Goal: Information Seeking & Learning: Learn about a topic

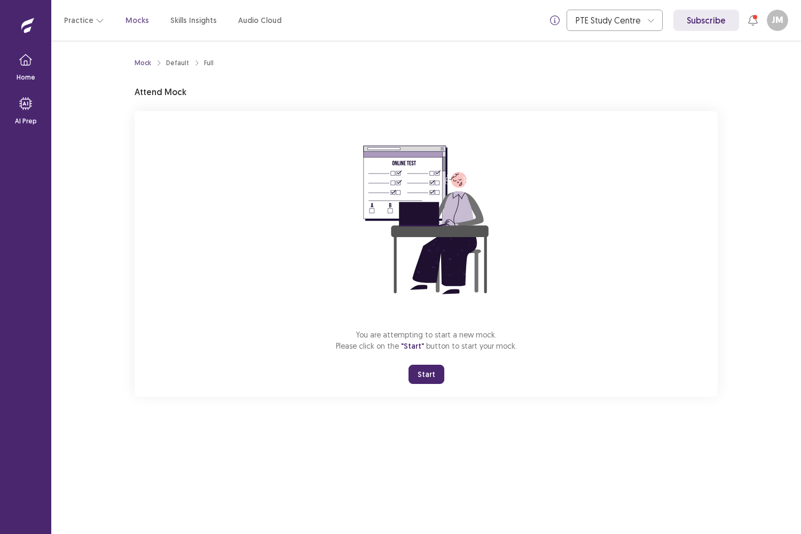
click at [429, 382] on button "Start" at bounding box center [426, 374] width 36 height 19
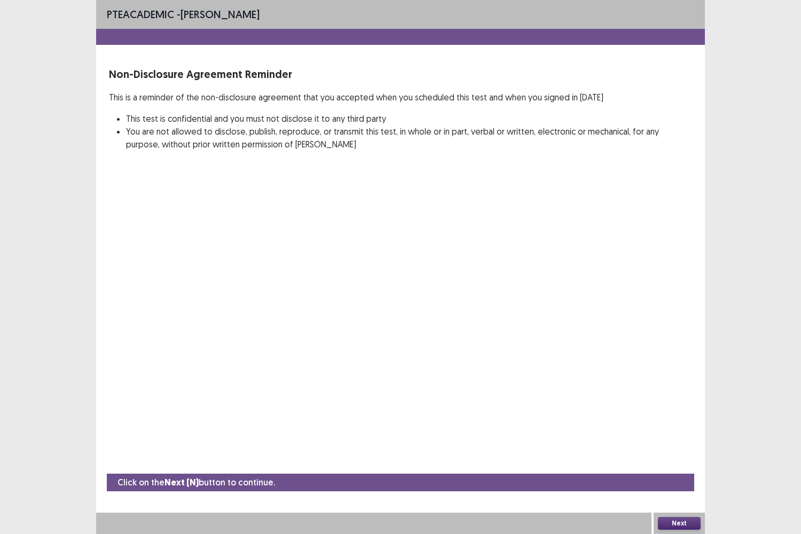
click at [675, 527] on button "Next" at bounding box center [679, 523] width 43 height 13
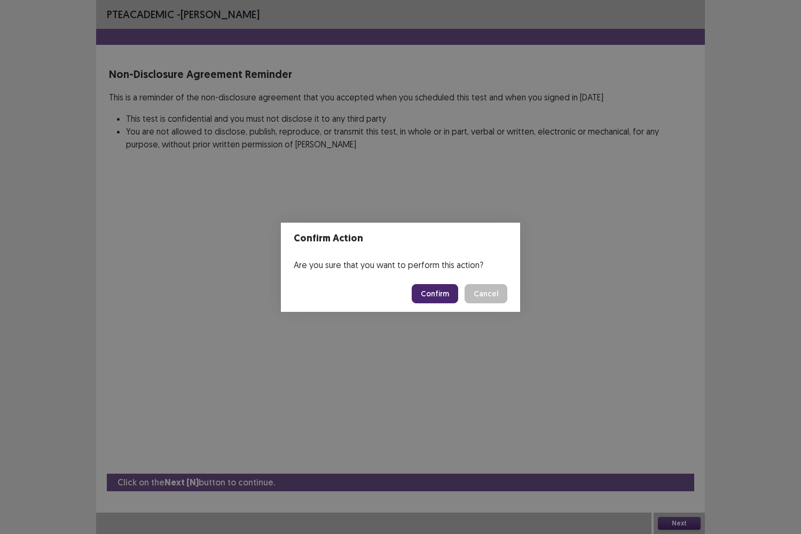
click at [441, 289] on button "Confirm" at bounding box center [435, 293] width 46 height 19
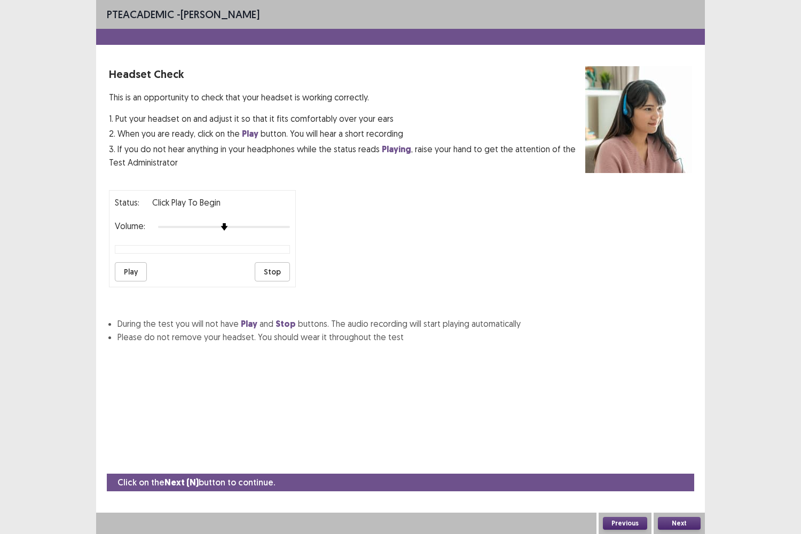
click at [146, 267] on button "Play" at bounding box center [131, 271] width 32 height 19
click at [273, 230] on div "Status: Click Play to Begin Volume: Play Stop" at bounding box center [202, 238] width 187 height 97
click at [135, 269] on button "Play" at bounding box center [131, 271] width 32 height 19
click at [681, 524] on button "Next" at bounding box center [679, 523] width 43 height 13
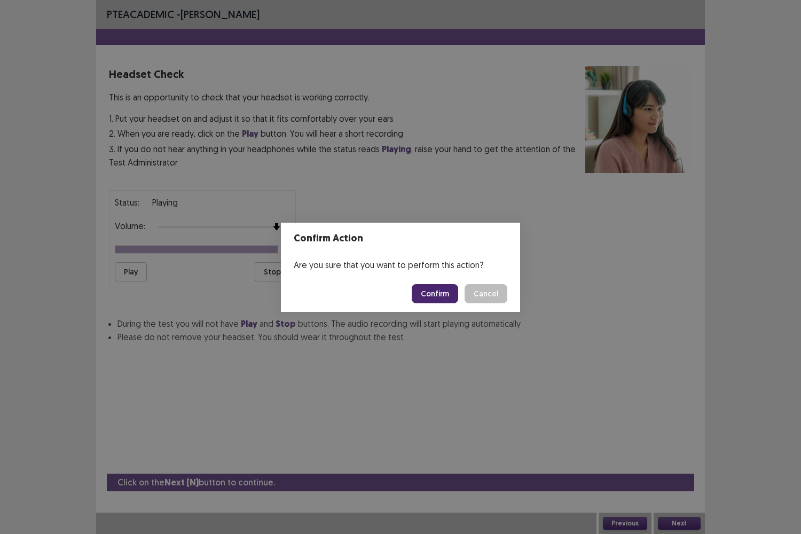
click at [436, 291] on button "Confirm" at bounding box center [435, 293] width 46 height 19
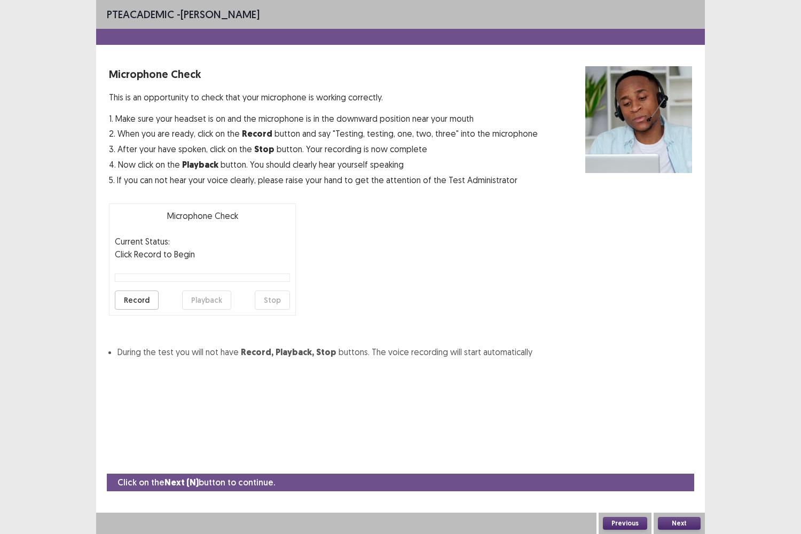
click at [138, 294] on button "Record" at bounding box center [137, 299] width 44 height 19
click at [268, 296] on button "Stop" at bounding box center [272, 299] width 35 height 19
click at [202, 304] on button "Playback" at bounding box center [206, 299] width 49 height 19
click at [671, 519] on button "Next" at bounding box center [679, 523] width 43 height 13
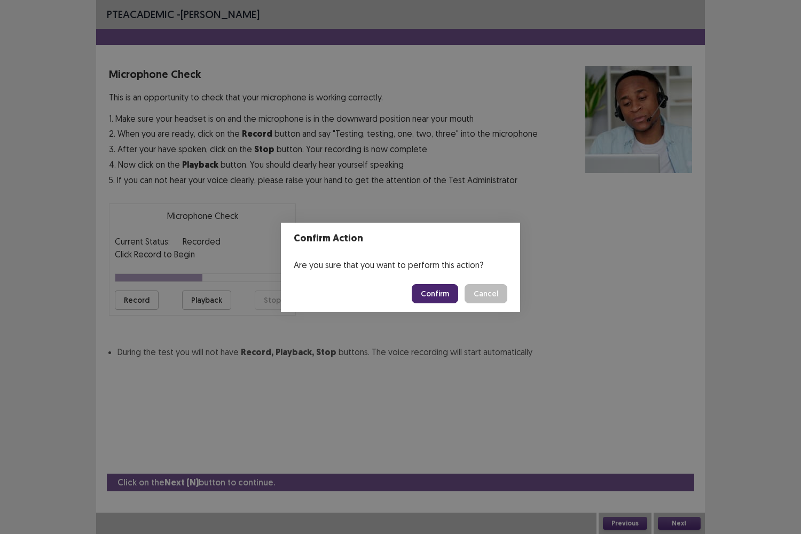
click at [445, 295] on button "Confirm" at bounding box center [435, 293] width 46 height 19
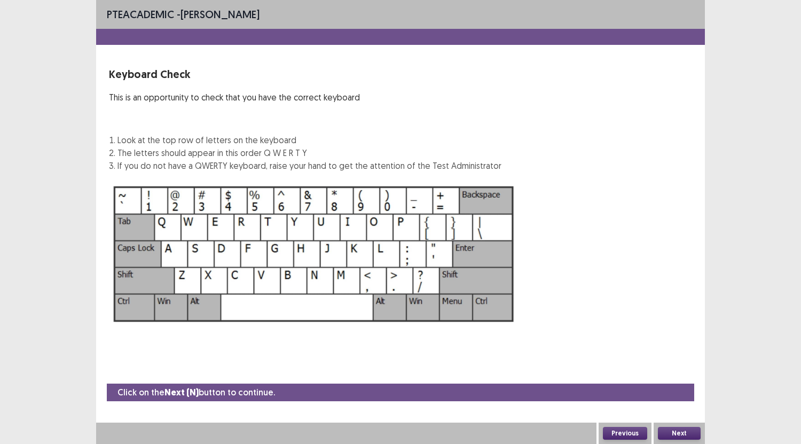
click at [674, 434] on button "Next" at bounding box center [679, 433] width 43 height 13
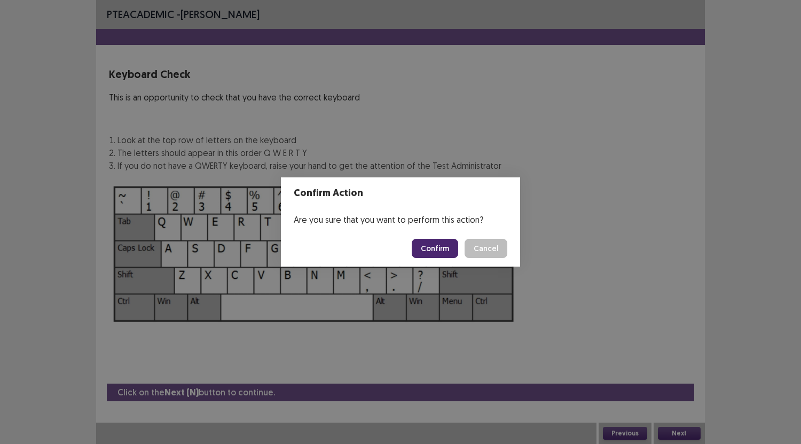
click at [430, 243] on button "Confirm" at bounding box center [435, 248] width 46 height 19
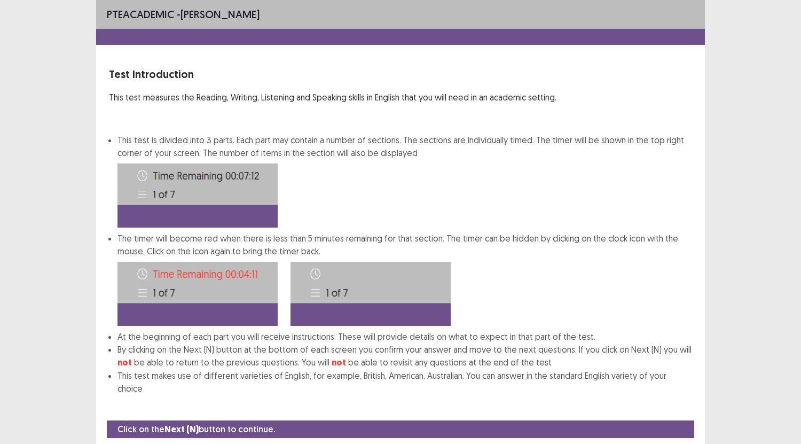
scroll to position [23, 0]
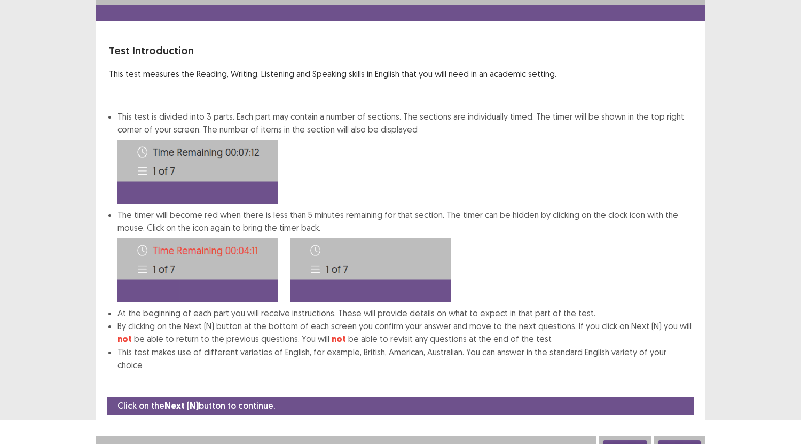
click at [681, 440] on button "Next" at bounding box center [679, 446] width 43 height 13
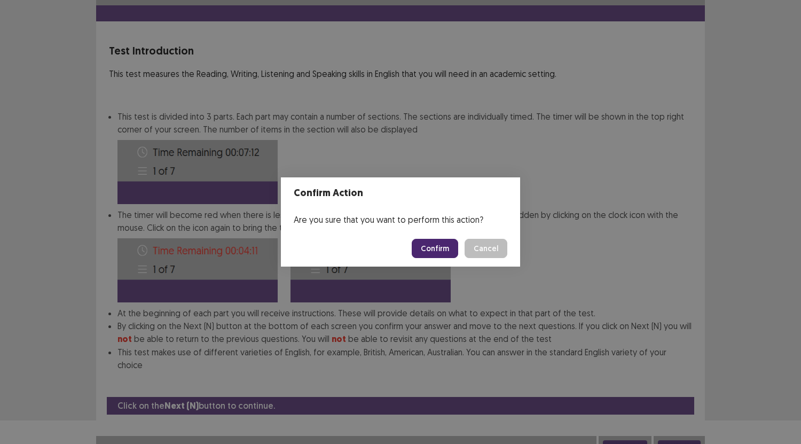
click at [436, 243] on button "Confirm" at bounding box center [435, 248] width 46 height 19
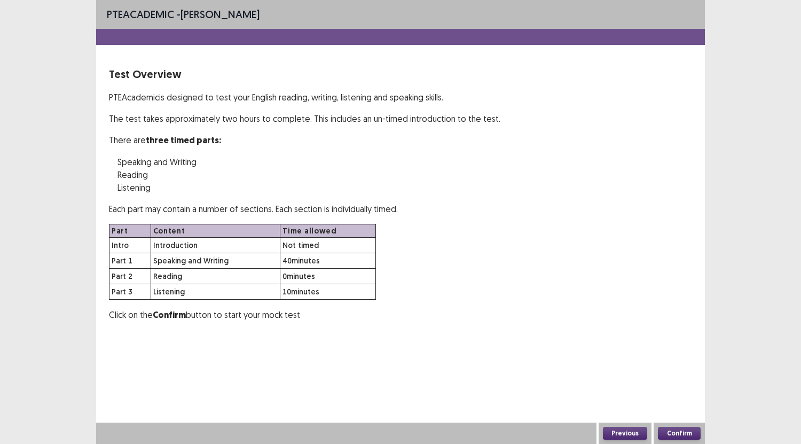
scroll to position [0, 0]
click at [436, 243] on div "Part Content Time allowed Intro Introduction Not timed Part 1 Speaking and Writ…" at bounding box center [400, 262] width 583 height 76
click at [673, 432] on button "Confirm" at bounding box center [679, 433] width 43 height 13
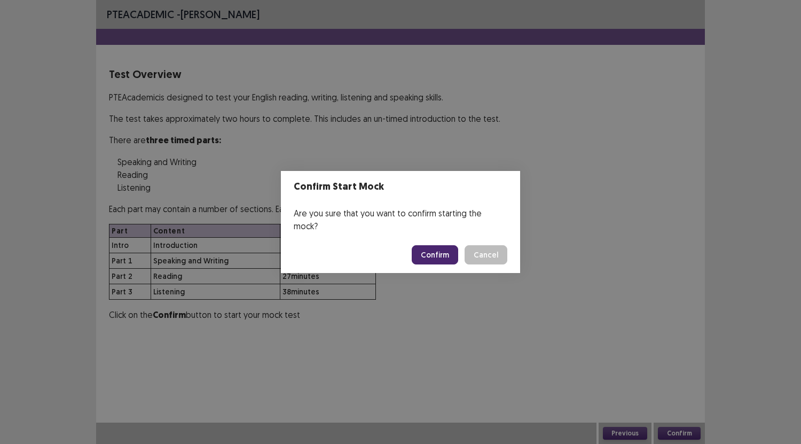
click at [443, 245] on button "Confirm" at bounding box center [435, 254] width 46 height 19
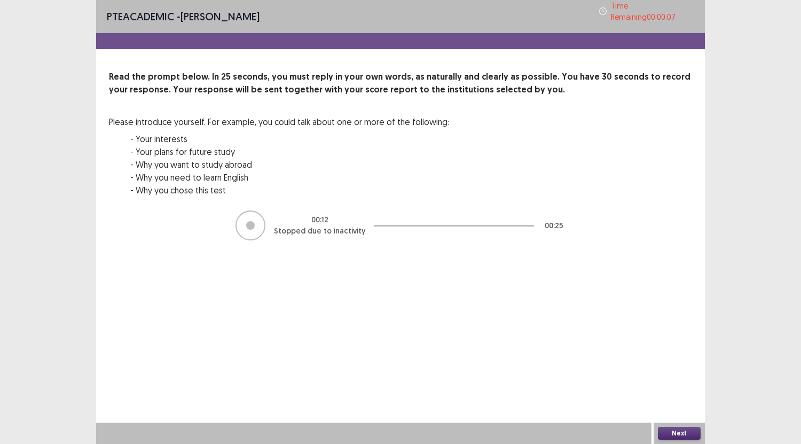
click at [676, 428] on button "Next" at bounding box center [679, 433] width 43 height 13
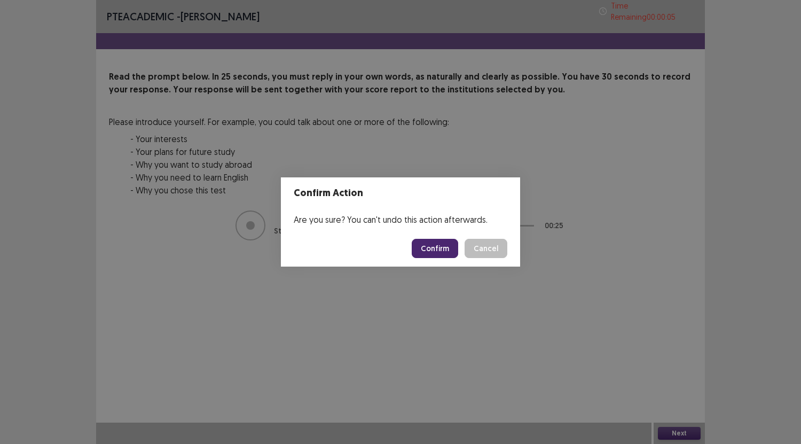
click at [433, 243] on button "Confirm" at bounding box center [435, 248] width 46 height 19
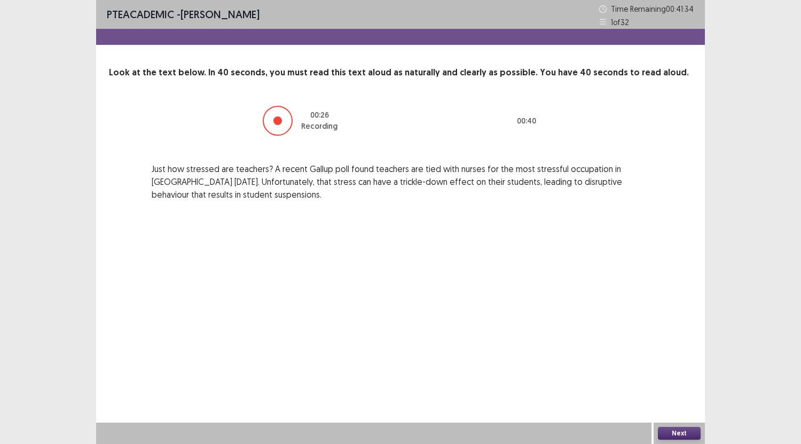
click at [668, 432] on button "Next" at bounding box center [679, 433] width 43 height 13
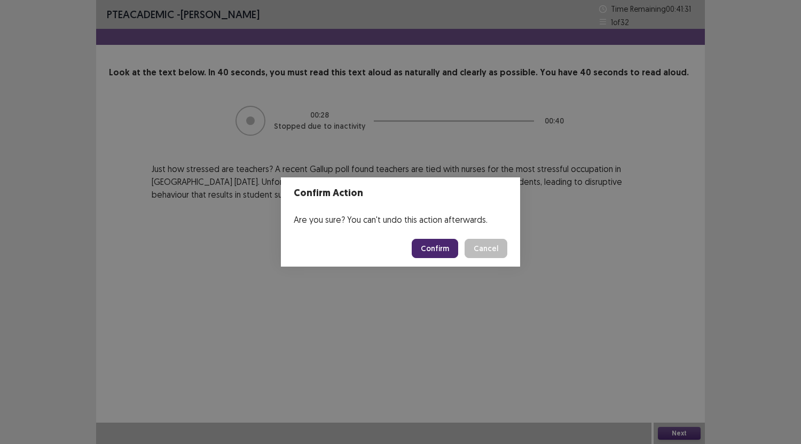
click at [431, 244] on button "Confirm" at bounding box center [435, 248] width 46 height 19
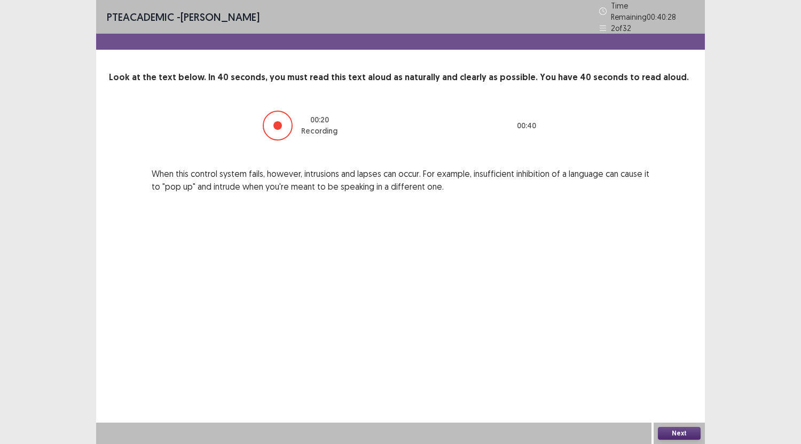
click at [683, 432] on button "Next" at bounding box center [679, 433] width 43 height 13
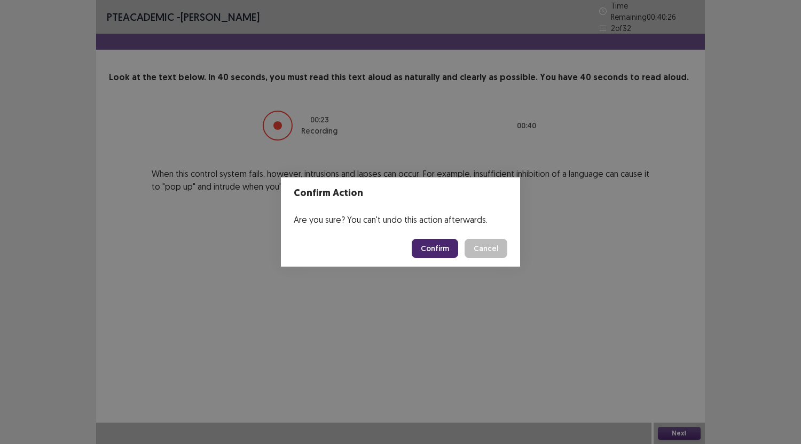
click at [432, 245] on button "Confirm" at bounding box center [435, 248] width 46 height 19
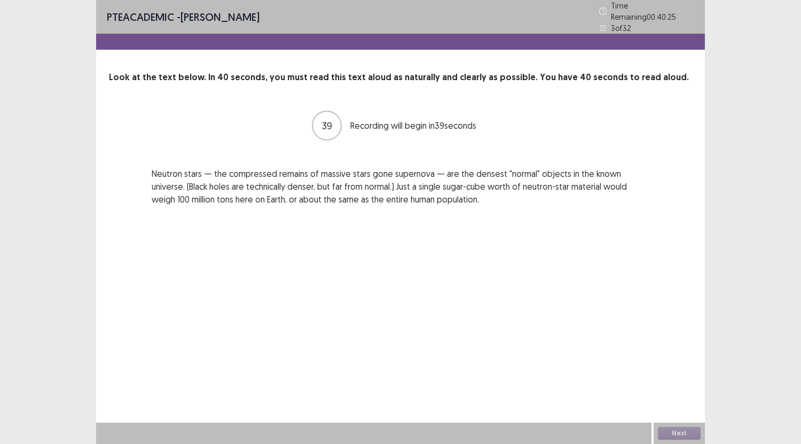
click at [432, 245] on div "PTE academic - Javiera Merino Time Remaining 00 : 40 : 25 3 of 32 Look at the t…" at bounding box center [400, 222] width 609 height 444
click at [676, 433] on button "Next" at bounding box center [679, 433] width 43 height 13
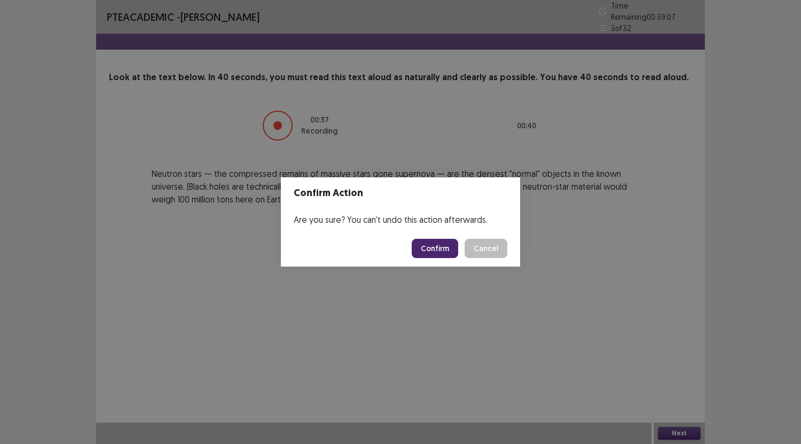
click at [441, 250] on button "Confirm" at bounding box center [435, 248] width 46 height 19
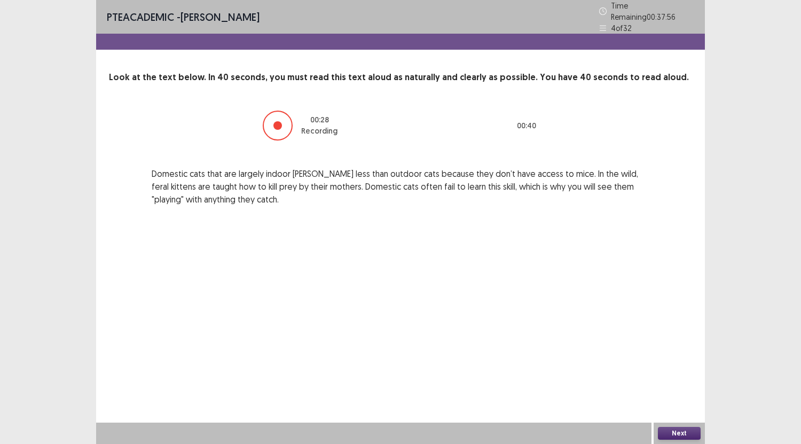
click at [674, 427] on button "Next" at bounding box center [679, 433] width 43 height 13
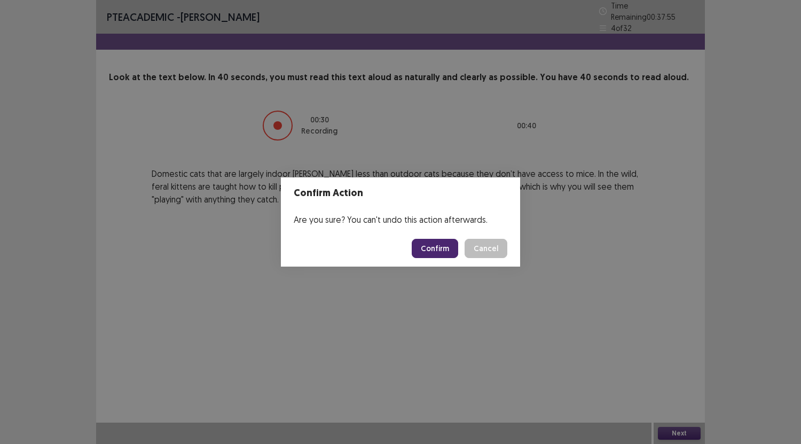
click at [434, 244] on button "Confirm" at bounding box center [435, 248] width 46 height 19
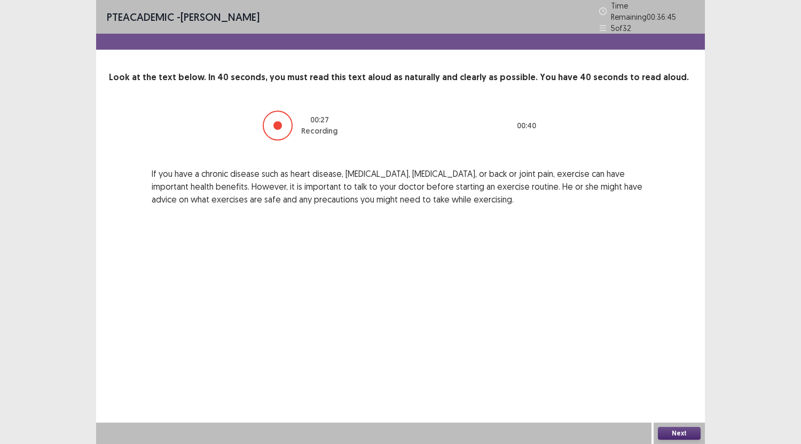
click at [671, 436] on button "Next" at bounding box center [679, 433] width 43 height 13
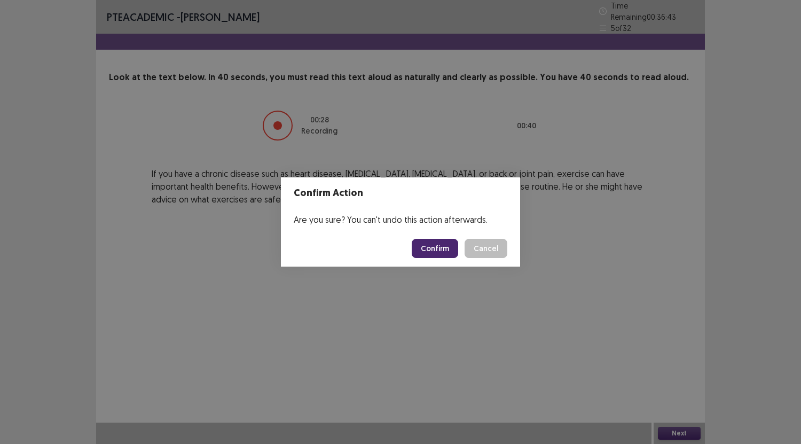
click at [442, 240] on button "Confirm" at bounding box center [435, 248] width 46 height 19
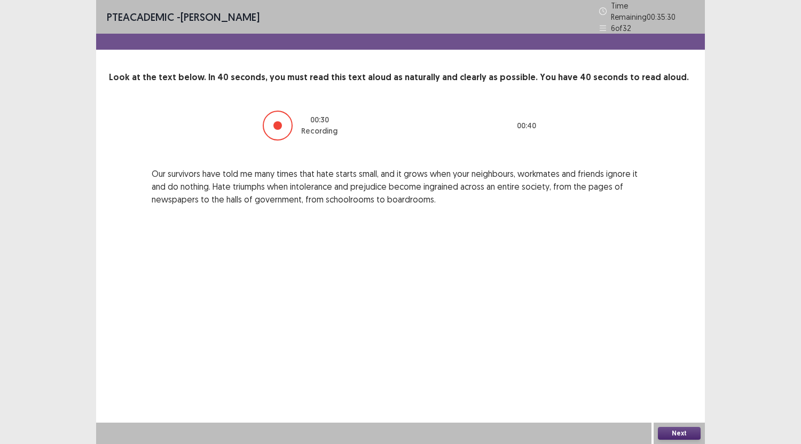
click at [671, 432] on button "Next" at bounding box center [679, 433] width 43 height 13
click at [671, 432] on div "Confirm Action Are you sure? You can't undo this action afterwards. Confirm Can…" at bounding box center [400, 222] width 801 height 444
click at [665, 433] on button "Next" at bounding box center [679, 433] width 43 height 13
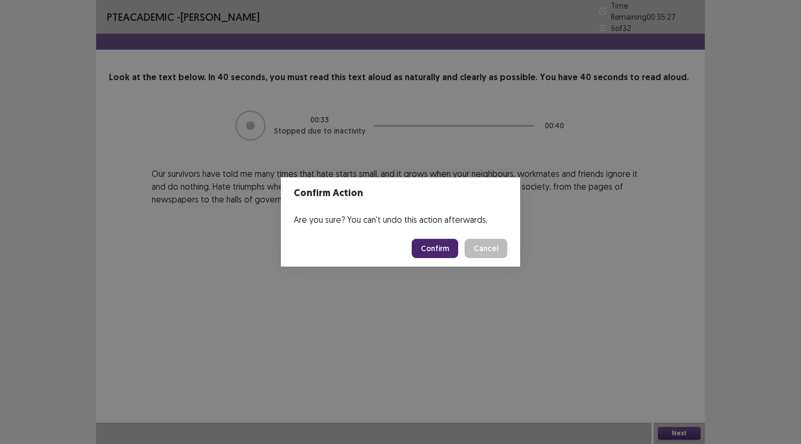
click at [437, 238] on footer "Confirm Cancel" at bounding box center [400, 248] width 239 height 36
click at [433, 249] on button "Confirm" at bounding box center [435, 248] width 46 height 19
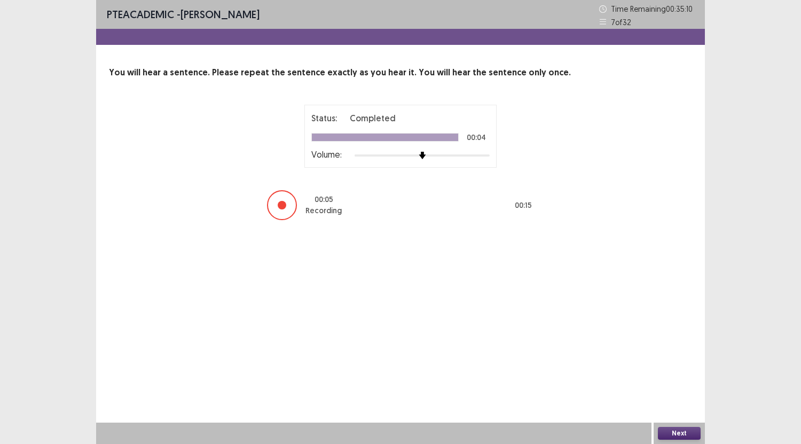
click at [672, 437] on button "Next" at bounding box center [679, 433] width 43 height 13
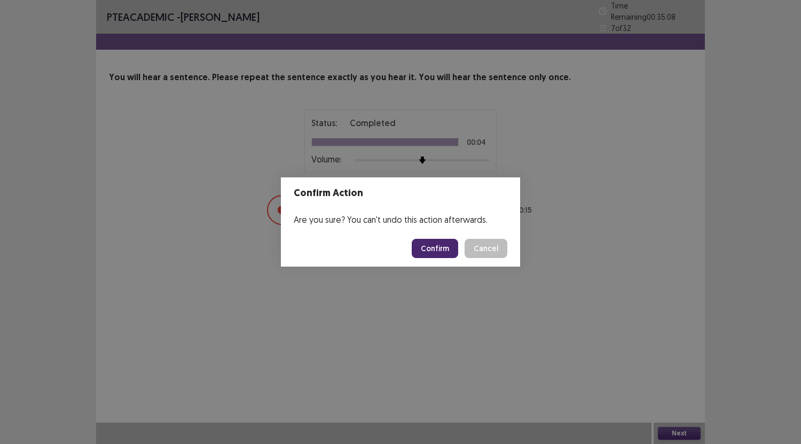
click at [428, 249] on button "Confirm" at bounding box center [435, 248] width 46 height 19
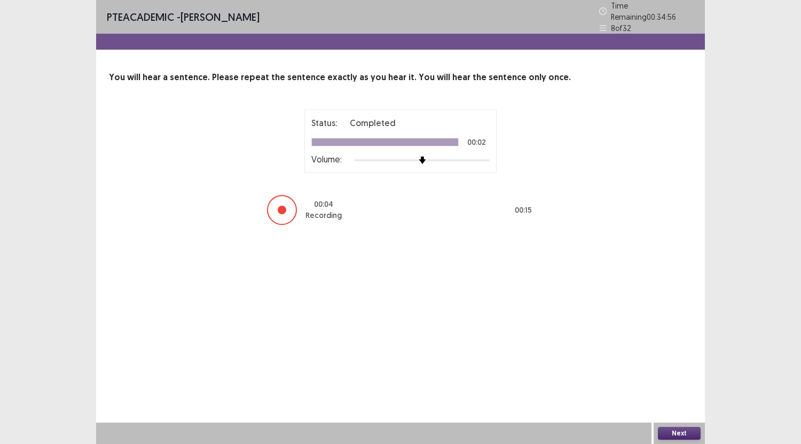
click at [679, 436] on button "Next" at bounding box center [679, 433] width 43 height 13
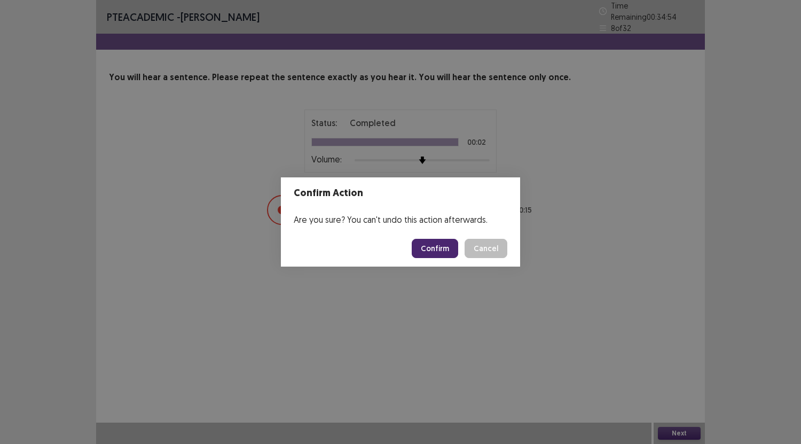
click at [432, 260] on footer "Confirm Cancel" at bounding box center [400, 248] width 239 height 36
click at [434, 251] on button "Confirm" at bounding box center [435, 248] width 46 height 19
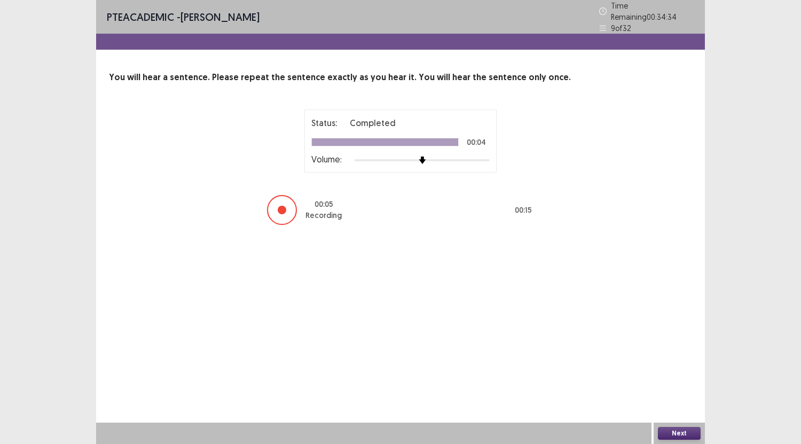
click at [663, 430] on button "Next" at bounding box center [679, 433] width 43 height 13
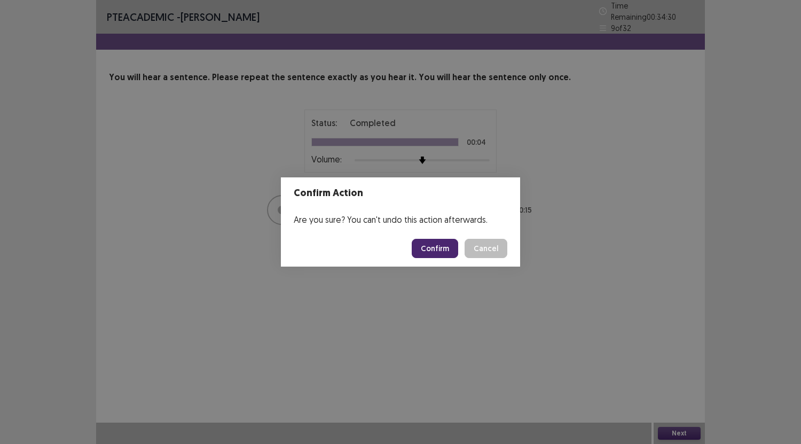
click at [427, 252] on button "Confirm" at bounding box center [435, 248] width 46 height 19
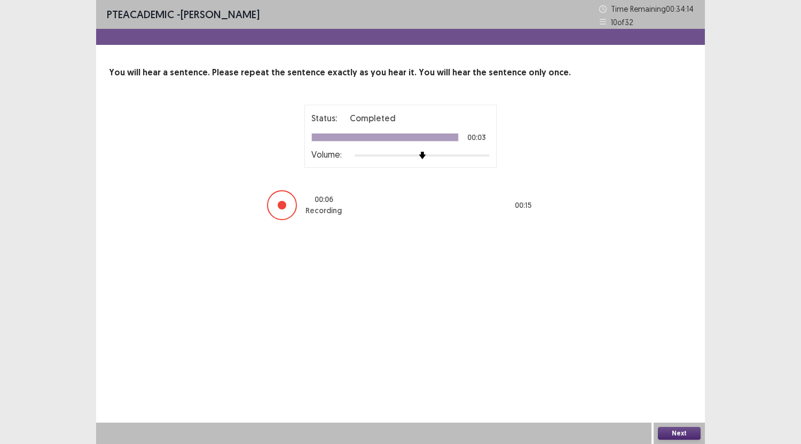
click at [695, 427] on button "Next" at bounding box center [679, 433] width 43 height 13
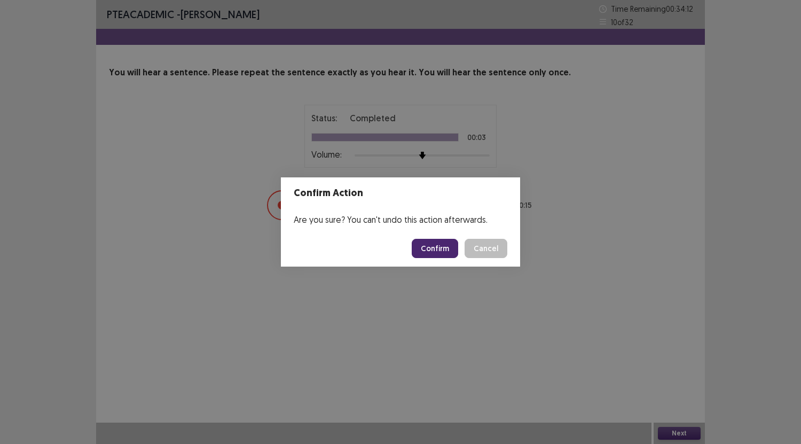
click at [438, 240] on button "Confirm" at bounding box center [435, 248] width 46 height 19
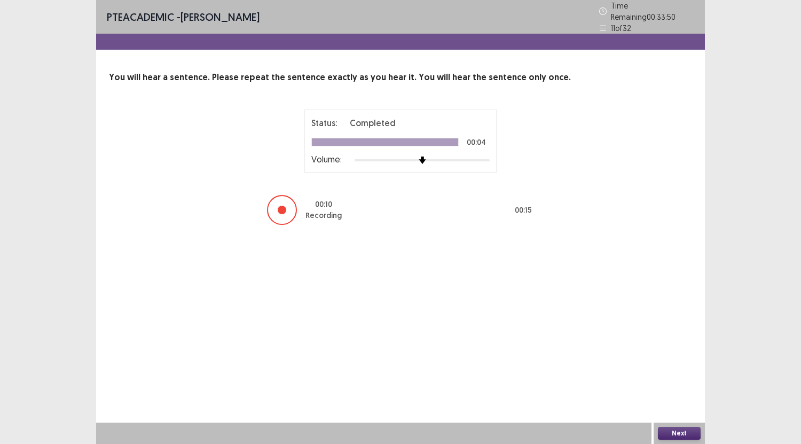
click at [673, 431] on button "Next" at bounding box center [679, 433] width 43 height 13
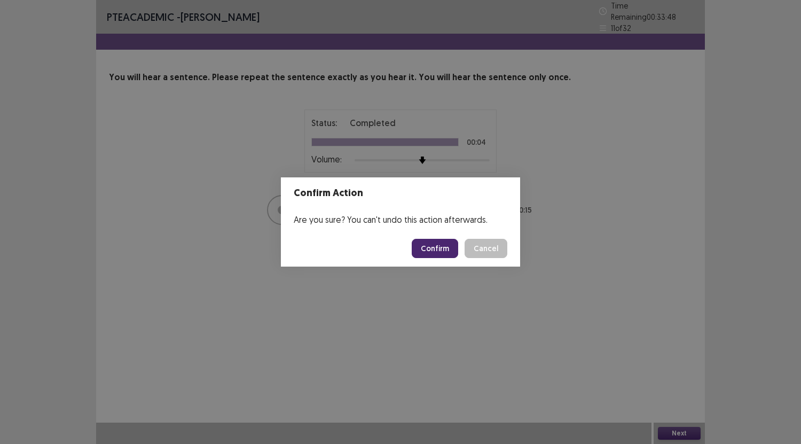
click at [444, 250] on button "Confirm" at bounding box center [435, 248] width 46 height 19
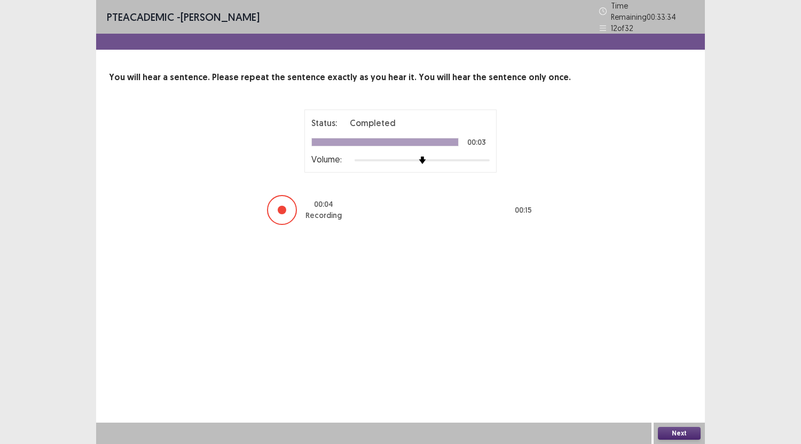
click at [680, 434] on button "Next" at bounding box center [679, 433] width 43 height 13
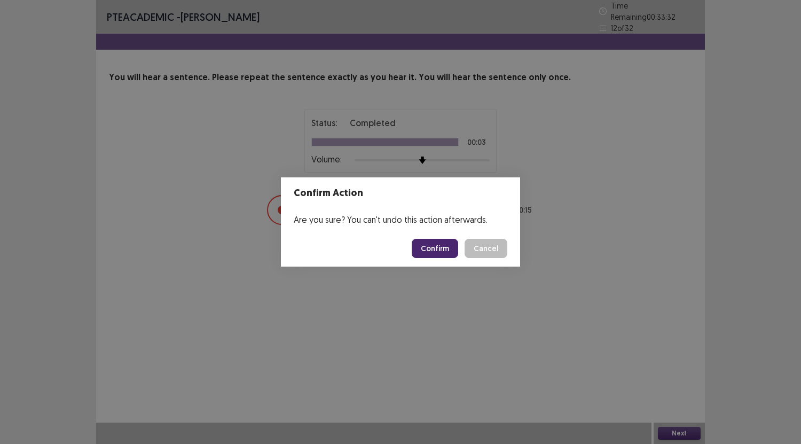
click at [433, 247] on button "Confirm" at bounding box center [435, 248] width 46 height 19
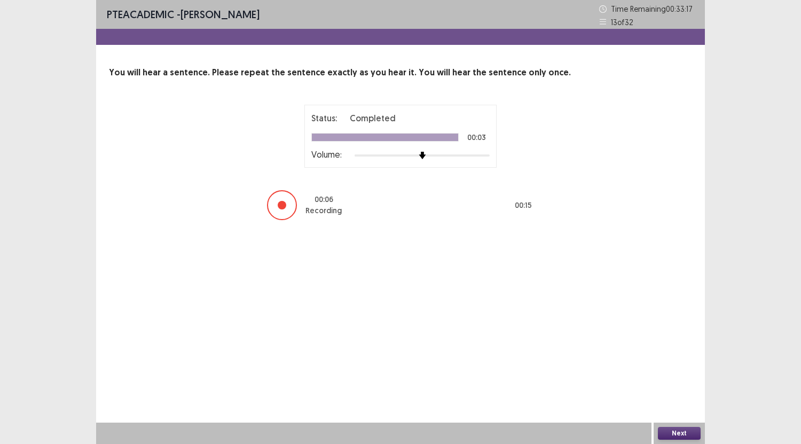
click at [674, 432] on button "Next" at bounding box center [679, 433] width 43 height 13
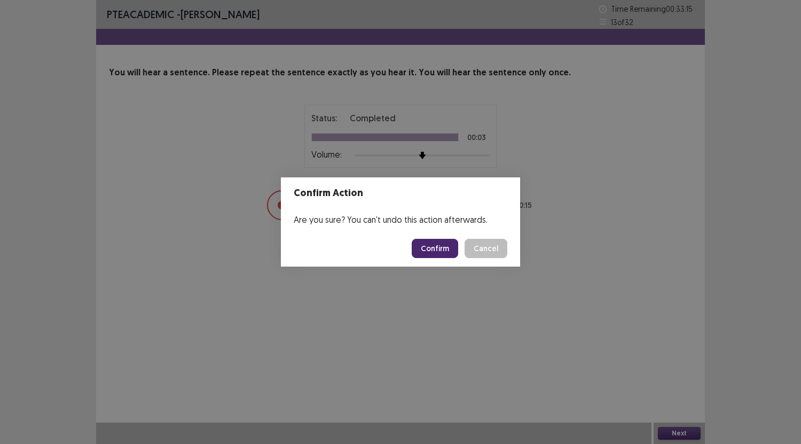
click at [449, 244] on button "Confirm" at bounding box center [435, 248] width 46 height 19
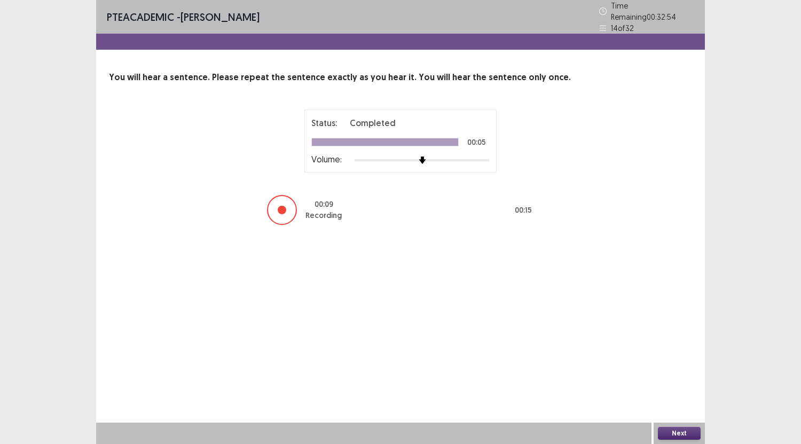
click at [676, 435] on button "Next" at bounding box center [679, 433] width 43 height 13
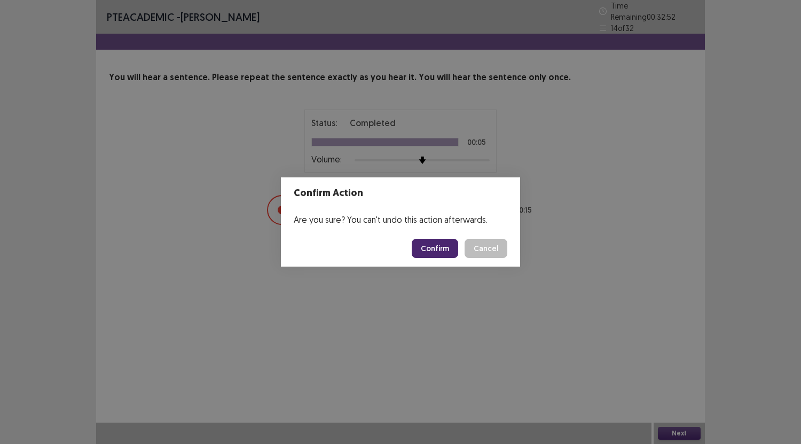
click at [450, 248] on button "Confirm" at bounding box center [435, 248] width 46 height 19
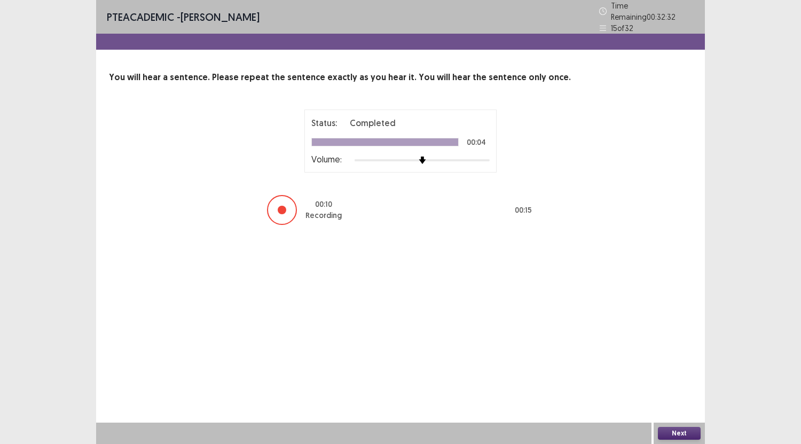
click at [679, 433] on button "Next" at bounding box center [679, 433] width 43 height 13
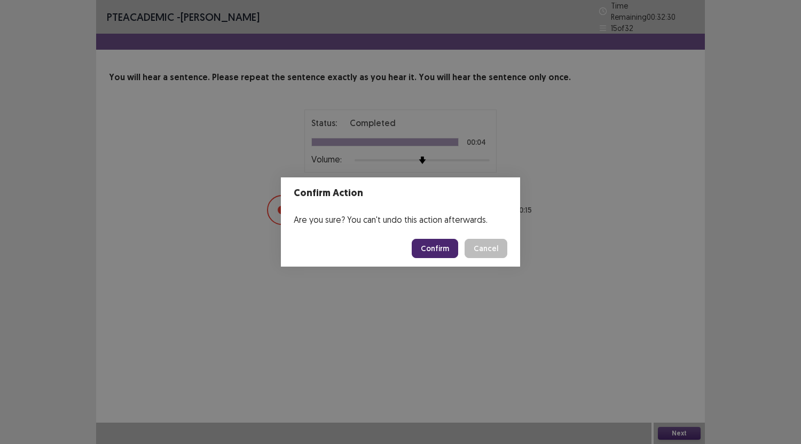
click at [440, 243] on button "Confirm" at bounding box center [435, 248] width 46 height 19
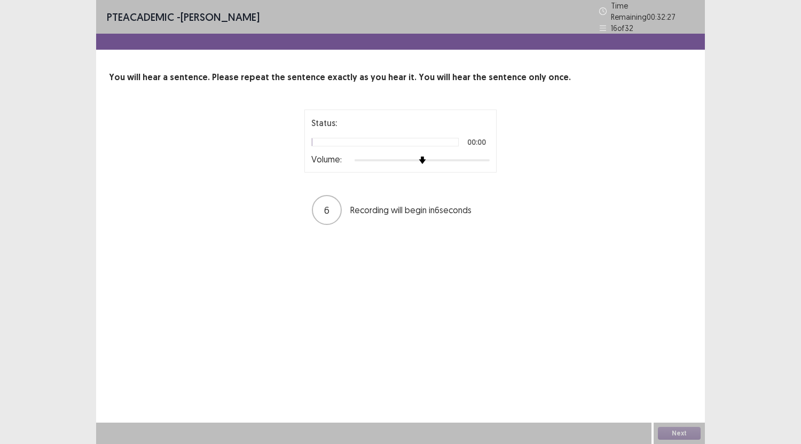
click at [460, 230] on div "PTE academic - Javiera Merino Time Remaining 00 : 32 : 27 16 of 32 You will hea…" at bounding box center [400, 123] width 609 height 247
click at [460, 230] on div "PTE academic - Javiera Merino Time Remaining 00 : 32 : 25 16 of 32 You will hea…" at bounding box center [400, 123] width 609 height 247
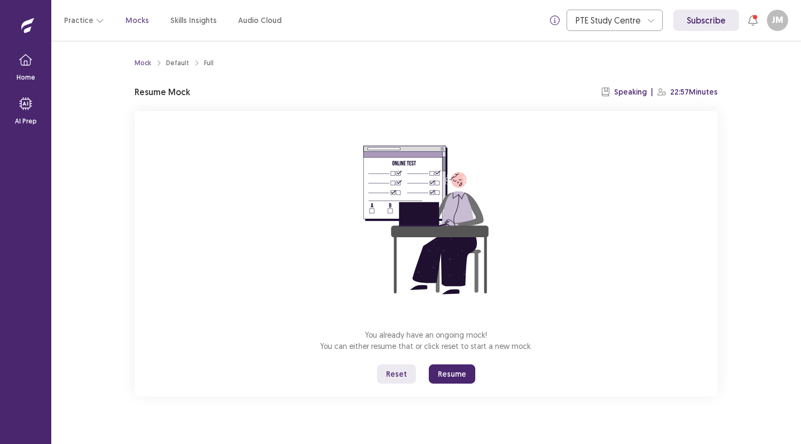
click at [468, 374] on button "Resume" at bounding box center [452, 373] width 46 height 19
click at [459, 374] on button "Resume" at bounding box center [452, 373] width 46 height 19
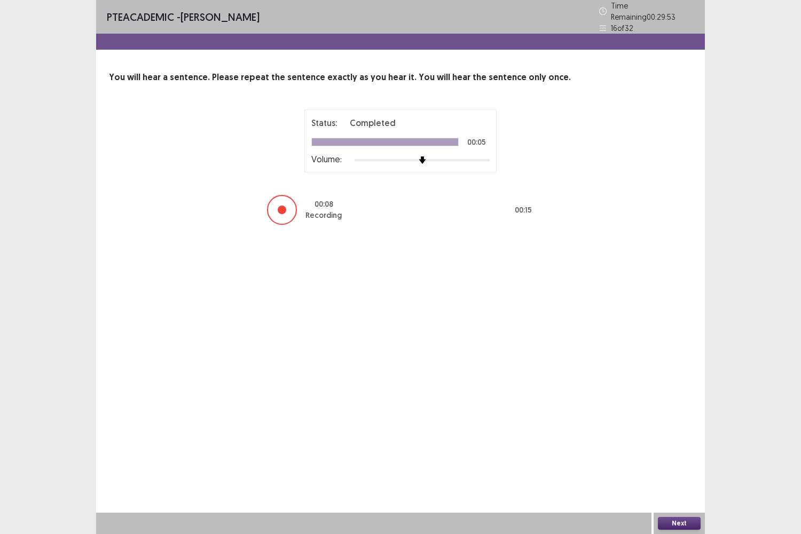
click at [673, 443] on button "Next" at bounding box center [679, 523] width 43 height 13
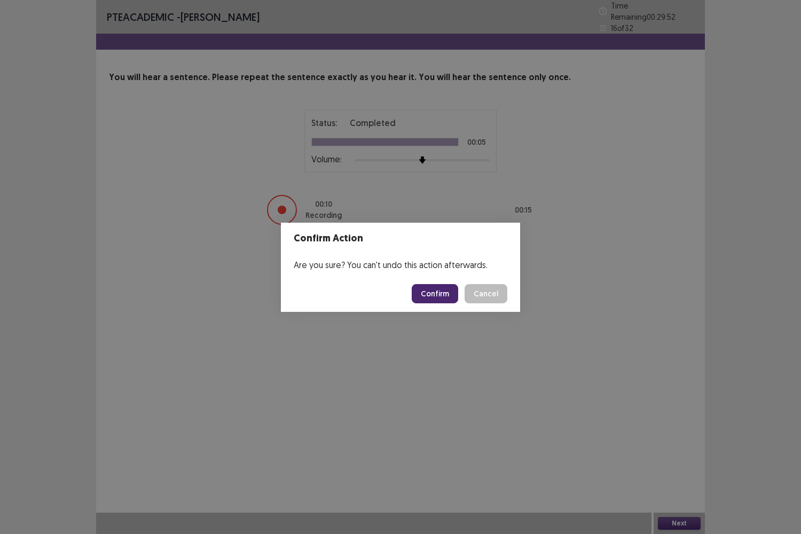
click at [442, 288] on button "Confirm" at bounding box center [435, 293] width 46 height 19
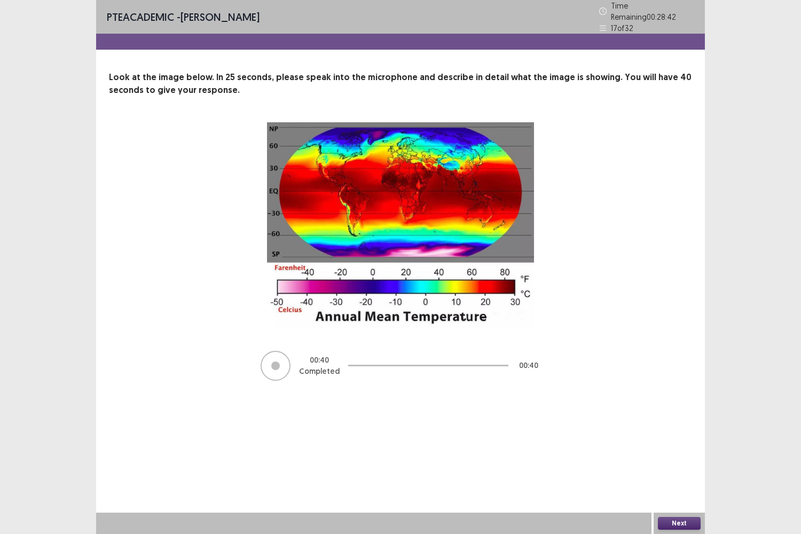
click at [672, 443] on button "Next" at bounding box center [679, 523] width 43 height 13
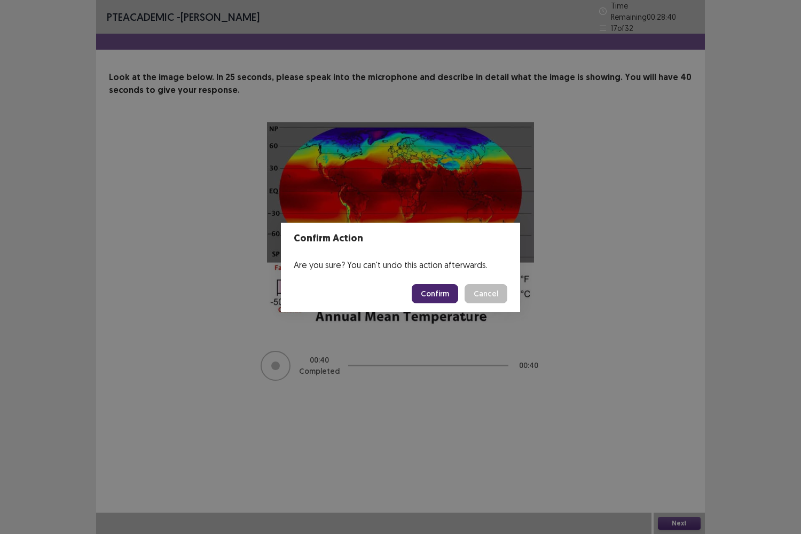
click at [438, 297] on button "Confirm" at bounding box center [435, 293] width 46 height 19
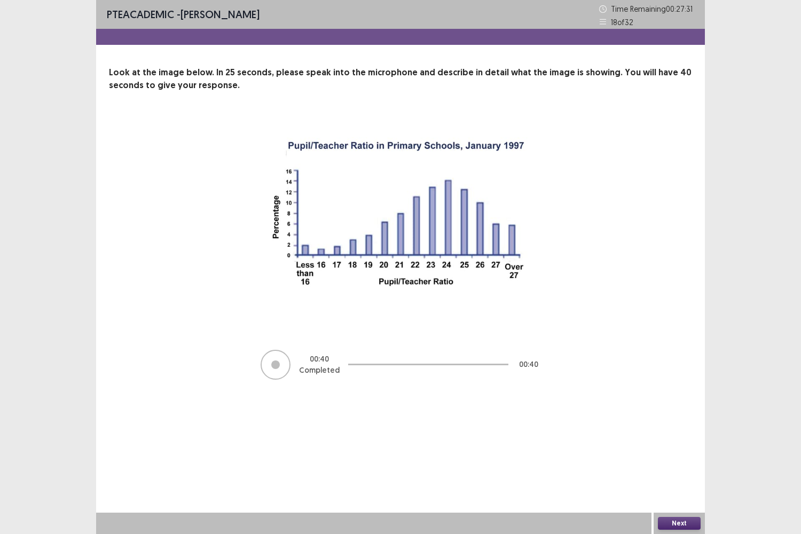
click at [692, 443] on button "Next" at bounding box center [679, 523] width 43 height 13
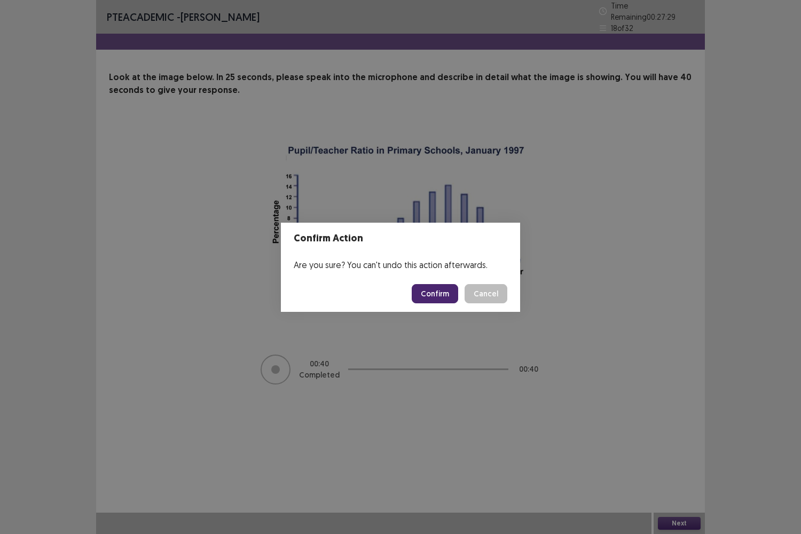
click at [444, 294] on button "Confirm" at bounding box center [435, 293] width 46 height 19
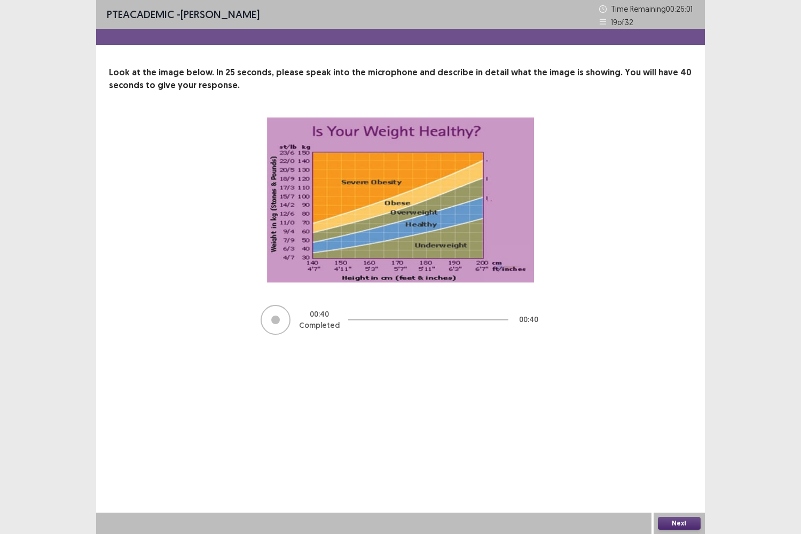
click at [684, 443] on button "Next" at bounding box center [679, 523] width 43 height 13
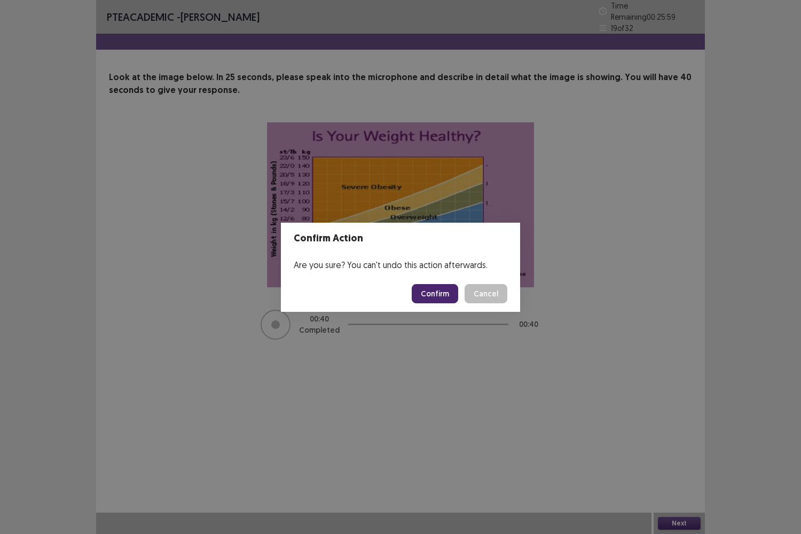
click at [438, 298] on button "Confirm" at bounding box center [435, 293] width 46 height 19
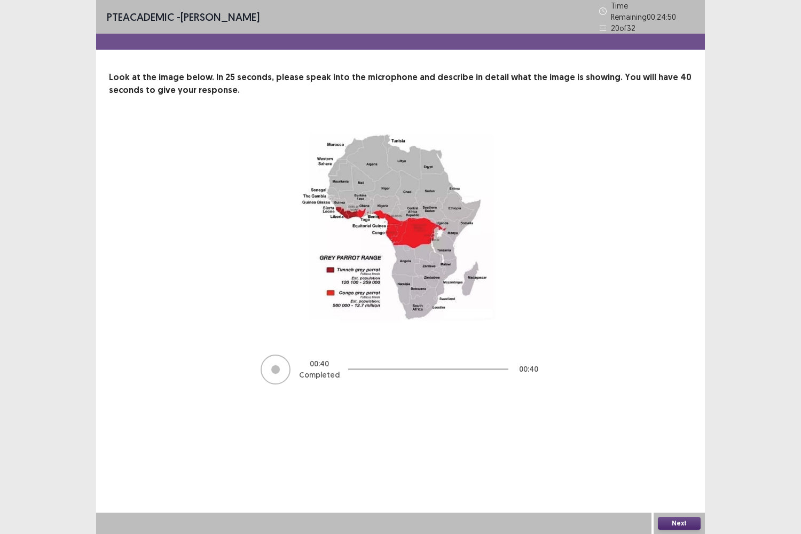
click at [678, 443] on button "Next" at bounding box center [679, 523] width 43 height 13
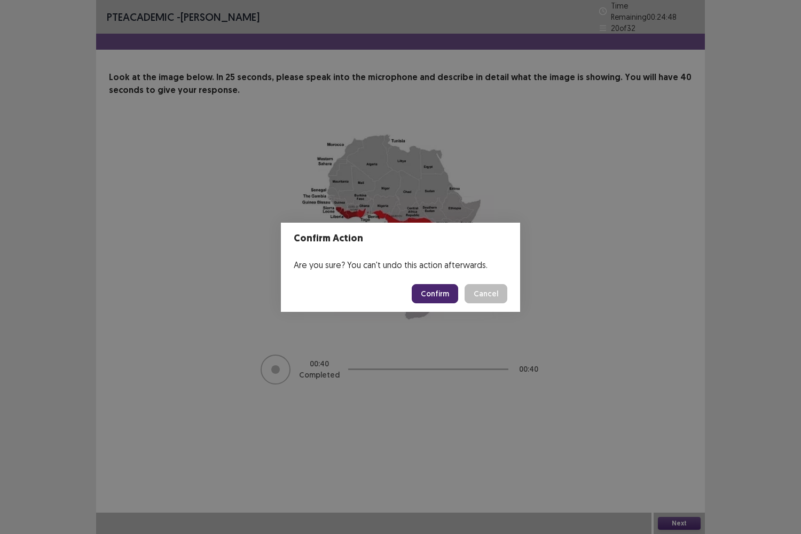
click at [434, 296] on button "Confirm" at bounding box center [435, 293] width 46 height 19
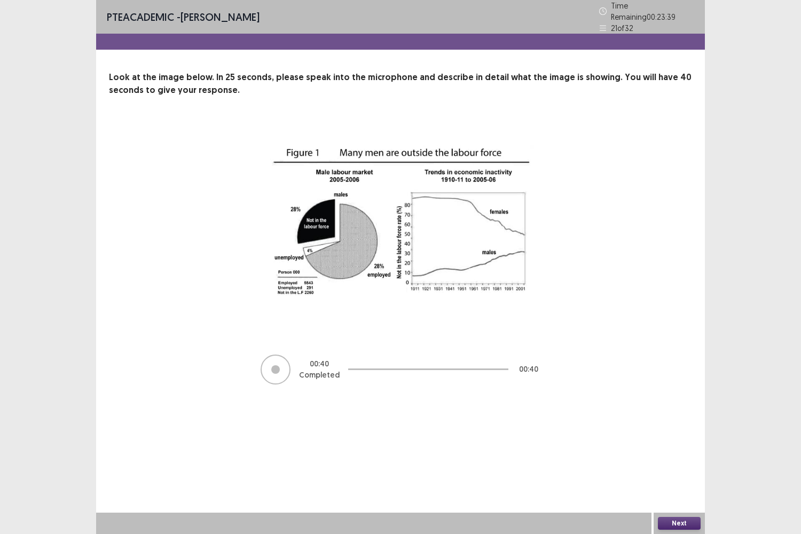
click at [692, 443] on button "Next" at bounding box center [679, 523] width 43 height 13
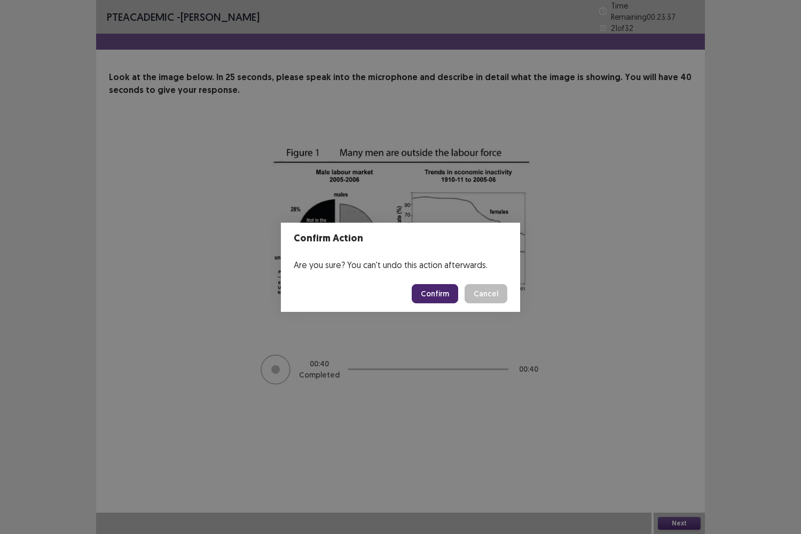
click at [432, 297] on button "Confirm" at bounding box center [435, 293] width 46 height 19
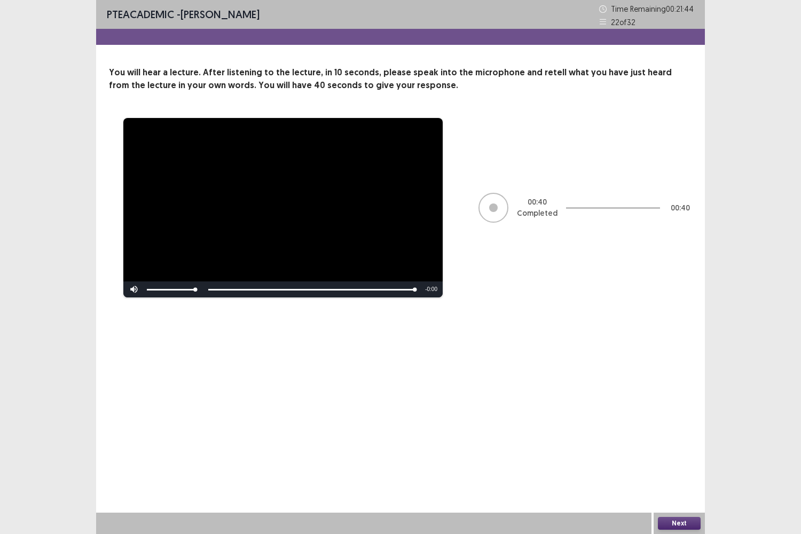
click at [684, 443] on button "Next" at bounding box center [679, 523] width 43 height 13
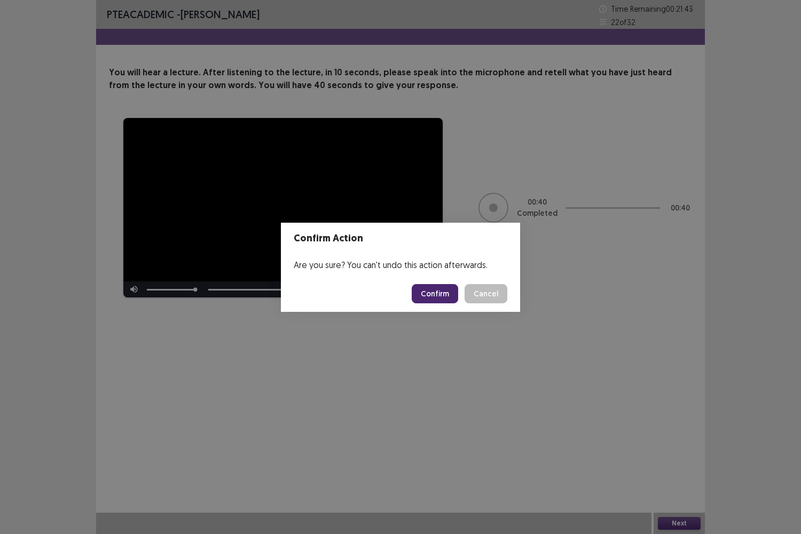
click at [528, 384] on div "Confirm Action Are you sure? You can't undo this action afterwards. Confirm Can…" at bounding box center [400, 267] width 801 height 534
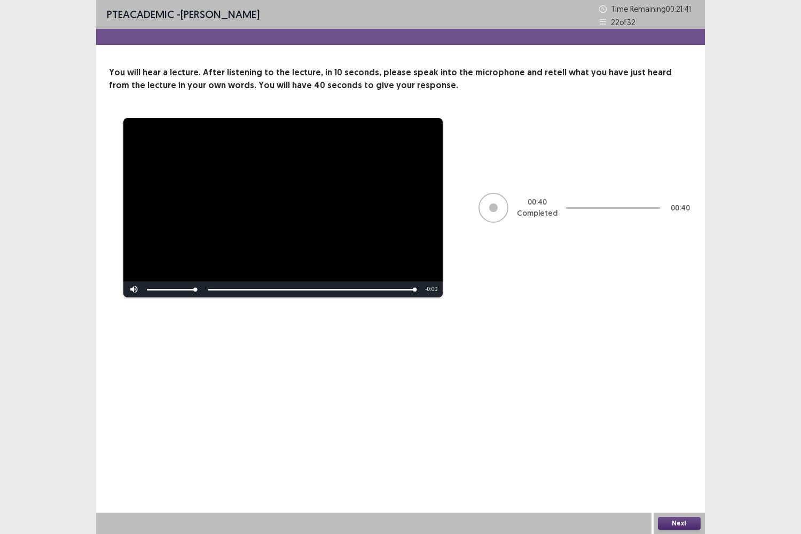
click at [668, 443] on div "Next" at bounding box center [678, 522] width 51 height 21
click at [668, 443] on button "Next" at bounding box center [679, 523] width 43 height 13
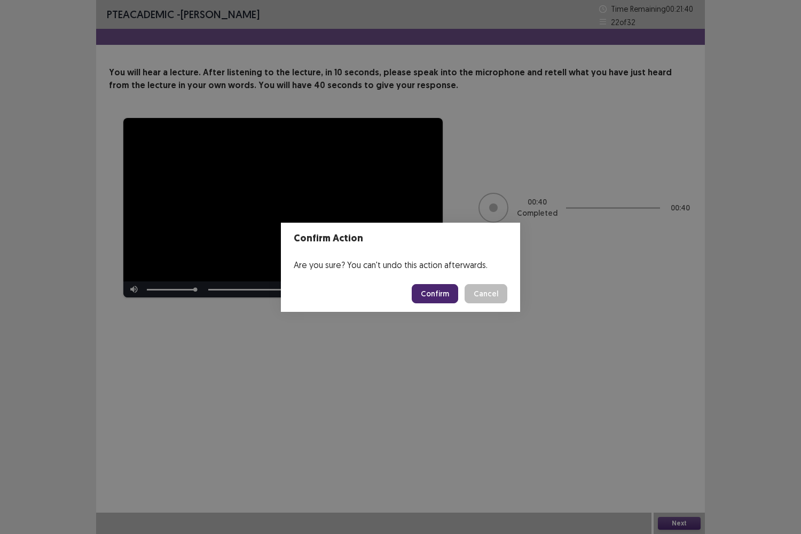
click at [444, 290] on button "Confirm" at bounding box center [435, 293] width 46 height 19
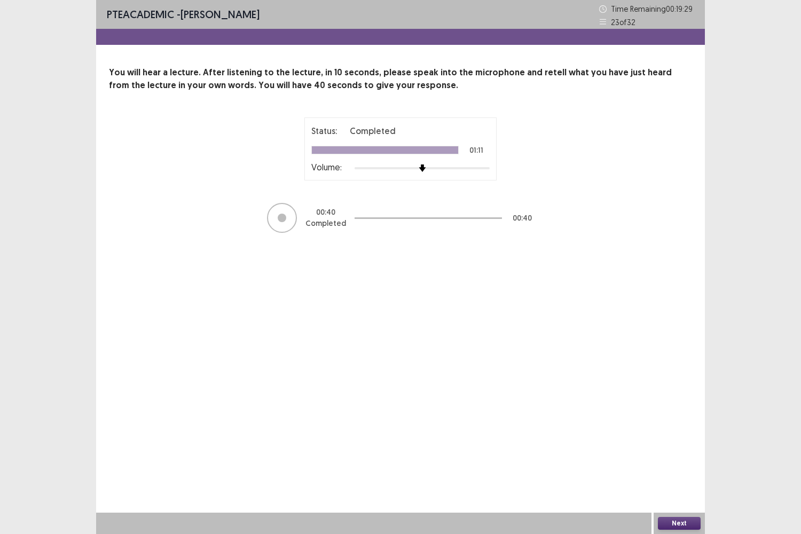
click at [673, 443] on button "Next" at bounding box center [679, 523] width 43 height 13
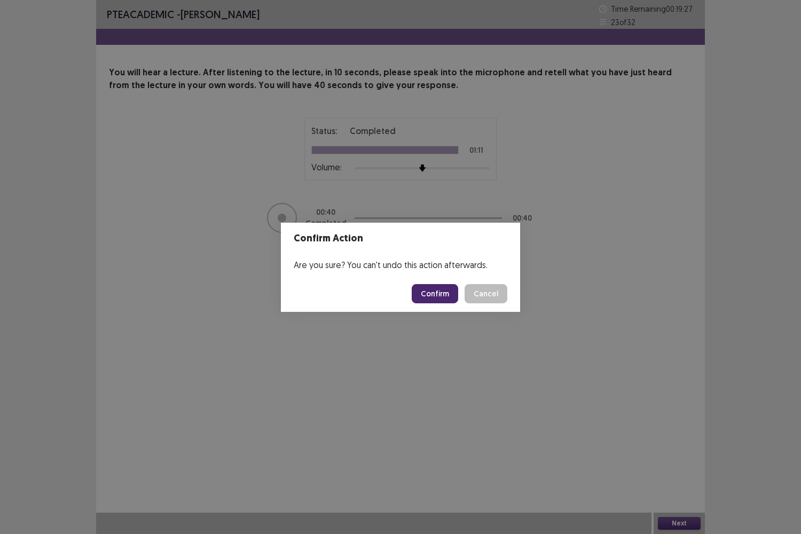
click at [438, 281] on footer "Confirm Cancel" at bounding box center [400, 293] width 239 height 36
click at [433, 290] on button "Confirm" at bounding box center [435, 293] width 46 height 19
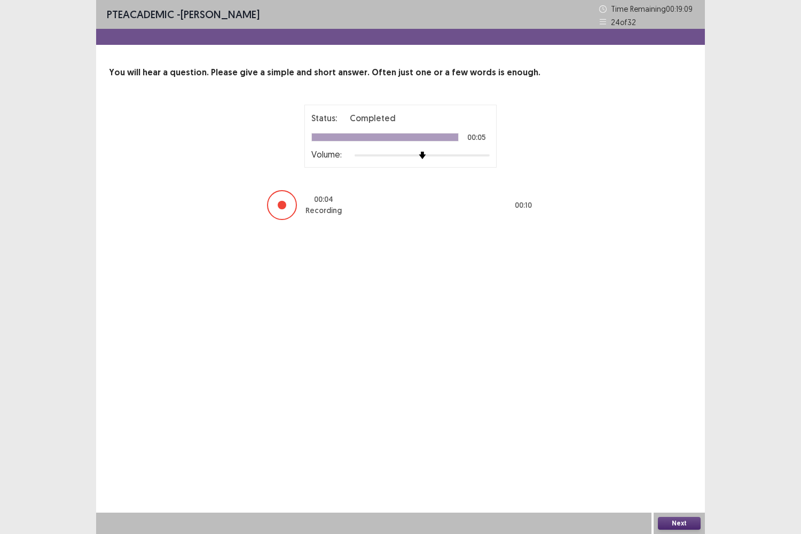
click at [690, 443] on button "Next" at bounding box center [679, 523] width 43 height 13
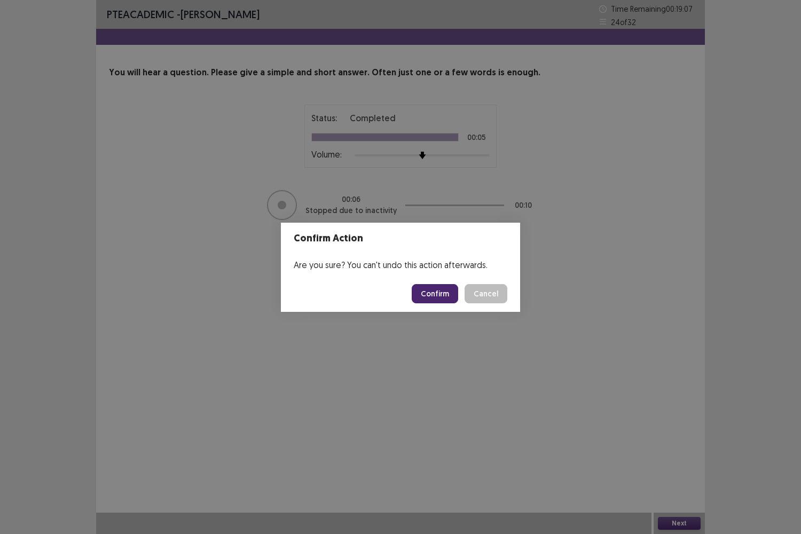
click at [426, 299] on button "Confirm" at bounding box center [435, 293] width 46 height 19
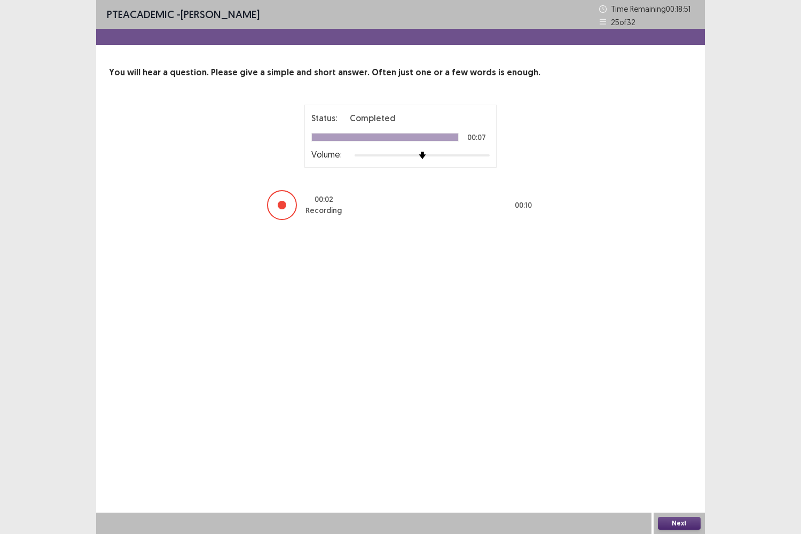
click at [680, 443] on button "Next" at bounding box center [679, 523] width 43 height 13
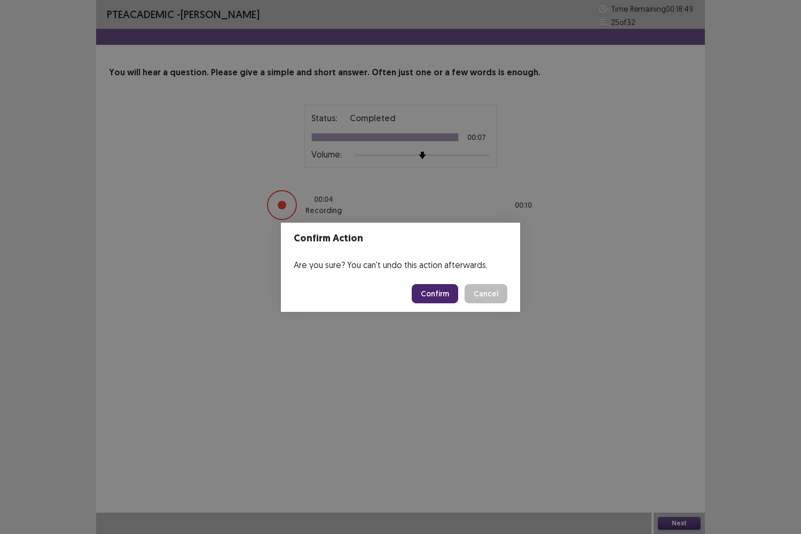
click at [430, 301] on button "Confirm" at bounding box center [435, 293] width 46 height 19
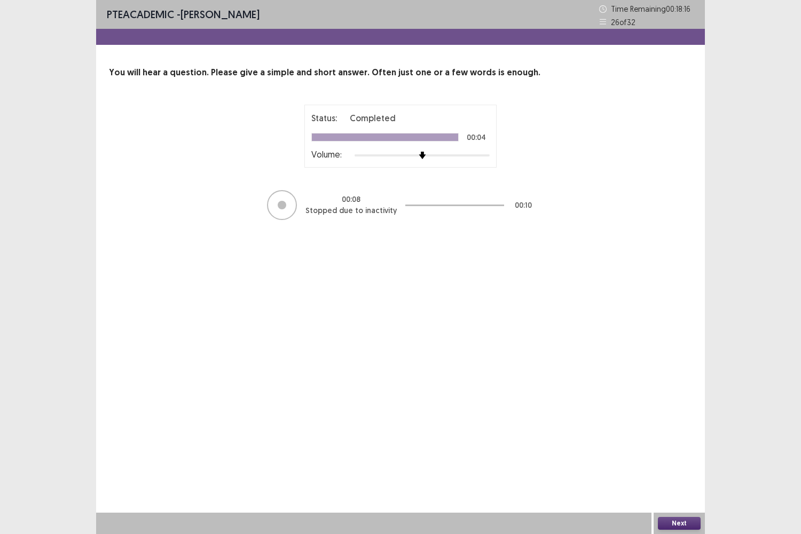
click at [686, 443] on button "Next" at bounding box center [679, 523] width 43 height 13
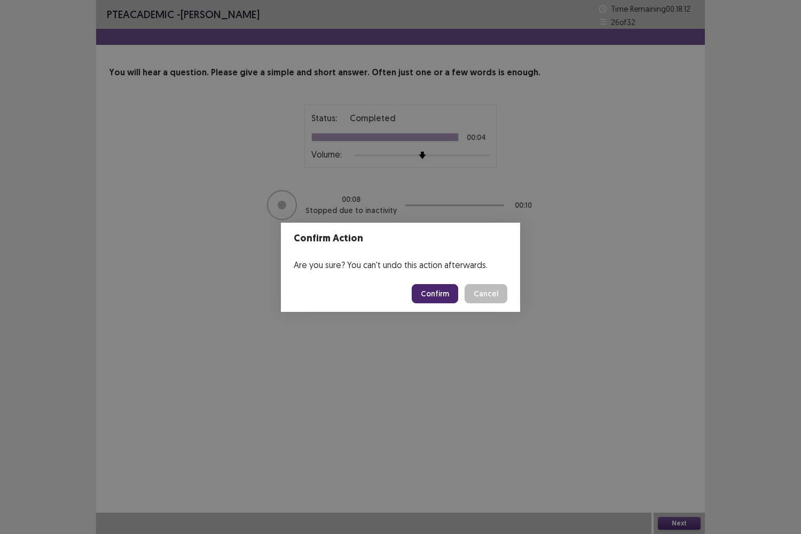
click at [423, 295] on button "Confirm" at bounding box center [435, 293] width 46 height 19
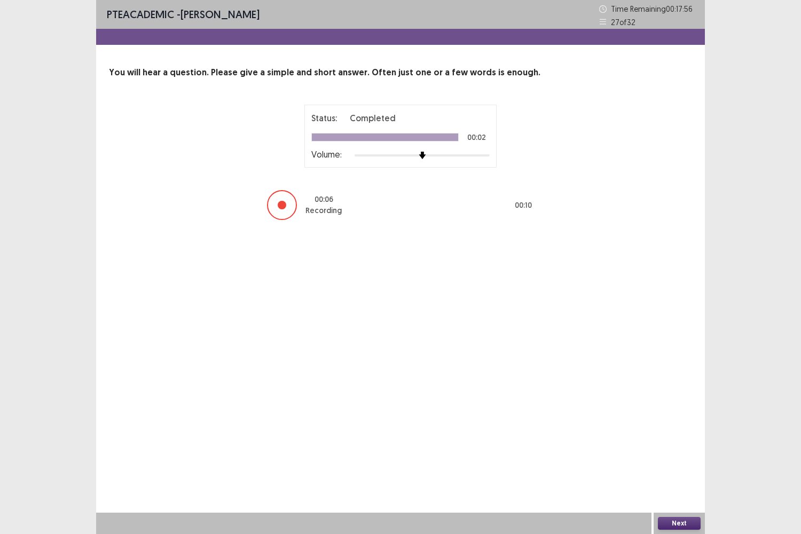
click at [677, 443] on button "Next" at bounding box center [679, 523] width 43 height 13
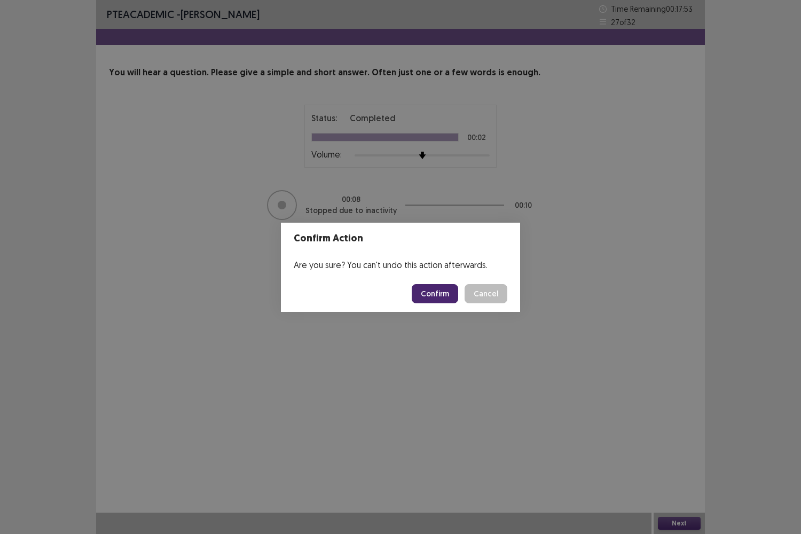
click at [437, 294] on button "Confirm" at bounding box center [435, 293] width 46 height 19
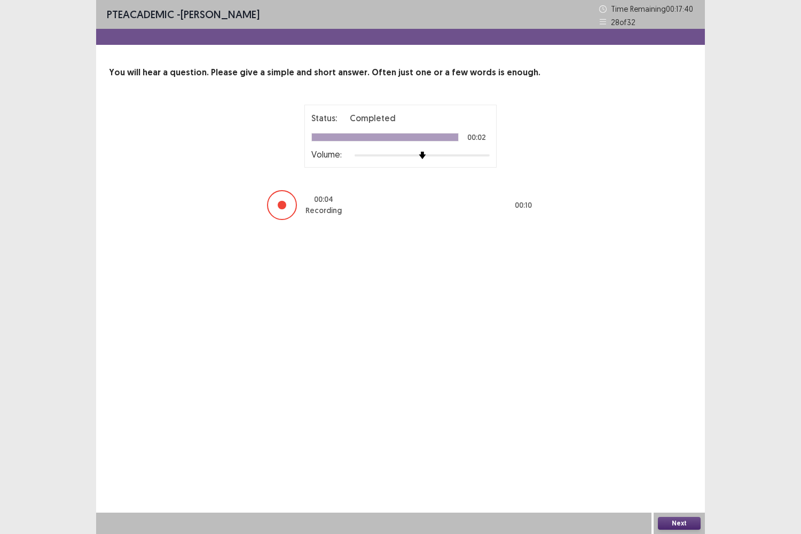
click at [684, 443] on button "Next" at bounding box center [679, 523] width 43 height 13
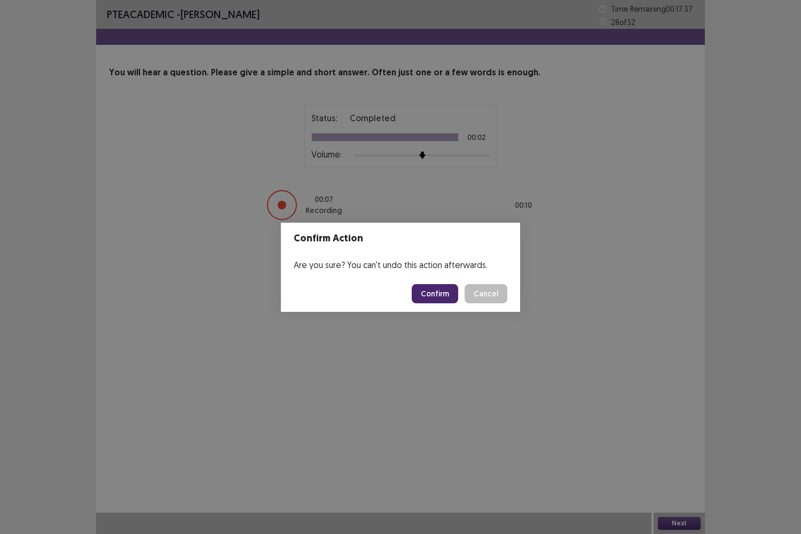
click at [450, 297] on button "Confirm" at bounding box center [435, 293] width 46 height 19
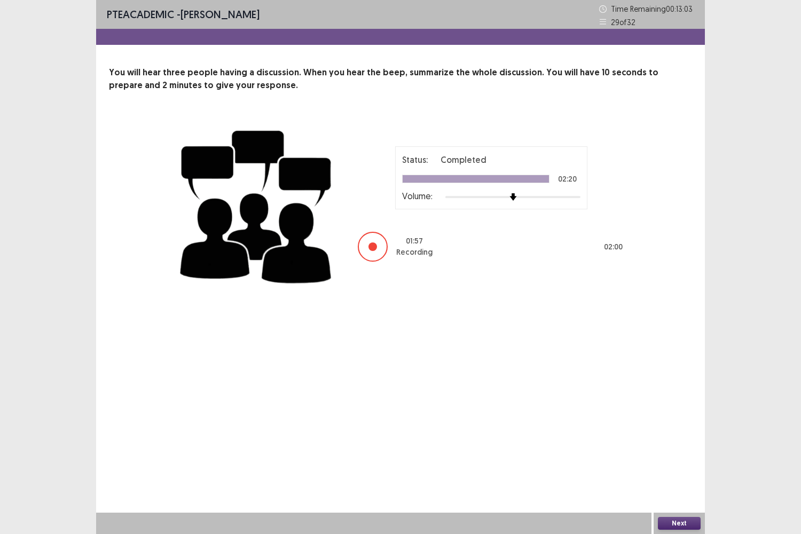
click at [675, 443] on button "Next" at bounding box center [679, 523] width 43 height 13
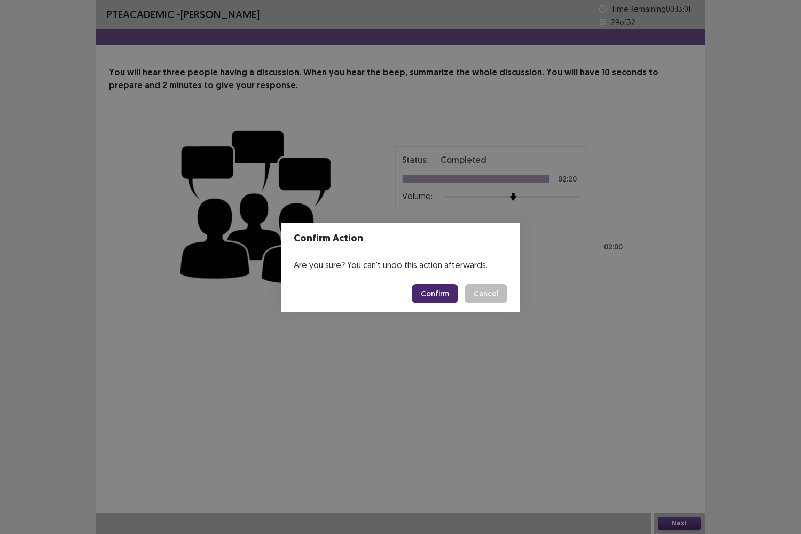
click at [444, 291] on button "Confirm" at bounding box center [435, 293] width 46 height 19
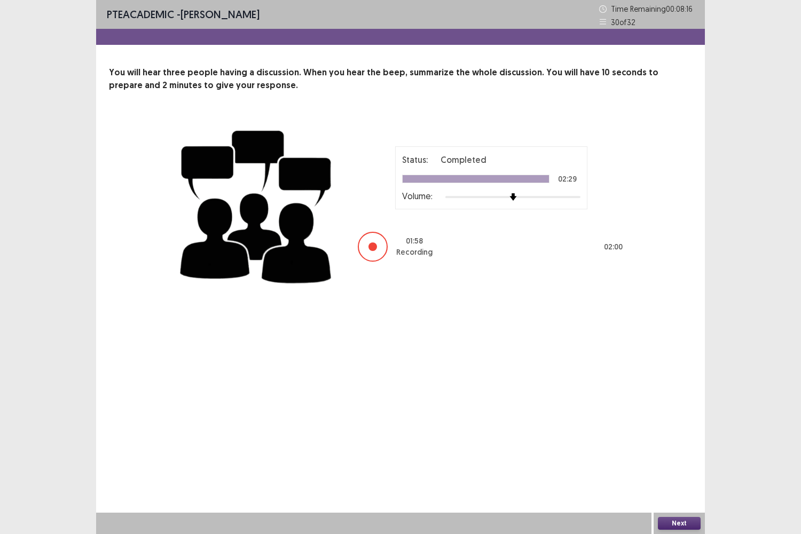
click at [674, 443] on button "Next" at bounding box center [679, 523] width 43 height 13
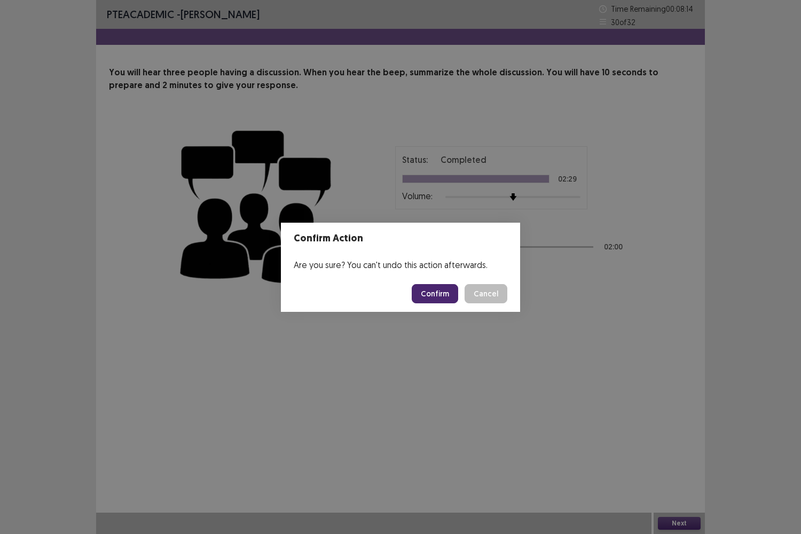
click at [444, 292] on button "Confirm" at bounding box center [435, 293] width 46 height 19
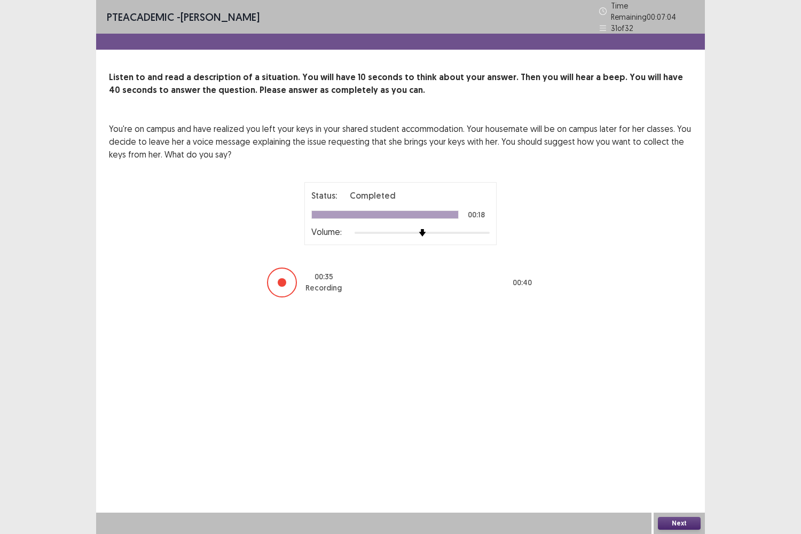
click at [669, 443] on button "Next" at bounding box center [679, 523] width 43 height 13
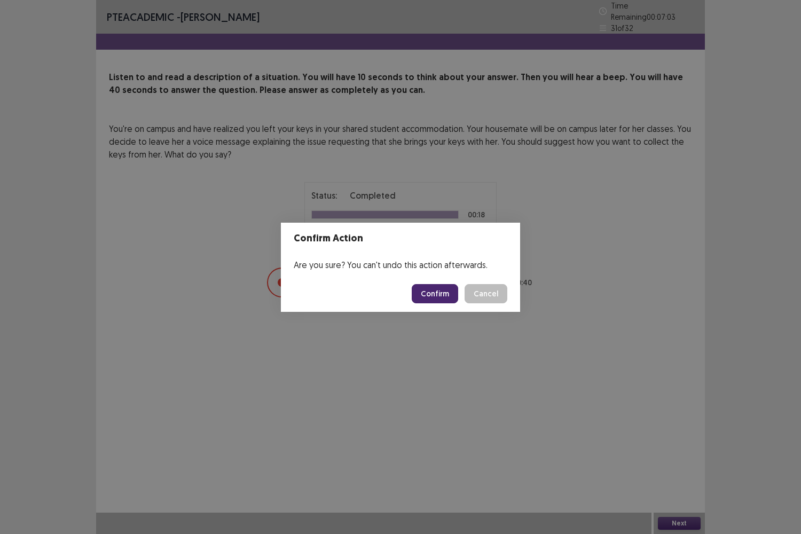
click at [426, 302] on button "Confirm" at bounding box center [435, 293] width 46 height 19
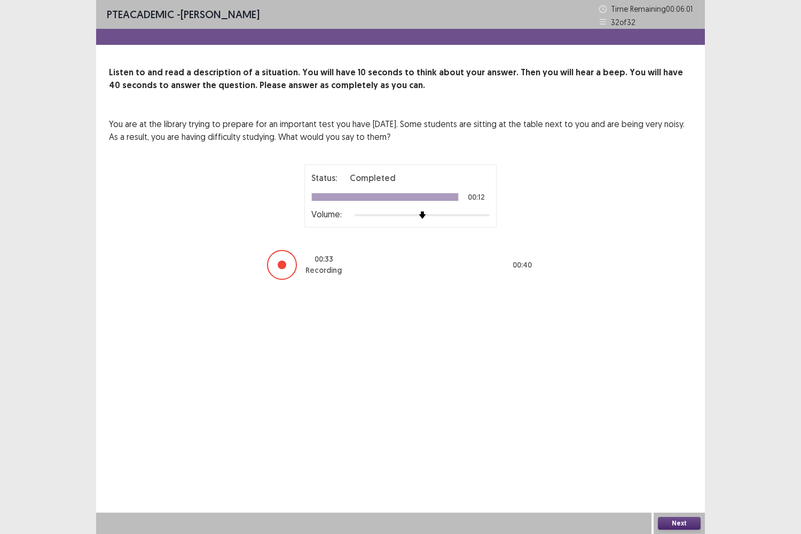
click at [674, 443] on button "Next" at bounding box center [679, 523] width 43 height 13
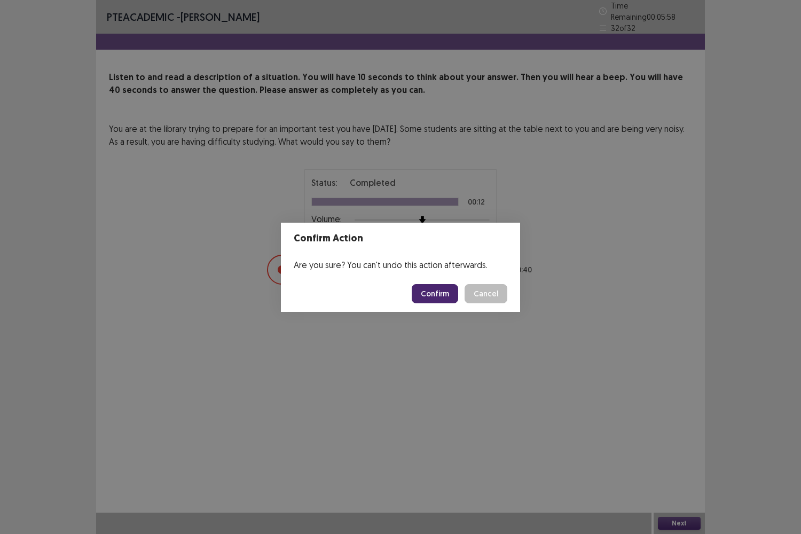
click at [431, 291] on button "Confirm" at bounding box center [435, 293] width 46 height 19
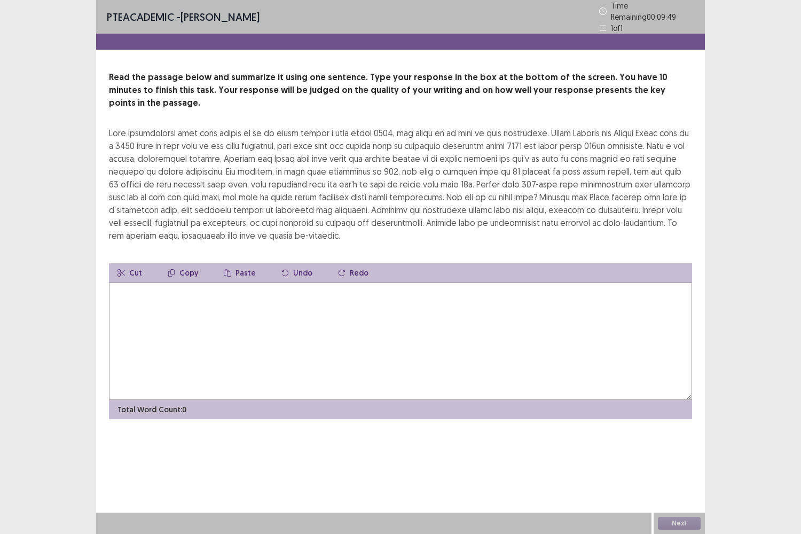
click at [375, 287] on textarea at bounding box center [400, 340] width 583 height 117
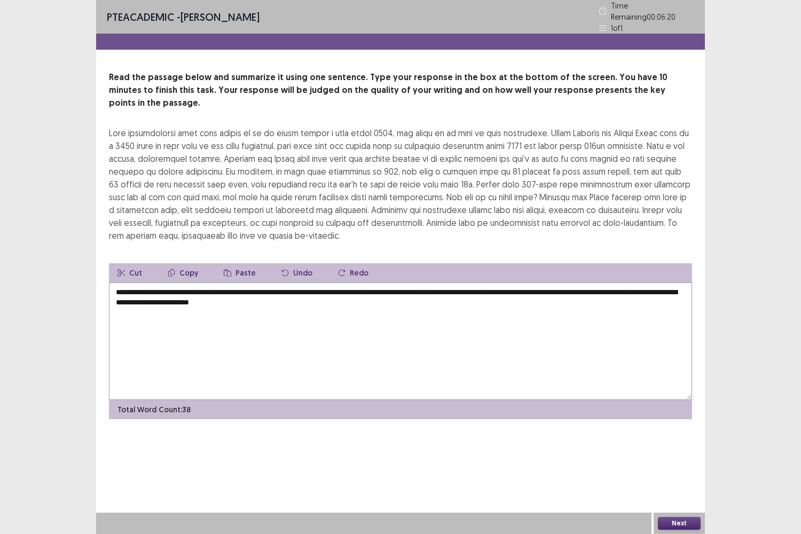
click at [343, 285] on textarea "**********" at bounding box center [400, 340] width 583 height 117
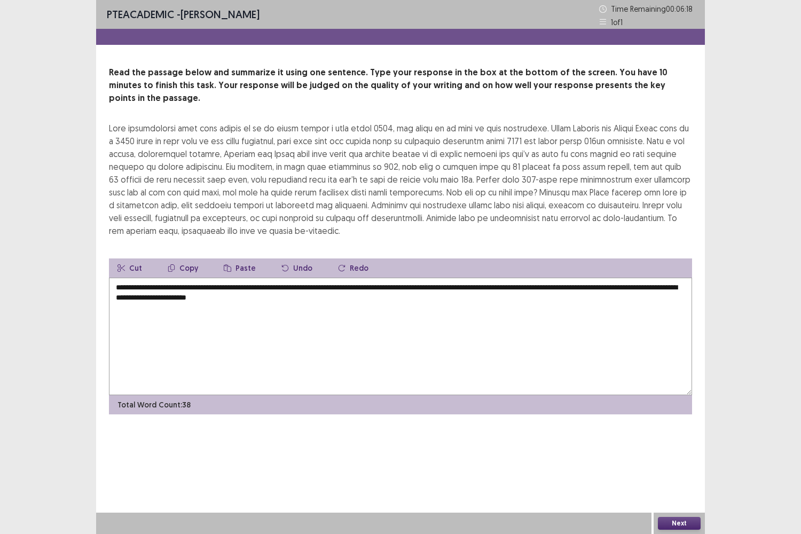
click at [379, 288] on textarea "**********" at bounding box center [400, 336] width 583 height 117
click at [601, 287] on textarea "**********" at bounding box center [400, 336] width 583 height 117
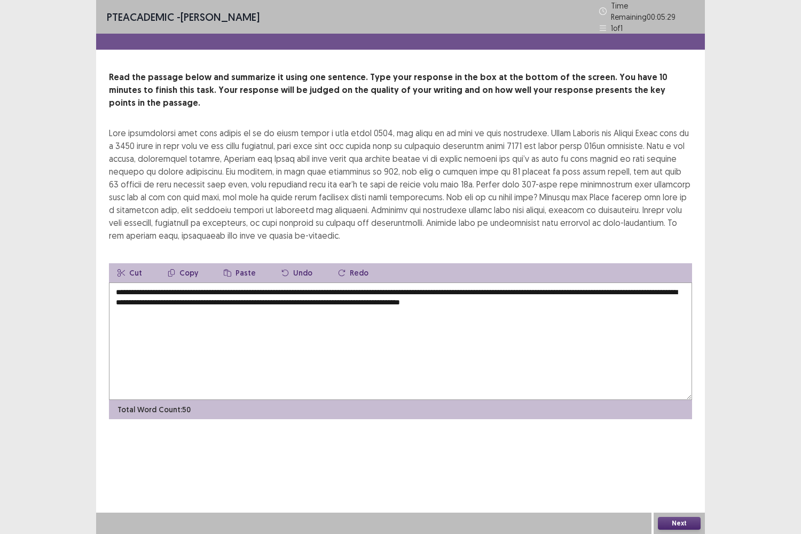
click at [628, 290] on textarea "**********" at bounding box center [400, 340] width 583 height 117
click at [374, 282] on textarea "**********" at bounding box center [400, 340] width 583 height 117
click at [377, 282] on textarea "**********" at bounding box center [400, 340] width 583 height 117
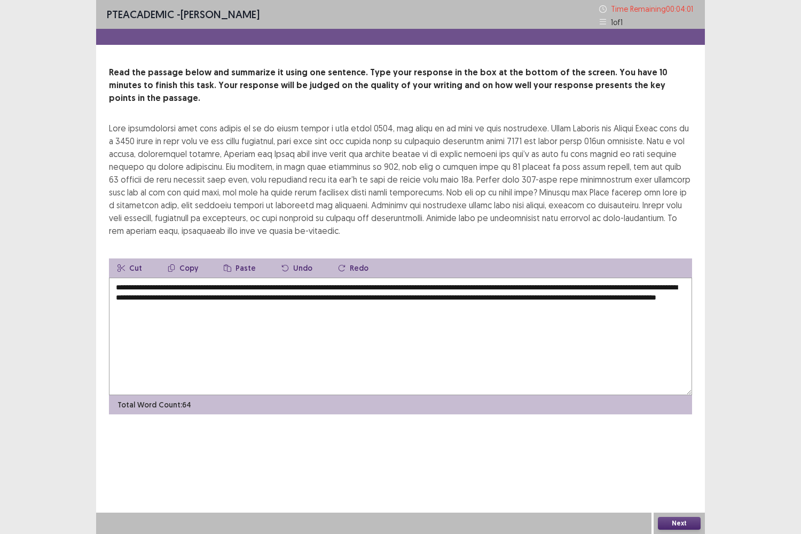
click at [436, 278] on textarea "**********" at bounding box center [400, 336] width 583 height 117
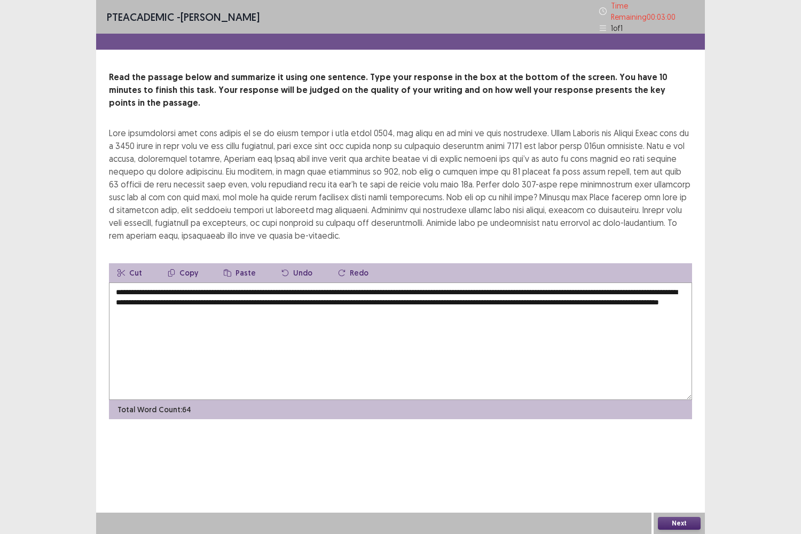
click at [364, 282] on textarea "**********" at bounding box center [400, 340] width 583 height 117
drag, startPoint x: 274, startPoint y: 144, endPoint x: 299, endPoint y: 141, distance: 25.3
click at [299, 141] on div at bounding box center [400, 184] width 583 height 115
drag, startPoint x: 495, startPoint y: 163, endPoint x: 512, endPoint y: 162, distance: 17.1
click at [512, 162] on div at bounding box center [400, 184] width 583 height 115
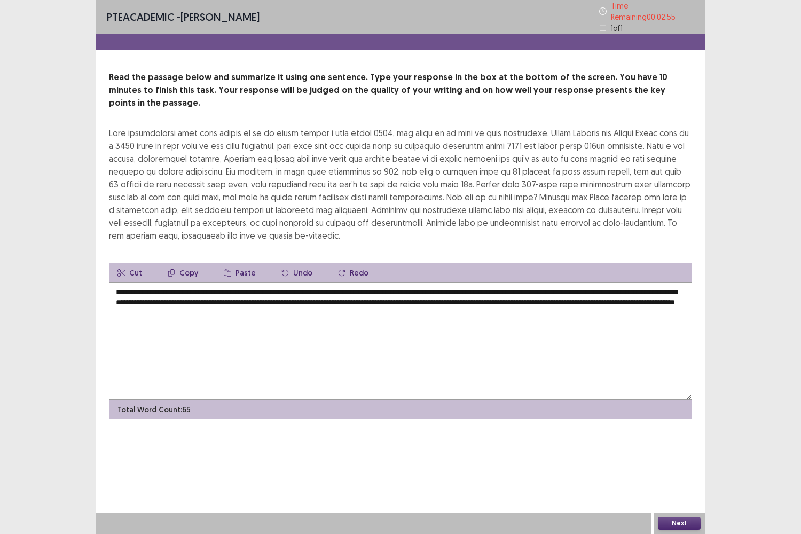
click at [512, 162] on div at bounding box center [400, 184] width 583 height 115
drag, startPoint x: 512, startPoint y: 162, endPoint x: 279, endPoint y: 153, distance: 234.0
click at [279, 153] on div at bounding box center [400, 184] width 583 height 115
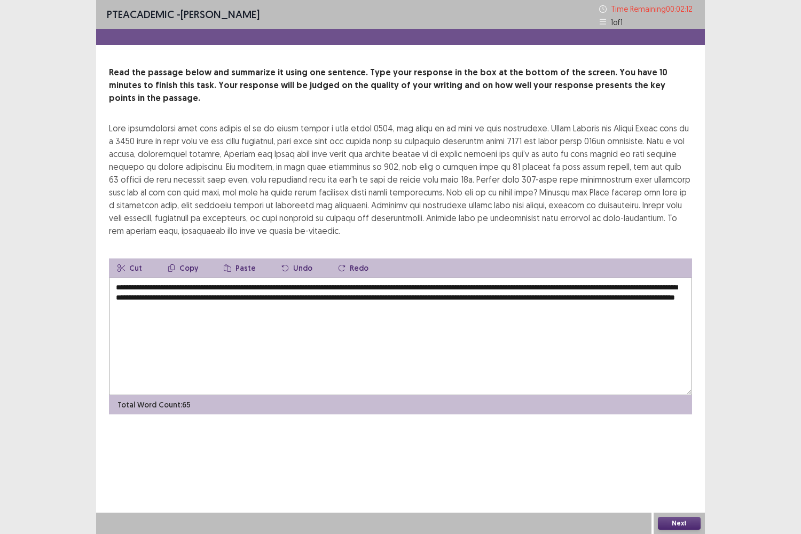
click at [382, 297] on textarea "**********" at bounding box center [400, 336] width 583 height 117
click at [379, 278] on textarea "**********" at bounding box center [400, 336] width 583 height 117
click at [366, 278] on textarea "**********" at bounding box center [400, 336] width 583 height 117
click at [436, 278] on textarea "**********" at bounding box center [400, 336] width 583 height 117
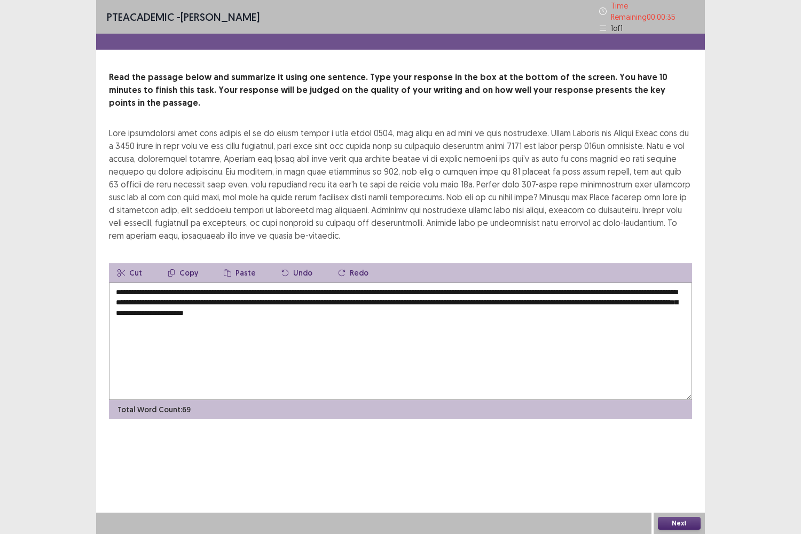
drag, startPoint x: 440, startPoint y: 275, endPoint x: 454, endPoint y: 275, distance: 13.9
click at [454, 282] on textarea "**********" at bounding box center [400, 340] width 583 height 117
drag, startPoint x: 377, startPoint y: 276, endPoint x: 367, endPoint y: 275, distance: 10.2
click at [367, 282] on textarea "**********" at bounding box center [400, 340] width 583 height 117
type textarea "**********"
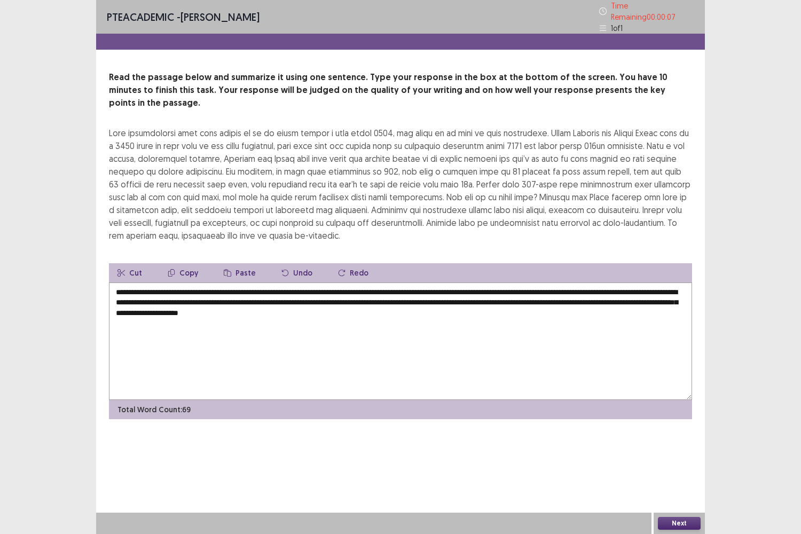
click at [686, 443] on button "Next" at bounding box center [679, 523] width 43 height 13
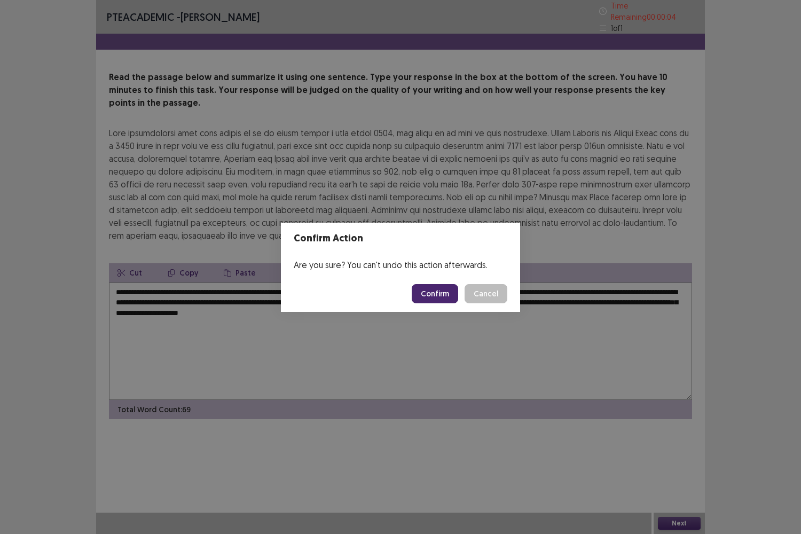
click at [434, 290] on button "Confirm" at bounding box center [435, 293] width 46 height 19
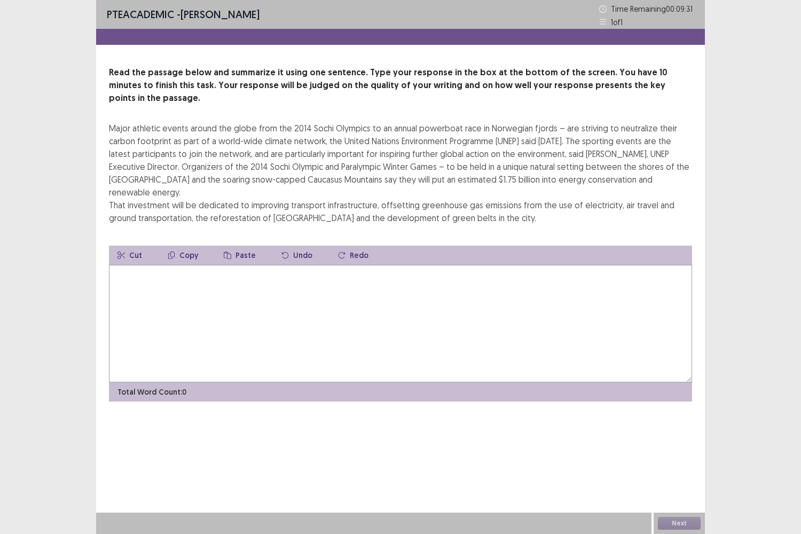
click at [261, 276] on textarea at bounding box center [400, 323] width 583 height 117
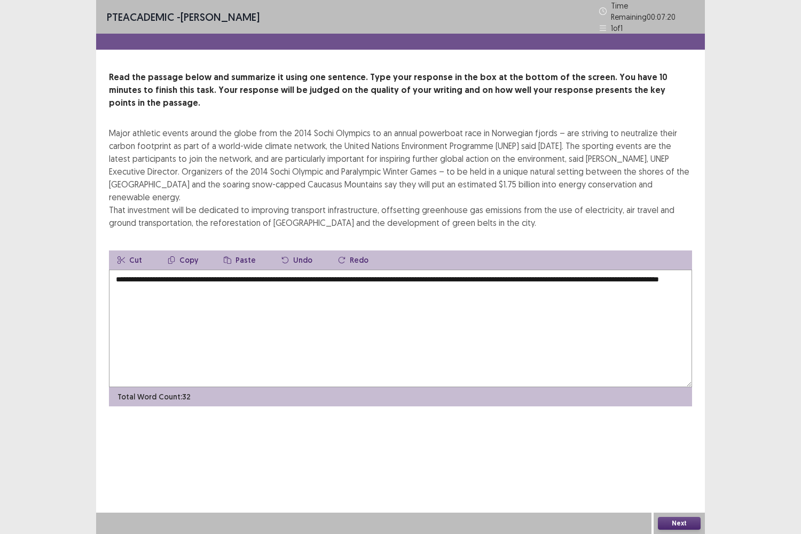
click at [556, 270] on textarea "**********" at bounding box center [400, 328] width 583 height 117
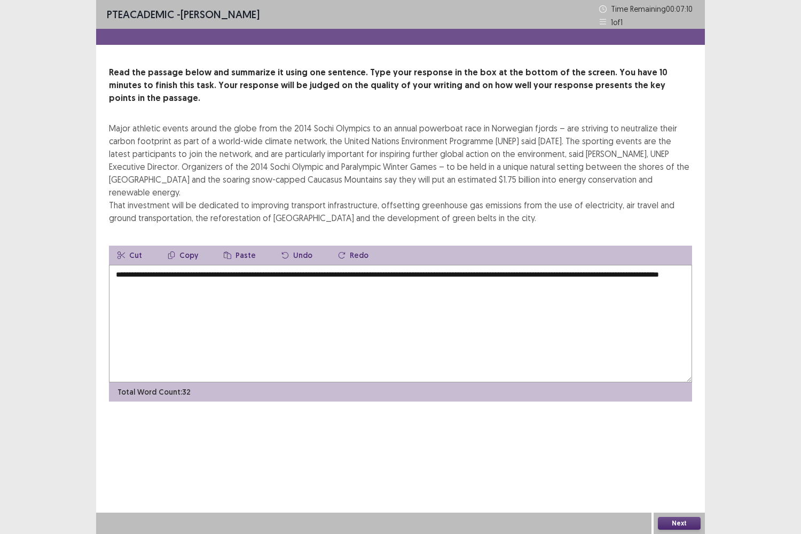
click at [118, 265] on textarea "**********" at bounding box center [400, 323] width 583 height 117
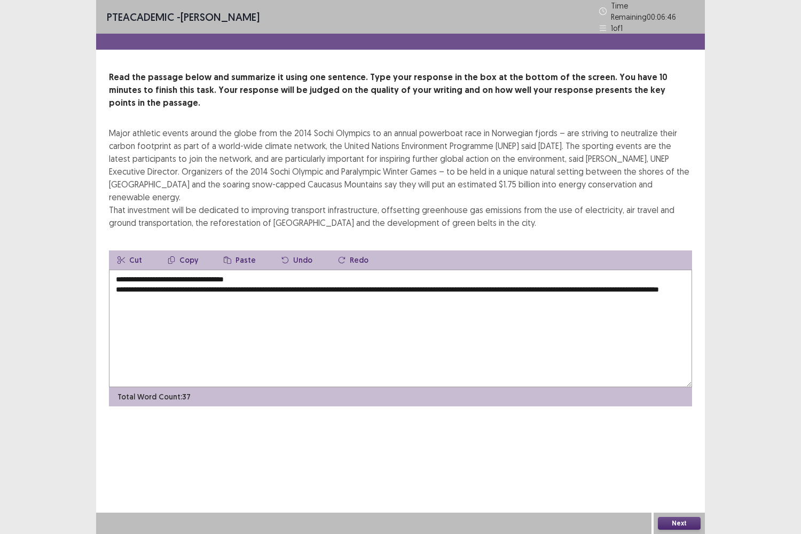
click at [273, 270] on textarea "**********" at bounding box center [400, 328] width 583 height 117
click at [122, 270] on textarea "**********" at bounding box center [400, 328] width 583 height 117
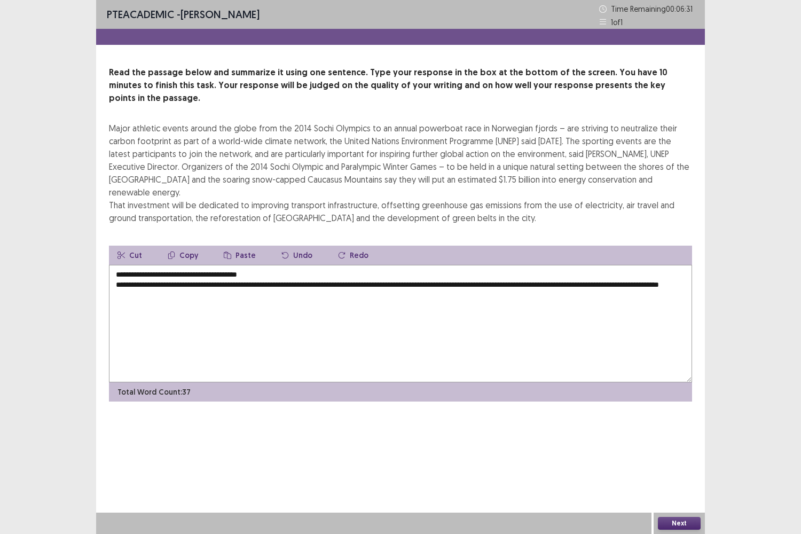
drag, startPoint x: 117, startPoint y: 249, endPoint x: 107, endPoint y: 249, distance: 10.1
click at [107, 249] on div "**********" at bounding box center [400, 233] width 609 height 335
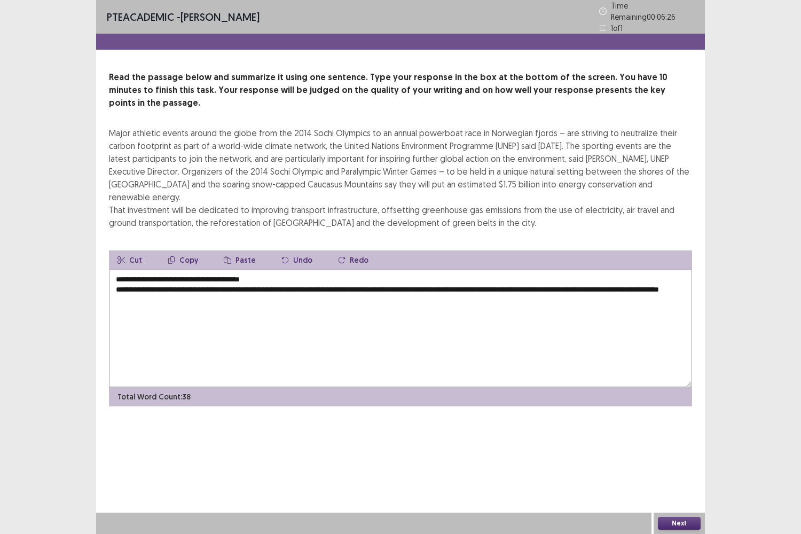
click at [285, 270] on textarea "**********" at bounding box center [400, 328] width 583 height 117
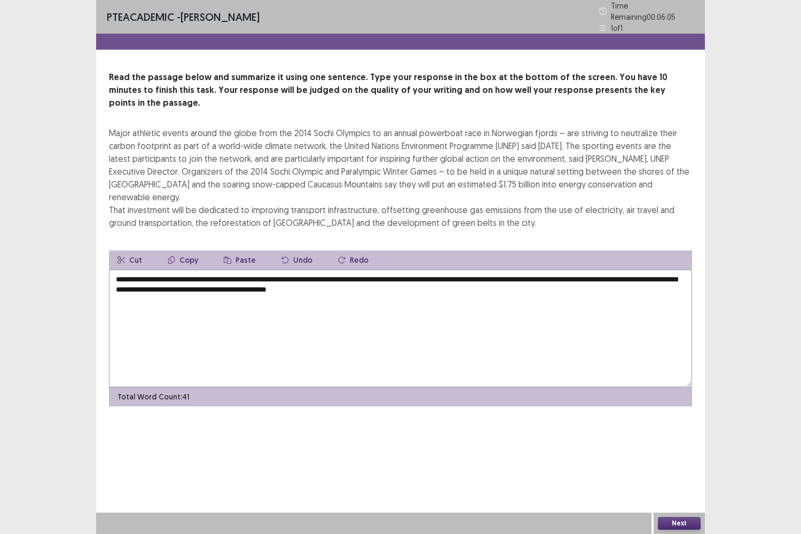
click at [467, 270] on textarea "**********" at bounding box center [400, 328] width 583 height 117
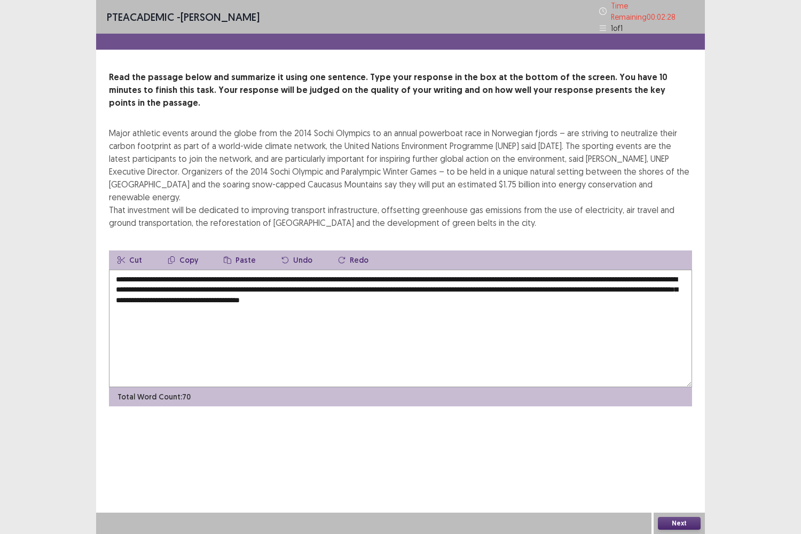
click at [226, 270] on textarea "**********" at bounding box center [400, 328] width 583 height 117
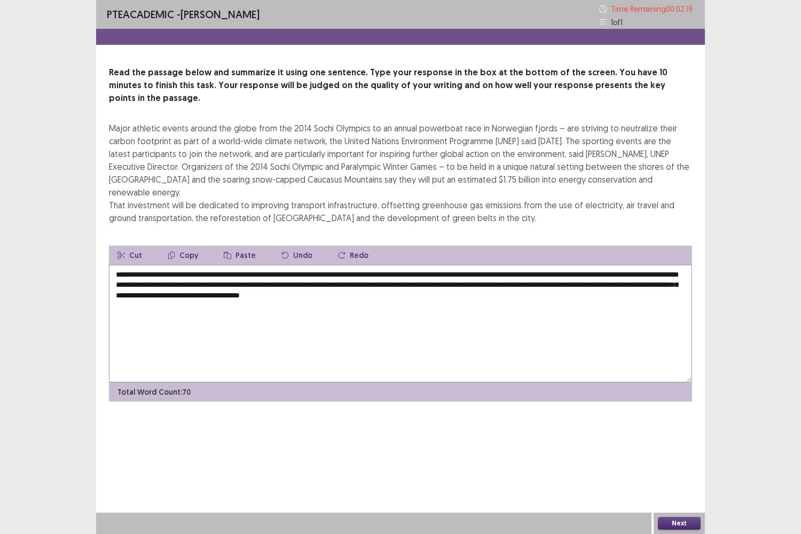
click at [281, 265] on textarea "**********" at bounding box center [400, 323] width 583 height 117
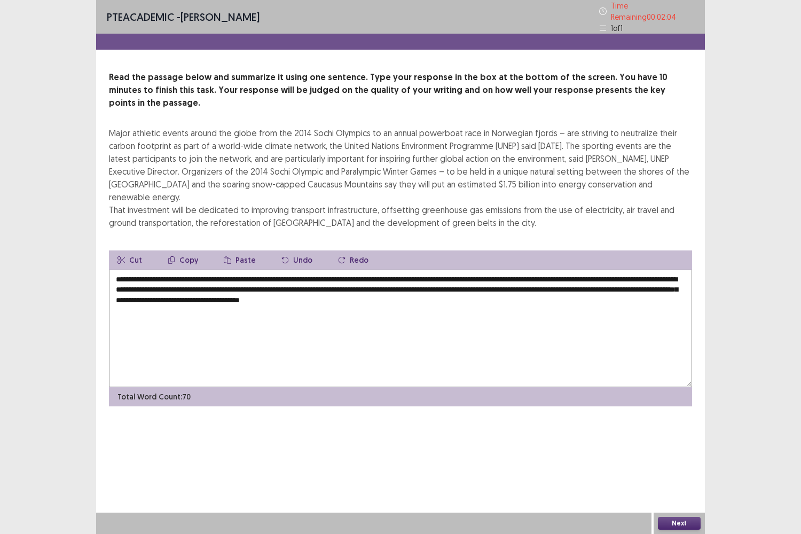
click at [458, 270] on textarea "**********" at bounding box center [400, 328] width 583 height 117
drag, startPoint x: 460, startPoint y: 251, endPoint x: 467, endPoint y: 252, distance: 7.5
click at [467, 270] on textarea "**********" at bounding box center [400, 328] width 583 height 117
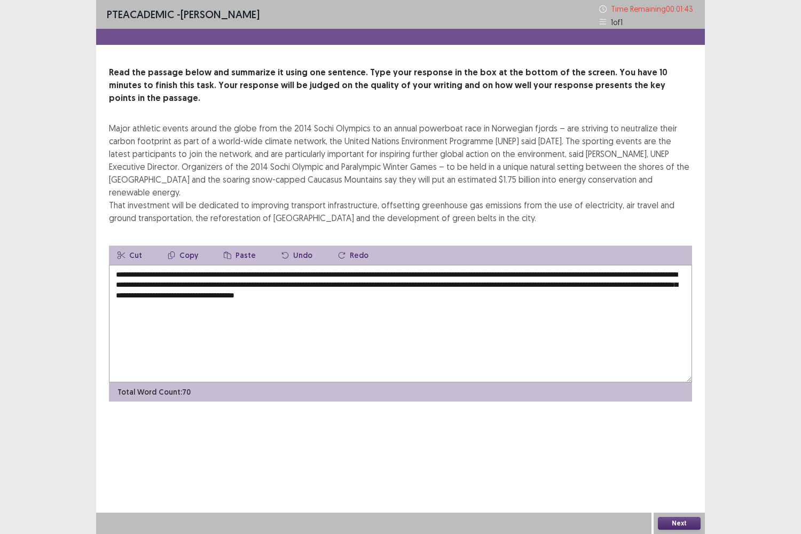
drag, startPoint x: 464, startPoint y: 261, endPoint x: 476, endPoint y: 262, distance: 11.8
click at [476, 265] on textarea "**********" at bounding box center [400, 323] width 583 height 117
click at [589, 265] on textarea "**********" at bounding box center [400, 323] width 583 height 117
click at [135, 273] on textarea "**********" at bounding box center [400, 323] width 583 height 117
click at [235, 271] on textarea "**********" at bounding box center [400, 323] width 583 height 117
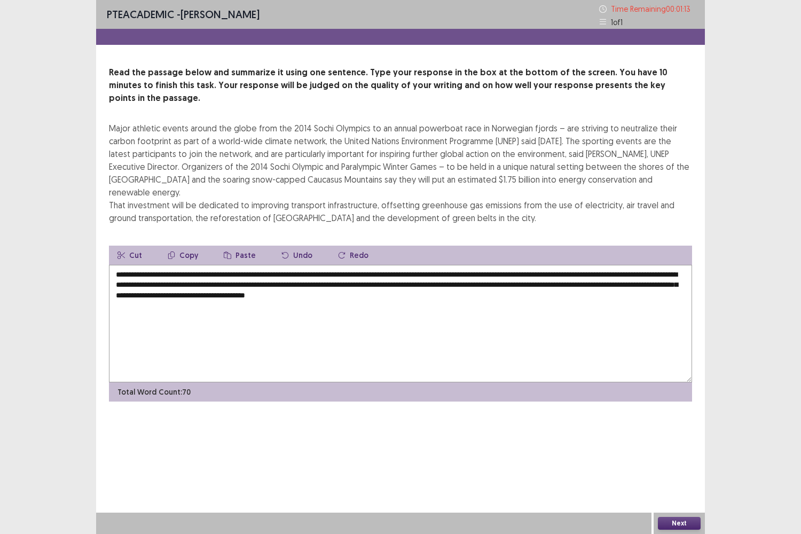
click at [434, 273] on textarea "**********" at bounding box center [400, 323] width 583 height 117
click at [436, 274] on textarea "**********" at bounding box center [400, 323] width 583 height 117
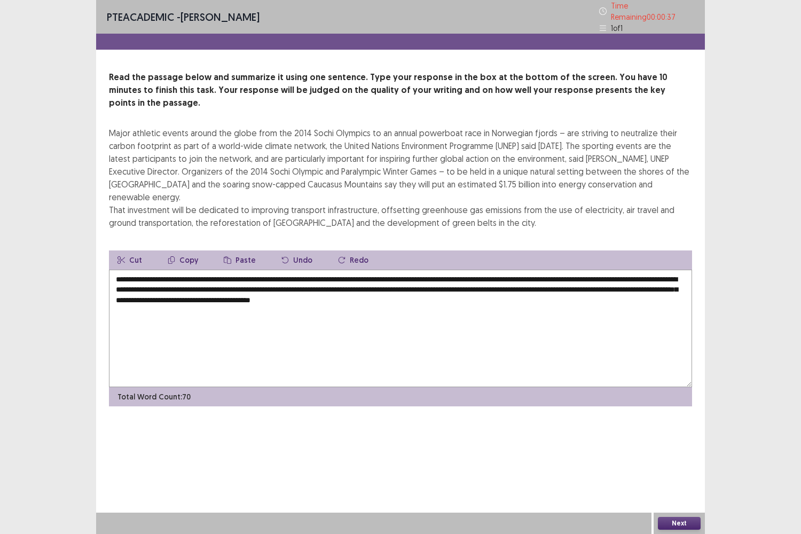
type textarea "**********"
click at [680, 443] on button "Next" at bounding box center [679, 523] width 43 height 13
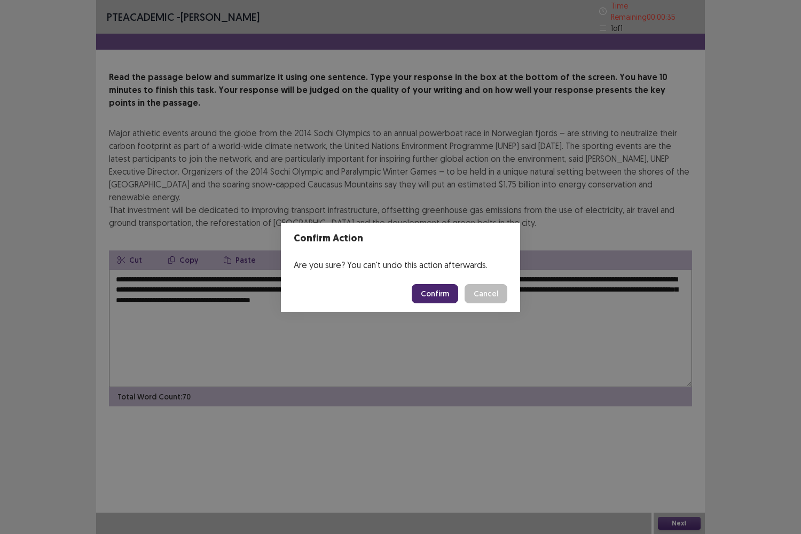
click at [447, 290] on button "Confirm" at bounding box center [435, 293] width 46 height 19
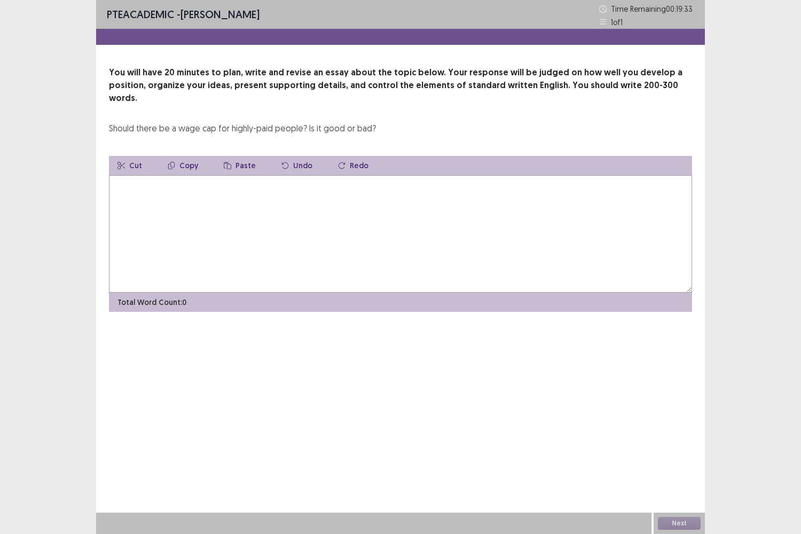
click at [200, 184] on textarea at bounding box center [400, 233] width 583 height 117
click at [184, 194] on textarea "**********" at bounding box center [400, 233] width 583 height 117
click at [236, 175] on textarea "**********" at bounding box center [400, 233] width 583 height 117
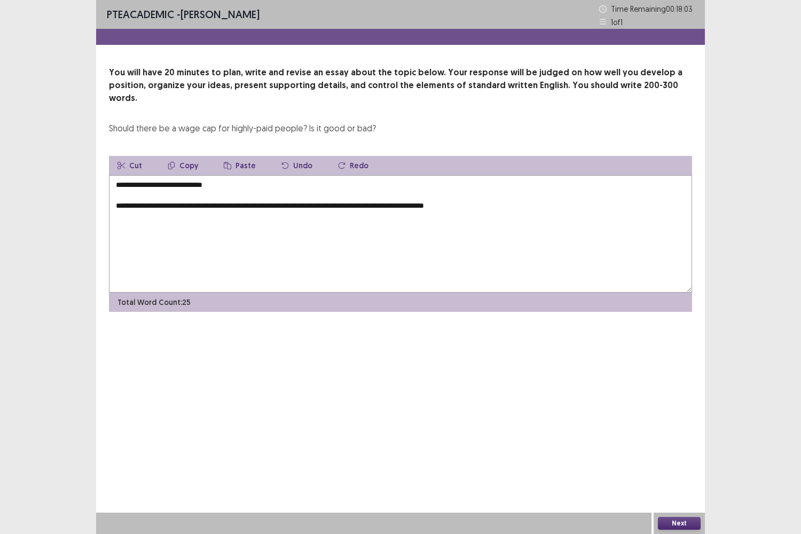
click at [433, 196] on textarea "**********" at bounding box center [400, 233] width 583 height 117
click at [495, 193] on textarea "**********" at bounding box center [400, 233] width 583 height 117
click at [114, 214] on textarea "**********" at bounding box center [400, 233] width 583 height 117
click at [302, 205] on textarea "**********" at bounding box center [400, 233] width 583 height 117
click at [421, 207] on textarea "**********" at bounding box center [400, 233] width 583 height 117
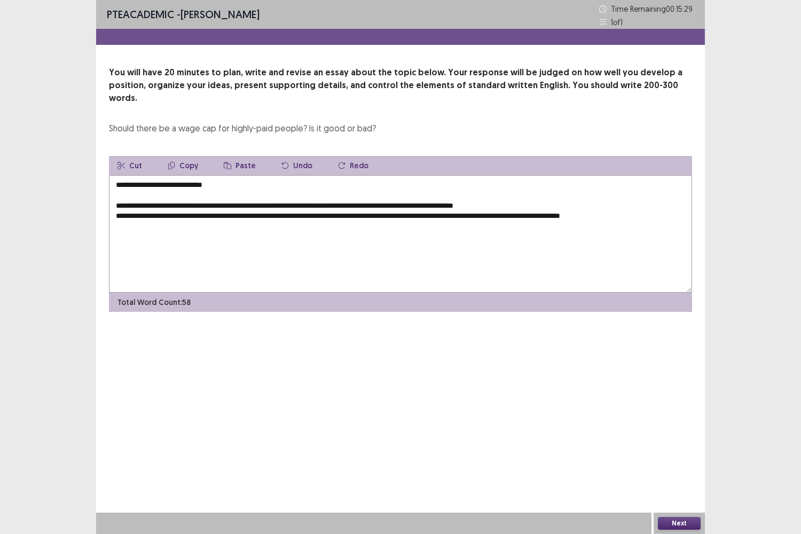
click at [629, 204] on textarea "**********" at bounding box center [400, 233] width 583 height 117
click at [668, 210] on textarea "**********" at bounding box center [400, 233] width 583 height 117
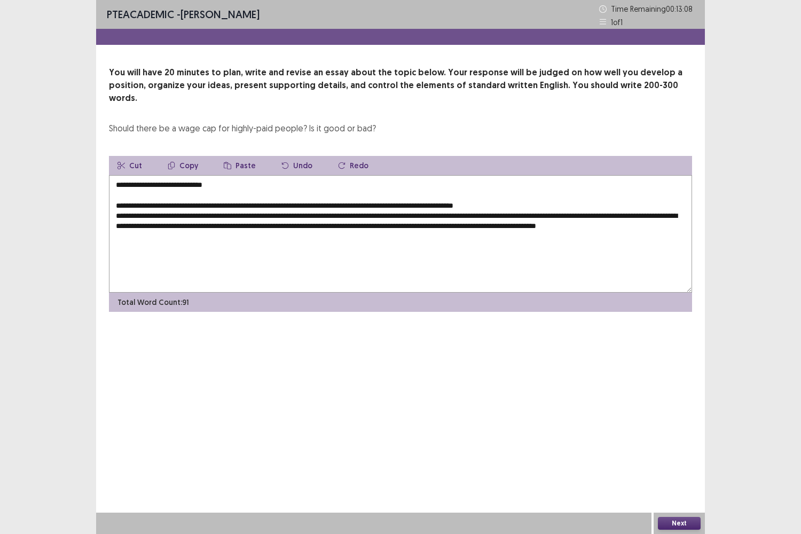
click at [568, 215] on textarea "**********" at bounding box center [400, 233] width 583 height 117
drag, startPoint x: 571, startPoint y: 215, endPoint x: 584, endPoint y: 218, distance: 13.7
click at [584, 218] on textarea "**********" at bounding box center [400, 233] width 583 height 117
click at [217, 225] on textarea "**********" at bounding box center [400, 233] width 583 height 117
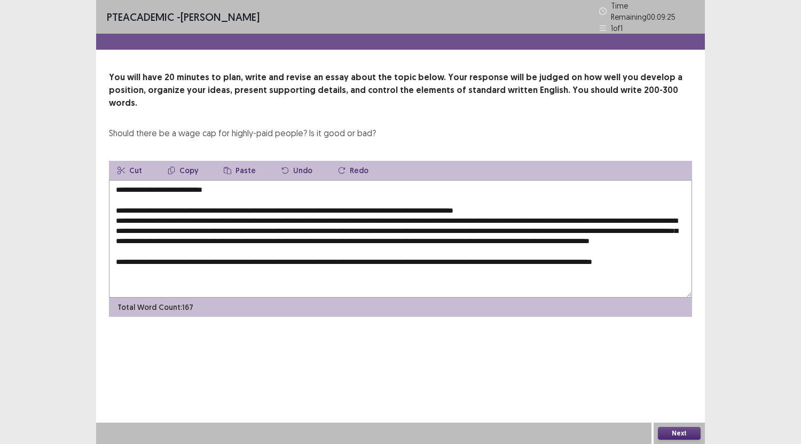
click at [179, 266] on textarea "**********" at bounding box center [400, 238] width 583 height 117
drag, startPoint x: 119, startPoint y: 275, endPoint x: 107, endPoint y: 277, distance: 11.9
click at [107, 277] on div "You will have 20 minutes to plan, write and revise an essay about the topic bel…" at bounding box center [400, 194] width 609 height 246
click at [178, 272] on textarea "**********" at bounding box center [400, 238] width 583 height 117
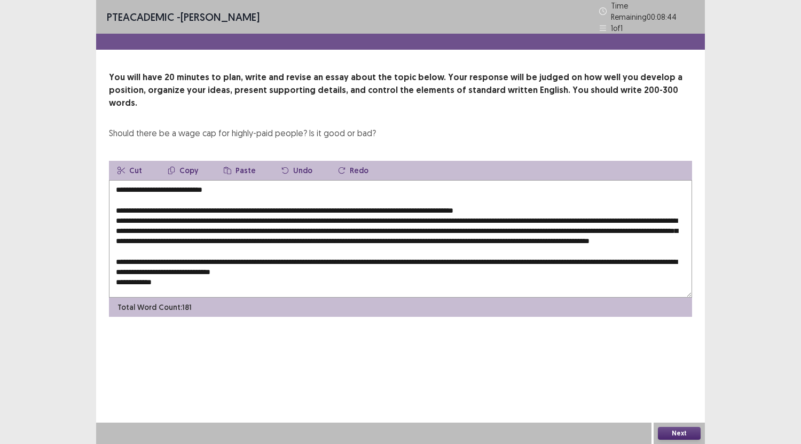
click at [377, 260] on textarea "**********" at bounding box center [400, 238] width 583 height 117
click at [185, 272] on textarea "**********" at bounding box center [400, 238] width 583 height 117
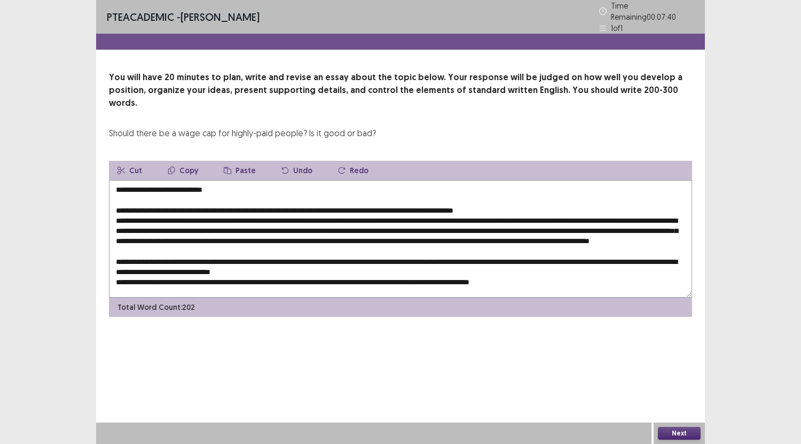
scroll to position [21, 0]
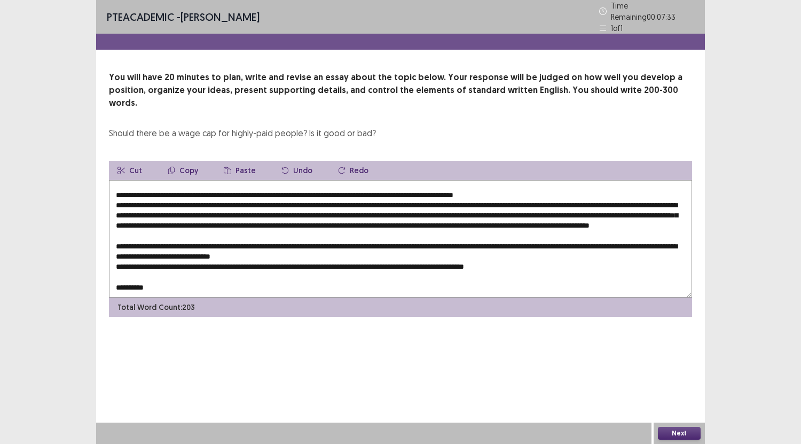
click at [286, 202] on textarea at bounding box center [400, 238] width 583 height 117
click at [176, 273] on textarea at bounding box center [400, 238] width 583 height 117
drag, startPoint x: 151, startPoint y: 274, endPoint x: 354, endPoint y: 274, distance: 203.4
click at [354, 274] on textarea at bounding box center [400, 238] width 583 height 117
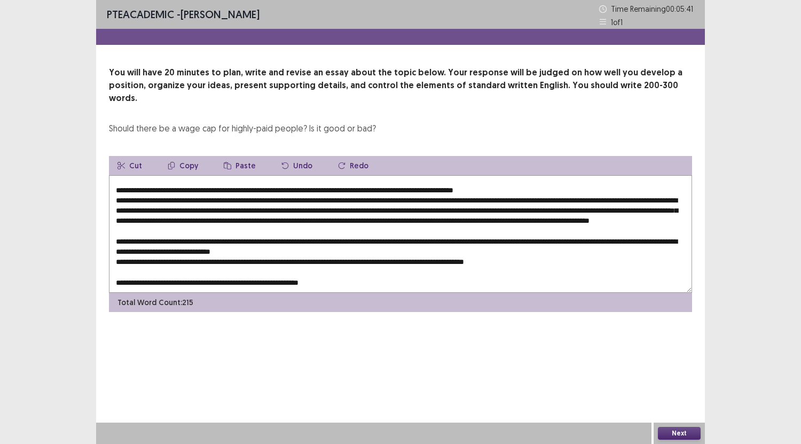
click at [417, 208] on textarea at bounding box center [400, 233] width 583 height 117
click at [377, 274] on textarea at bounding box center [400, 233] width 583 height 117
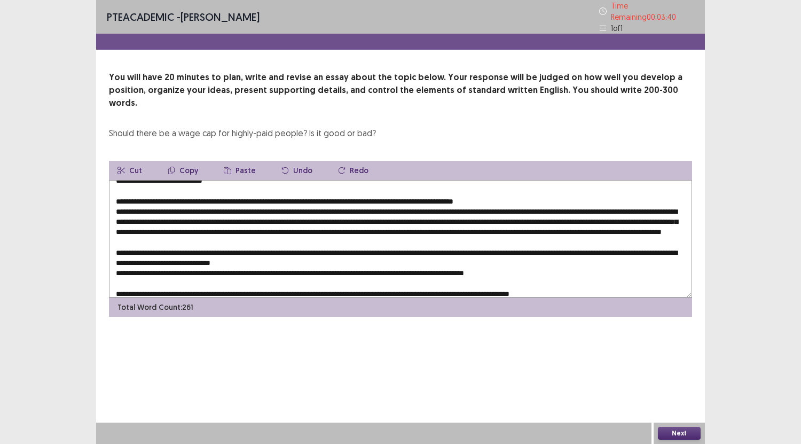
scroll to position [0, 0]
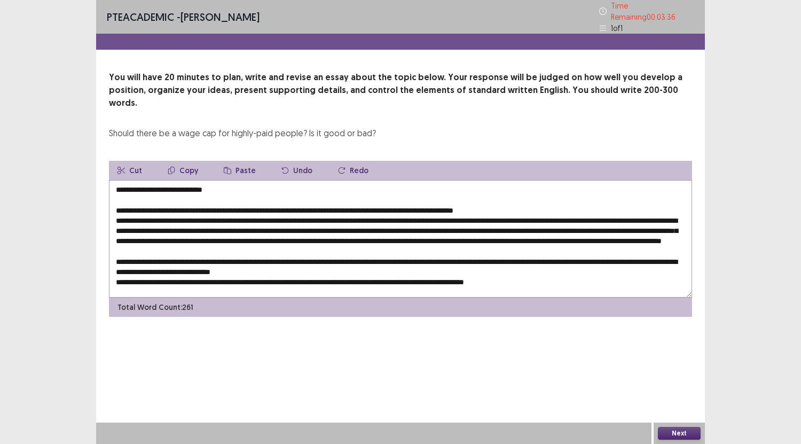
drag, startPoint x: 238, startPoint y: 180, endPoint x: 114, endPoint y: 171, distance: 124.2
click at [114, 180] on textarea at bounding box center [400, 238] width 583 height 117
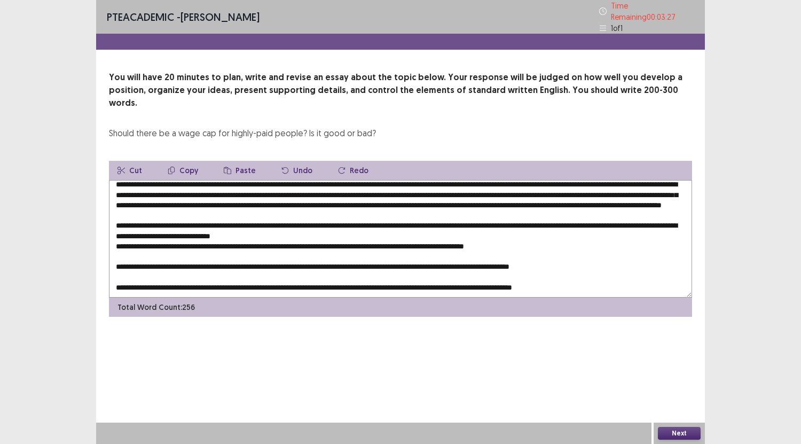
scroll to position [25, 0]
click at [593, 268] on textarea at bounding box center [400, 238] width 583 height 117
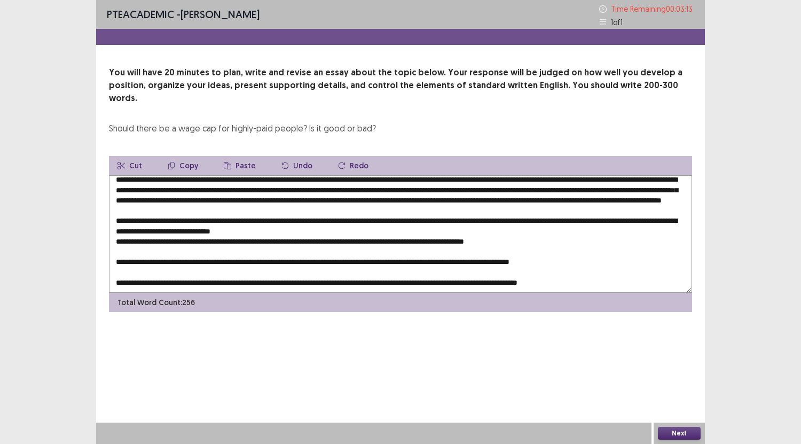
click at [487, 178] on textarea at bounding box center [400, 233] width 583 height 117
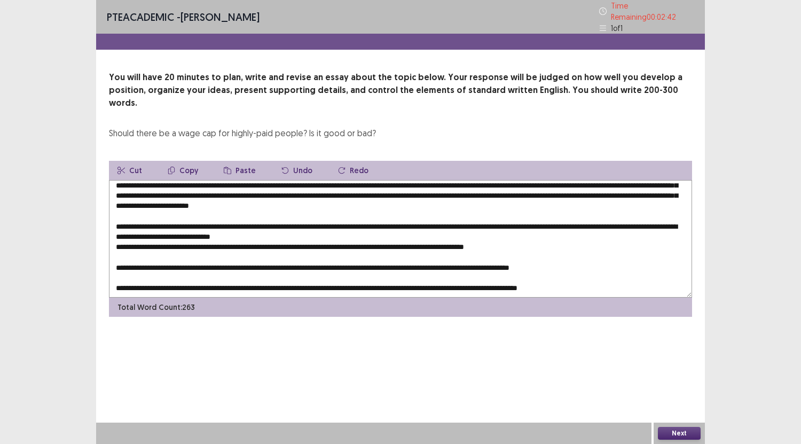
click at [380, 190] on textarea at bounding box center [400, 238] width 583 height 117
click at [499, 192] on textarea at bounding box center [400, 238] width 583 height 117
drag, startPoint x: 164, startPoint y: 208, endPoint x: 188, endPoint y: 210, distance: 24.7
click at [188, 210] on textarea at bounding box center [400, 238] width 583 height 117
click at [597, 273] on textarea at bounding box center [400, 238] width 583 height 117
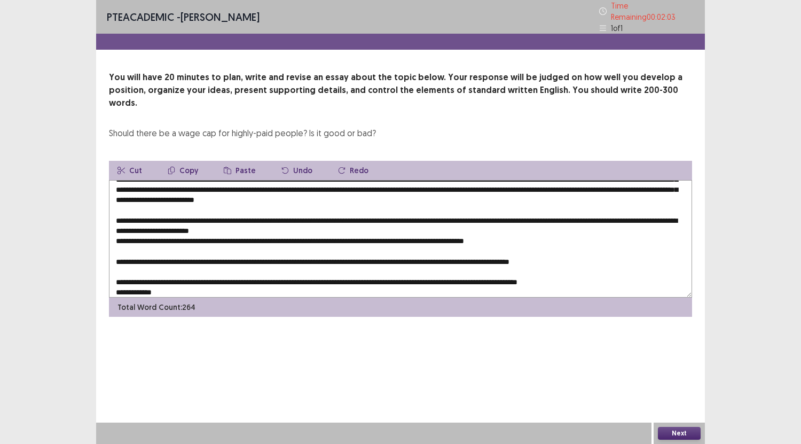
scroll to position [36, 0]
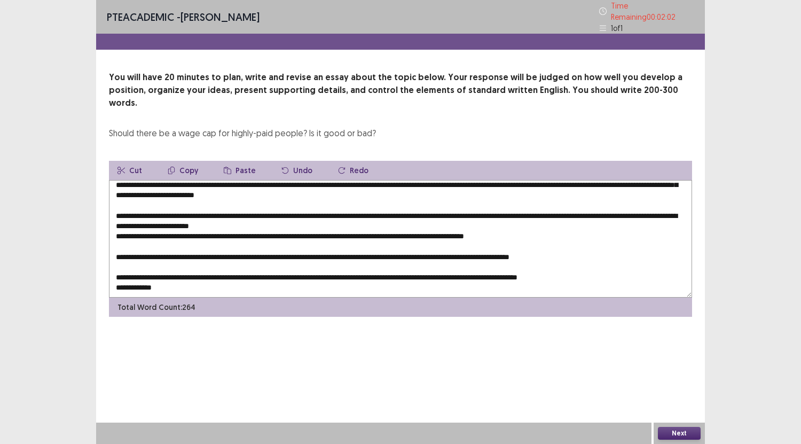
drag, startPoint x: 120, startPoint y: 277, endPoint x: 107, endPoint y: 278, distance: 12.3
click at [107, 278] on div "You will have 20 minutes to plan, write and revise an essay about the topic bel…" at bounding box center [400, 194] width 609 height 246
click at [174, 269] on textarea at bounding box center [400, 238] width 583 height 117
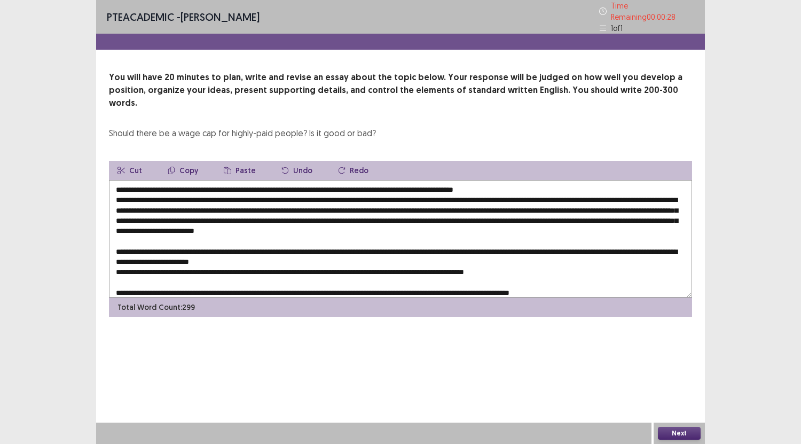
scroll to position [46, 0]
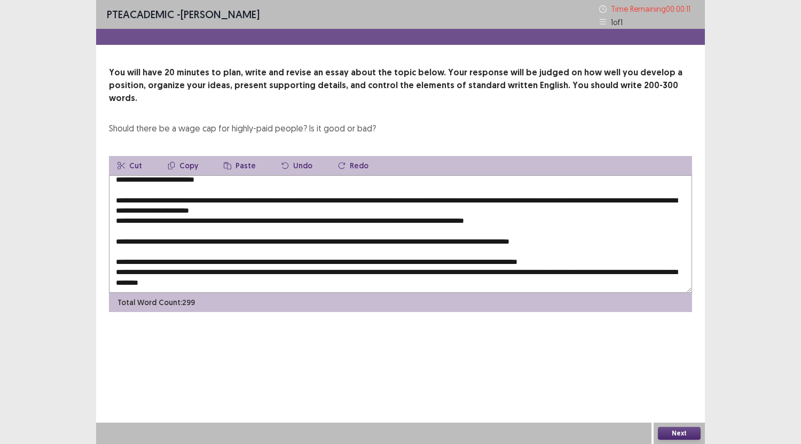
click at [364, 261] on textarea at bounding box center [400, 233] width 583 height 117
type textarea "**********"
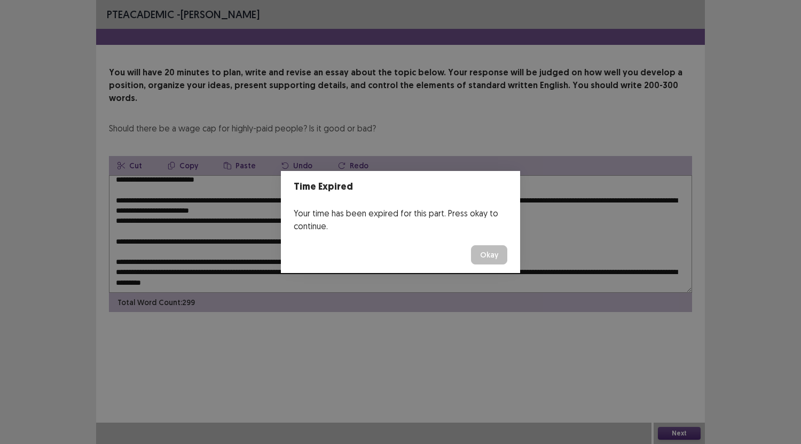
click at [501, 254] on button "Okay" at bounding box center [489, 254] width 36 height 19
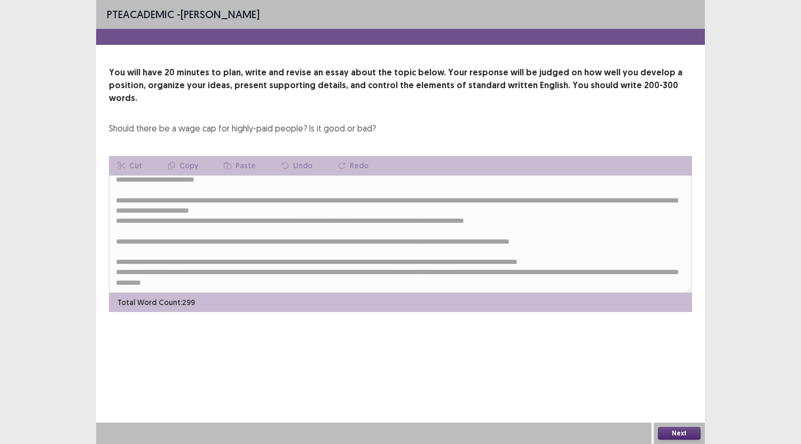
click at [673, 432] on button "Next" at bounding box center [679, 433] width 43 height 13
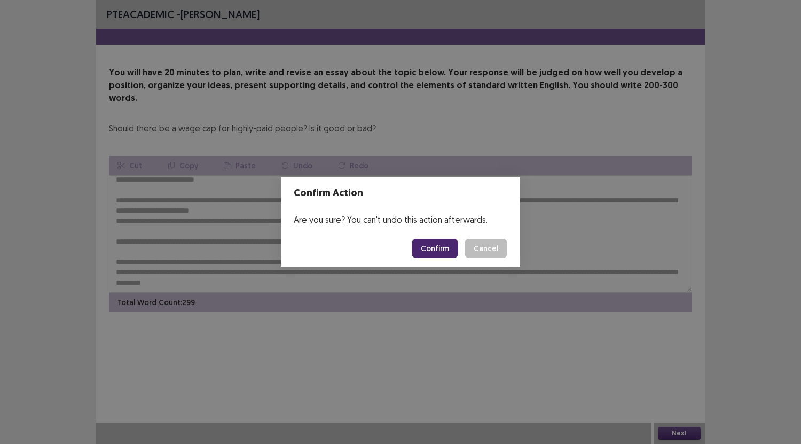
click at [432, 237] on footer "Confirm Cancel" at bounding box center [400, 248] width 239 height 36
click at [433, 247] on button "Confirm" at bounding box center [435, 248] width 46 height 19
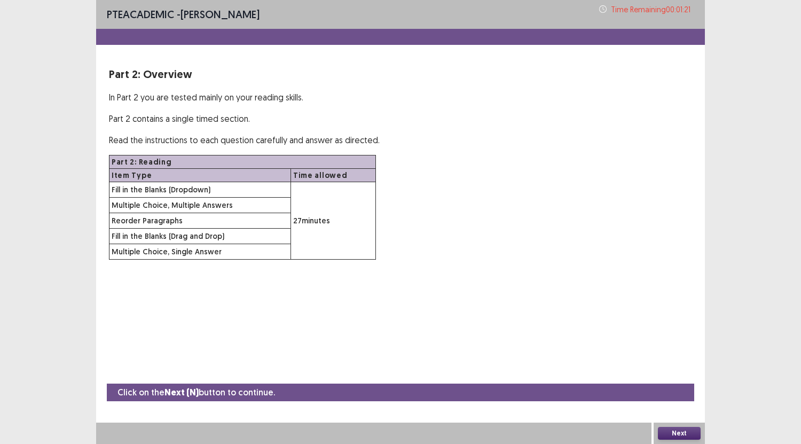
click at [689, 432] on button "Next" at bounding box center [679, 433] width 43 height 13
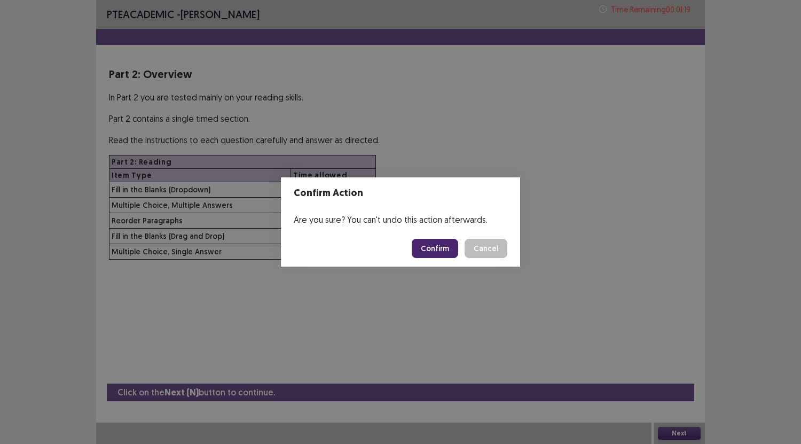
click at [444, 242] on button "Confirm" at bounding box center [435, 248] width 46 height 19
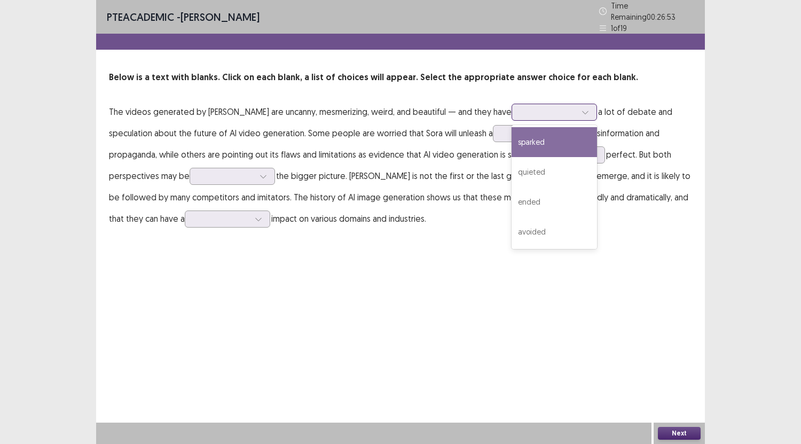
click at [520, 107] on div at bounding box center [548, 112] width 56 height 10
click at [511, 143] on div "sparked" at bounding box center [553, 142] width 85 height 30
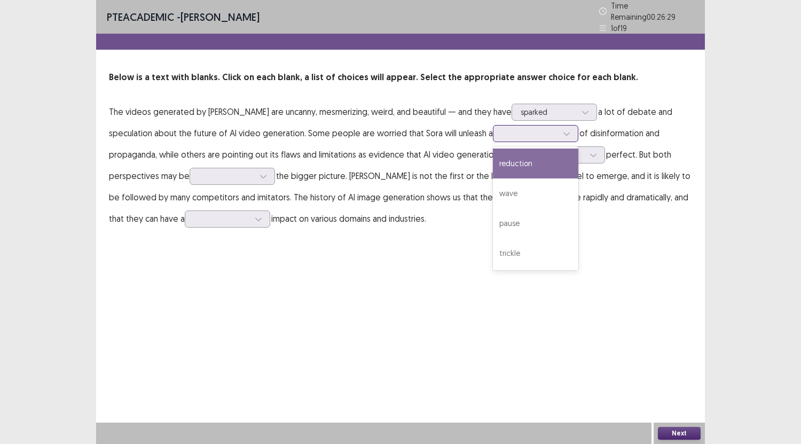
click at [502, 129] on div at bounding box center [530, 133] width 56 height 10
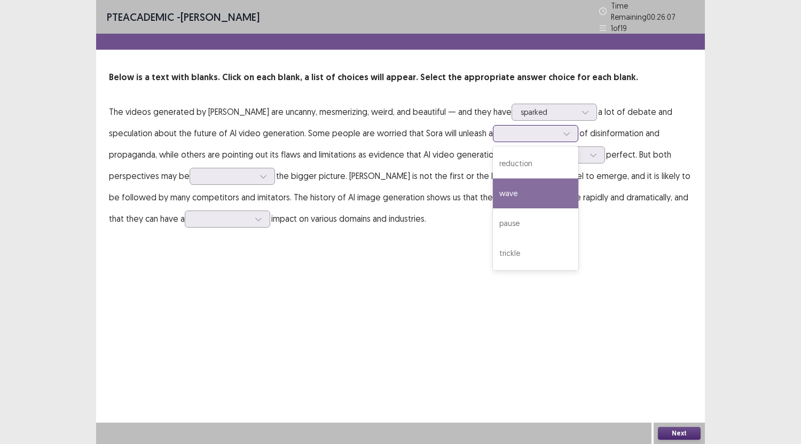
click at [493, 195] on div "wave" at bounding box center [535, 193] width 85 height 30
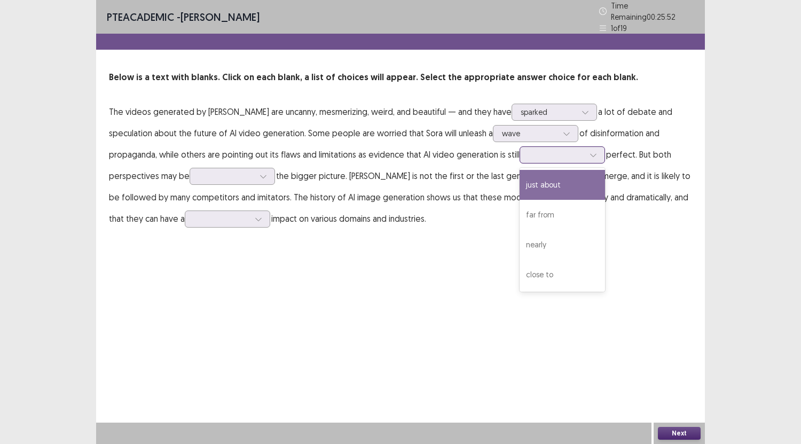
click at [529, 151] on div at bounding box center [557, 154] width 56 height 10
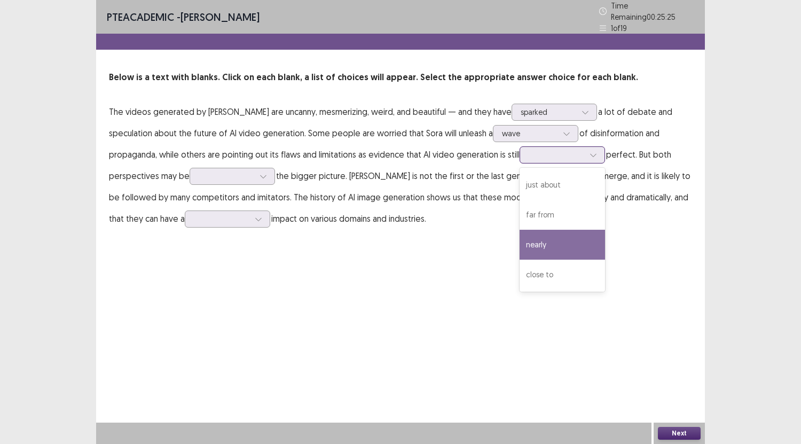
click at [519, 246] on div "nearly" at bounding box center [561, 245] width 85 height 30
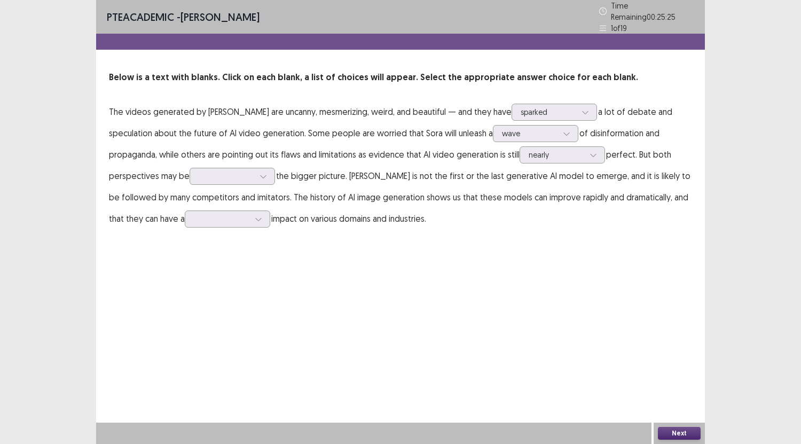
click at [461, 246] on div "PTE academic - [PERSON_NAME] Time Remaining 00 : 25 : 25 1 of 19 Below is a tex…" at bounding box center [400, 222] width 609 height 444
click at [199, 171] on div at bounding box center [227, 176] width 56 height 10
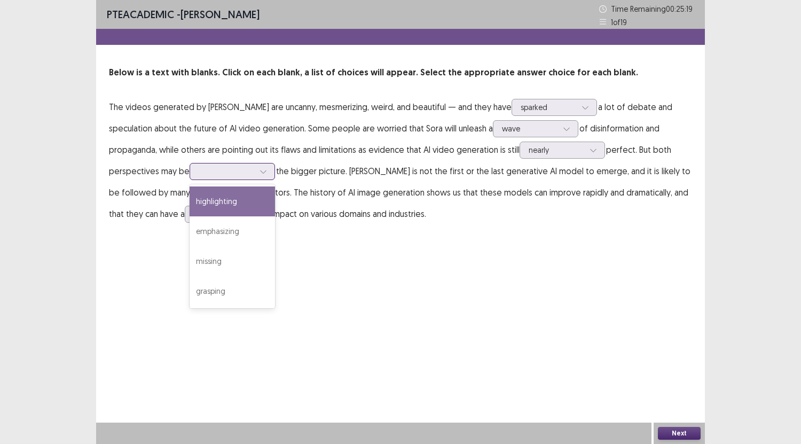
click at [199, 171] on div at bounding box center [227, 171] width 56 height 10
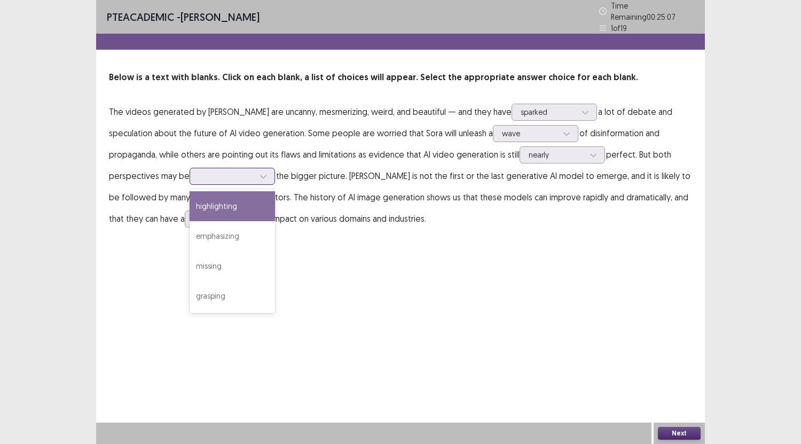
click at [190, 205] on div "highlighting" at bounding box center [232, 206] width 85 height 30
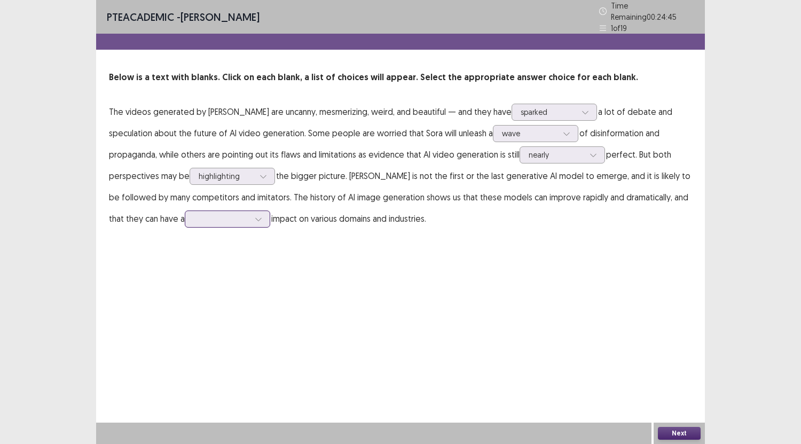
click at [194, 214] on div at bounding box center [222, 219] width 56 height 10
click at [185, 268] on div "huge" at bounding box center [227, 279] width 85 height 30
click at [681, 429] on button "Next" at bounding box center [679, 433] width 43 height 13
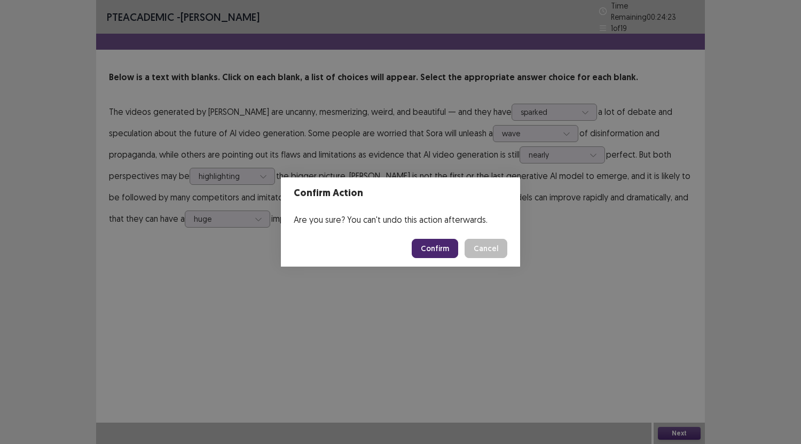
click at [441, 245] on button "Confirm" at bounding box center [435, 248] width 46 height 19
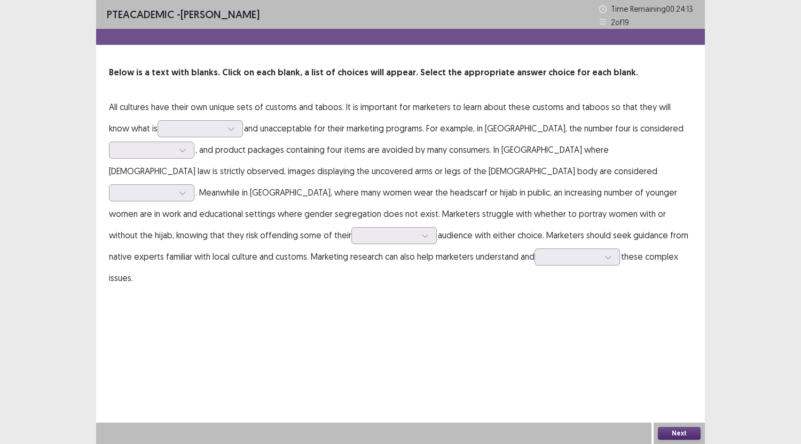
click at [226, 132] on p "All cultures have their own unique sets of customs and taboos. It is important …" at bounding box center [400, 192] width 583 height 192
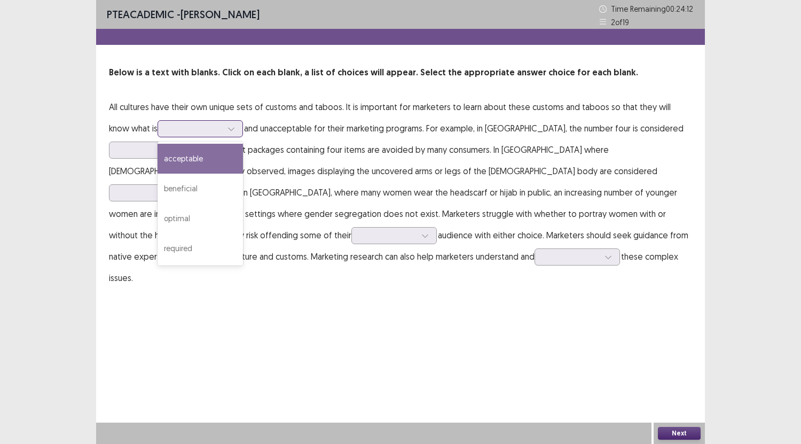
click at [227, 132] on icon at bounding box center [230, 128] width 7 height 7
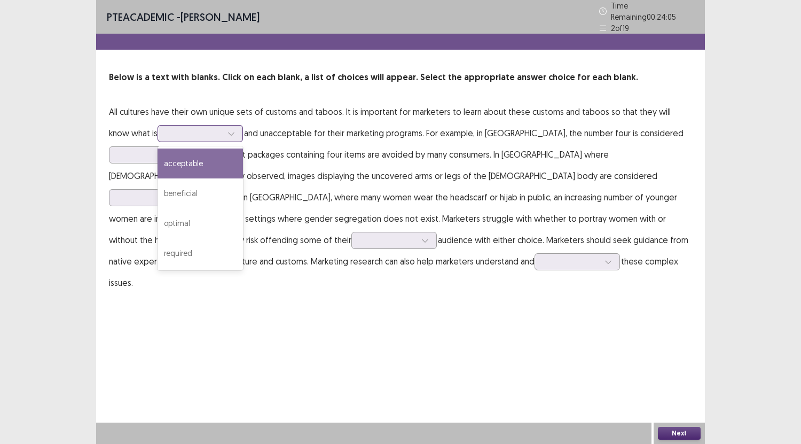
click at [191, 155] on div "acceptable" at bounding box center [199, 163] width 85 height 30
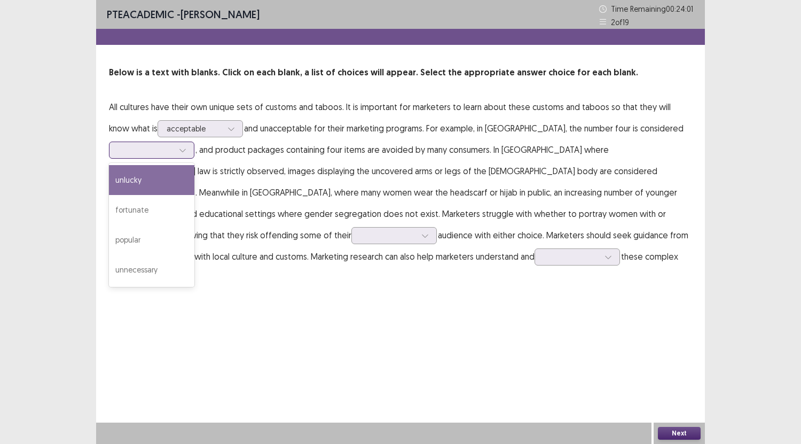
click at [178, 153] on div at bounding box center [183, 150] width 16 height 16
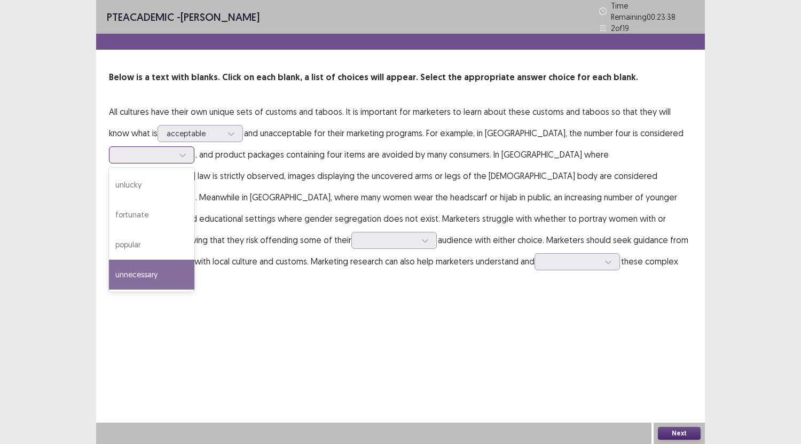
click at [154, 261] on div "unnecessary" at bounding box center [151, 274] width 85 height 30
click at [183, 151] on icon at bounding box center [182, 154] width 7 height 7
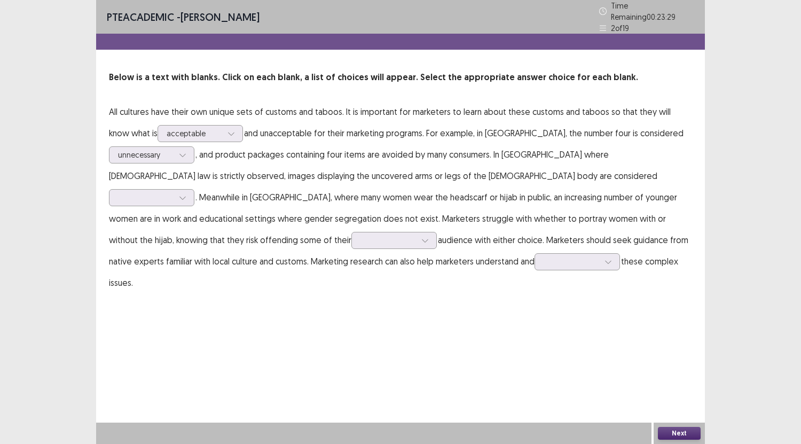
click at [368, 168] on p "All cultures have their own unique sets of customs and taboos. It is important …" at bounding box center [400, 197] width 583 height 192
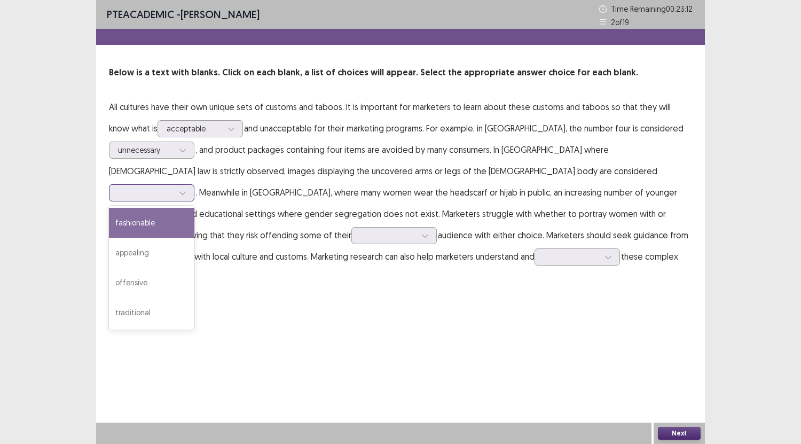
click at [175, 186] on div at bounding box center [146, 192] width 58 height 12
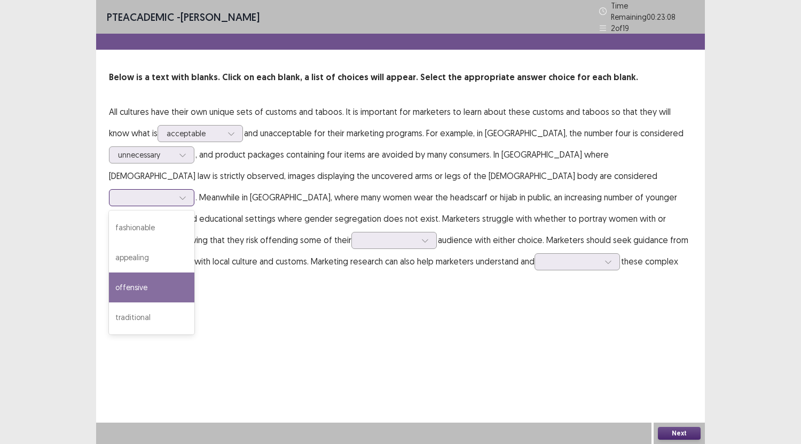
click at [194, 272] on div "offensive" at bounding box center [151, 287] width 85 height 30
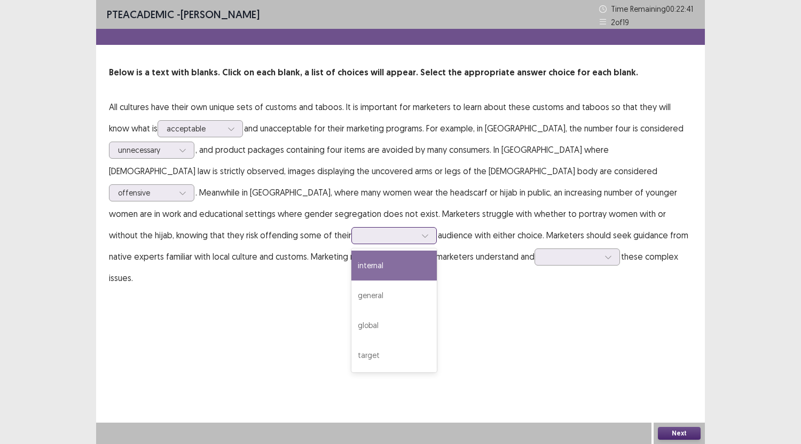
click at [421, 236] on icon at bounding box center [424, 235] width 7 height 7
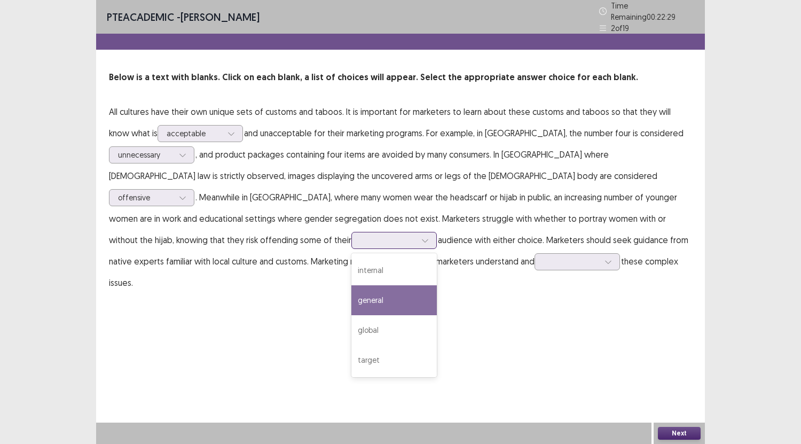
click at [351, 287] on div "general" at bounding box center [393, 300] width 85 height 30
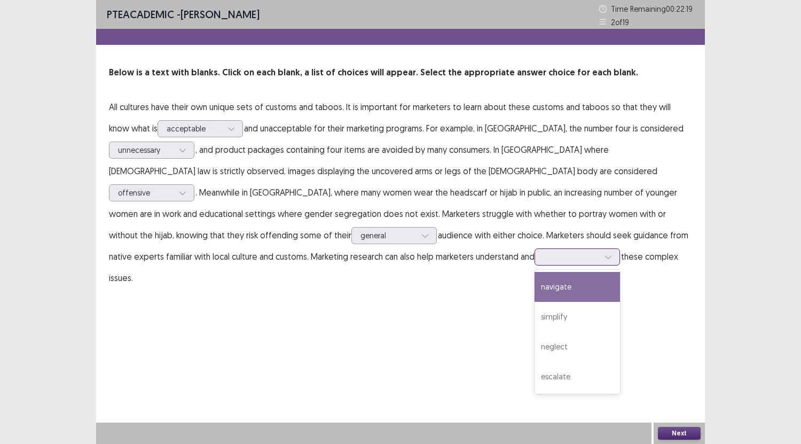
click at [543, 260] on div at bounding box center [571, 256] width 56 height 10
click at [534, 283] on div "navigate" at bounding box center [576, 287] width 85 height 30
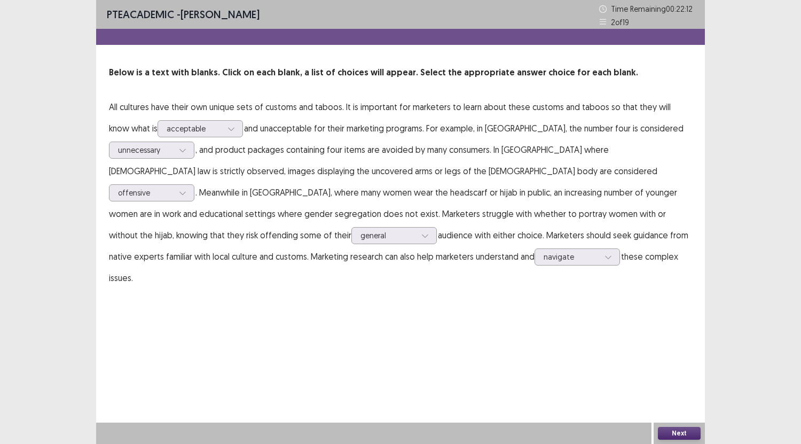
click at [688, 427] on button "Next" at bounding box center [679, 433] width 43 height 13
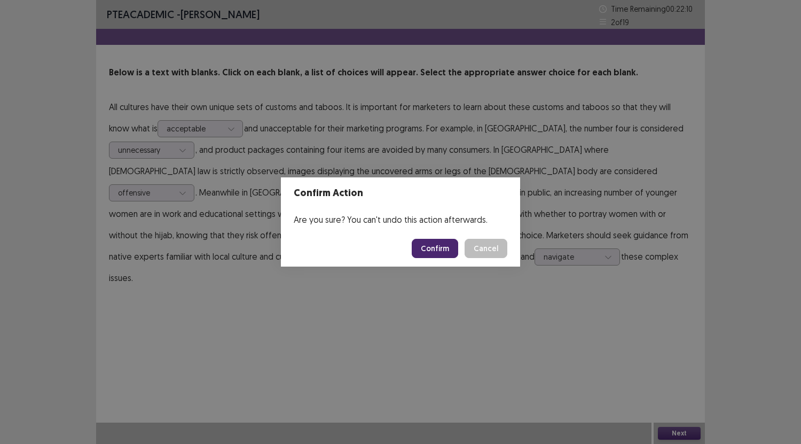
click at [441, 246] on button "Confirm" at bounding box center [435, 248] width 46 height 19
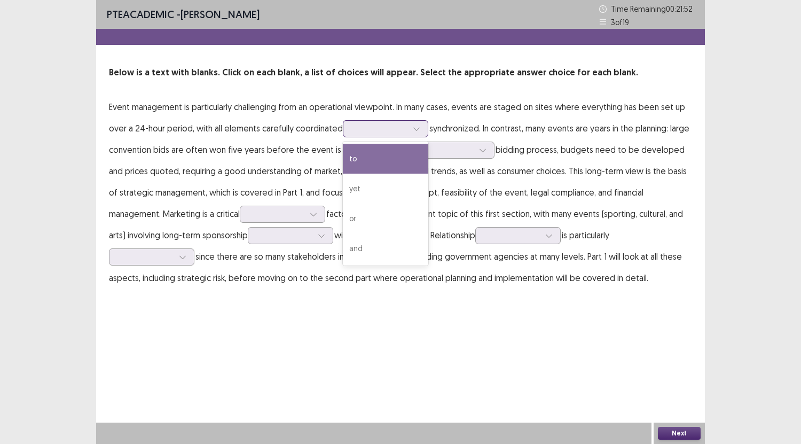
click at [366, 124] on div at bounding box center [380, 128] width 56 height 10
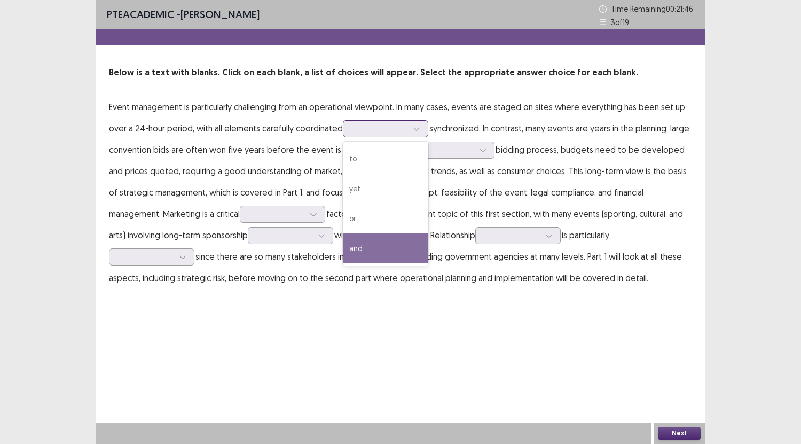
click at [361, 245] on div "and" at bounding box center [385, 248] width 85 height 30
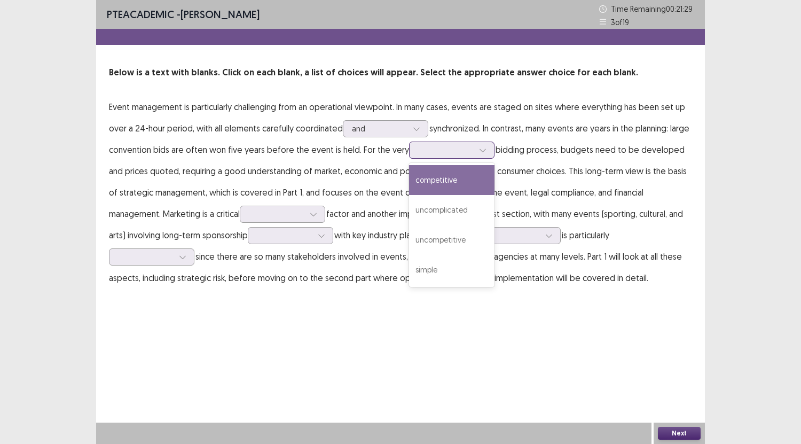
click at [469, 152] on div at bounding box center [446, 150] width 58 height 12
click at [451, 183] on div "competitive" at bounding box center [451, 180] width 85 height 30
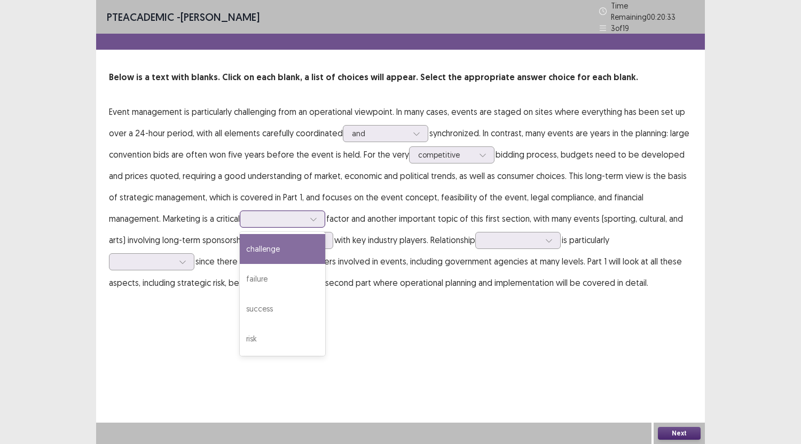
click at [249, 217] on div at bounding box center [277, 219] width 56 height 10
click at [240, 243] on div "challenge" at bounding box center [282, 249] width 85 height 30
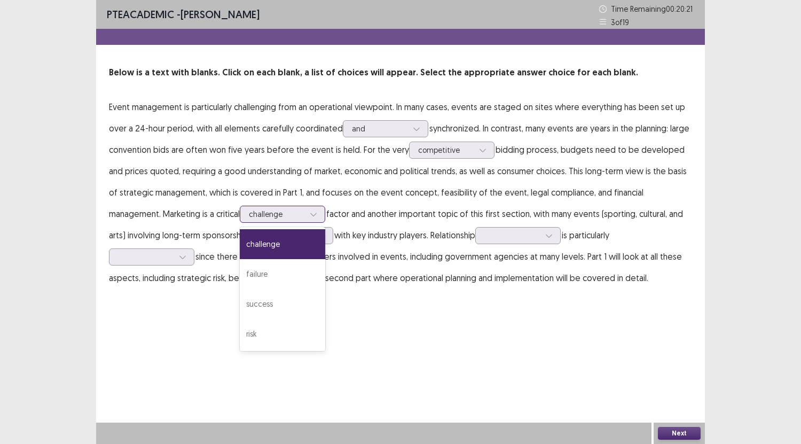
click at [249, 212] on div at bounding box center [277, 214] width 56 height 10
click at [241, 303] on div "success" at bounding box center [282, 304] width 85 height 30
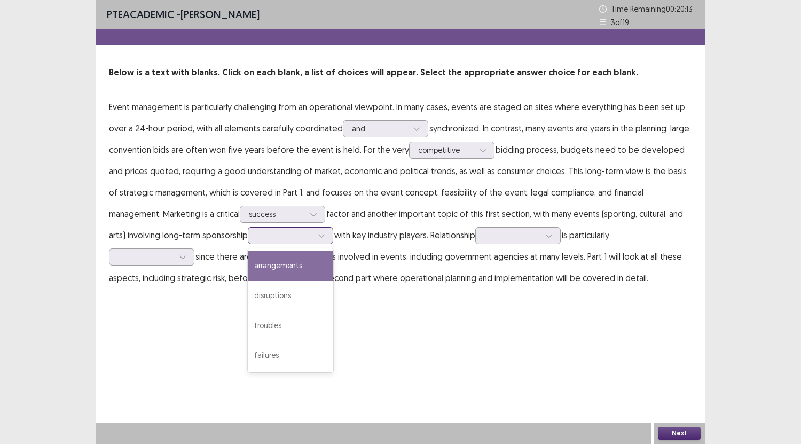
click at [318, 235] on icon at bounding box center [321, 235] width 7 height 7
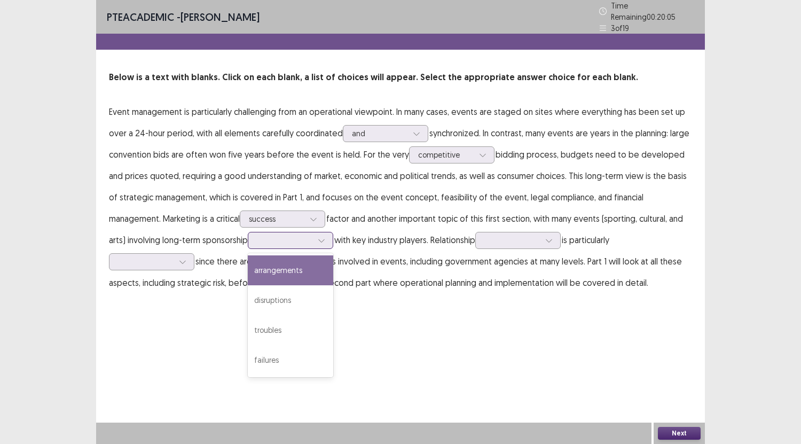
click at [248, 266] on div "arrangements" at bounding box center [290, 270] width 85 height 30
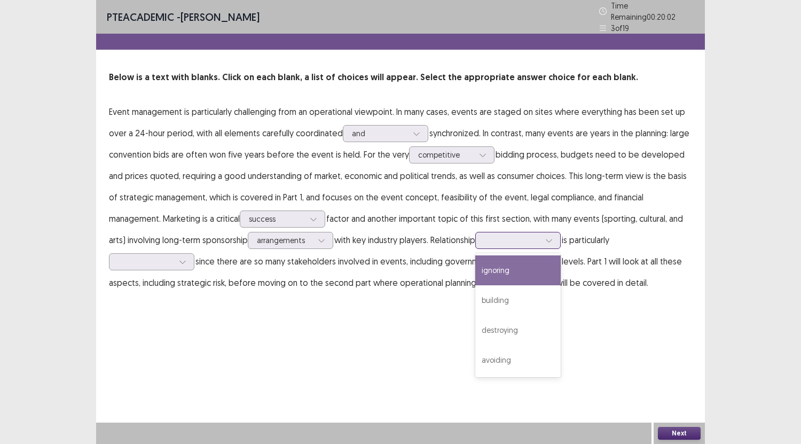
click at [484, 240] on div at bounding box center [512, 240] width 56 height 10
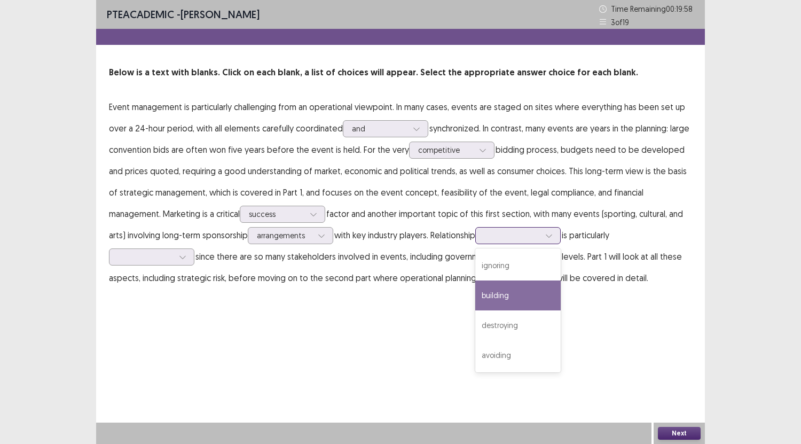
click at [475, 297] on div "building" at bounding box center [517, 295] width 85 height 30
click at [541, 240] on div at bounding box center [549, 235] width 16 height 16
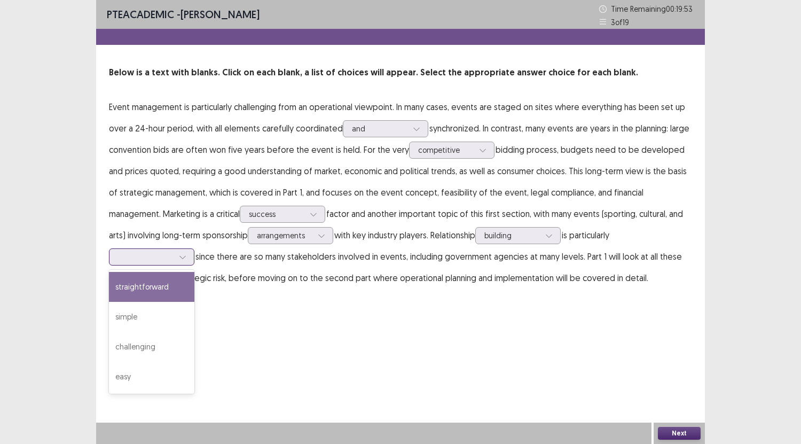
click at [194, 248] on div at bounding box center [151, 256] width 85 height 17
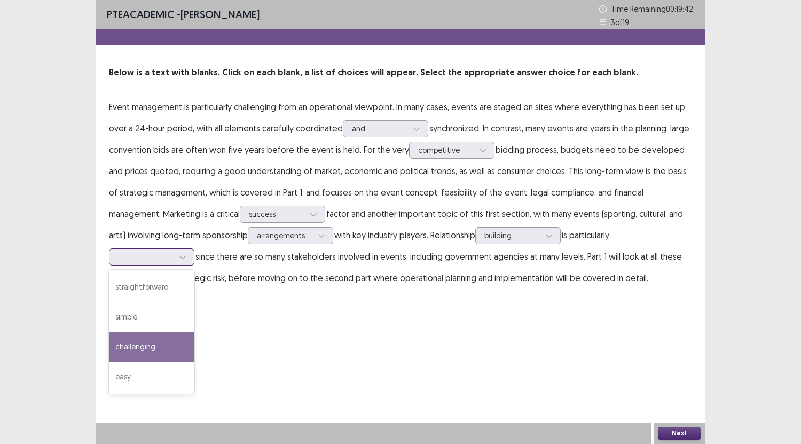
click at [194, 336] on div "challenging" at bounding box center [151, 347] width 85 height 30
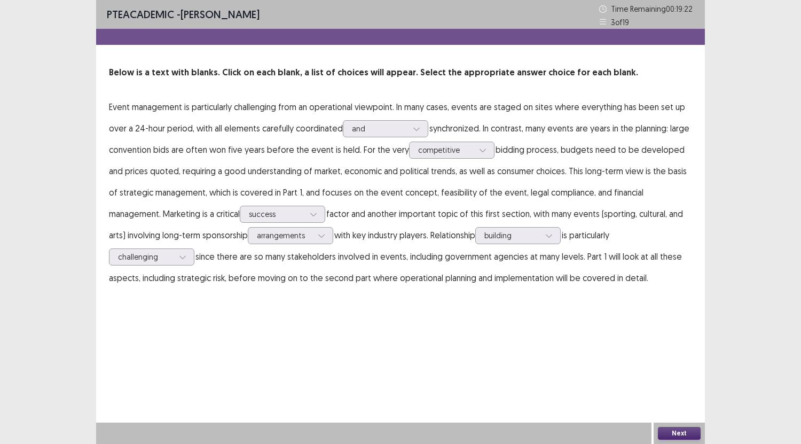
click at [661, 432] on button "Next" at bounding box center [679, 433] width 43 height 13
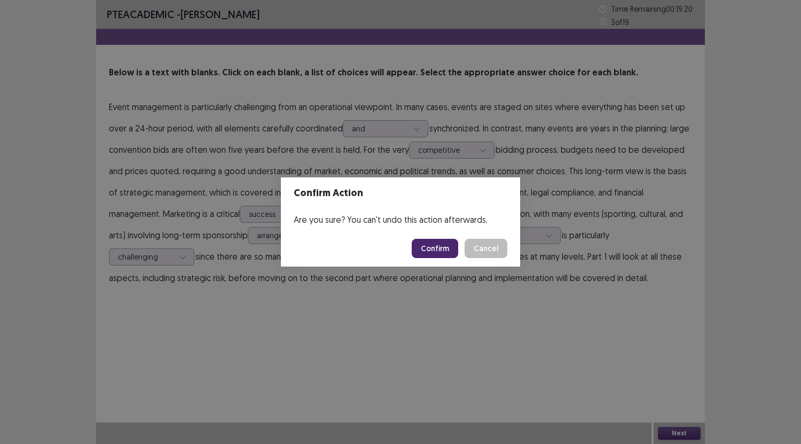
click at [448, 249] on button "Confirm" at bounding box center [435, 248] width 46 height 19
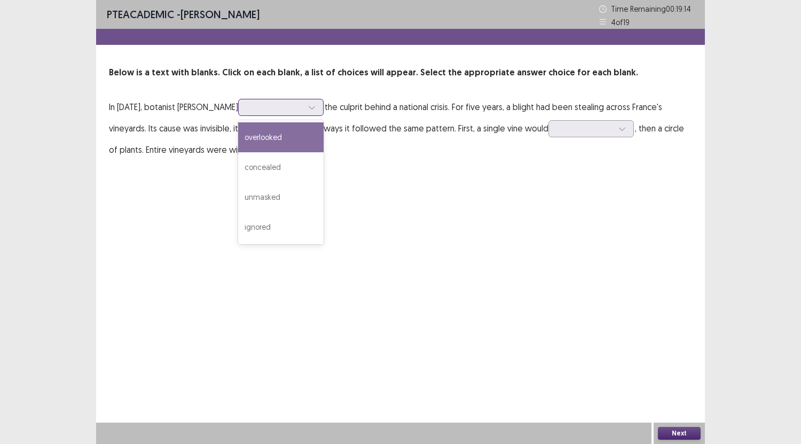
click at [279, 115] on div at bounding box center [280, 107] width 85 height 17
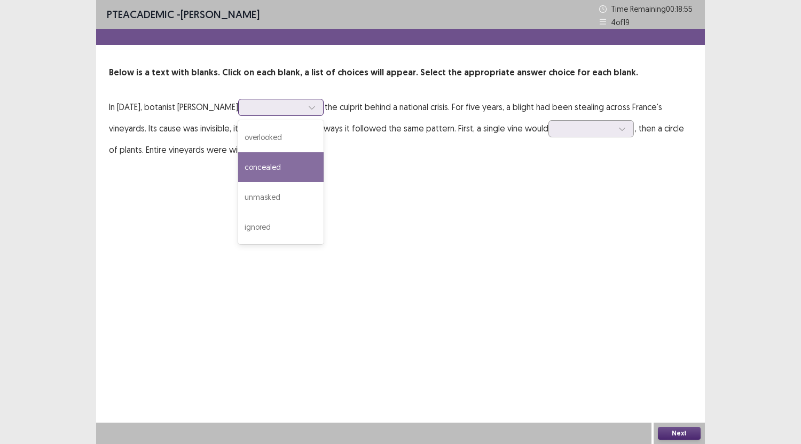
click at [308, 168] on div "concealed" at bounding box center [280, 167] width 85 height 30
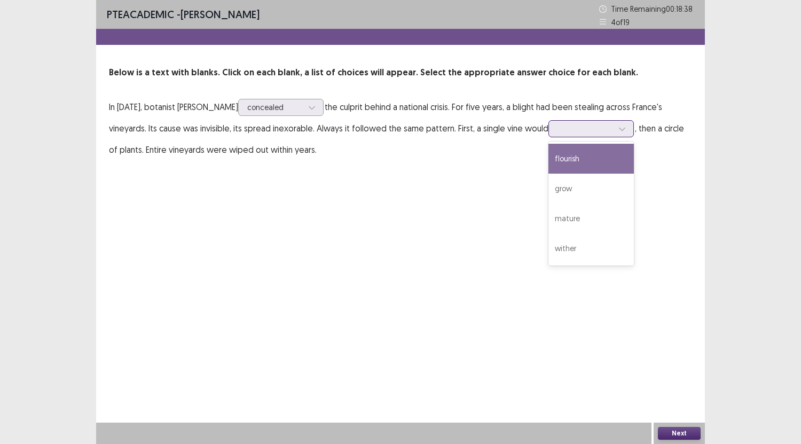
click at [570, 131] on div at bounding box center [585, 128] width 56 height 10
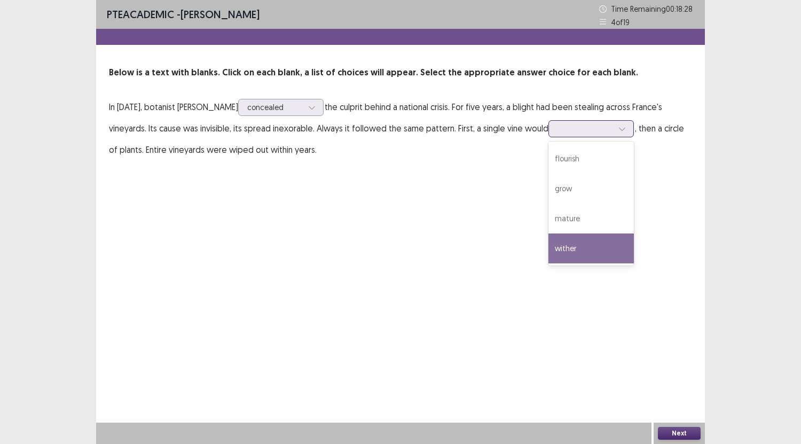
click at [593, 243] on div "wither" at bounding box center [590, 248] width 85 height 30
click at [672, 432] on button "Next" at bounding box center [679, 433] width 43 height 13
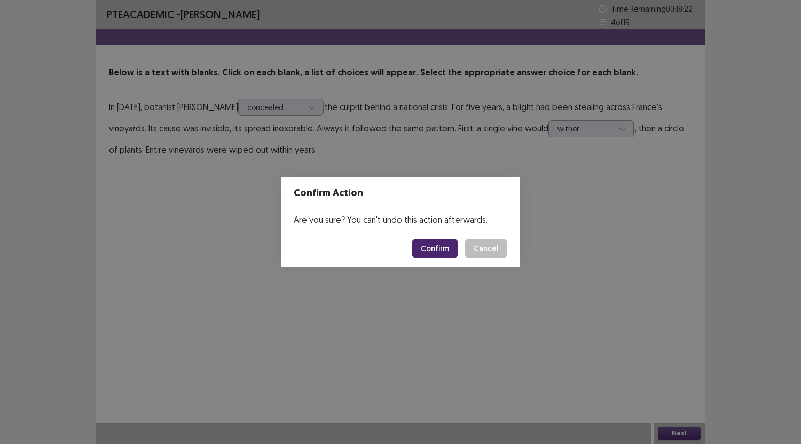
click at [431, 253] on button "Confirm" at bounding box center [435, 248] width 46 height 19
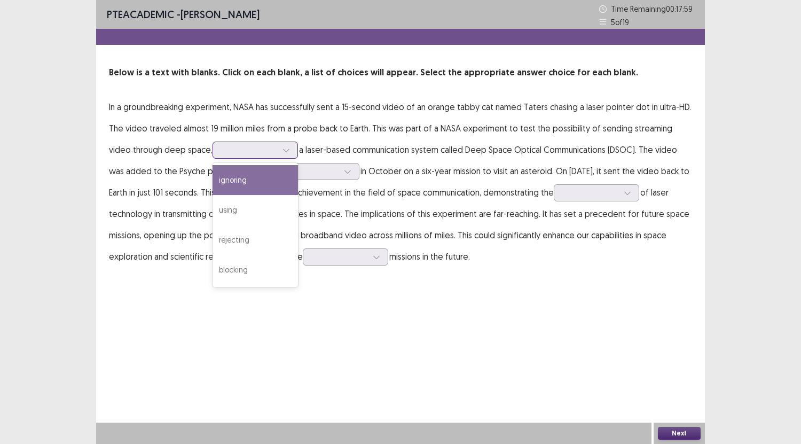
click at [223, 151] on div at bounding box center [250, 150] width 56 height 10
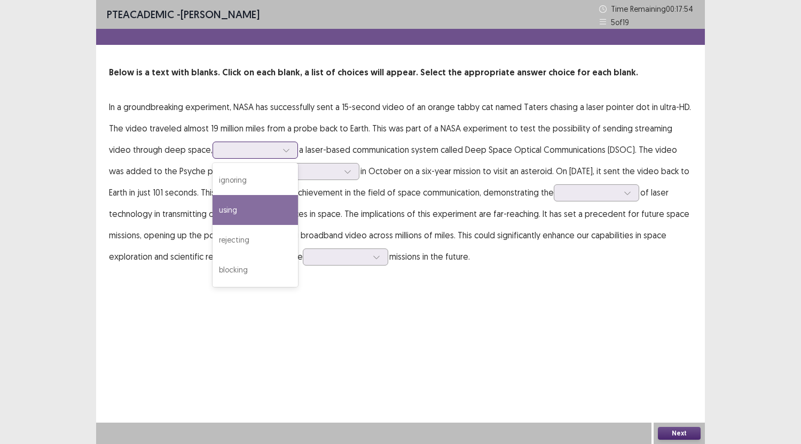
click at [226, 214] on div "using" at bounding box center [254, 210] width 85 height 30
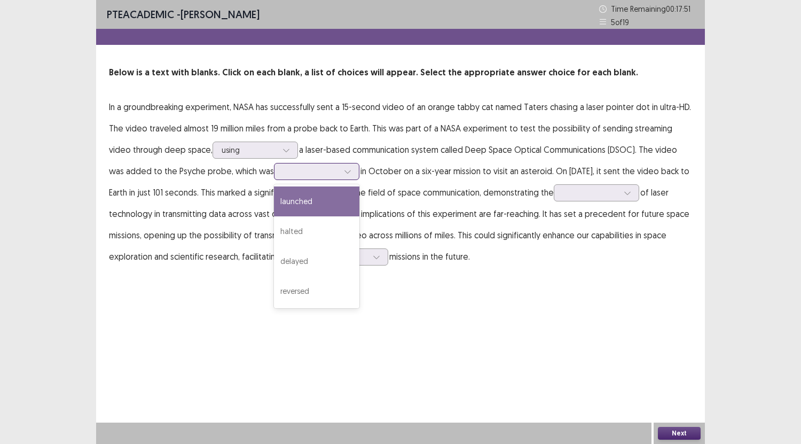
click at [320, 172] on div at bounding box center [311, 171] width 56 height 10
click at [325, 201] on div "launched" at bounding box center [316, 201] width 85 height 30
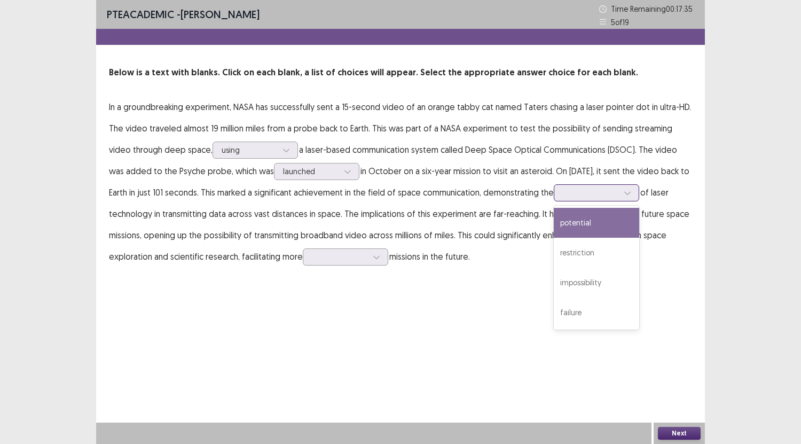
click at [589, 197] on div at bounding box center [591, 192] width 56 height 10
click at [596, 222] on div "potential" at bounding box center [596, 223] width 85 height 30
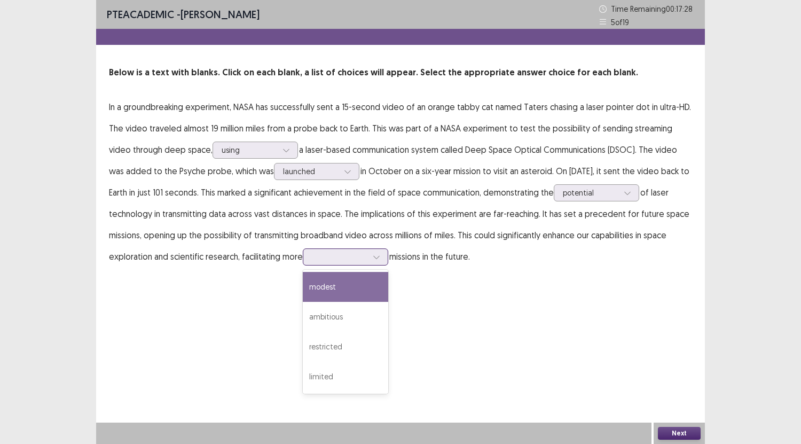
click at [340, 248] on div at bounding box center [345, 256] width 85 height 17
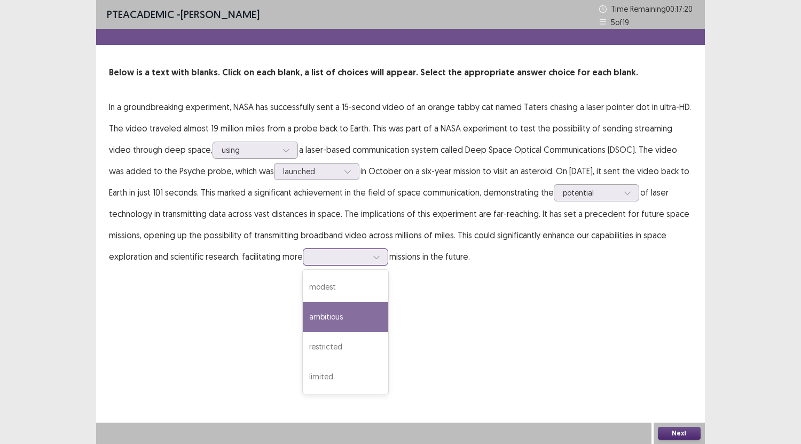
click at [339, 318] on div "ambitious" at bounding box center [345, 317] width 85 height 30
click at [675, 436] on button "Next" at bounding box center [679, 433] width 43 height 13
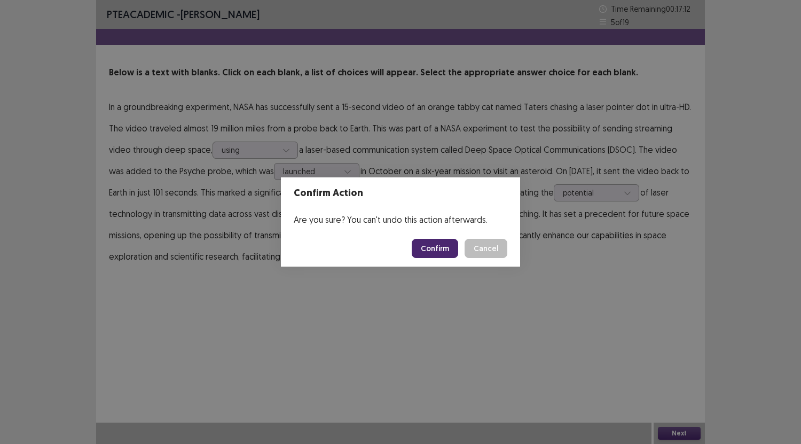
click at [449, 246] on button "Confirm" at bounding box center [435, 248] width 46 height 19
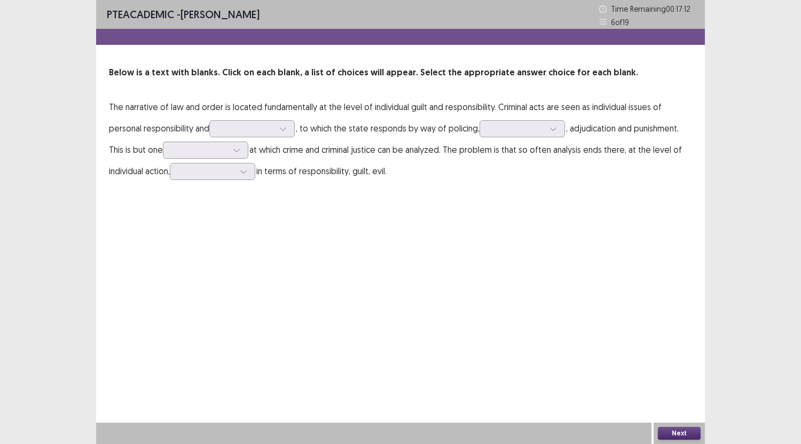
click at [348, 198] on div "PTE academic - [PERSON_NAME] Time Remaining 00 : 17 : 12 6 of 19 Below is a tex…" at bounding box center [400, 101] width 609 height 203
click at [280, 124] on div at bounding box center [283, 129] width 16 height 16
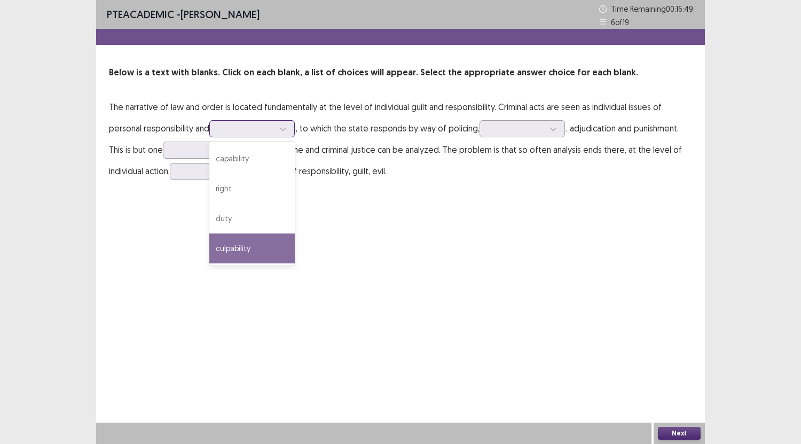
click at [258, 250] on div "culpability" at bounding box center [251, 248] width 85 height 30
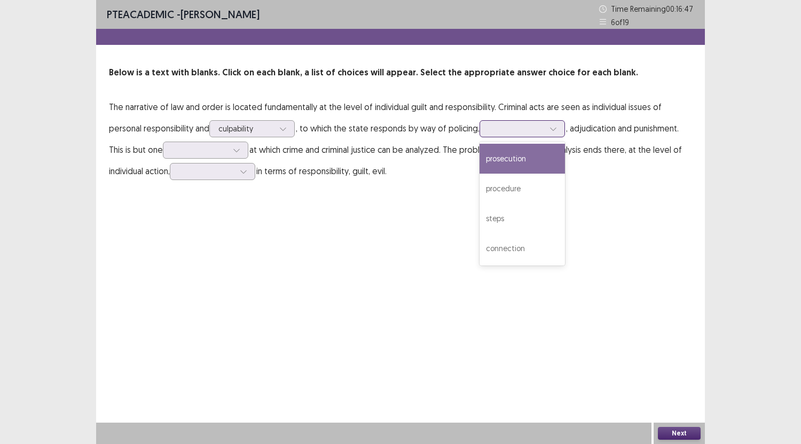
click at [512, 120] on div at bounding box center [521, 128] width 85 height 17
click at [524, 156] on div "prosecution" at bounding box center [521, 159] width 85 height 30
click at [193, 154] on div at bounding box center [200, 150] width 56 height 10
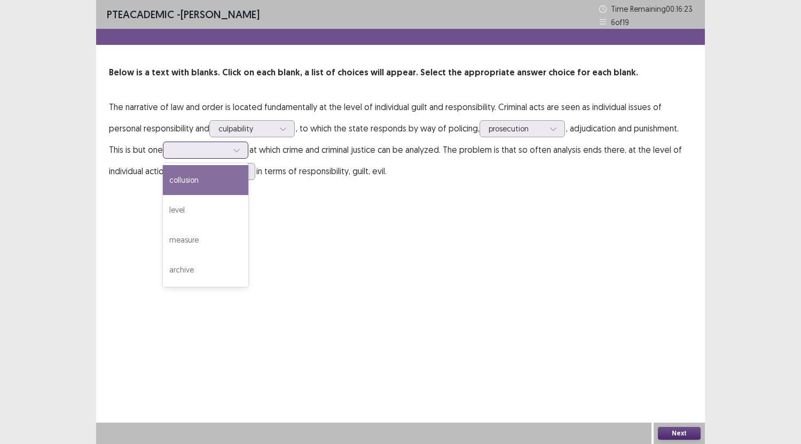
click at [193, 175] on div "collusion" at bounding box center [205, 180] width 85 height 30
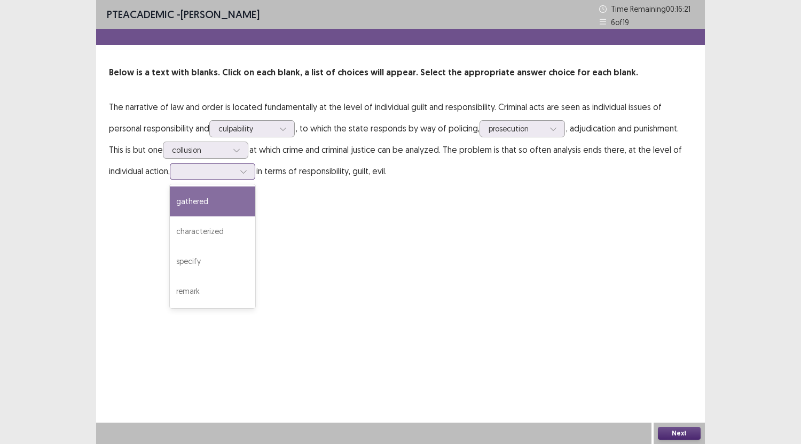
click at [231, 171] on div at bounding box center [207, 171] width 56 height 10
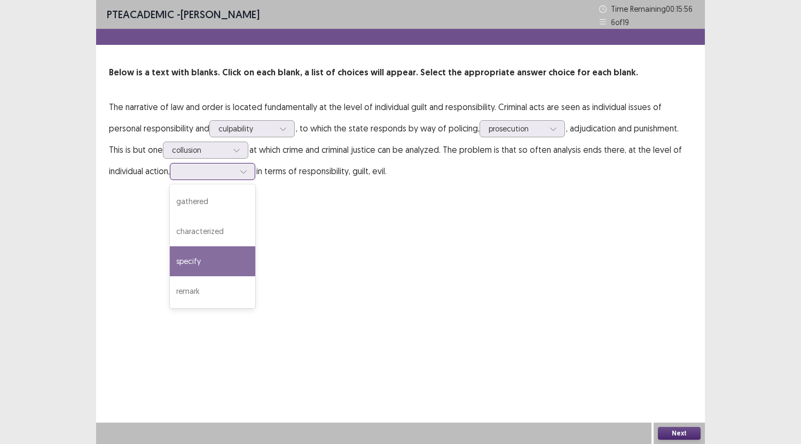
click at [210, 258] on div "specify" at bounding box center [212, 261] width 85 height 30
click at [669, 433] on button "Next" at bounding box center [679, 433] width 43 height 13
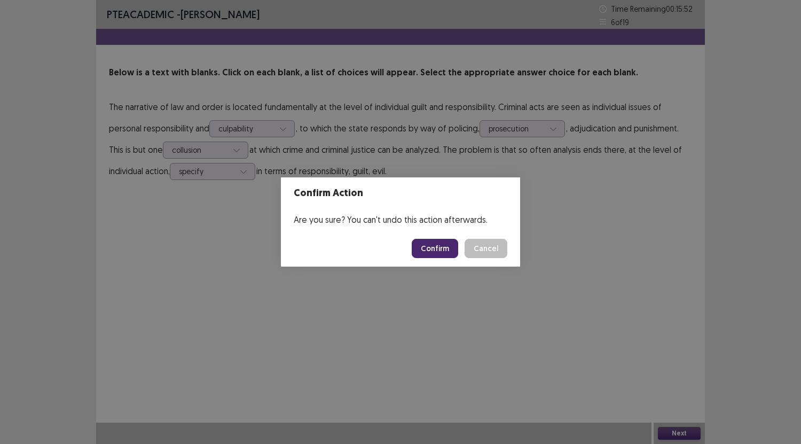
click at [448, 251] on button "Confirm" at bounding box center [435, 248] width 46 height 19
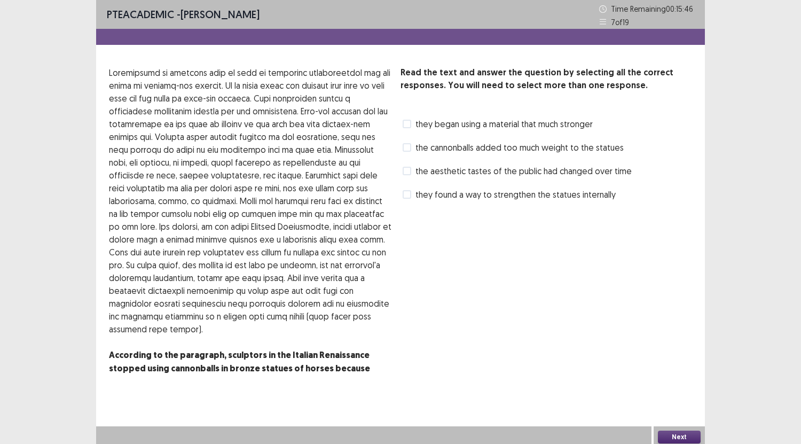
click at [429, 181] on div "Read the text and answer the question by selecting all the correct responses. Y…" at bounding box center [545, 134] width 291 height 137
click at [418, 170] on span "the aesthetic tastes of the public had changed over time" at bounding box center [523, 170] width 216 height 13
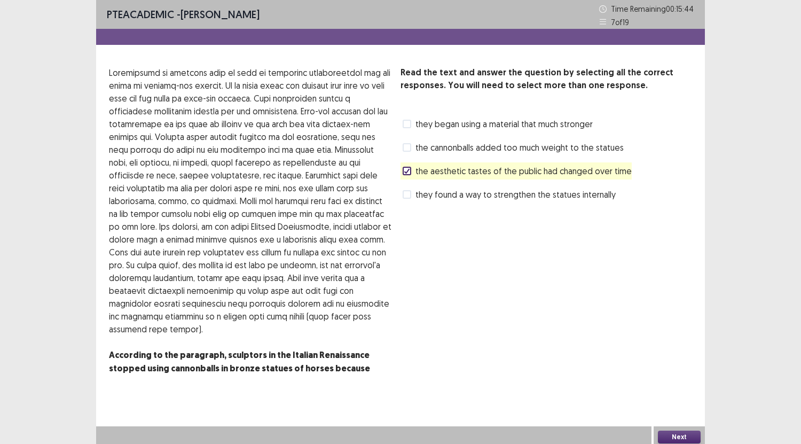
click at [417, 141] on span "the cannonballs added too much weight to the statues" at bounding box center [519, 147] width 208 height 13
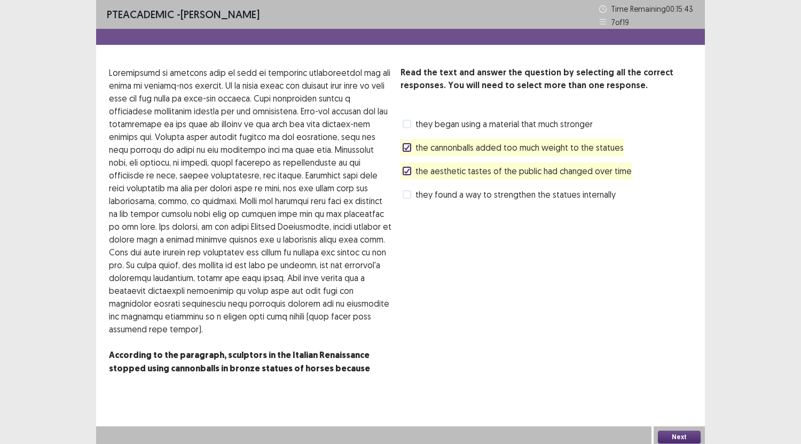
click at [416, 191] on span "they found a way to strengthen the statues internally" at bounding box center [515, 194] width 200 height 13
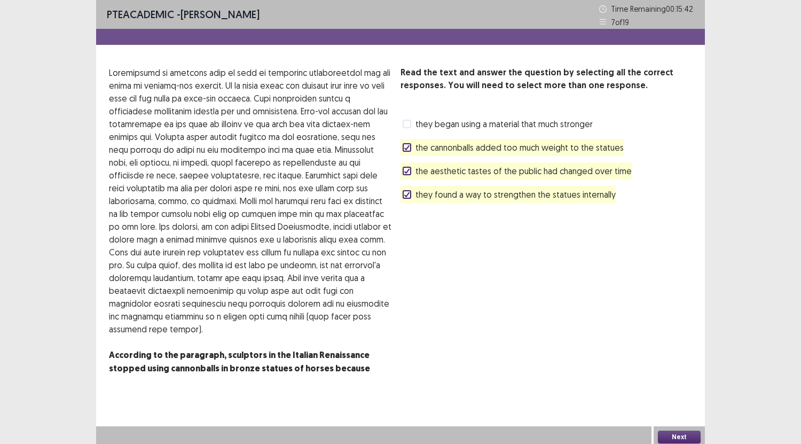
click at [423, 122] on span "they began using a material that much stronger" at bounding box center [503, 123] width 177 height 13
click at [463, 206] on div "Read the text and answer the question by selecting all the correct responses. Y…" at bounding box center [545, 233] width 291 height 334
click at [404, 173] on div at bounding box center [407, 171] width 6 height 6
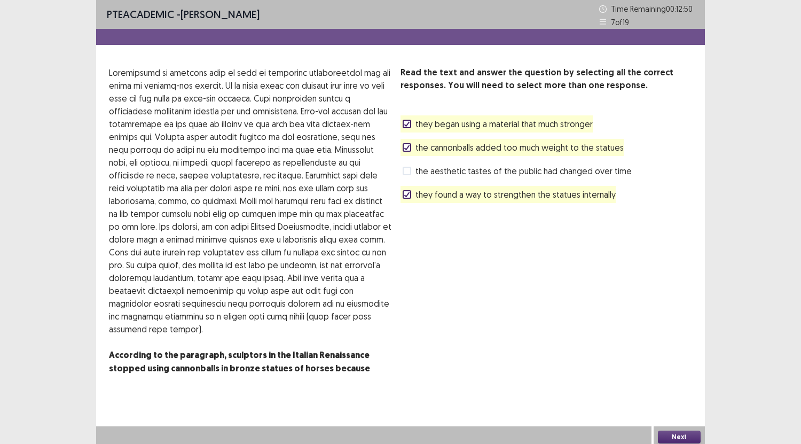
click at [483, 239] on div "Read the text and answer the question by selecting all the correct responses. Y…" at bounding box center [545, 233] width 291 height 334
click at [678, 431] on button "Next" at bounding box center [679, 436] width 43 height 13
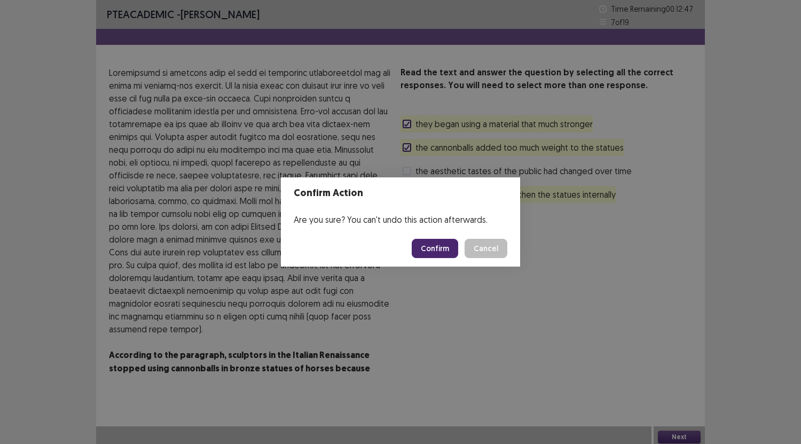
click at [439, 258] on footer "Confirm Cancel" at bounding box center [400, 248] width 239 height 36
click at [439, 249] on button "Confirm" at bounding box center [435, 248] width 46 height 19
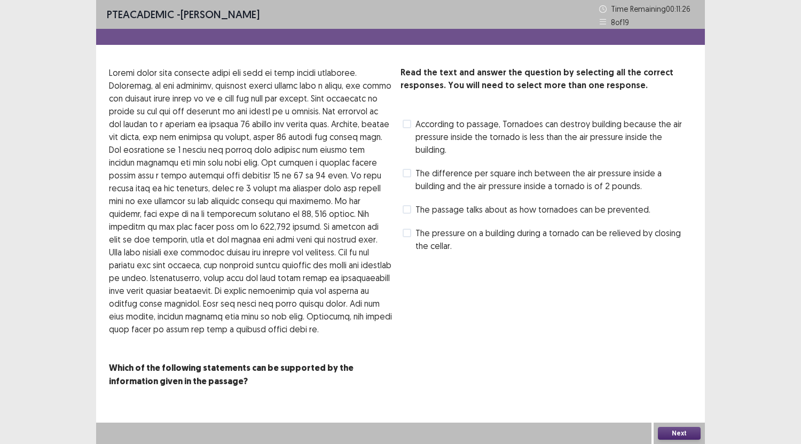
click at [408, 123] on span at bounding box center [407, 124] width 9 height 9
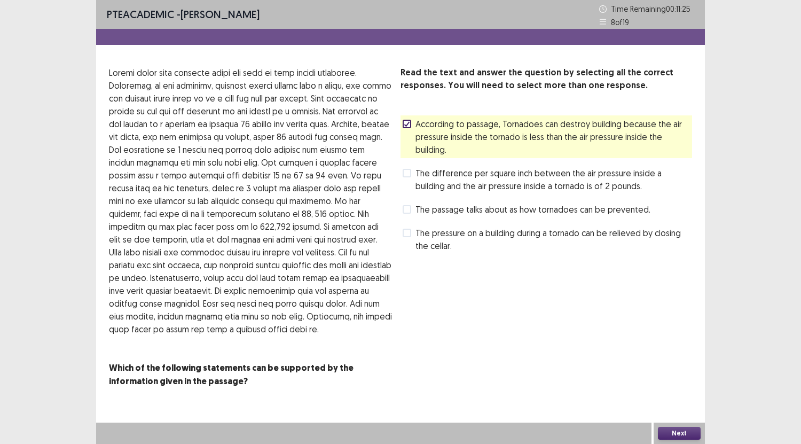
click at [407, 169] on span at bounding box center [407, 173] width 9 height 9
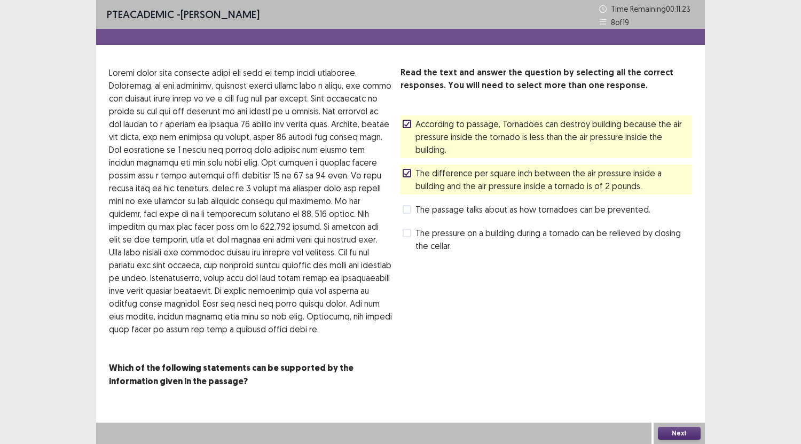
click at [408, 167] on label "The difference per square inch between the air pressure inside a building and t…" at bounding box center [547, 180] width 289 height 26
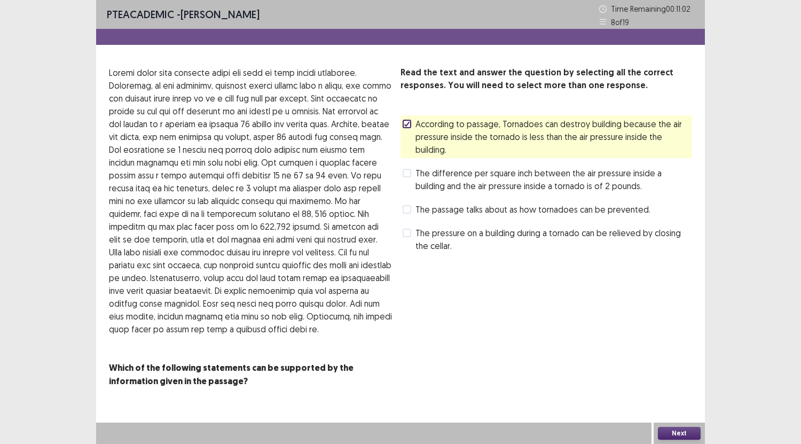
click at [403, 228] on span at bounding box center [407, 232] width 9 height 9
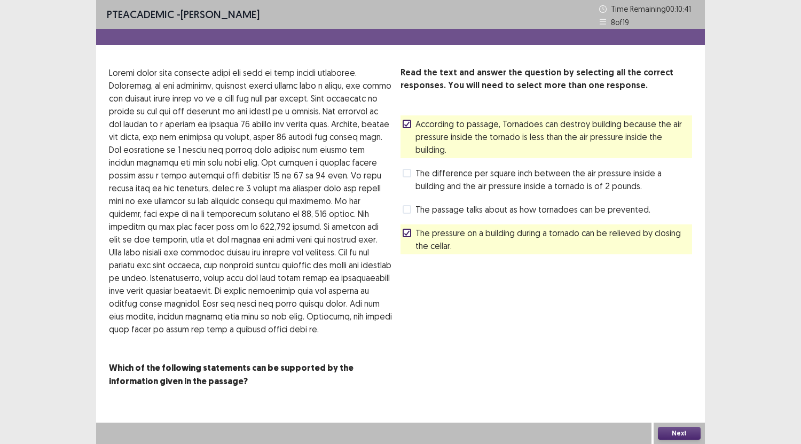
drag, startPoint x: 300, startPoint y: 246, endPoint x: 267, endPoint y: 253, distance: 33.3
click at [267, 253] on p at bounding box center [250, 200] width 283 height 269
click at [405, 231] on polyline at bounding box center [407, 233] width 5 height 4
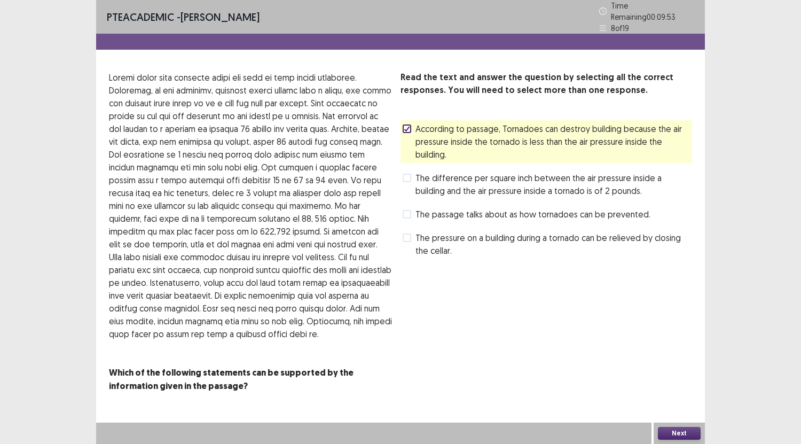
click at [415, 171] on label "The difference per square inch between the air pressure inside a building and t…" at bounding box center [547, 184] width 289 height 26
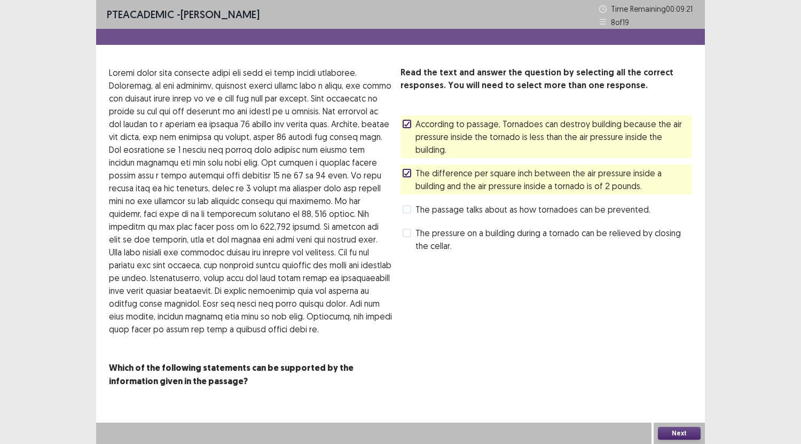
click at [677, 431] on button "Next" at bounding box center [679, 433] width 43 height 13
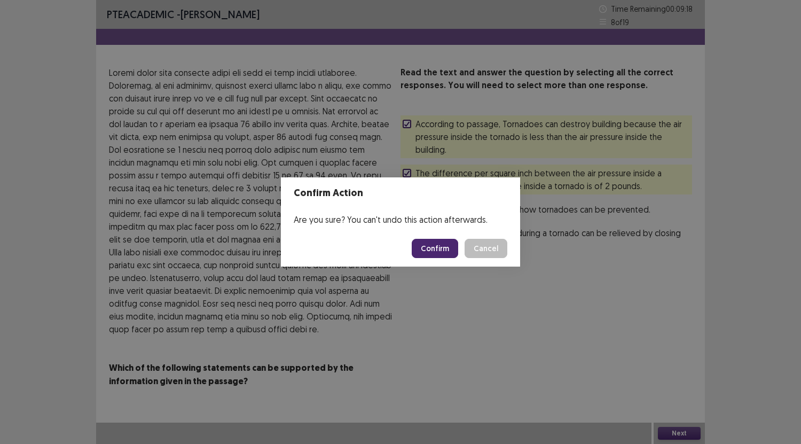
click at [448, 244] on button "Confirm" at bounding box center [435, 248] width 46 height 19
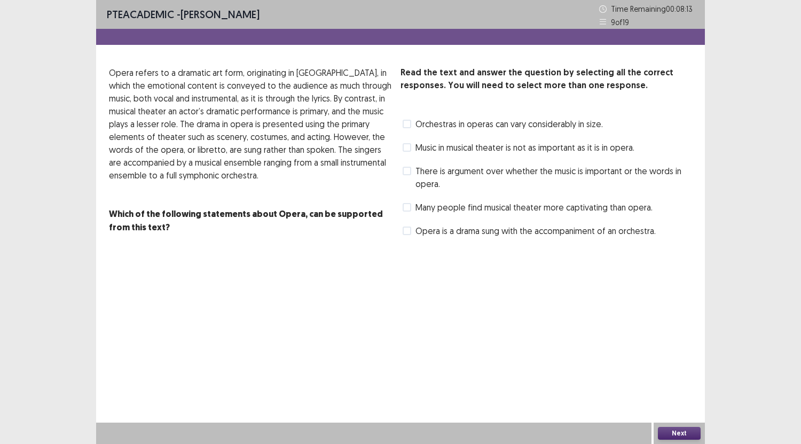
click at [405, 234] on span at bounding box center [407, 230] width 9 height 9
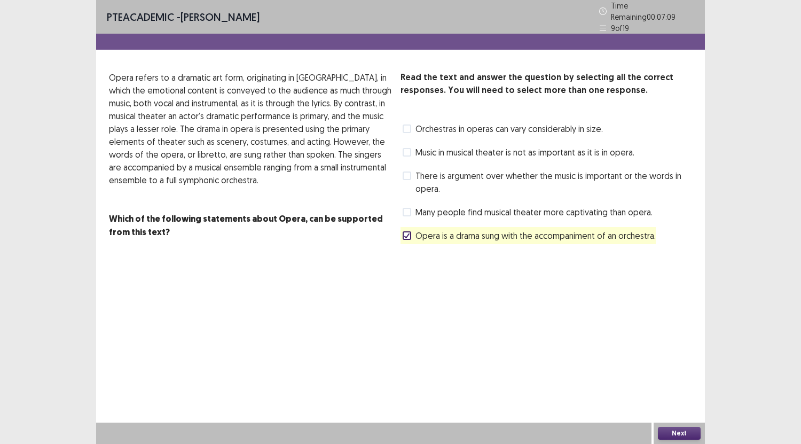
click at [407, 208] on span at bounding box center [407, 212] width 9 height 9
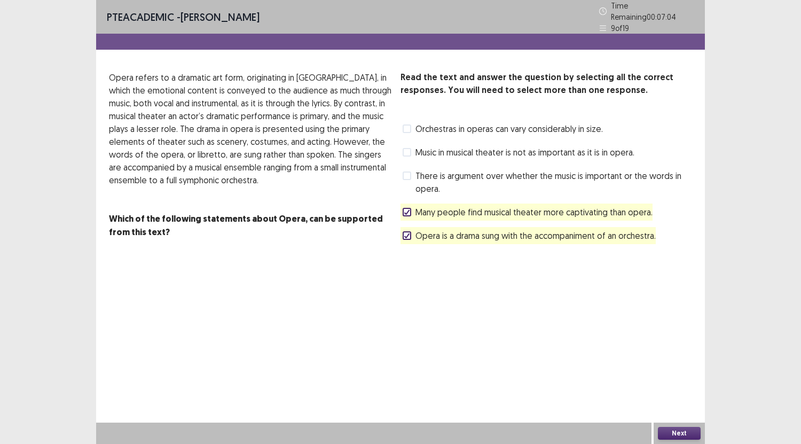
click at [409, 209] on icon at bounding box center [407, 211] width 6 height 5
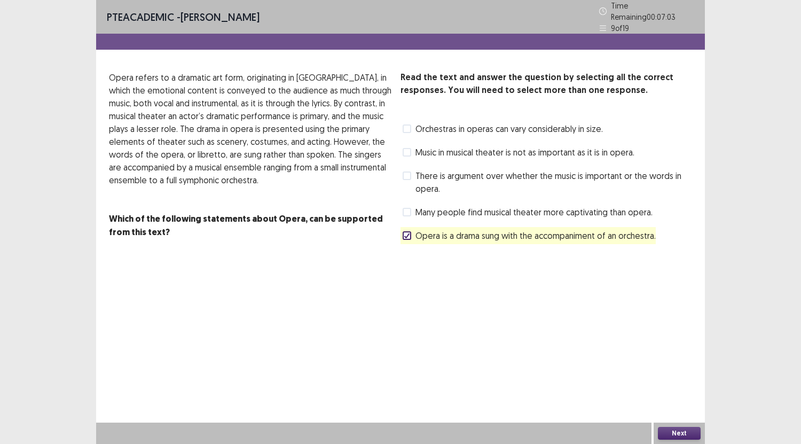
click at [409, 171] on span at bounding box center [407, 175] width 9 height 9
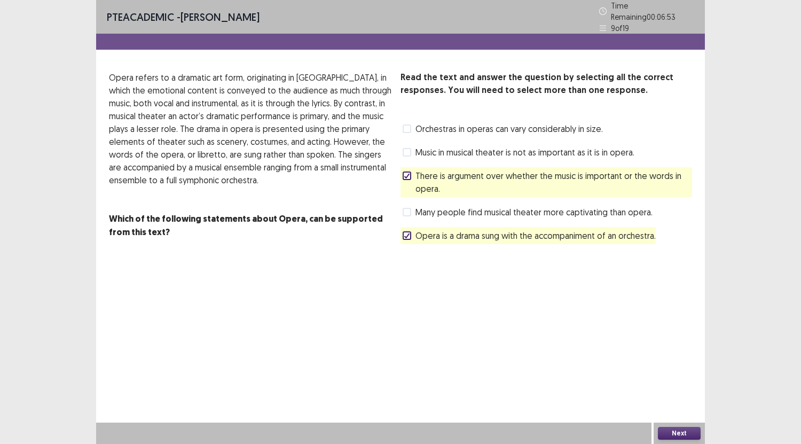
click at [405, 125] on span at bounding box center [407, 128] width 9 height 9
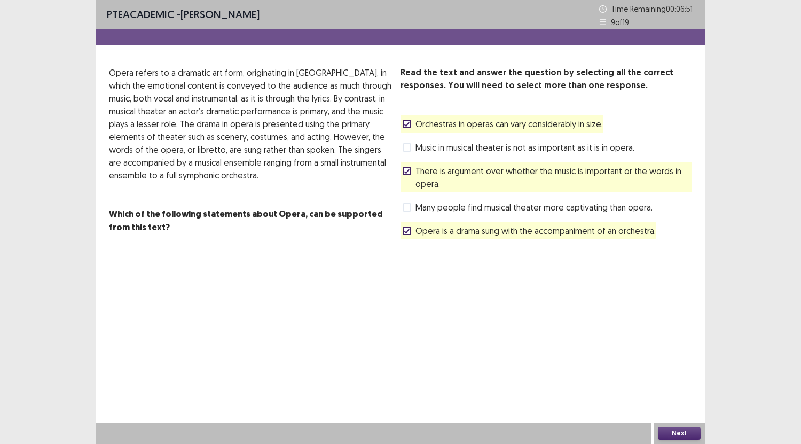
click at [673, 434] on button "Next" at bounding box center [679, 433] width 43 height 13
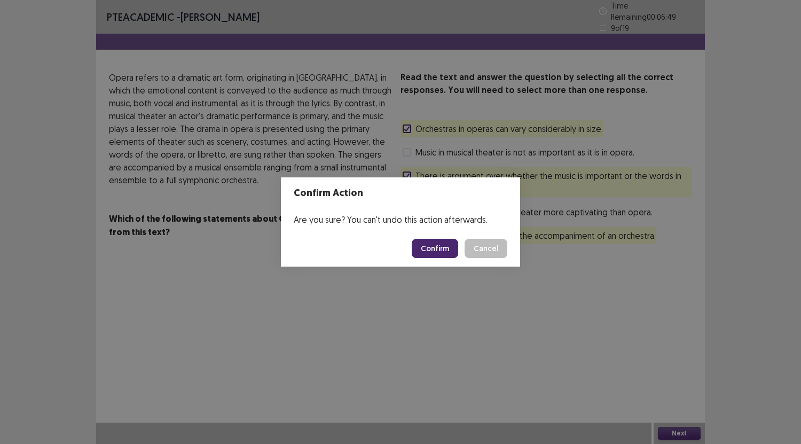
click at [437, 250] on button "Confirm" at bounding box center [435, 248] width 46 height 19
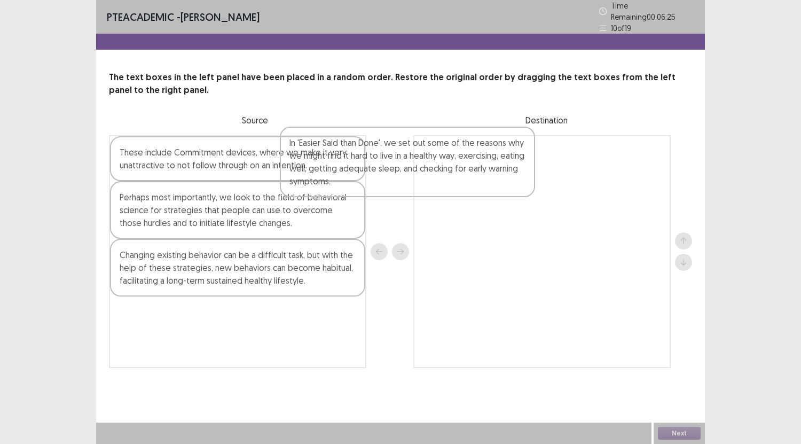
drag, startPoint x: 267, startPoint y: 155, endPoint x: 517, endPoint y: 163, distance: 250.5
click at [517, 163] on div "In 'Easier Said than Done', we set out some of the reasons why we might find it…" at bounding box center [400, 251] width 583 height 233
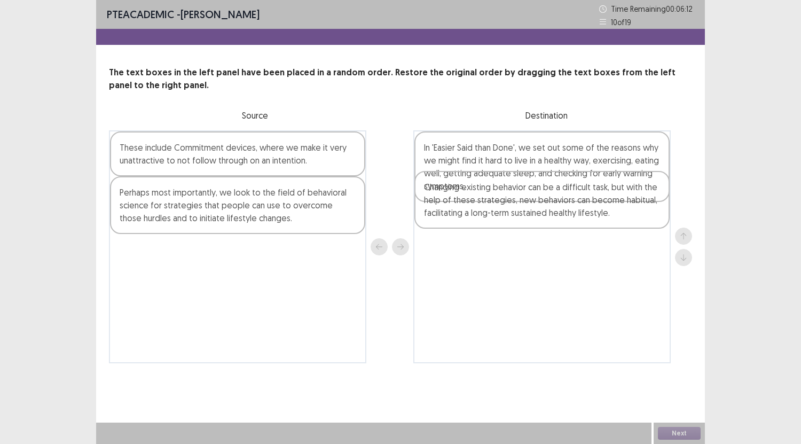
drag, startPoint x: 197, startPoint y: 264, endPoint x: 505, endPoint y: 200, distance: 314.5
click at [505, 200] on div "These include Commitment devices, where we make it very unattractive to not fol…" at bounding box center [400, 246] width 583 height 233
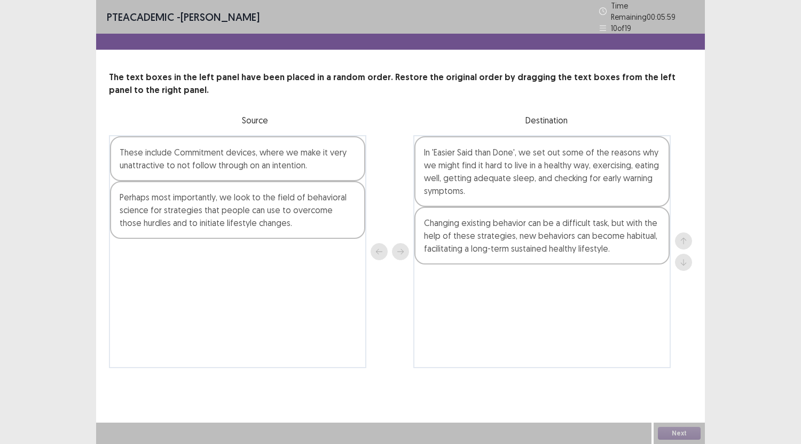
click at [218, 215] on div "Perhaps most importantly, we look to the field of behavioral science for strate…" at bounding box center [237, 210] width 255 height 58
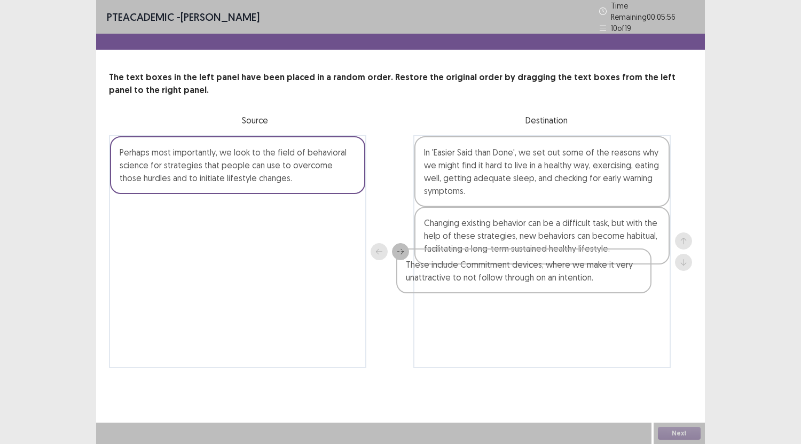
drag, startPoint x: 232, startPoint y: 156, endPoint x: 529, endPoint y: 277, distance: 320.2
click at [529, 277] on div "These include Commitment devices, where we make it very unattractive to not fol…" at bounding box center [400, 251] width 583 height 233
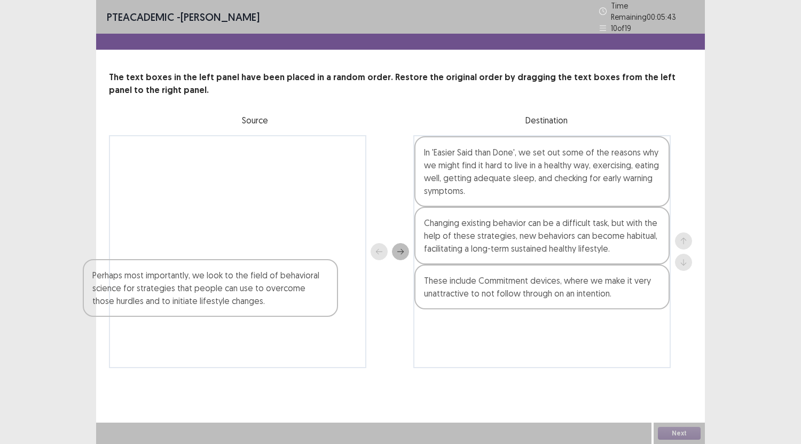
drag, startPoint x: 275, startPoint y: 160, endPoint x: 253, endPoint y: 291, distance: 133.8
click at [253, 291] on div "Perhaps most importantly, we look to the field of behavioral science for strate…" at bounding box center [237, 251] width 257 height 233
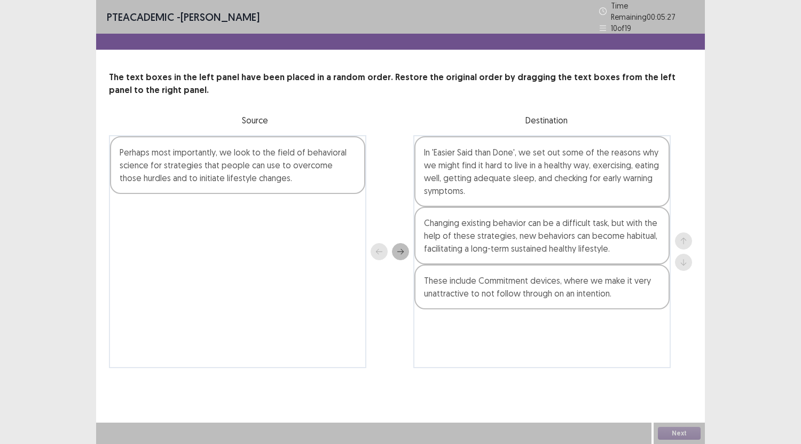
click at [291, 170] on div "Perhaps most importantly, we look to the field of behavioral science for strate…" at bounding box center [237, 165] width 255 height 58
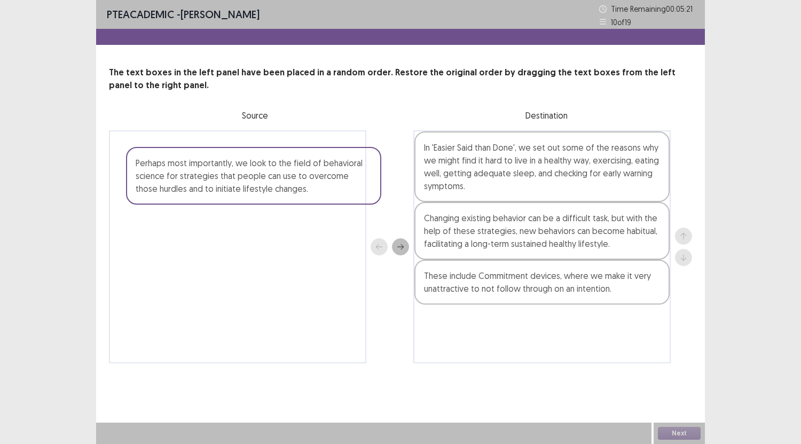
drag, startPoint x: 231, startPoint y: 162, endPoint x: 248, endPoint y: 180, distance: 25.3
click at [248, 180] on div "Perhaps most importantly, we look to the field of behavioral science for strate…" at bounding box center [237, 246] width 257 height 233
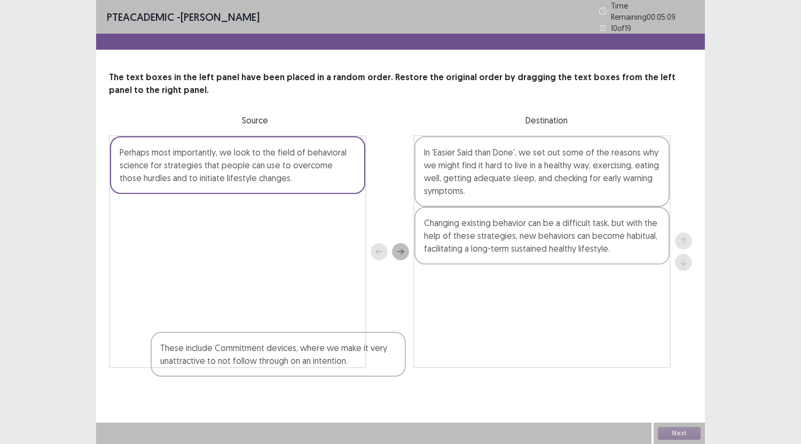
drag, startPoint x: 499, startPoint y: 295, endPoint x: 212, endPoint y: 367, distance: 295.6
click at [212, 367] on div "PTE academic - [PERSON_NAME] Time Remaining 00 : 05 : 09 10 of 19 The text boxe…" at bounding box center [400, 194] width 609 height 389
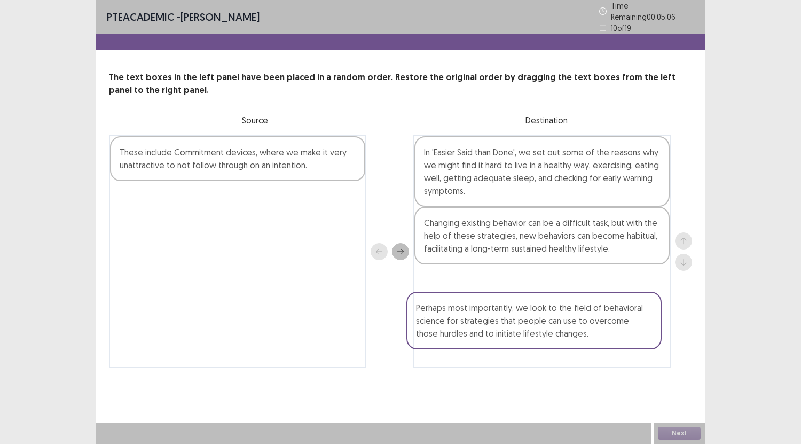
drag, startPoint x: 232, startPoint y: 163, endPoint x: 530, endPoint y: 320, distance: 336.9
click at [530, 320] on div "Perhaps most importantly, we look to the field of behavioral science for strate…" at bounding box center [400, 251] width 583 height 233
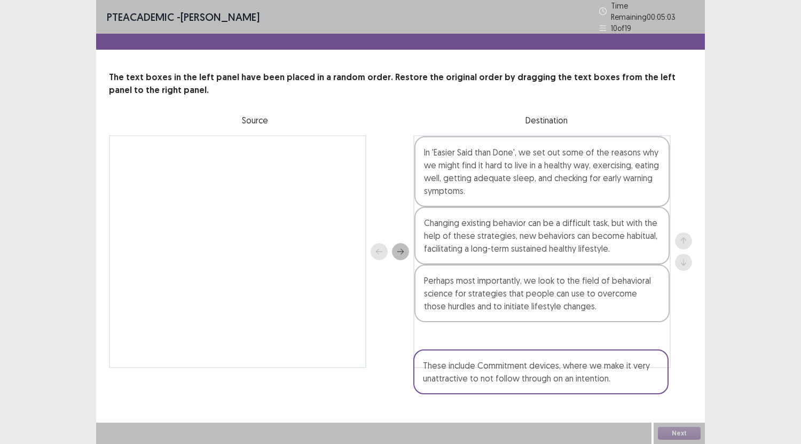
drag, startPoint x: 227, startPoint y: 157, endPoint x: 534, endPoint y: 373, distance: 375.3
click at [534, 373] on div "PTE academic - [PERSON_NAME] Time Remaining 00 : 05 : 03 10 of 19 The text boxe…" at bounding box center [400, 194] width 609 height 389
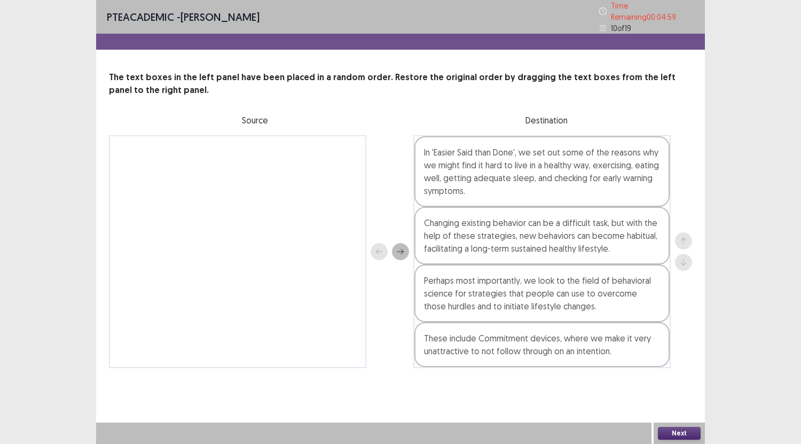
click at [673, 430] on button "Next" at bounding box center [679, 433] width 43 height 13
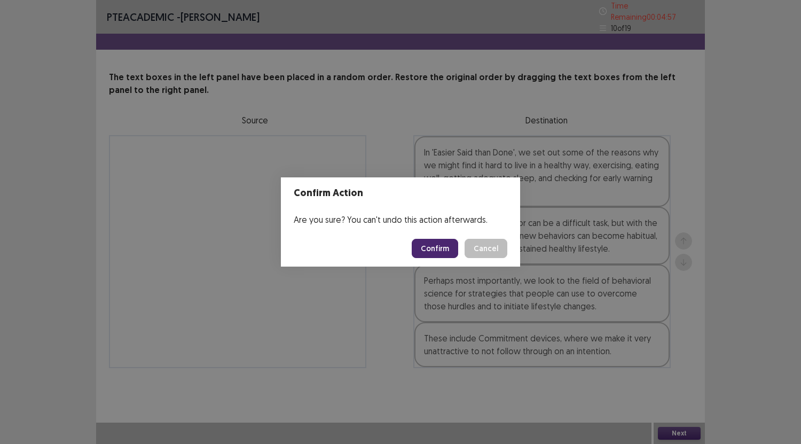
click at [431, 248] on button "Confirm" at bounding box center [435, 248] width 46 height 19
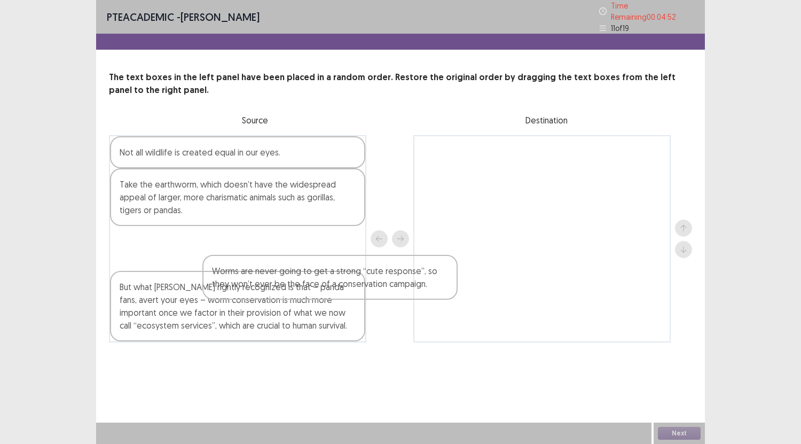
drag, startPoint x: 175, startPoint y: 321, endPoint x: 430, endPoint y: 184, distance: 289.2
click at [430, 184] on div "Not all wildlife is created equal in our eyes. Take the earthworm, which doesn’…" at bounding box center [400, 238] width 583 height 207
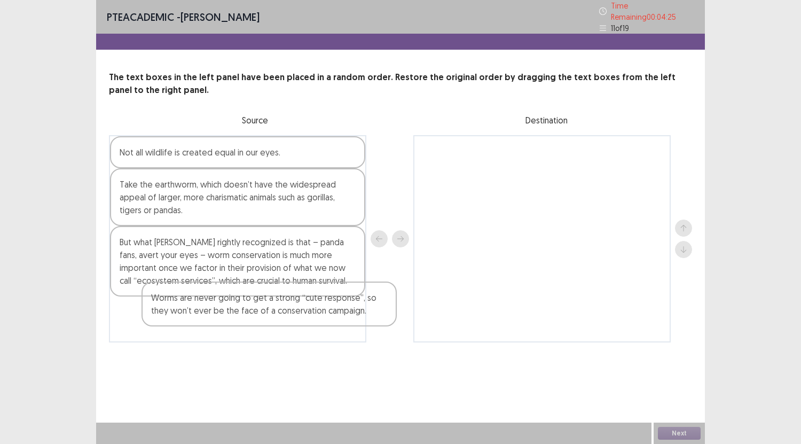
drag, startPoint x: 467, startPoint y: 153, endPoint x: 186, endPoint y: 305, distance: 319.8
click at [186, 305] on div "Not all wildlife is created equal in our eyes. Take the earthworm, which doesn’…" at bounding box center [400, 238] width 583 height 207
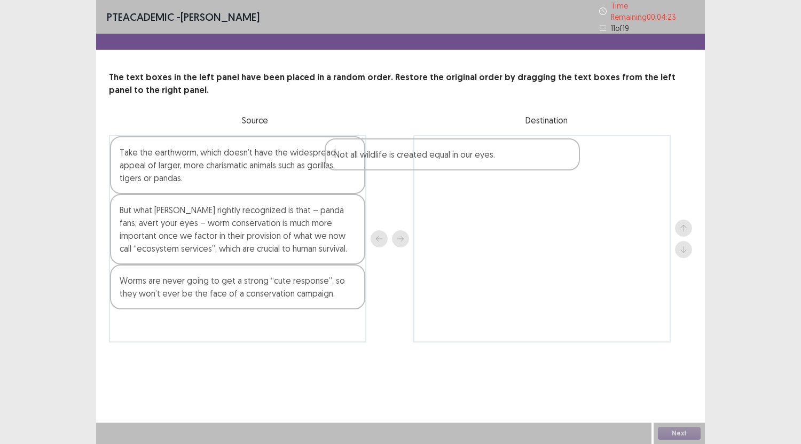
drag, startPoint x: 248, startPoint y: 140, endPoint x: 527, endPoint y: 143, distance: 279.2
click at [527, 143] on div "Not all wildlife is created equal in our eyes. Take the earthworm, which doesn’…" at bounding box center [400, 238] width 583 height 207
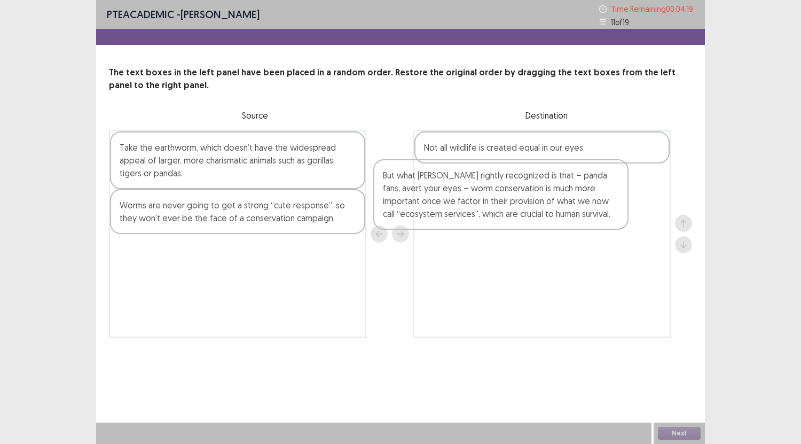
drag, startPoint x: 278, startPoint y: 229, endPoint x: 562, endPoint y: 200, distance: 285.5
click at [562, 200] on div "Take the earthworm, which doesn’t have the widespread appeal of larger, more ch…" at bounding box center [400, 233] width 583 height 207
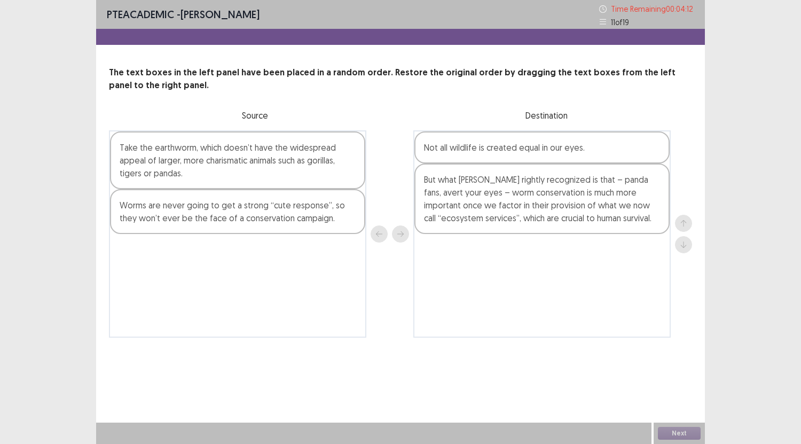
click at [430, 218] on div "But what [PERSON_NAME] rightly recognized is that – panda fans, avert your eyes…" at bounding box center [541, 198] width 255 height 70
click at [507, 283] on div "Not all wildlife is created equal in our eyes. But what [PERSON_NAME] rightly r…" at bounding box center [541, 233] width 257 height 207
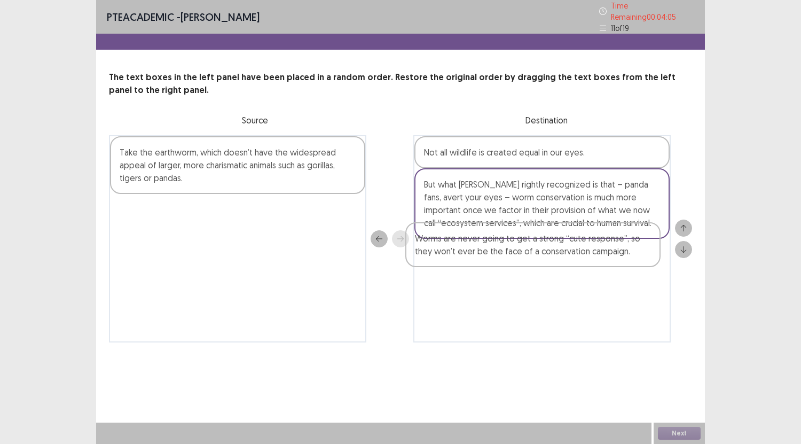
drag, startPoint x: 184, startPoint y: 216, endPoint x: 483, endPoint y: 250, distance: 300.9
click at [483, 250] on div "Take the earthworm, which doesn’t have the widespread appeal of larger, more ch…" at bounding box center [400, 238] width 583 height 207
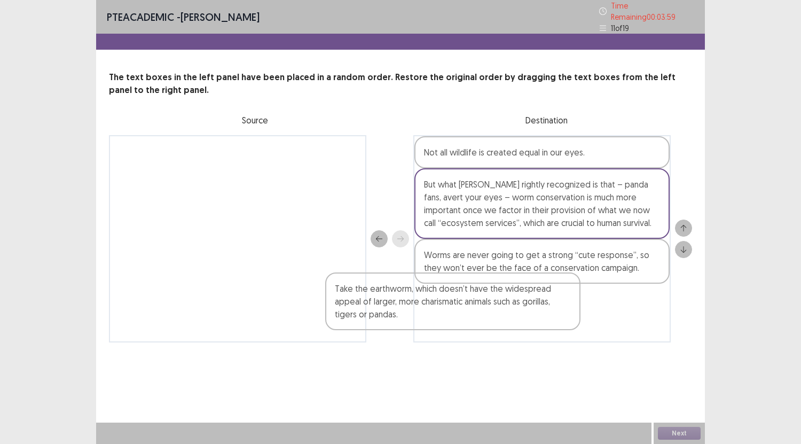
drag, startPoint x: 230, startPoint y: 164, endPoint x: 457, endPoint y: 310, distance: 269.4
click at [457, 310] on div "Take the earthworm, which doesn’t have the widespread appeal of larger, more ch…" at bounding box center [400, 238] width 583 height 207
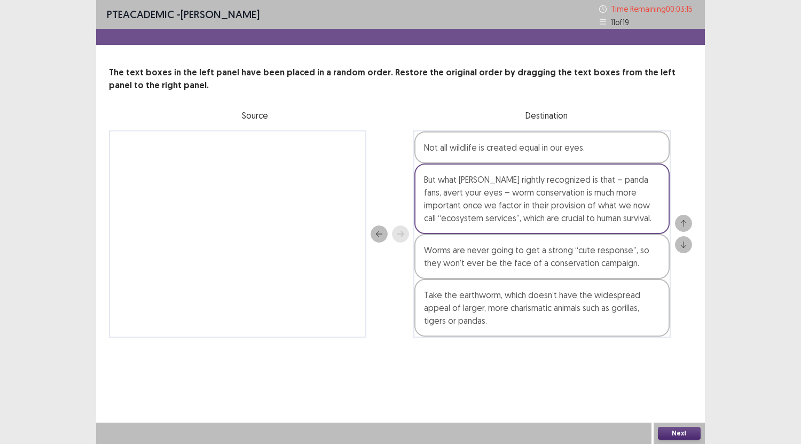
click at [683, 430] on button "Next" at bounding box center [679, 433] width 43 height 13
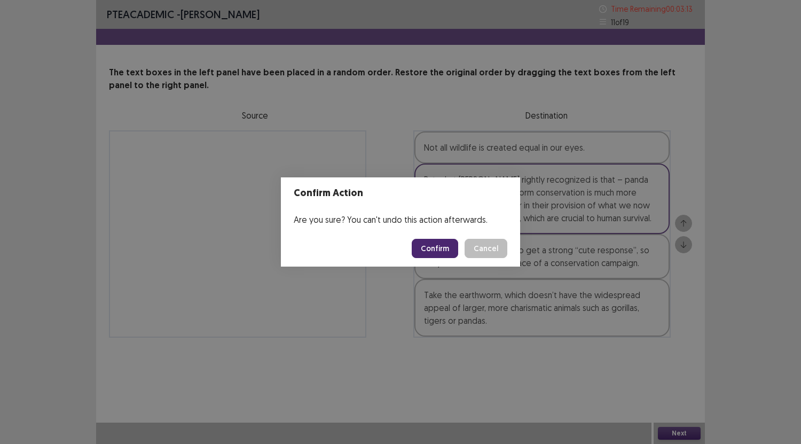
click at [443, 252] on button "Confirm" at bounding box center [435, 248] width 46 height 19
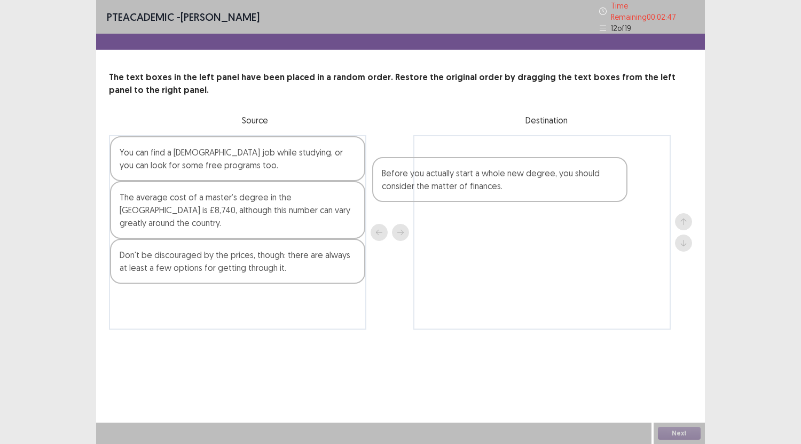
drag, startPoint x: 271, startPoint y: 252, endPoint x: 576, endPoint y: 177, distance: 314.0
click at [576, 177] on div "You can find a [DEMOGRAPHIC_DATA] job while studying, or you can look for some …" at bounding box center [400, 232] width 583 height 194
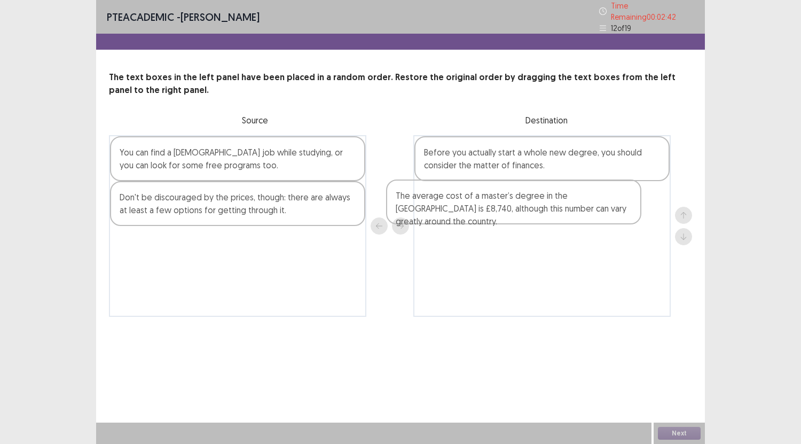
drag, startPoint x: 234, startPoint y: 210, endPoint x: 513, endPoint y: 212, distance: 279.2
click at [513, 212] on div "You can find a [DEMOGRAPHIC_DATA] job while studying, or you can look for some …" at bounding box center [400, 226] width 583 height 182
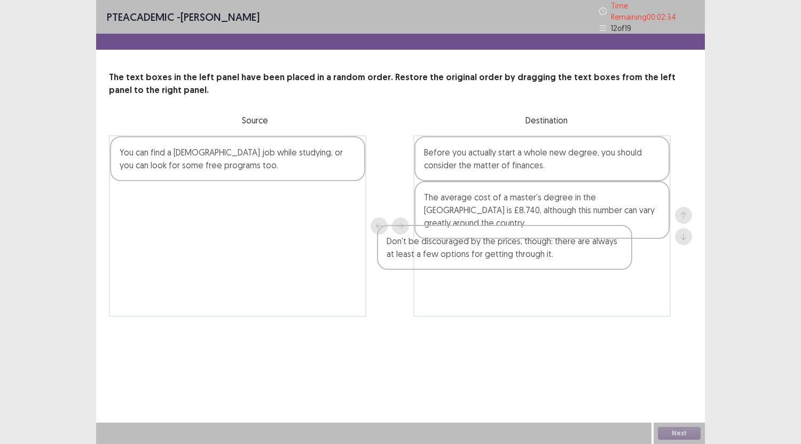
drag, startPoint x: 218, startPoint y: 207, endPoint x: 496, endPoint y: 255, distance: 282.2
click at [496, 255] on div "You can find a [DEMOGRAPHIC_DATA] job while studying, or you can look for some …" at bounding box center [400, 226] width 583 height 182
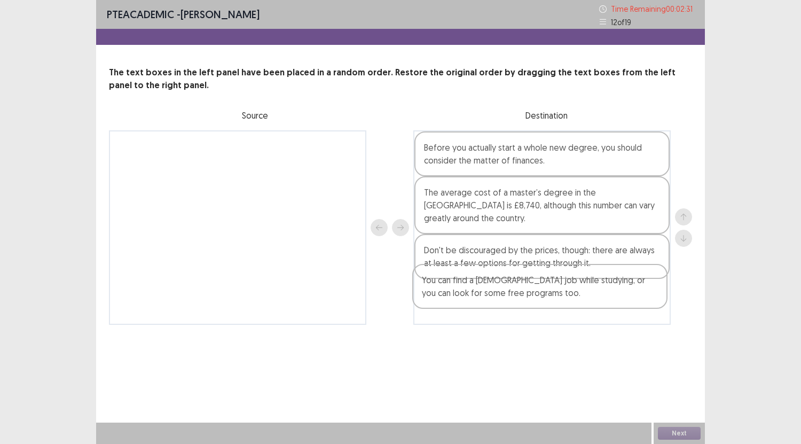
drag, startPoint x: 247, startPoint y: 155, endPoint x: 555, endPoint y: 290, distance: 336.3
click at [555, 290] on div "You can find a [DEMOGRAPHIC_DATA] job while studying, or you can look for some …" at bounding box center [400, 227] width 583 height 194
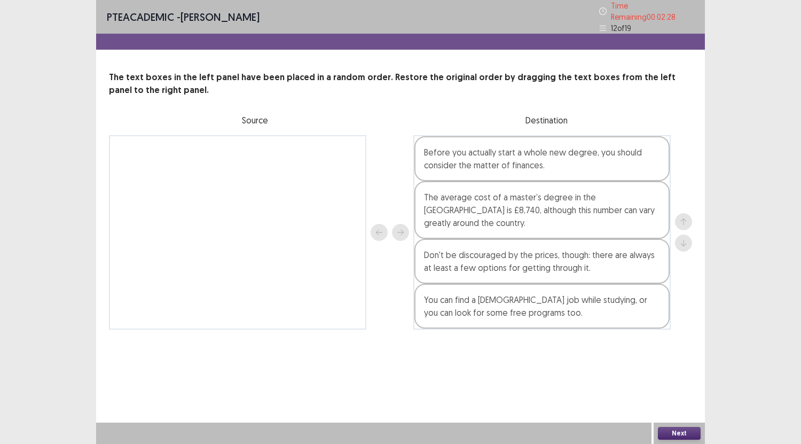
click at [698, 435] on button "Next" at bounding box center [679, 433] width 43 height 13
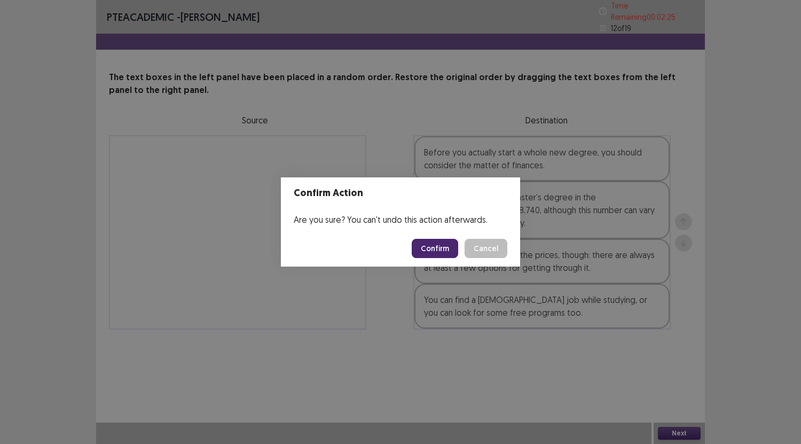
click at [448, 247] on button "Confirm" at bounding box center [435, 248] width 46 height 19
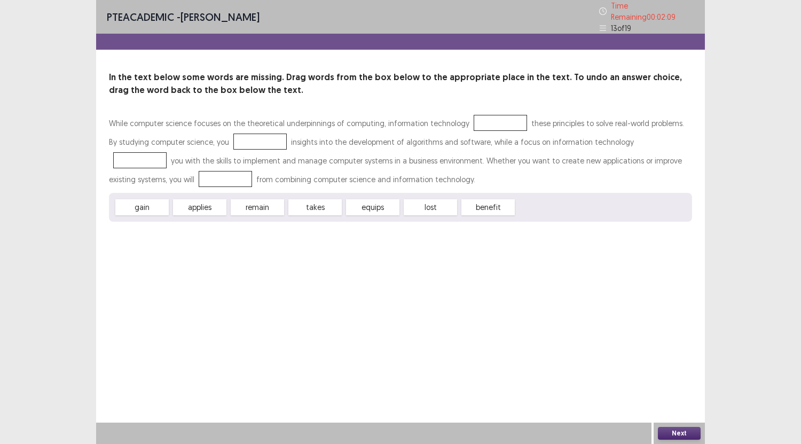
click at [448, 247] on div "PTE academic - [PERSON_NAME] Time Remaining 00 : 02 : 09 13 of 19 In the text b…" at bounding box center [400, 222] width 609 height 444
drag, startPoint x: 202, startPoint y: 203, endPoint x: 490, endPoint y: 116, distance: 300.8
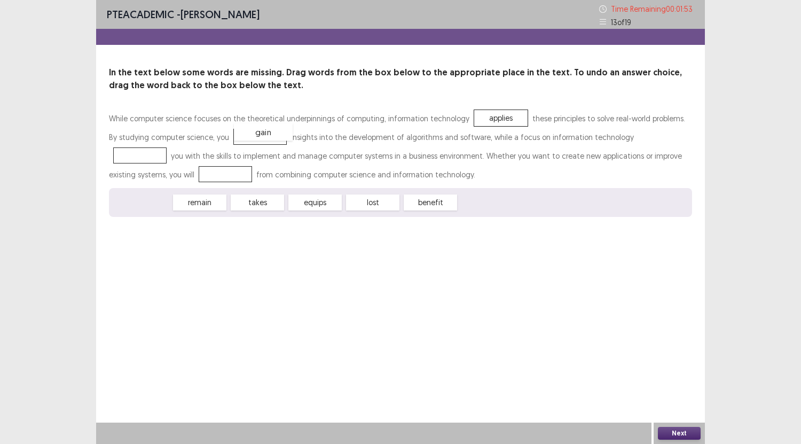
drag, startPoint x: 157, startPoint y: 200, endPoint x: 266, endPoint y: 132, distance: 128.3
drag, startPoint x: 370, startPoint y: 206, endPoint x: 620, endPoint y: 138, distance: 258.7
drag, startPoint x: 132, startPoint y: 203, endPoint x: 135, endPoint y: 174, distance: 29.5
click at [674, 430] on button "Next" at bounding box center [679, 433] width 43 height 13
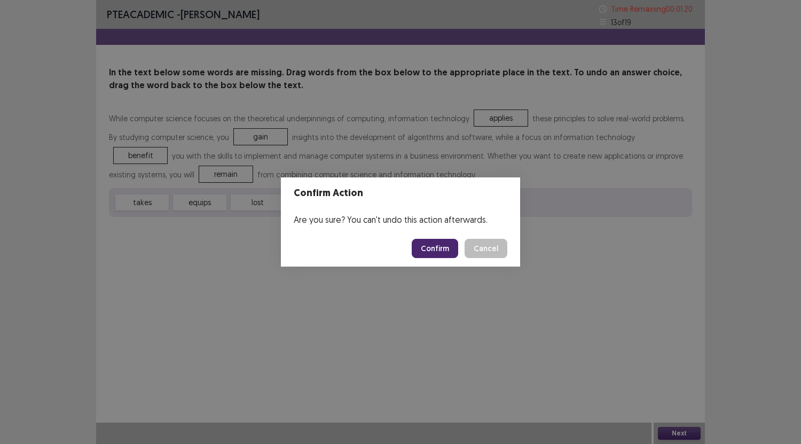
click at [435, 245] on button "Confirm" at bounding box center [435, 248] width 46 height 19
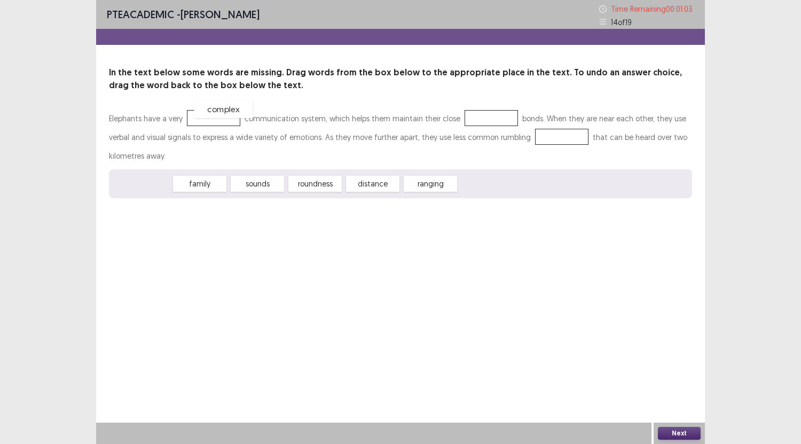
drag, startPoint x: 124, startPoint y: 184, endPoint x: 204, endPoint y: 111, distance: 108.1
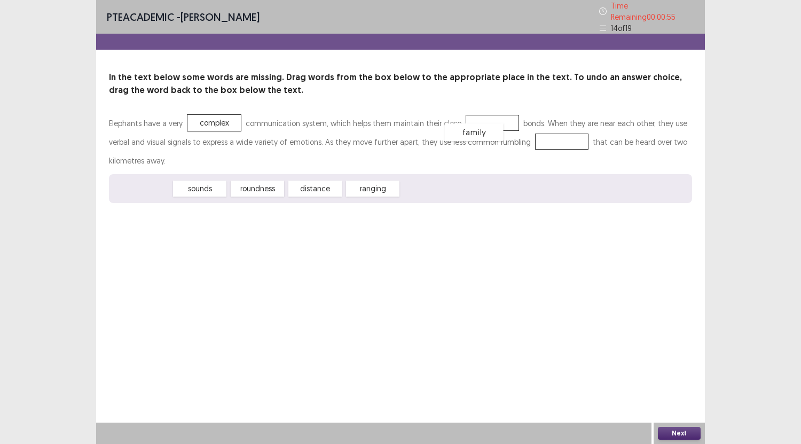
drag, startPoint x: 143, startPoint y: 182, endPoint x: 475, endPoint y: 124, distance: 336.9
drag, startPoint x: 142, startPoint y: 182, endPoint x: 543, endPoint y: 135, distance: 403.7
click at [666, 428] on button "Next" at bounding box center [679, 433] width 43 height 13
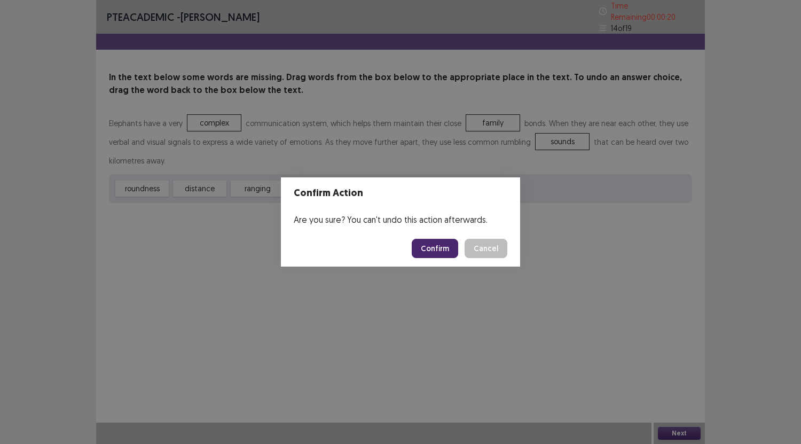
click at [446, 257] on button "Confirm" at bounding box center [435, 248] width 46 height 19
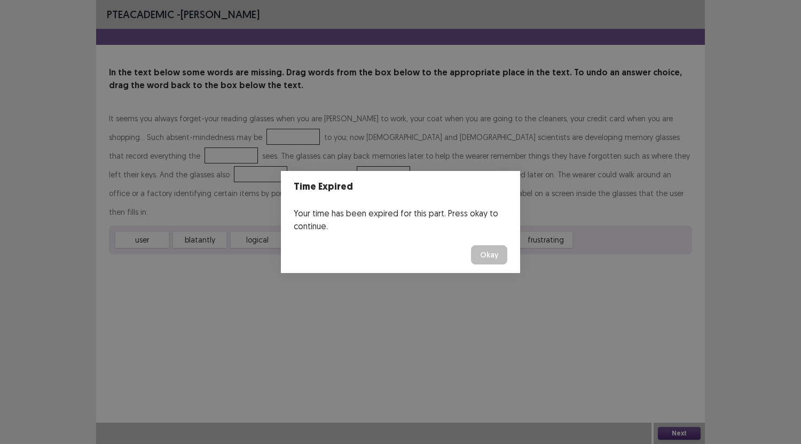
click at [492, 249] on button "Okay" at bounding box center [489, 254] width 36 height 19
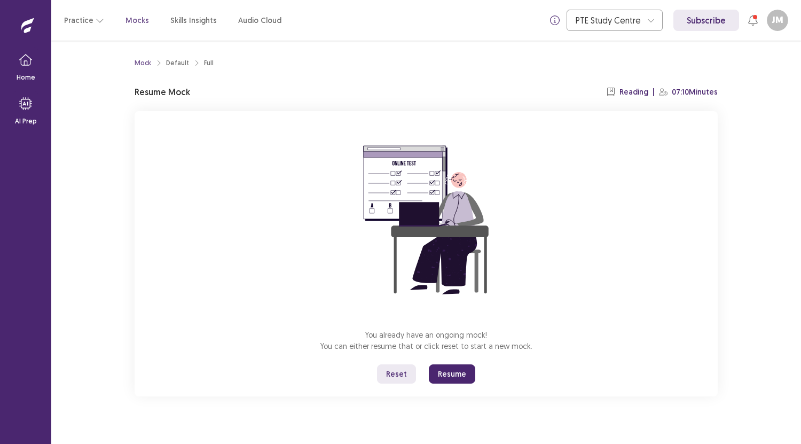
click at [456, 369] on button "Resume" at bounding box center [452, 373] width 46 height 19
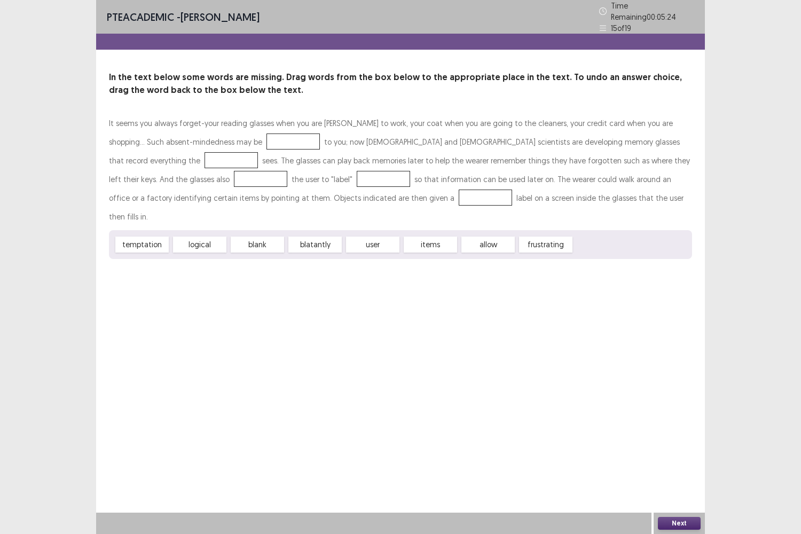
click at [266, 140] on div at bounding box center [292, 141] width 53 height 16
click at [266, 143] on div at bounding box center [292, 141] width 53 height 16
drag, startPoint x: 209, startPoint y: 218, endPoint x: 218, endPoint y: 205, distance: 15.8
click at [218, 233] on div "logical" at bounding box center [201, 242] width 59 height 18
drag, startPoint x: 207, startPoint y: 222, endPoint x: 243, endPoint y: 136, distance: 93.5
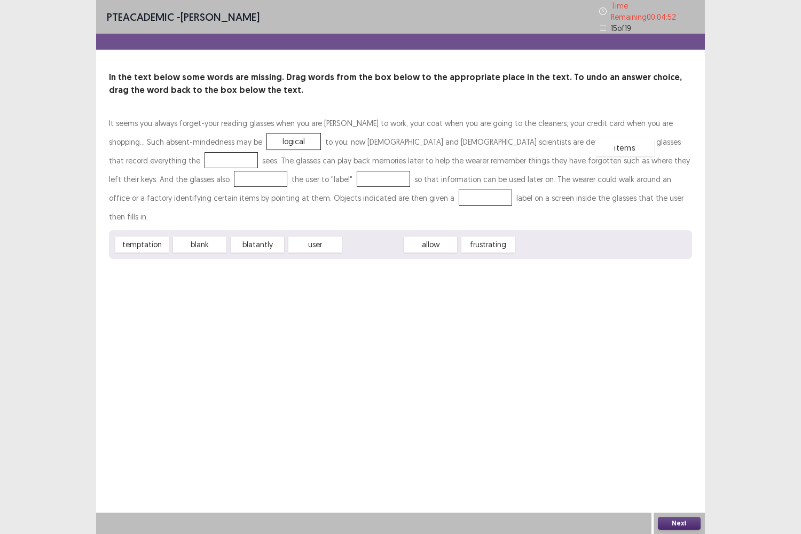
drag, startPoint x: 374, startPoint y: 223, endPoint x: 624, endPoint y: 132, distance: 266.0
drag, startPoint x: 360, startPoint y: 226, endPoint x: 630, endPoint y: 161, distance: 277.9
click at [141, 236] on div "temptation" at bounding box center [142, 245] width 59 height 18
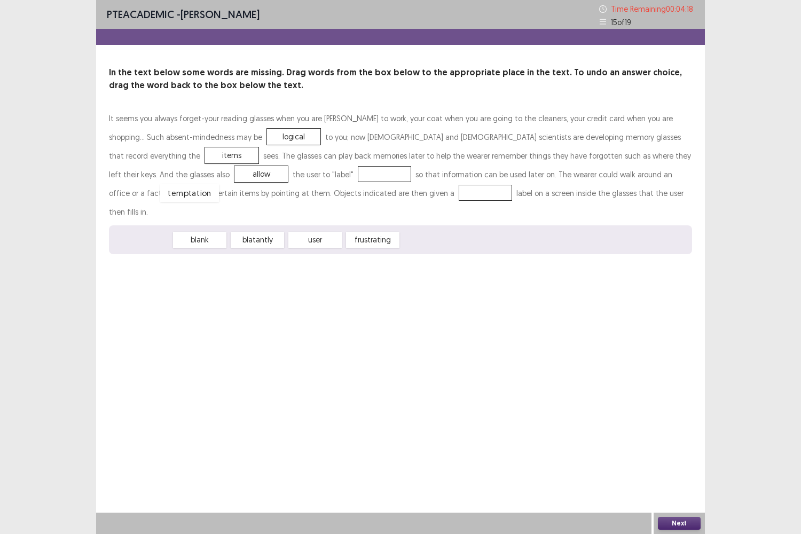
drag, startPoint x: 147, startPoint y: 222, endPoint x: 194, endPoint y: 175, distance: 66.8
click at [200, 185] on div "It seems you always forget-your reading glasses when you are [PERSON_NAME] to w…" at bounding box center [400, 165] width 583 height 112
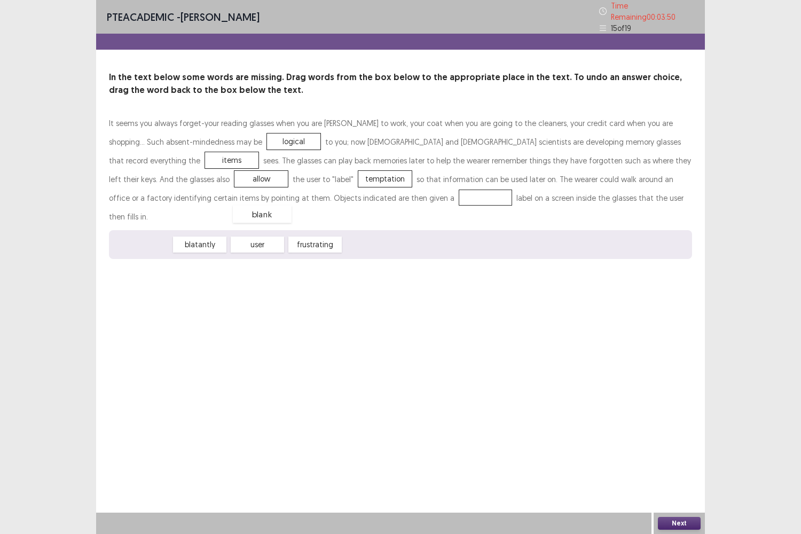
drag, startPoint x: 153, startPoint y: 221, endPoint x: 273, endPoint y: 191, distance: 123.9
click at [673, 443] on button "Next" at bounding box center [679, 523] width 43 height 13
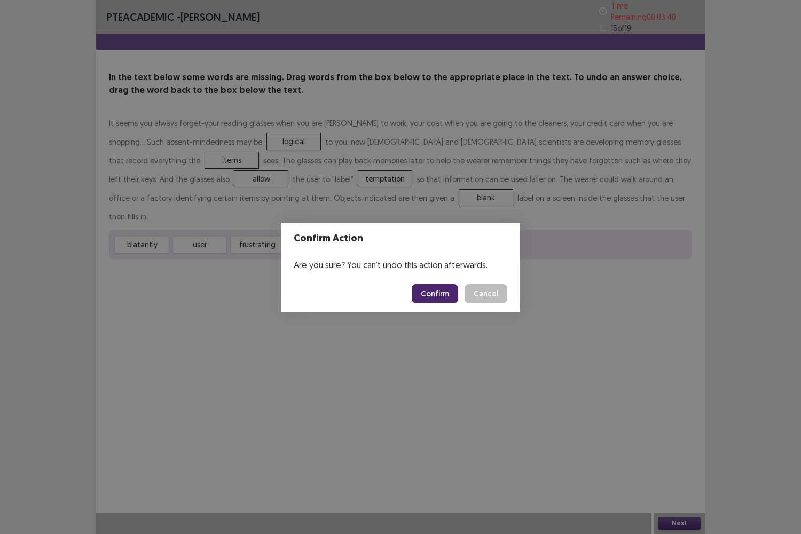
click at [438, 286] on button "Confirm" at bounding box center [435, 293] width 46 height 19
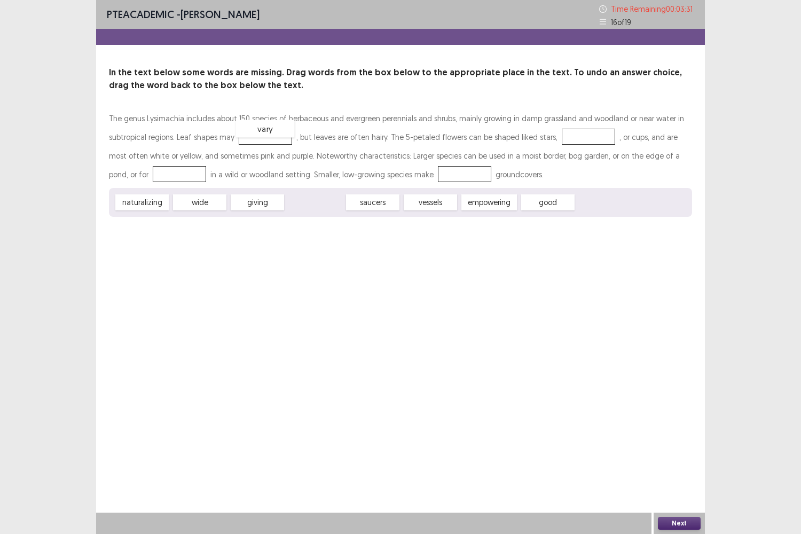
drag, startPoint x: 311, startPoint y: 203, endPoint x: 263, endPoint y: 138, distance: 80.8
drag, startPoint x: 361, startPoint y: 204, endPoint x: 565, endPoint y: 138, distance: 214.9
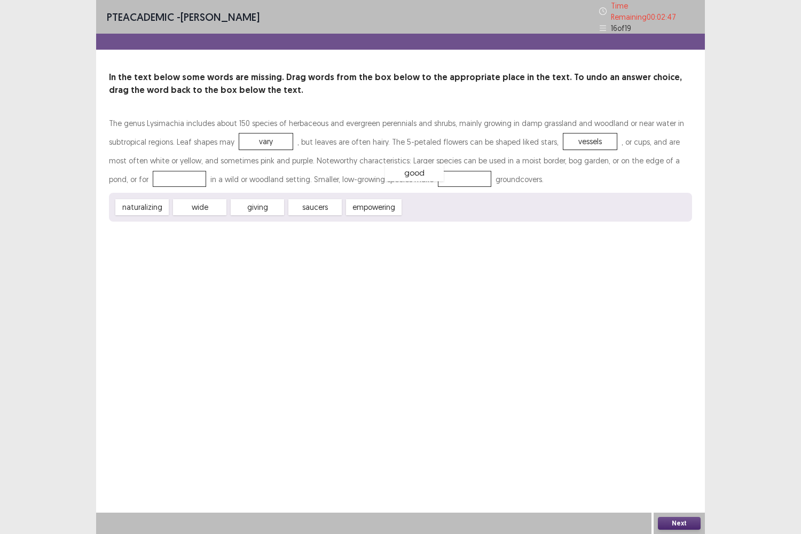
drag, startPoint x: 432, startPoint y: 202, endPoint x: 415, endPoint y: 167, distance: 38.7
drag, startPoint x: 256, startPoint y: 201, endPoint x: 104, endPoint y: 167, distance: 155.4
click at [684, 443] on button "Next" at bounding box center [679, 523] width 43 height 13
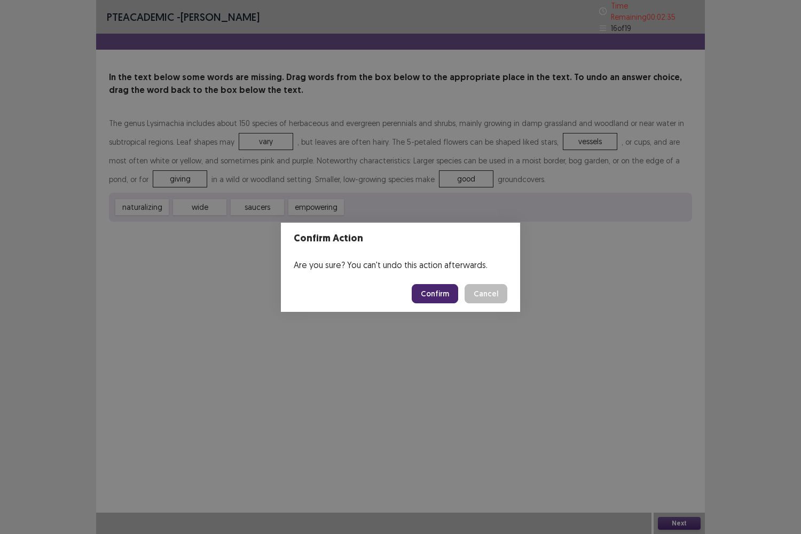
click at [431, 294] on button "Confirm" at bounding box center [435, 293] width 46 height 19
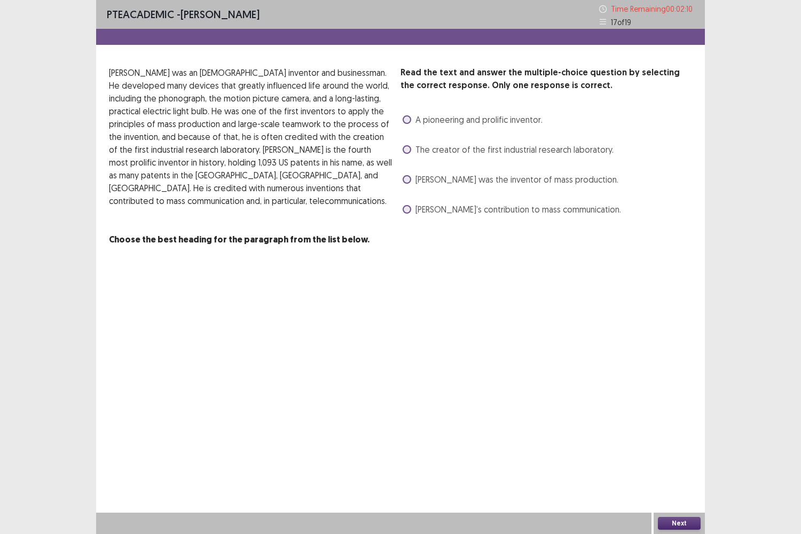
click at [405, 207] on span at bounding box center [407, 209] width 9 height 9
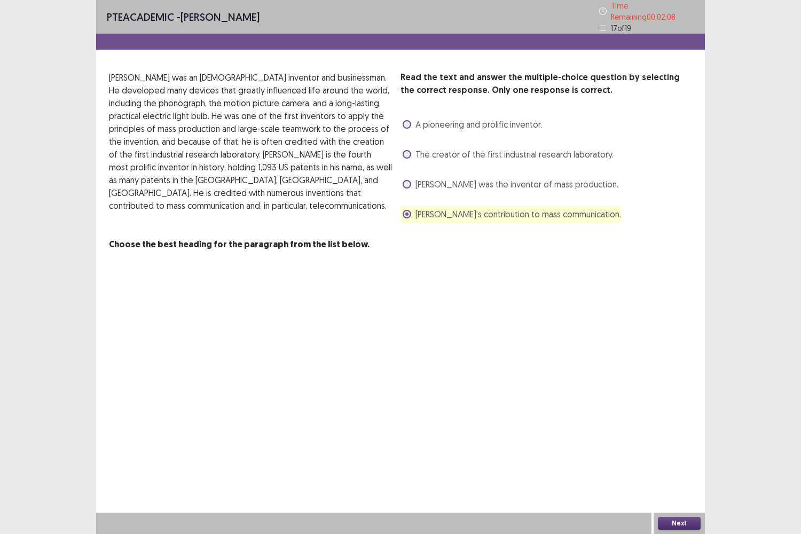
click at [404, 184] on label "[PERSON_NAME] was the inventor of mass production." at bounding box center [511, 184] width 216 height 13
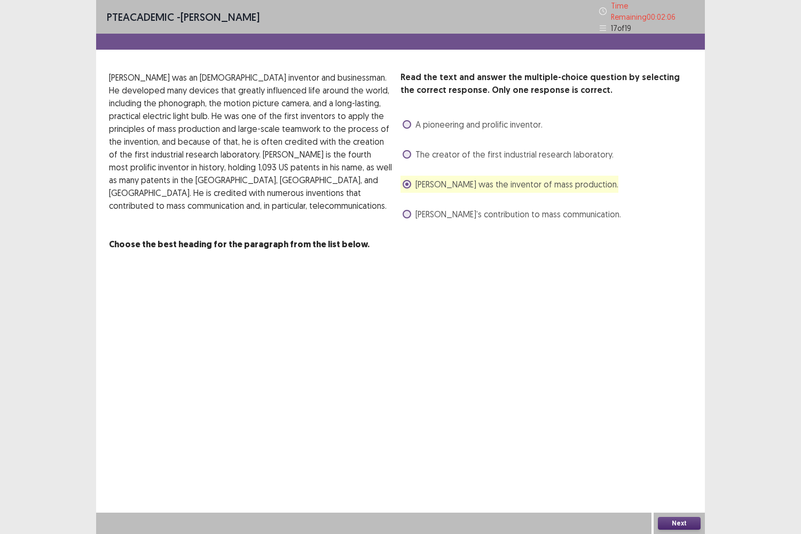
click at [406, 211] on span at bounding box center [407, 214] width 9 height 9
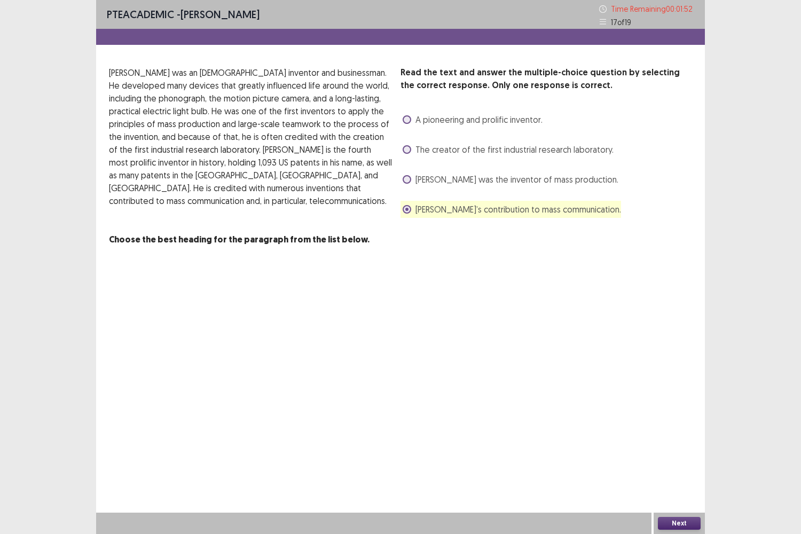
click at [403, 182] on label "[PERSON_NAME] was the inventor of mass production." at bounding box center [511, 179] width 216 height 13
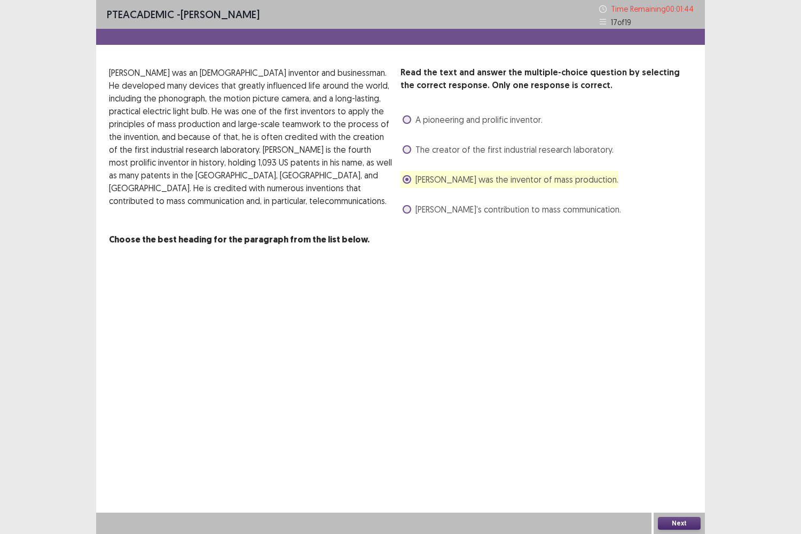
click at [402, 152] on div "The creator of the first industrial research laboratory." at bounding box center [506, 149] width 213 height 17
click at [408, 149] on span at bounding box center [407, 149] width 9 height 9
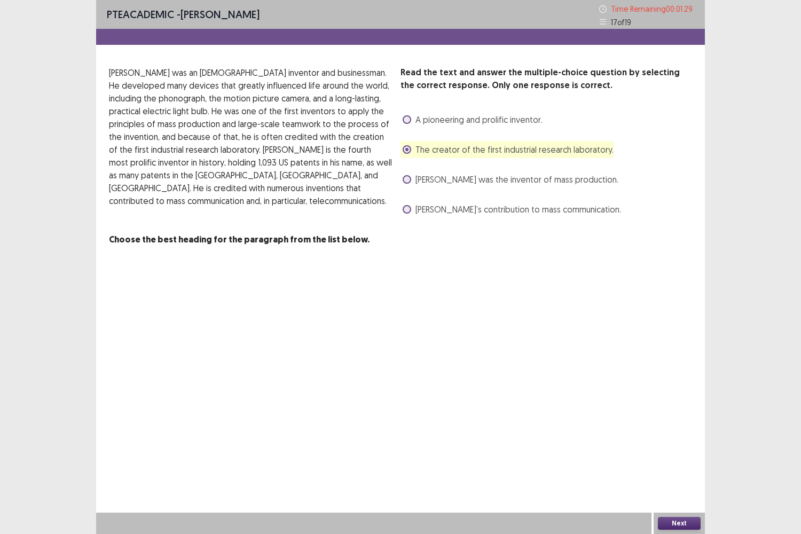
click at [668, 443] on button "Next" at bounding box center [679, 523] width 43 height 13
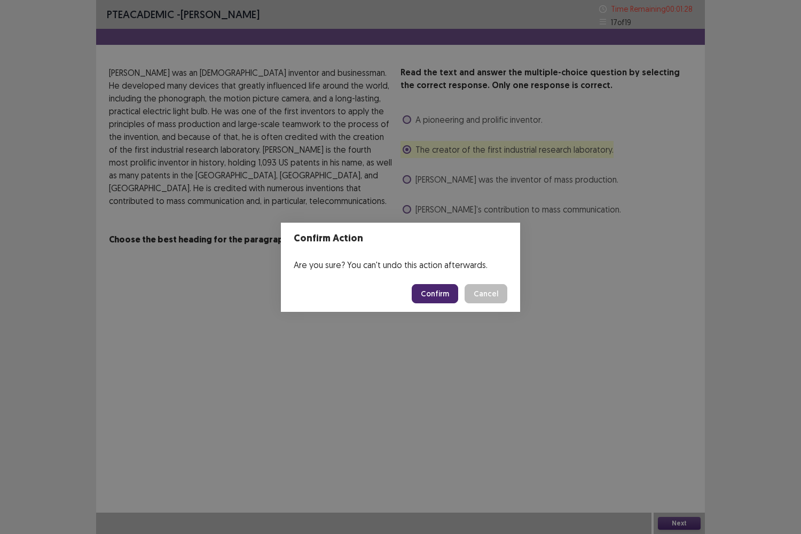
click at [430, 294] on button "Confirm" at bounding box center [435, 293] width 46 height 19
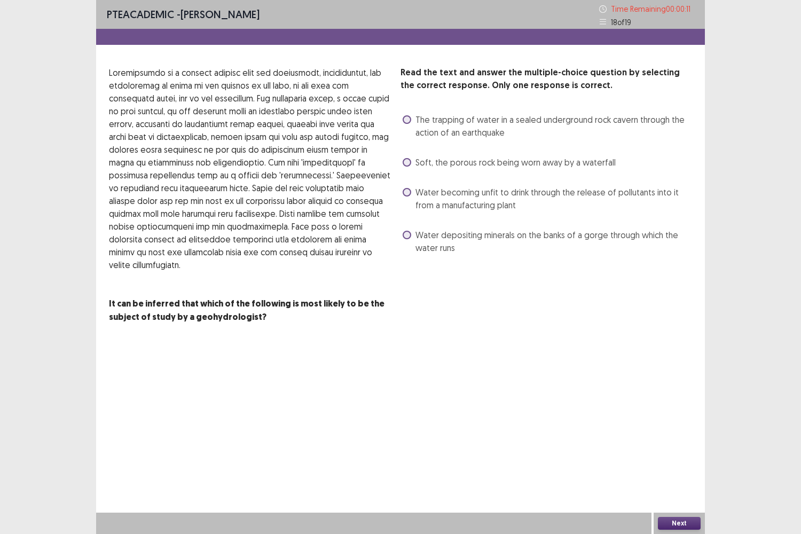
click at [411, 234] on label "Water depositing minerals on the banks of a gorge through which the water runs" at bounding box center [547, 241] width 289 height 26
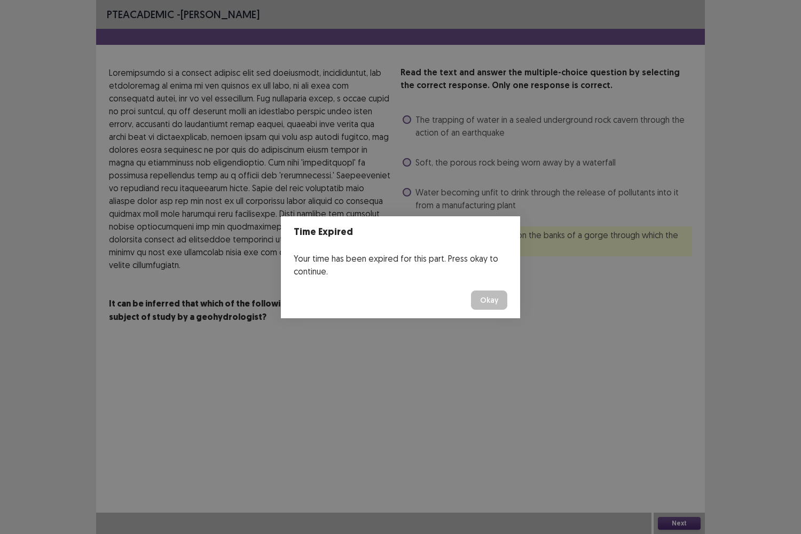
click at [481, 282] on footer "Okay" at bounding box center [400, 300] width 239 height 36
click at [485, 308] on button "Okay" at bounding box center [489, 299] width 36 height 19
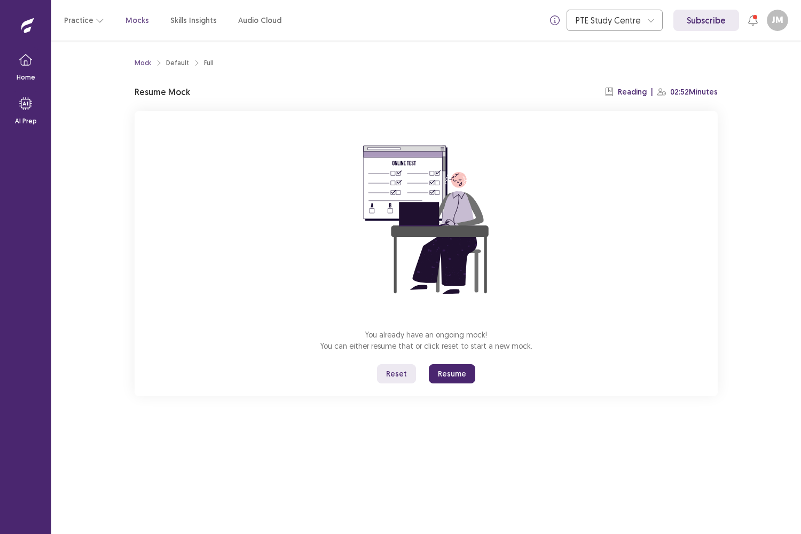
click at [449, 366] on button "Resume" at bounding box center [452, 373] width 46 height 19
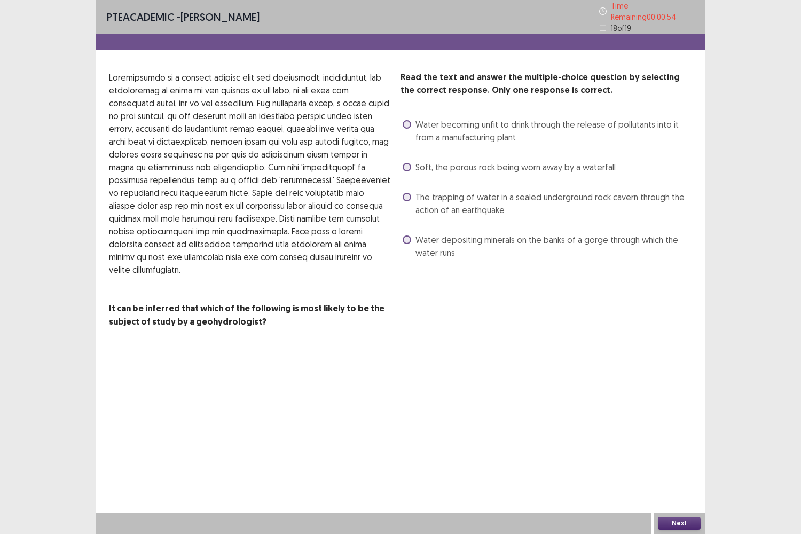
drag, startPoint x: 260, startPoint y: 169, endPoint x: 332, endPoint y: 166, distance: 71.6
click at [332, 166] on p at bounding box center [250, 173] width 283 height 205
click at [411, 240] on label "Water depositing minerals on the banks of a gorge through which the water runs" at bounding box center [547, 246] width 289 height 26
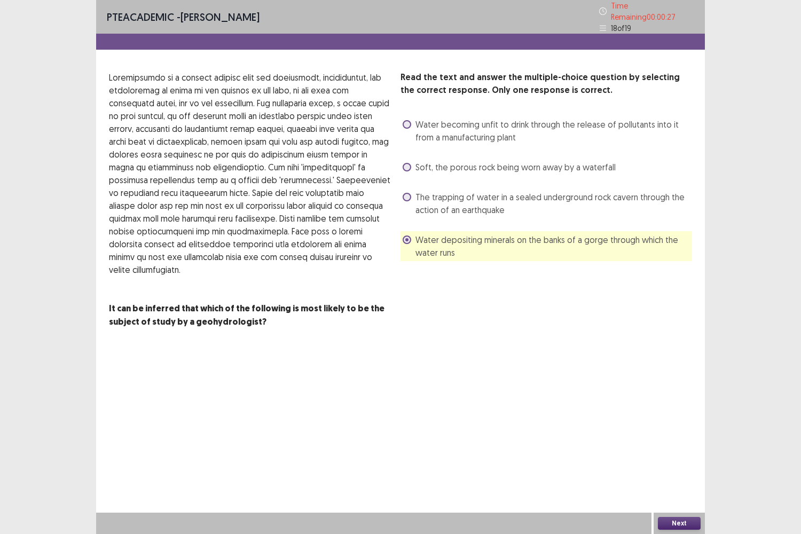
click at [673, 443] on button "Next" at bounding box center [679, 523] width 43 height 13
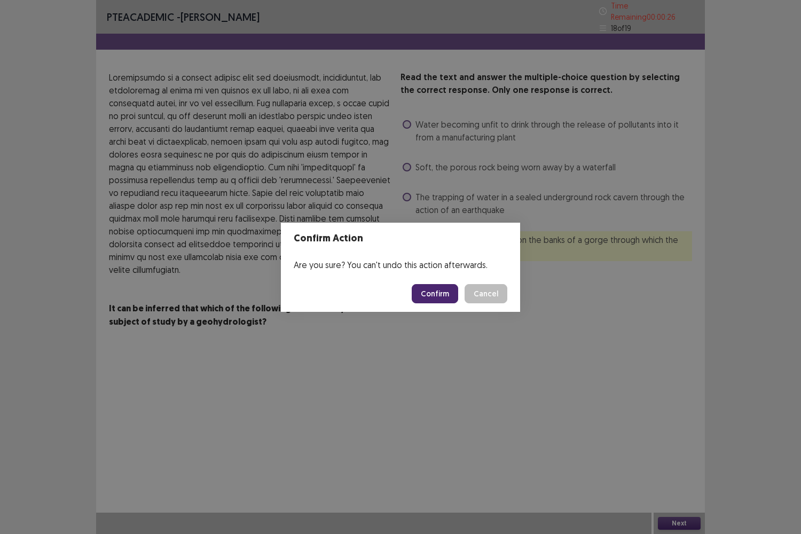
click at [439, 295] on button "Confirm" at bounding box center [435, 293] width 46 height 19
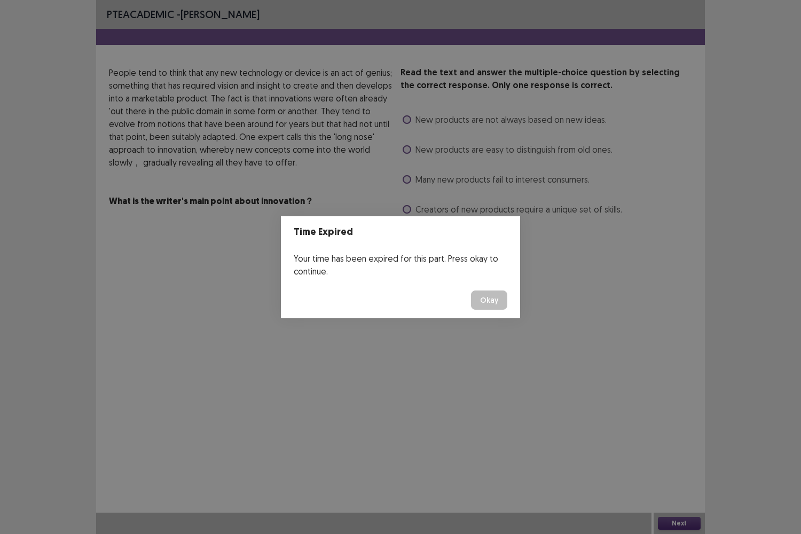
click at [483, 303] on button "Okay" at bounding box center [489, 299] width 36 height 19
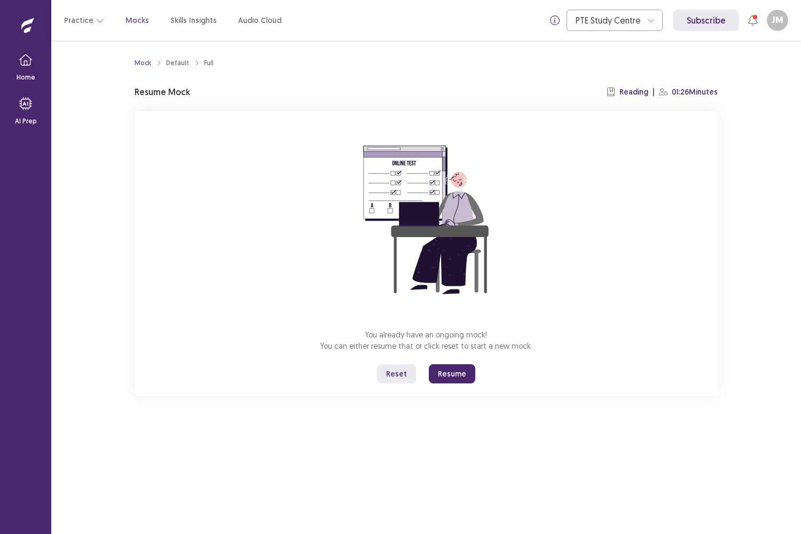
click at [442, 375] on button "Resume" at bounding box center [452, 373] width 46 height 19
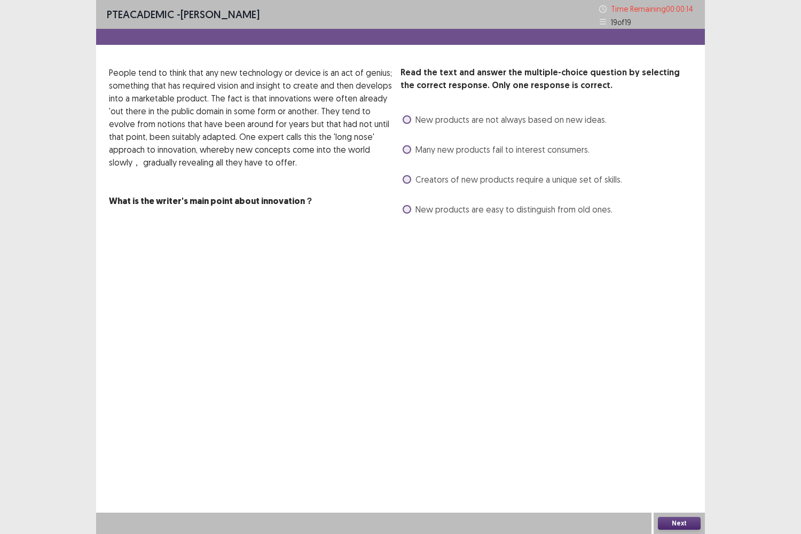
click at [405, 121] on span at bounding box center [407, 119] width 9 height 9
click at [676, 443] on button "Next" at bounding box center [679, 523] width 43 height 13
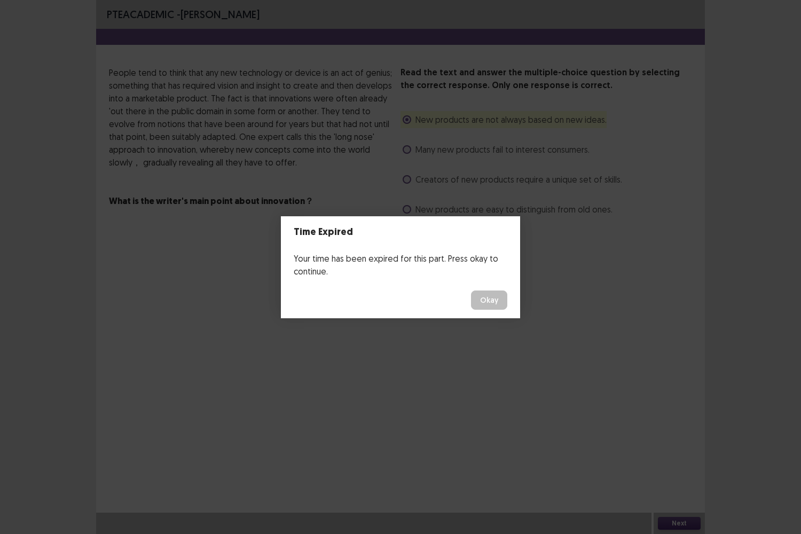
click at [485, 301] on button "Okay" at bounding box center [489, 299] width 36 height 19
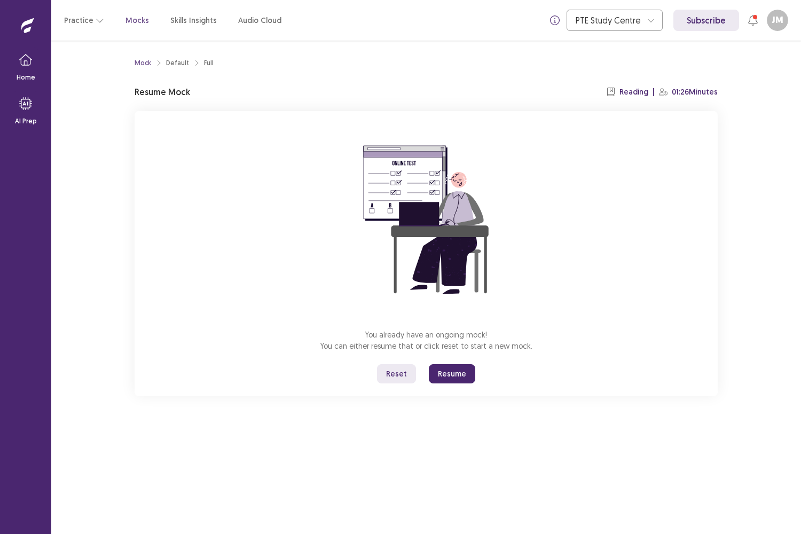
click at [468, 371] on button "Resume" at bounding box center [452, 373] width 46 height 19
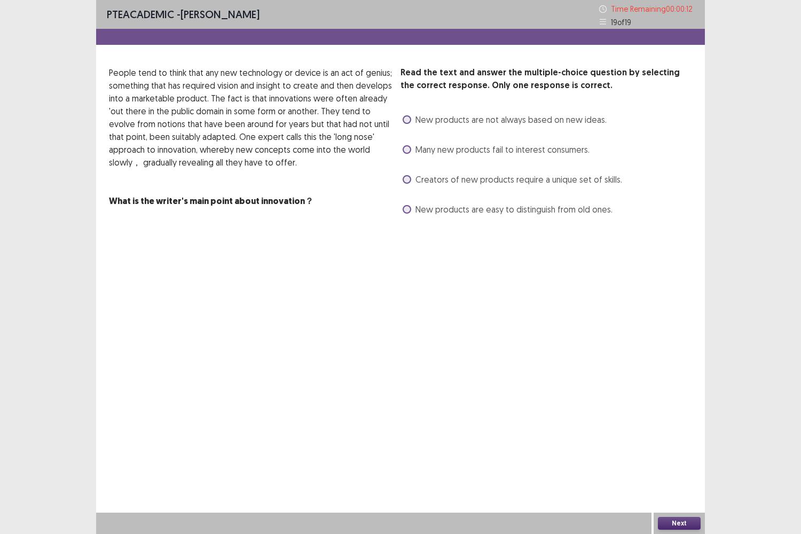
click at [408, 127] on div "New products are not always based on new ideas." at bounding box center [503, 119] width 206 height 17
click at [401, 120] on div "New products are not always based on new ideas." at bounding box center [503, 119] width 206 height 17
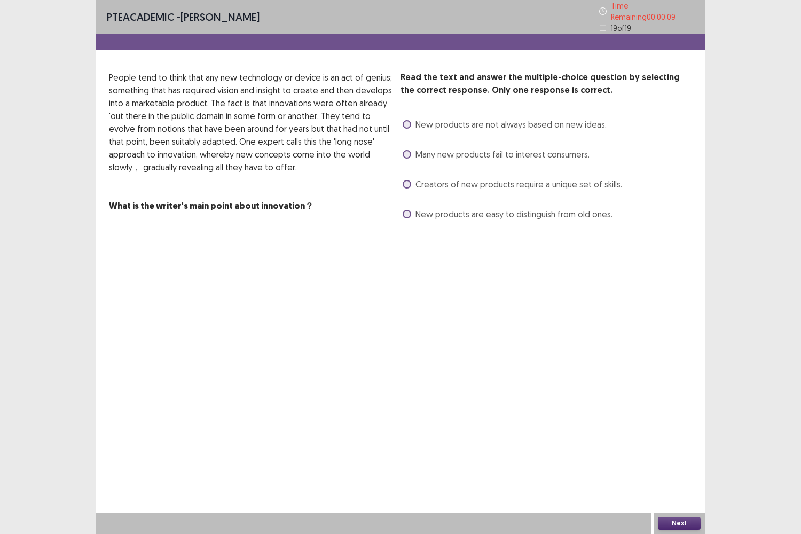
click at [403, 118] on label "New products are not always based on new ideas." at bounding box center [505, 124] width 204 height 13
click at [405, 210] on span at bounding box center [407, 214] width 9 height 9
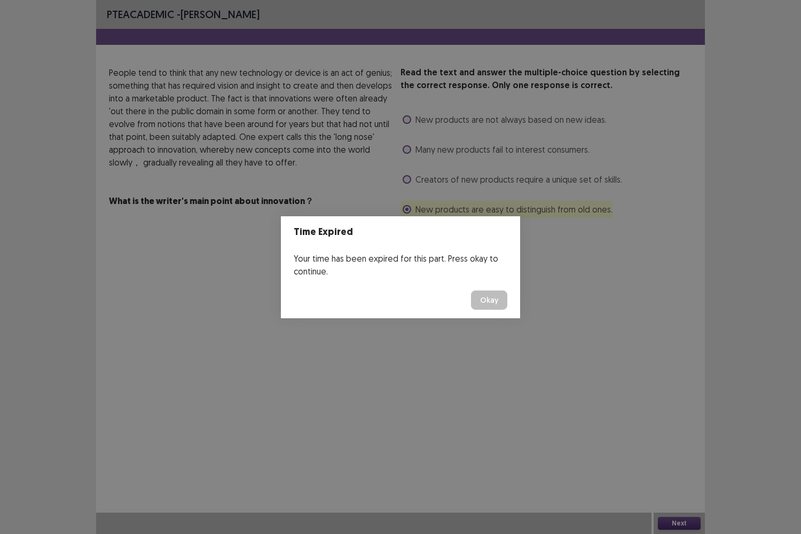
click at [675, 443] on div "Time Expired Your time has been expired for this part. Press okay to continue. …" at bounding box center [400, 267] width 801 height 534
click at [487, 302] on button "Okay" at bounding box center [489, 299] width 36 height 19
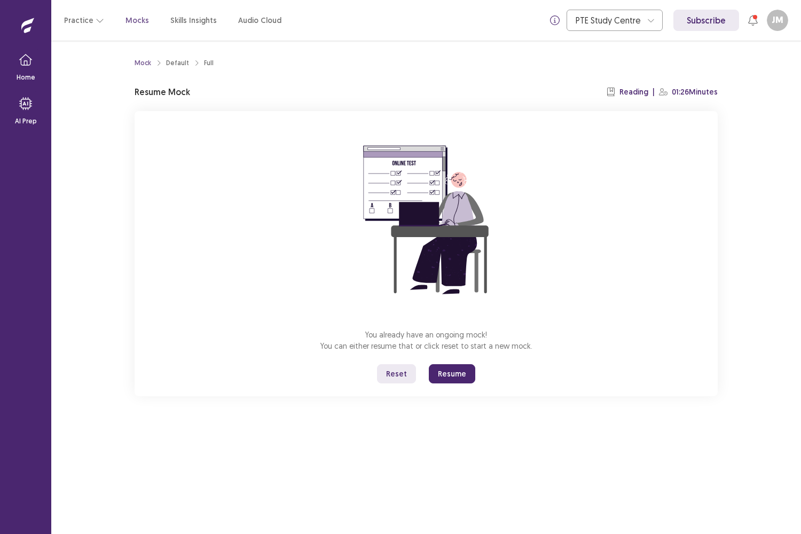
click at [454, 370] on button "Resume" at bounding box center [452, 373] width 46 height 19
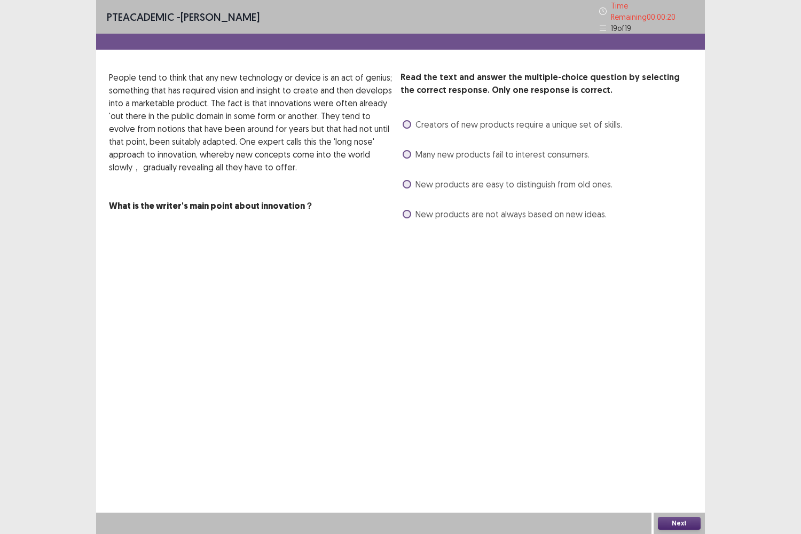
click at [407, 210] on span at bounding box center [407, 214] width 9 height 9
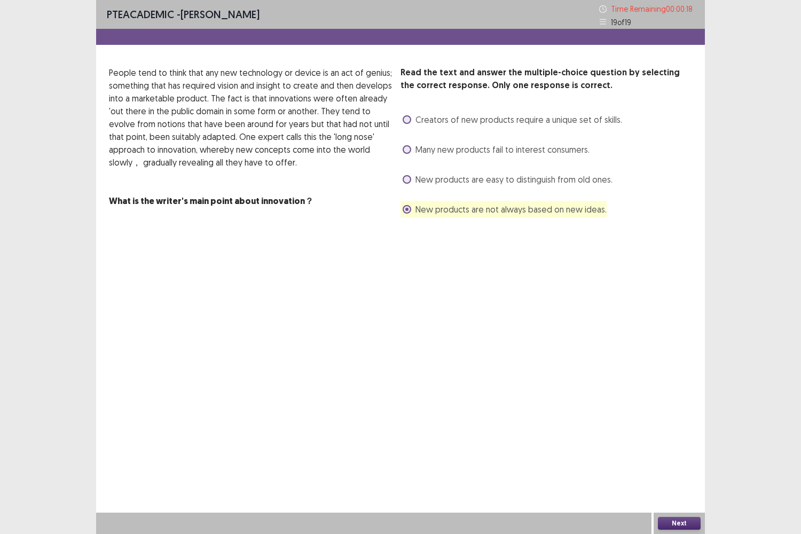
click at [674, 443] on button "Next" at bounding box center [679, 523] width 43 height 13
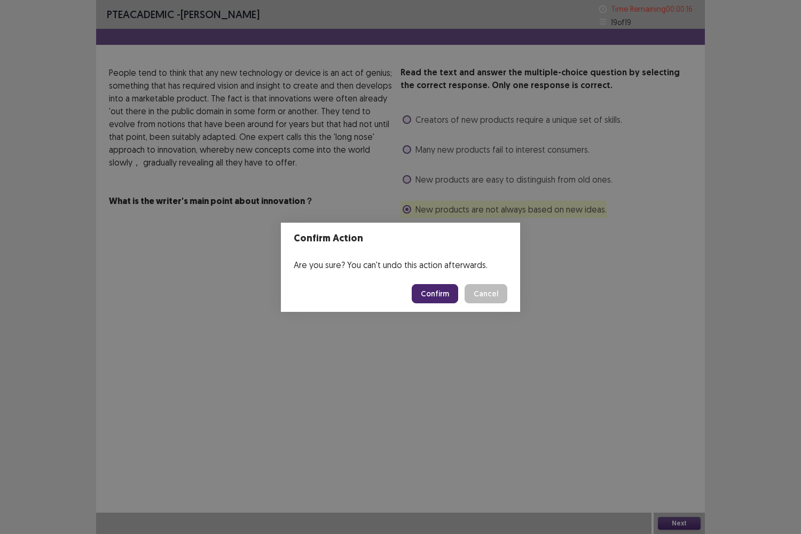
click at [433, 289] on button "Confirm" at bounding box center [435, 293] width 46 height 19
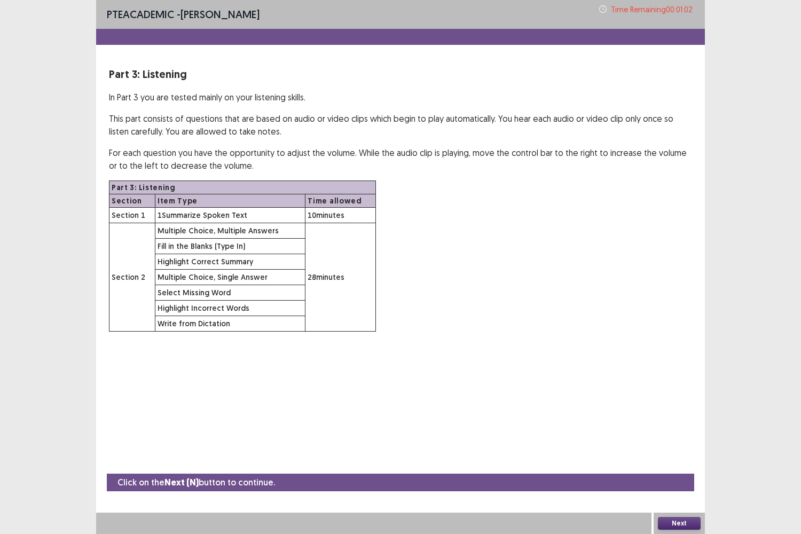
click at [677, 443] on button "Next" at bounding box center [679, 523] width 43 height 13
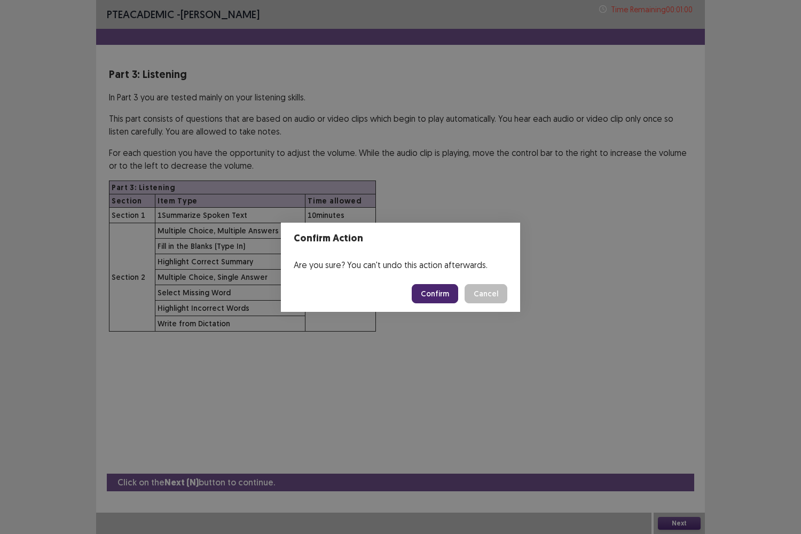
click at [444, 294] on button "Confirm" at bounding box center [435, 293] width 46 height 19
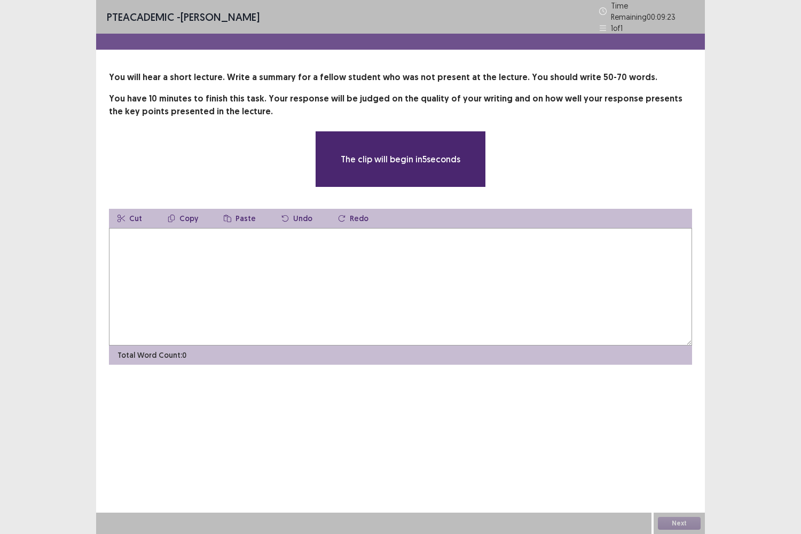
click at [149, 269] on textarea at bounding box center [400, 286] width 583 height 117
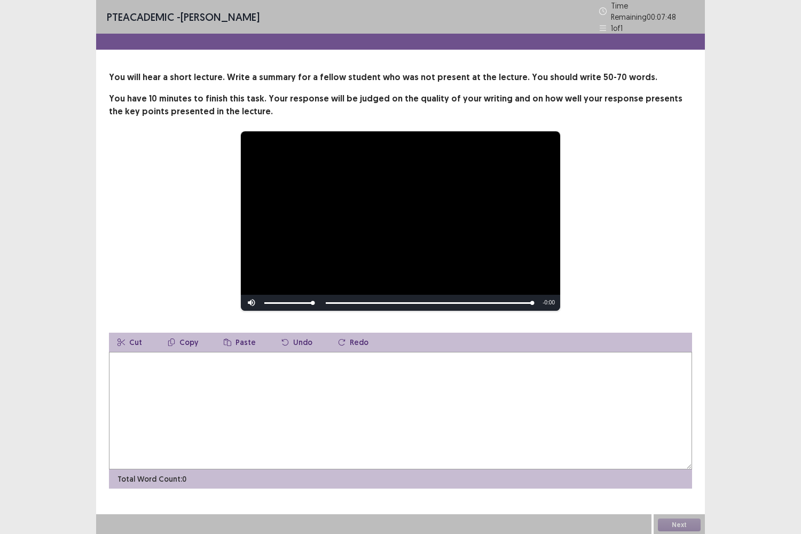
type textarea "*"
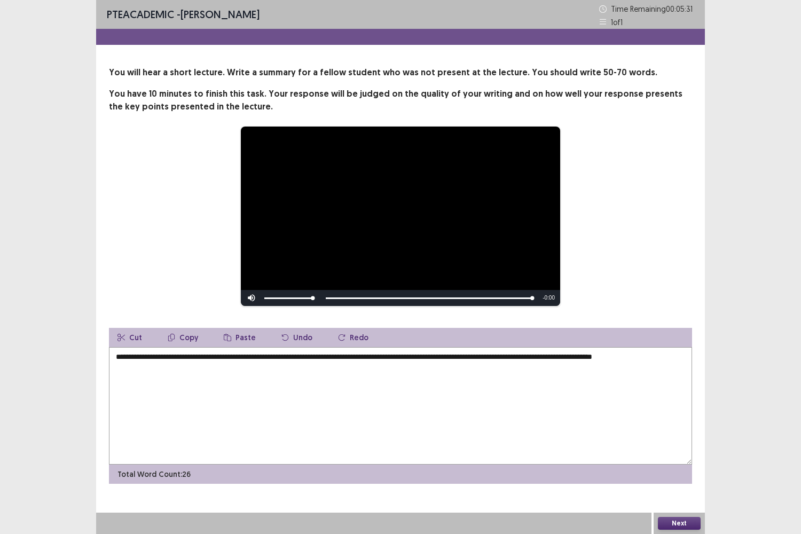
drag, startPoint x: 608, startPoint y: 358, endPoint x: 645, endPoint y: 361, distance: 37.0
click at [645, 361] on textarea "**********" at bounding box center [400, 405] width 583 height 117
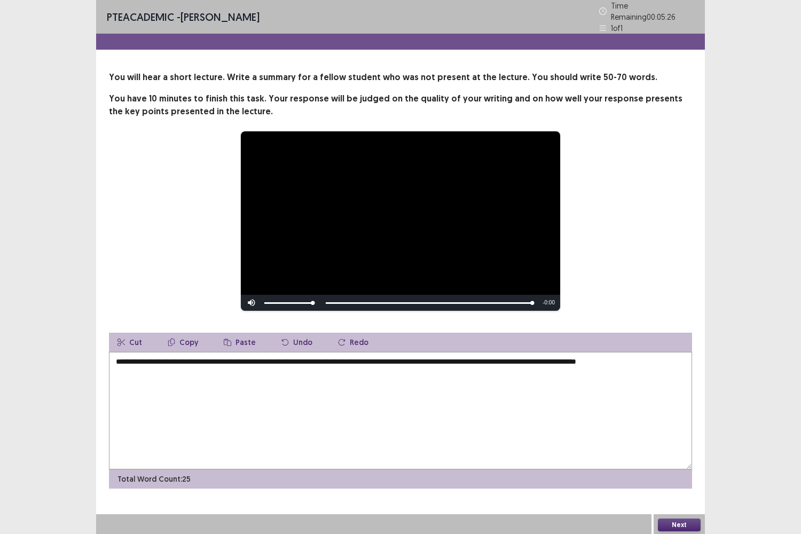
click at [674, 358] on textarea "**********" at bounding box center [400, 410] width 583 height 117
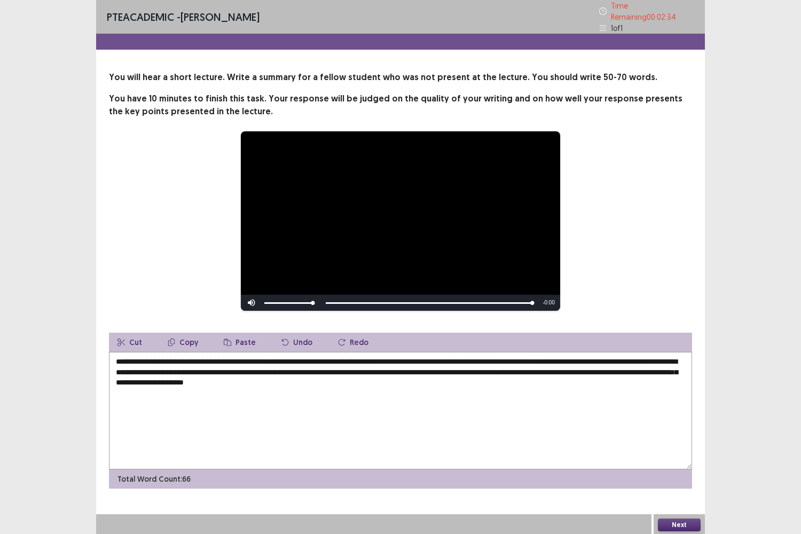
drag, startPoint x: 314, startPoint y: 381, endPoint x: 320, endPoint y: 382, distance: 5.4
click at [320, 382] on textarea "**********" at bounding box center [400, 410] width 583 height 117
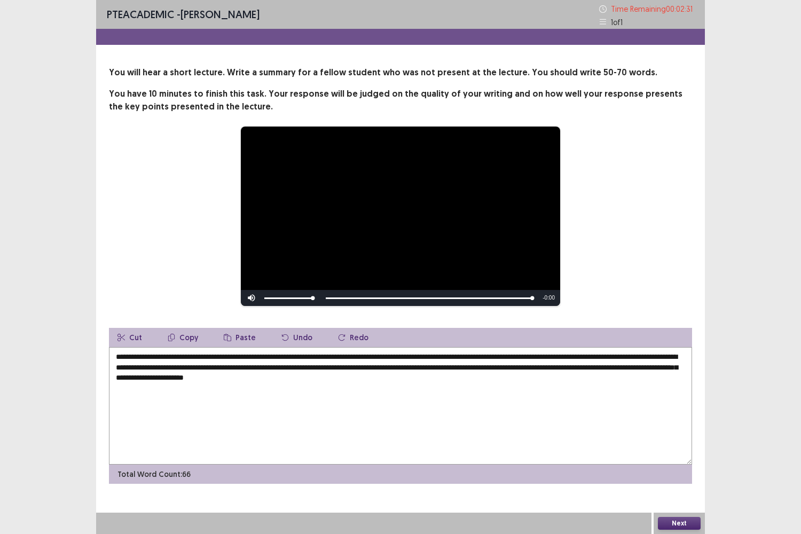
drag, startPoint x: 234, startPoint y: 380, endPoint x: 249, endPoint y: 381, distance: 15.6
click at [249, 381] on textarea "**********" at bounding box center [400, 405] width 583 height 117
drag, startPoint x: 280, startPoint y: 379, endPoint x: 291, endPoint y: 380, distance: 11.3
click at [291, 380] on textarea "**********" at bounding box center [400, 405] width 583 height 117
drag, startPoint x: 466, startPoint y: 378, endPoint x: 495, endPoint y: 381, distance: 29.4
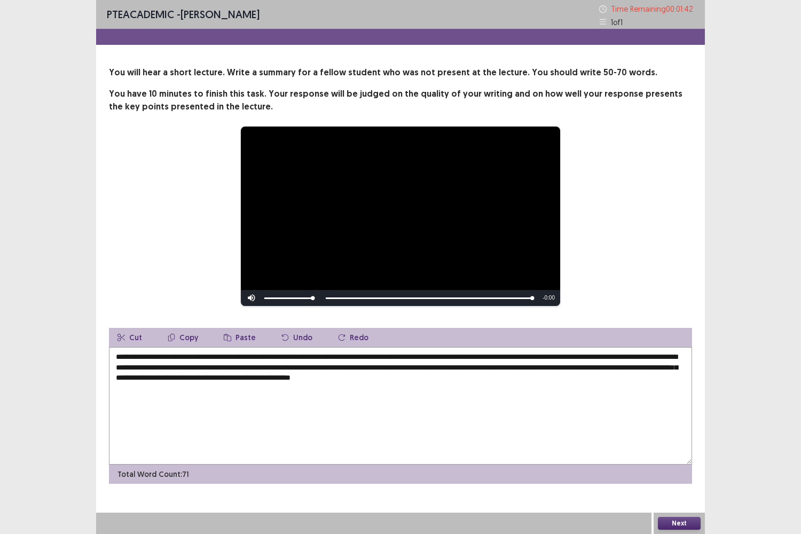
click at [495, 381] on textarea "**********" at bounding box center [400, 405] width 583 height 117
click at [664, 357] on textarea "**********" at bounding box center [400, 405] width 583 height 117
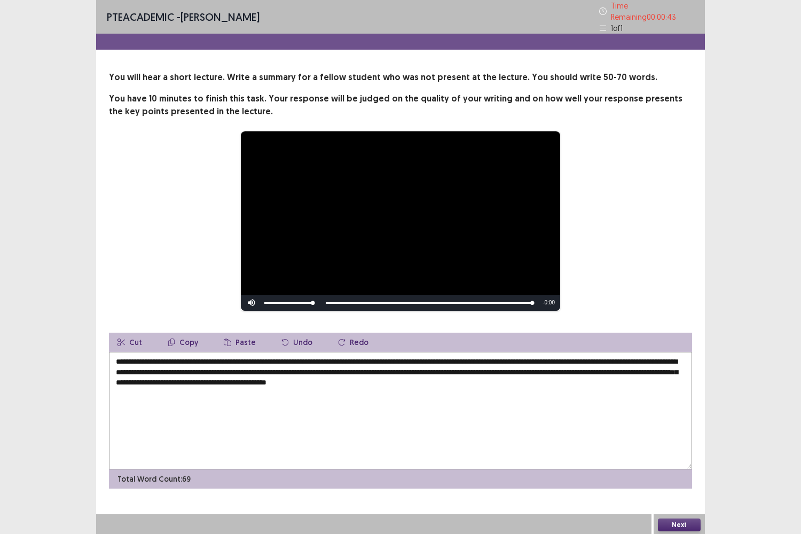
click at [145, 369] on textarea "**********" at bounding box center [400, 410] width 583 height 117
type textarea "**********"
click at [682, 443] on button "Next" at bounding box center [679, 524] width 43 height 13
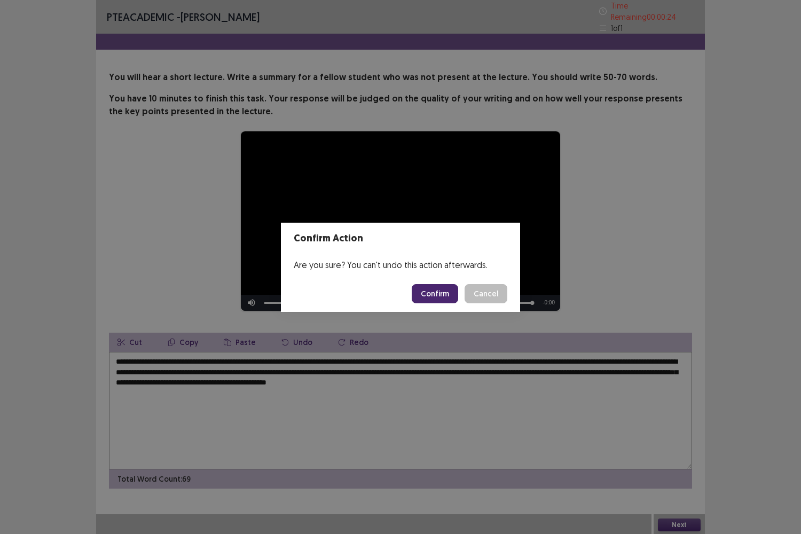
click at [436, 292] on button "Confirm" at bounding box center [435, 293] width 46 height 19
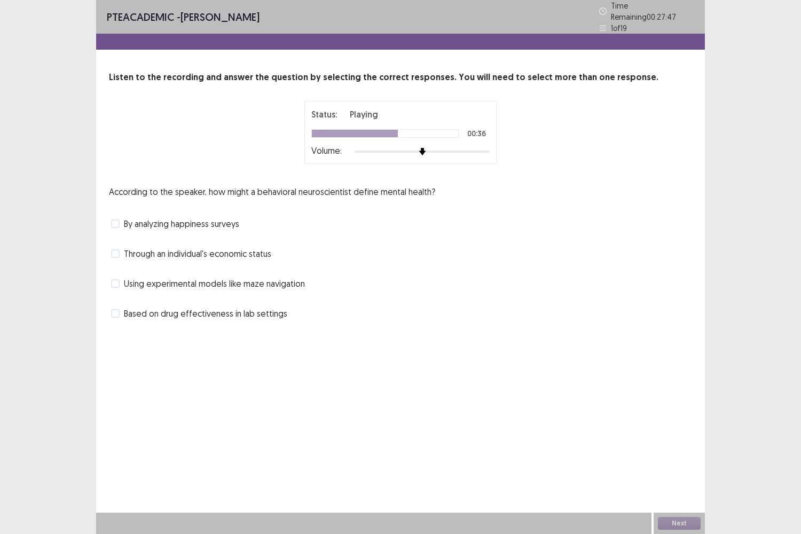
click at [121, 220] on label "By analyzing happiness surveys" at bounding box center [175, 223] width 128 height 13
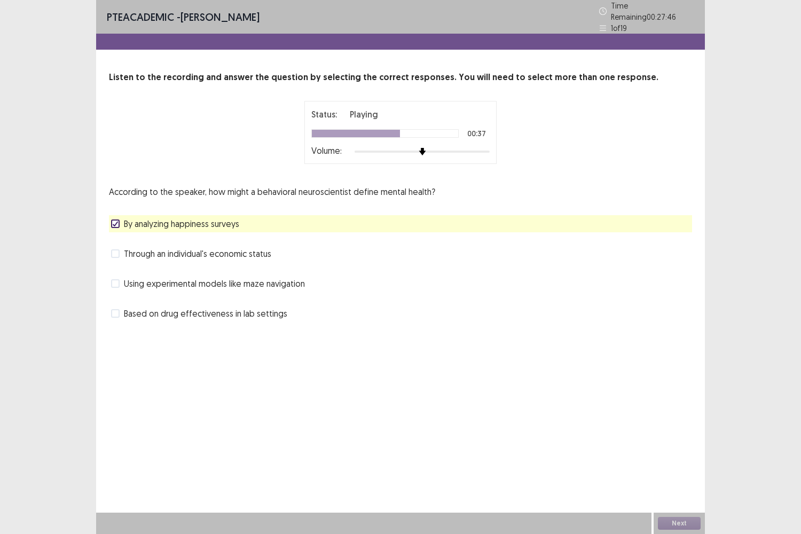
click at [116, 249] on span at bounding box center [115, 253] width 9 height 9
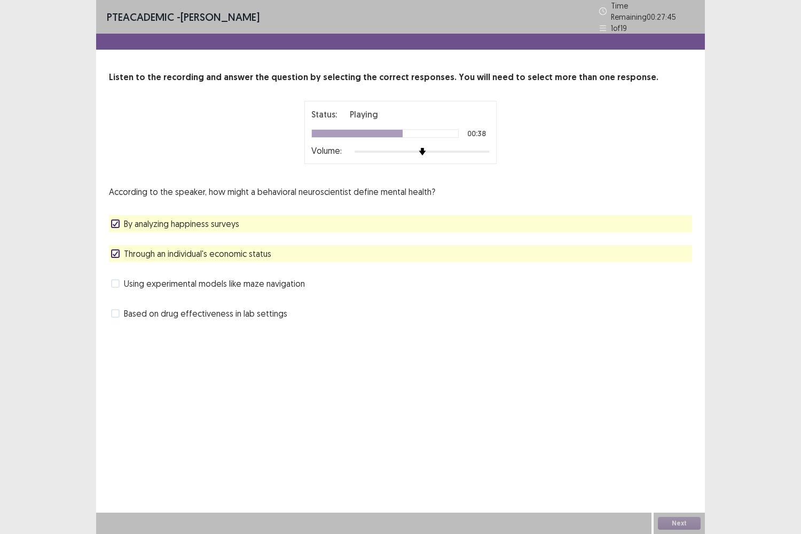
click at [113, 281] on span at bounding box center [115, 283] width 9 height 9
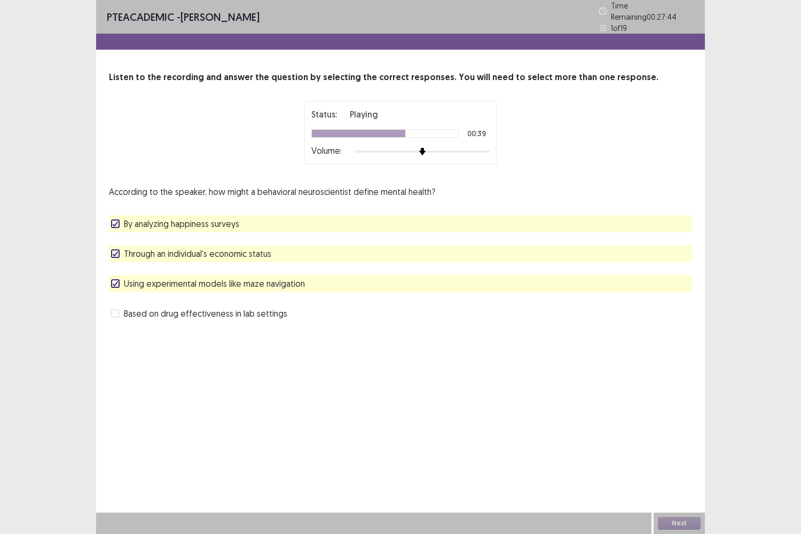
click at [116, 310] on span at bounding box center [115, 313] width 9 height 9
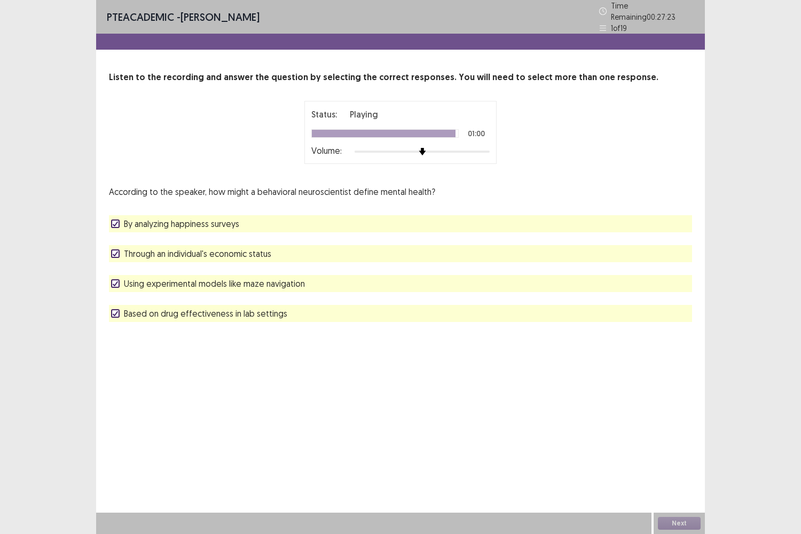
click at [116, 311] on icon at bounding box center [115, 313] width 6 height 5
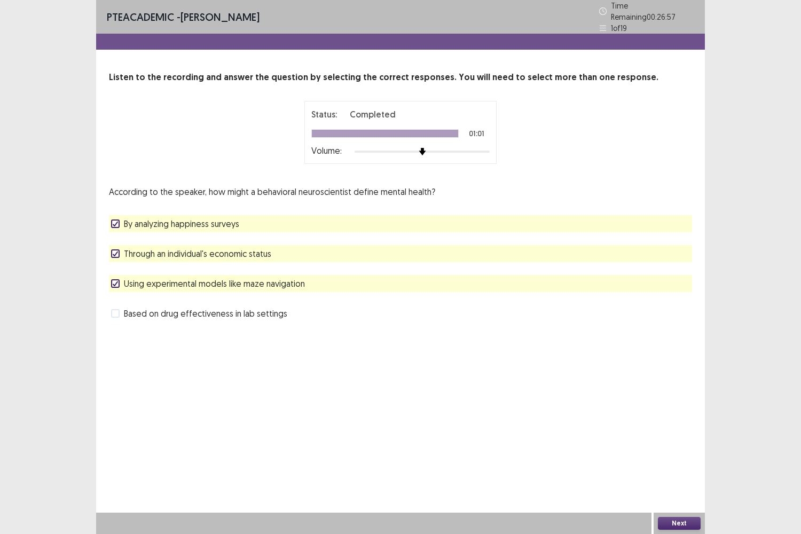
click at [112, 282] on span at bounding box center [115, 283] width 9 height 9
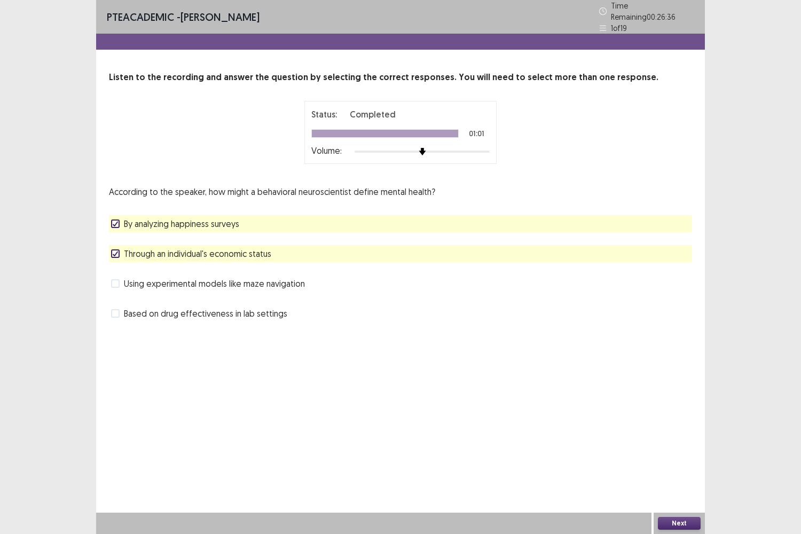
click at [118, 254] on label "Through an individual's economic status" at bounding box center [191, 253] width 160 height 13
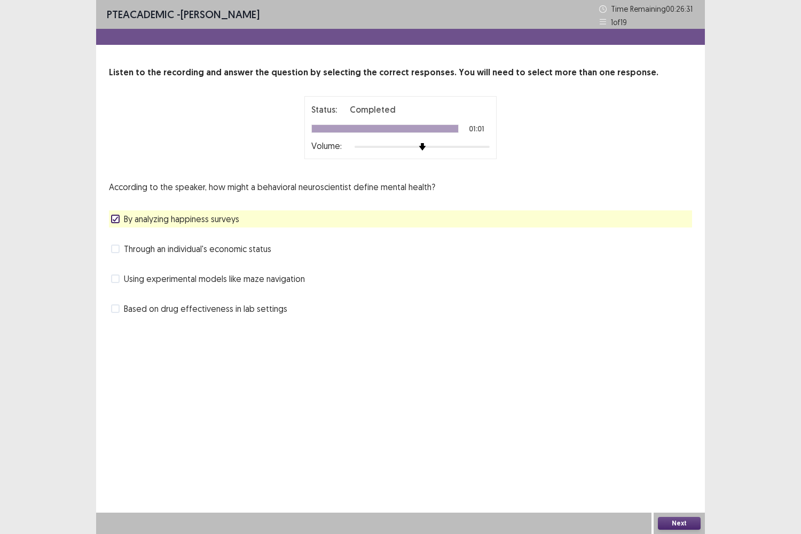
click at [119, 250] on span at bounding box center [115, 248] width 9 height 9
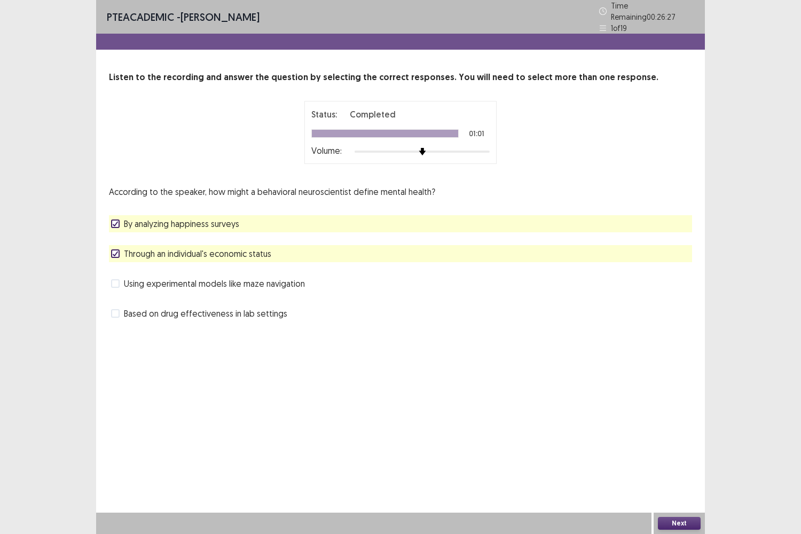
click at [116, 279] on span at bounding box center [115, 283] width 9 height 9
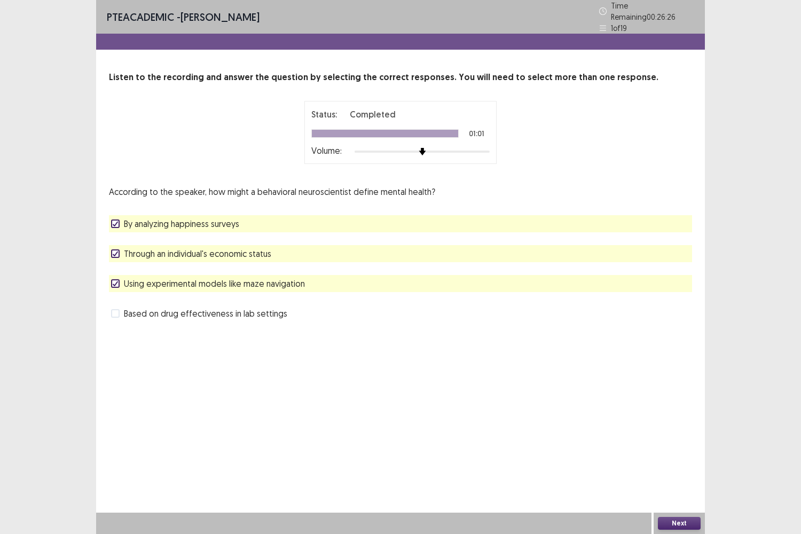
click at [123, 249] on label "Through an individual's economic status" at bounding box center [191, 253] width 160 height 13
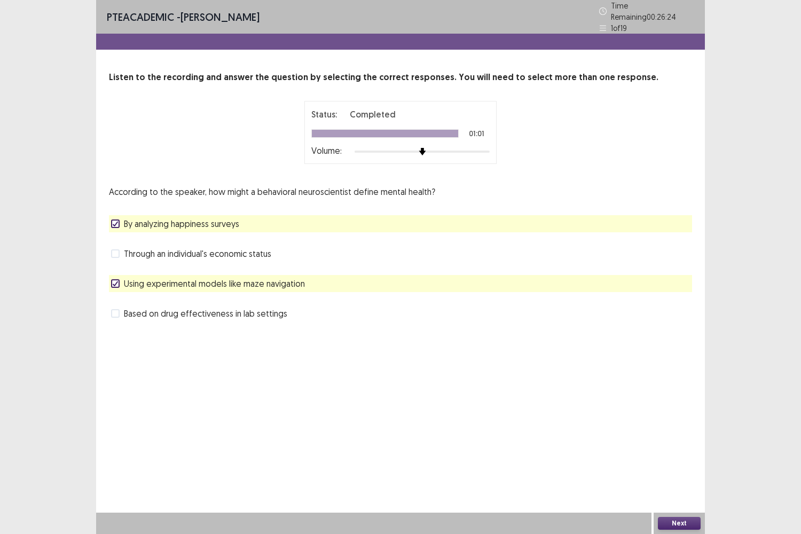
click at [666, 443] on button "Next" at bounding box center [679, 523] width 43 height 13
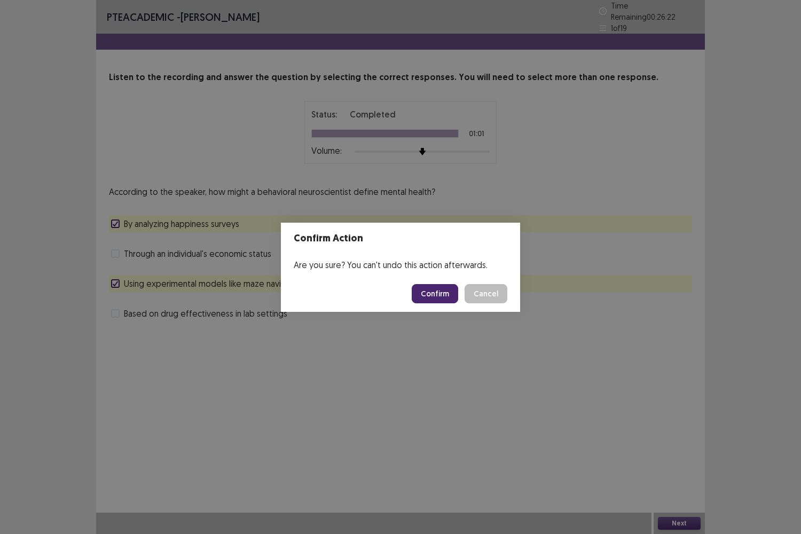
click at [445, 297] on button "Confirm" at bounding box center [435, 293] width 46 height 19
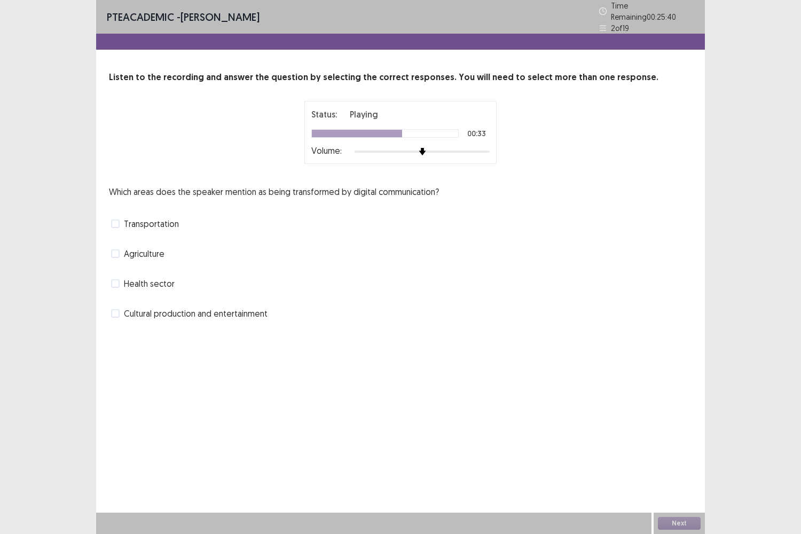
click at [120, 307] on label "Cultural production and entertainment" at bounding box center [189, 313] width 156 height 13
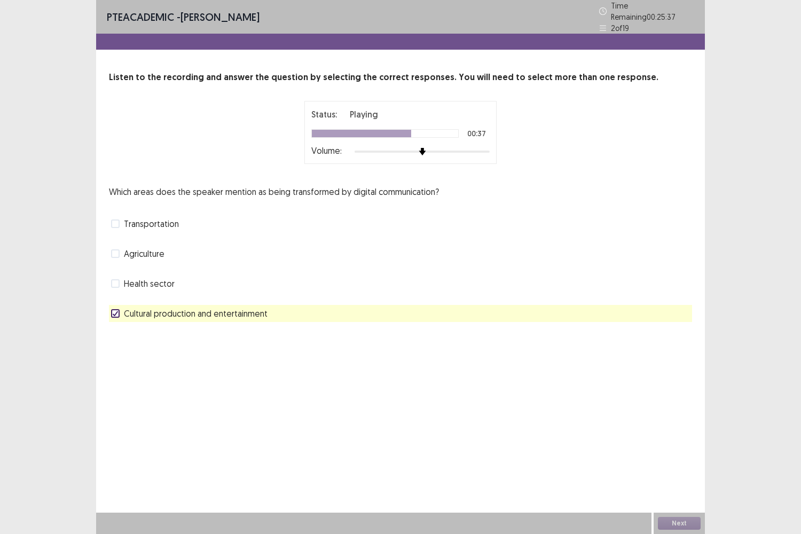
click at [118, 279] on span at bounding box center [115, 283] width 9 height 9
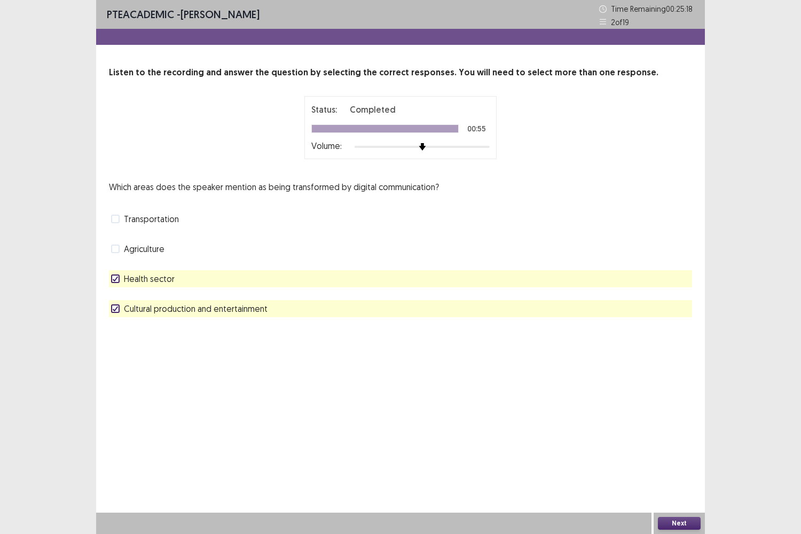
click at [677, 443] on button "Next" at bounding box center [679, 523] width 43 height 13
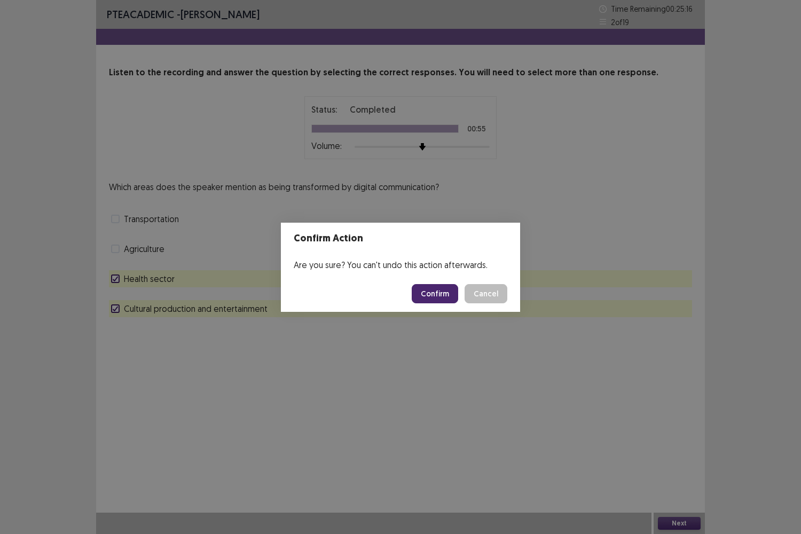
click at [432, 295] on button "Confirm" at bounding box center [435, 293] width 46 height 19
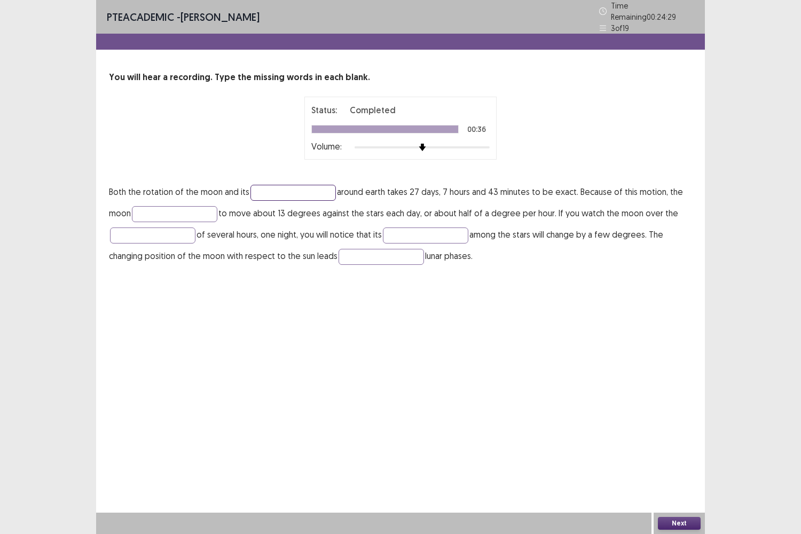
click at [306, 187] on input "text" at bounding box center [292, 193] width 85 height 16
type input "**********"
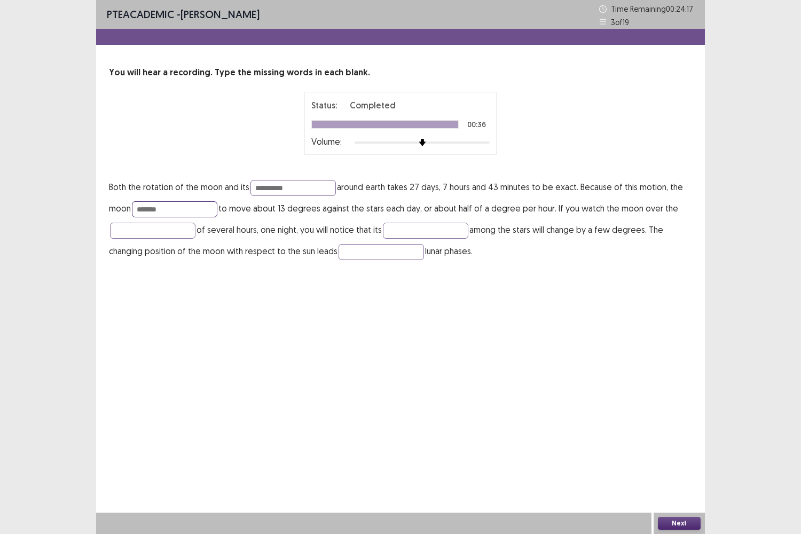
type input "*******"
type input "******"
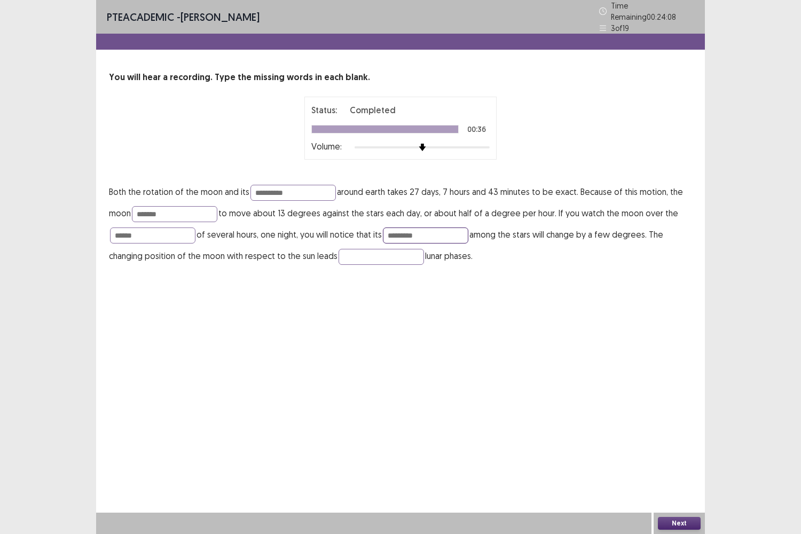
type input "*********"
type input "**"
click at [680, 443] on button "Next" at bounding box center [679, 523] width 43 height 13
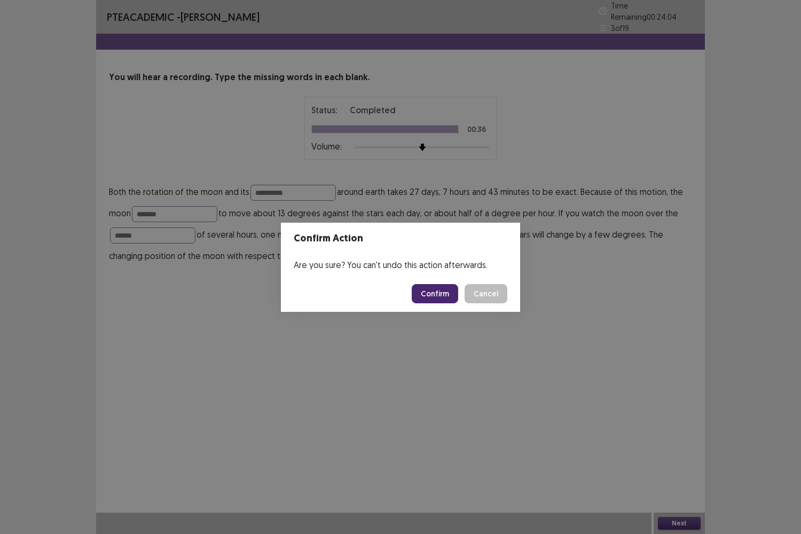
click at [432, 298] on button "Confirm" at bounding box center [435, 293] width 46 height 19
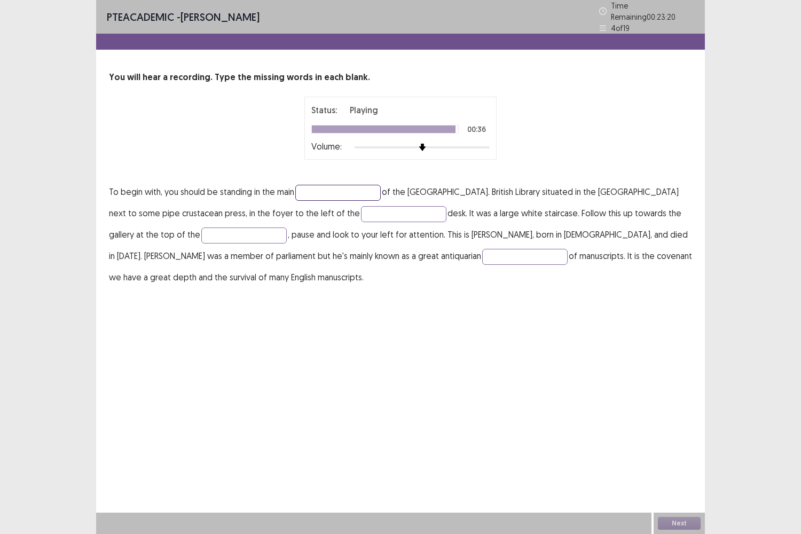
click at [319, 185] on input "text" at bounding box center [337, 193] width 85 height 16
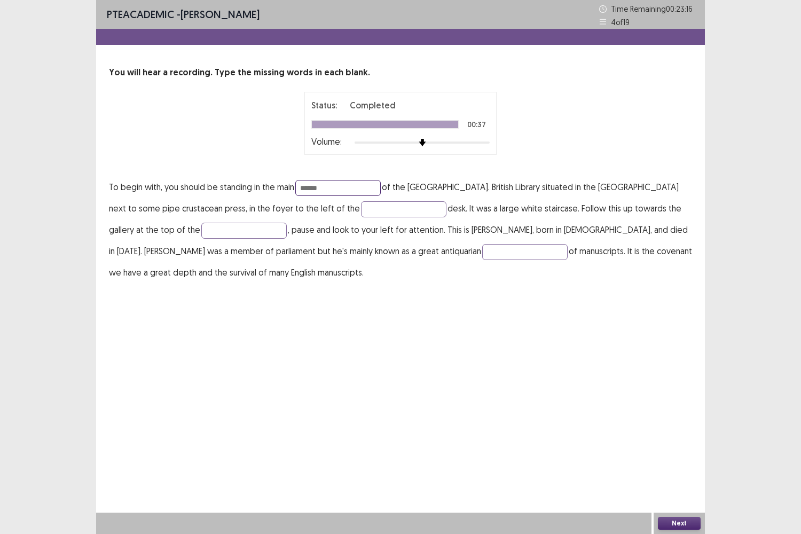
type input "*****"
type input "**********"
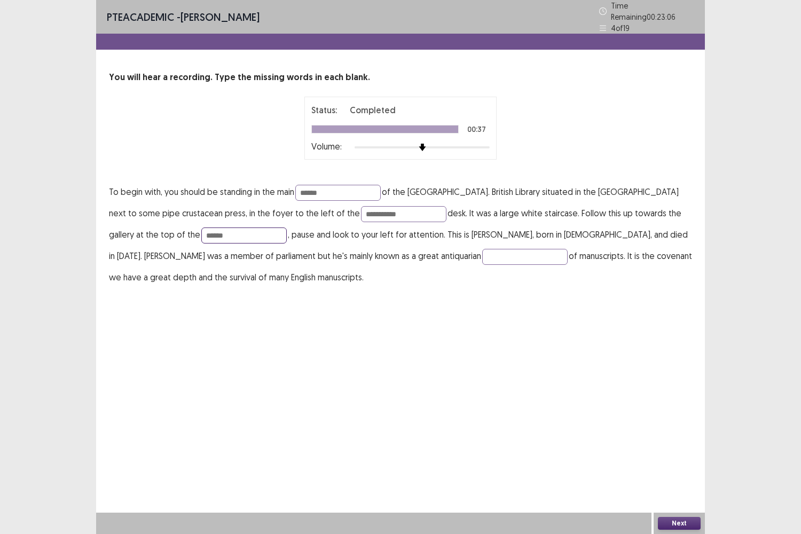
type input "******"
type input "*********"
click at [671, 443] on button "Next" at bounding box center [679, 523] width 43 height 13
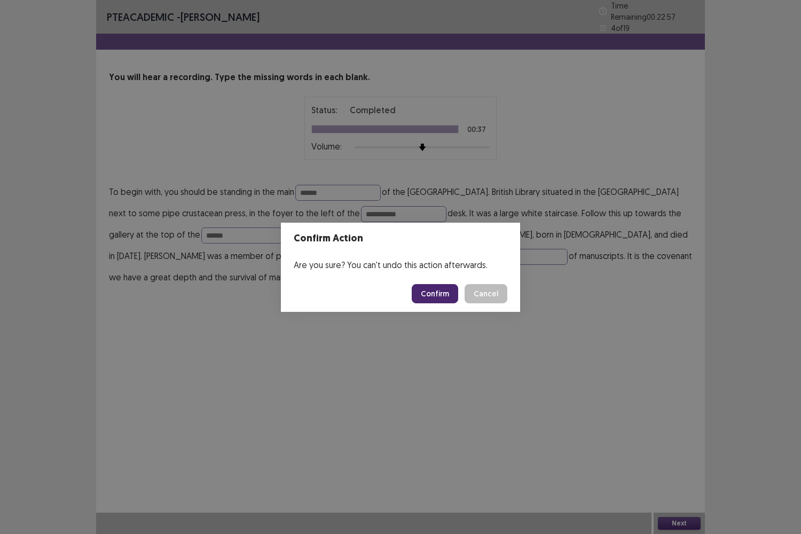
click at [439, 289] on button "Confirm" at bounding box center [435, 293] width 46 height 19
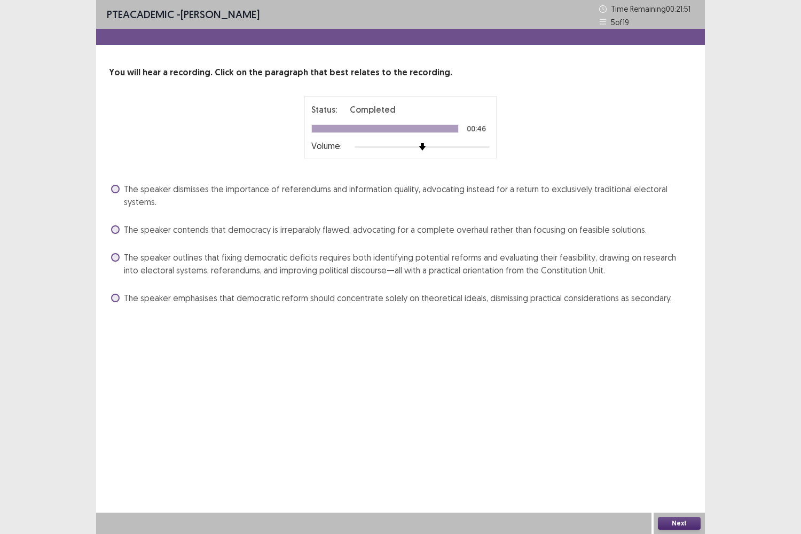
click at [115, 186] on span at bounding box center [115, 189] width 9 height 9
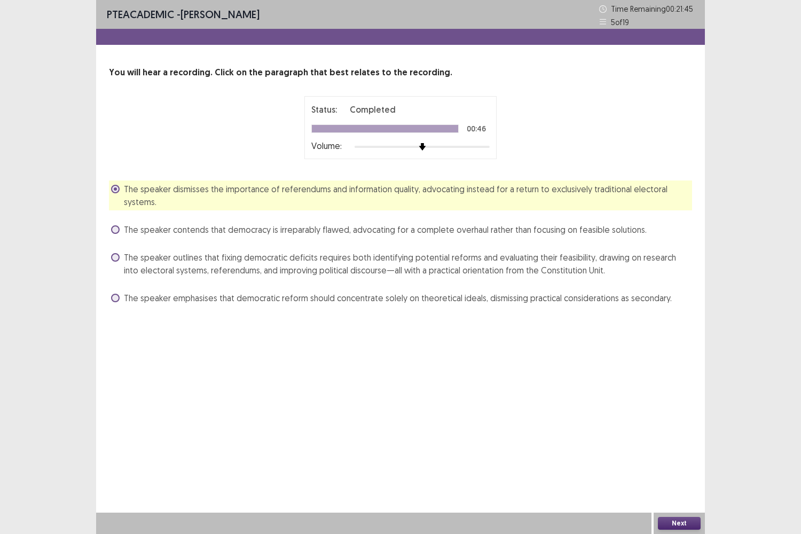
click at [114, 235] on label "The speaker contends that democracy is irreparably flawed, advocating for a com…" at bounding box center [378, 229] width 535 height 13
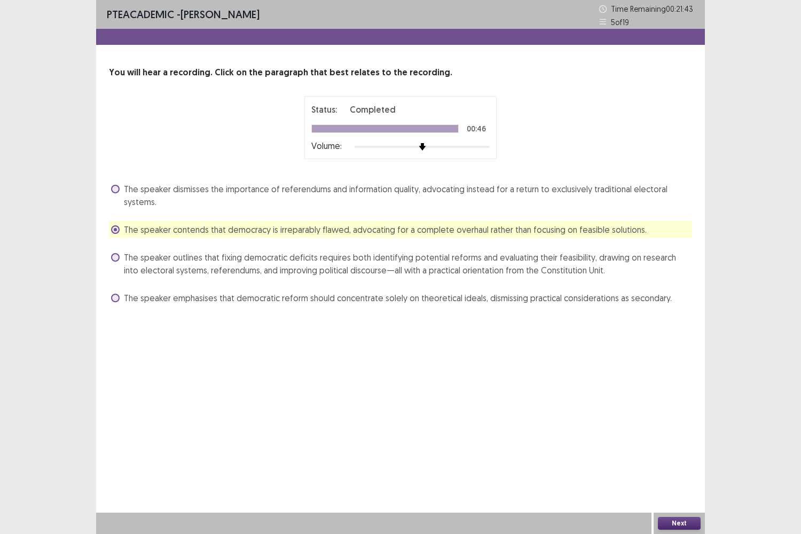
click at [125, 189] on span "The speaker dismisses the importance of referendums and information quality, ad…" at bounding box center [408, 196] width 568 height 26
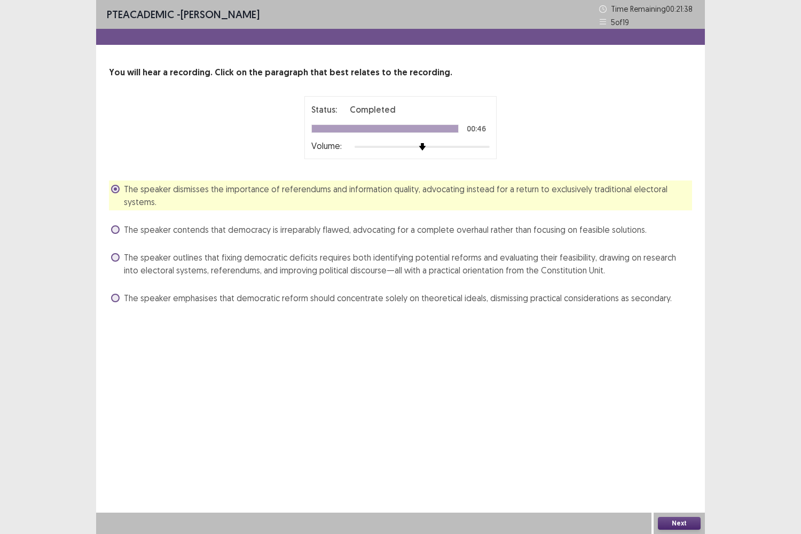
click at [125, 230] on span "The speaker contends that democracy is irreparably flawed, advocating for a com…" at bounding box center [385, 229] width 523 height 13
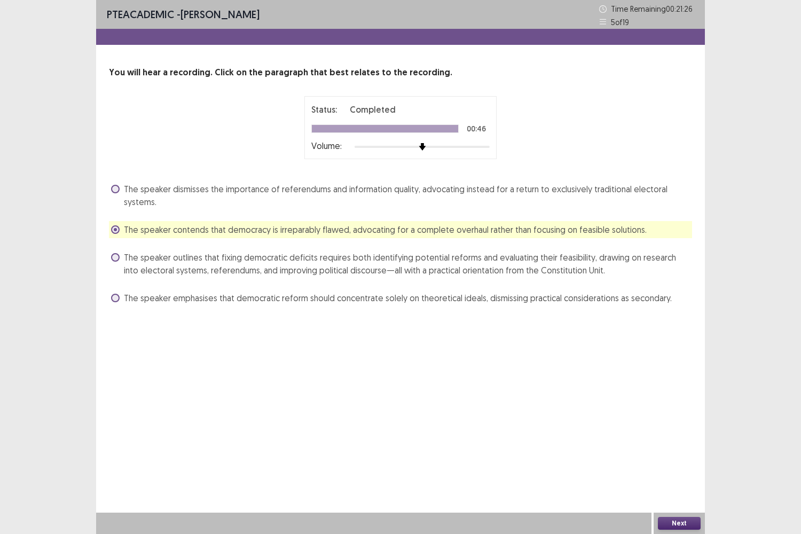
click at [672, 443] on button "Next" at bounding box center [679, 523] width 43 height 13
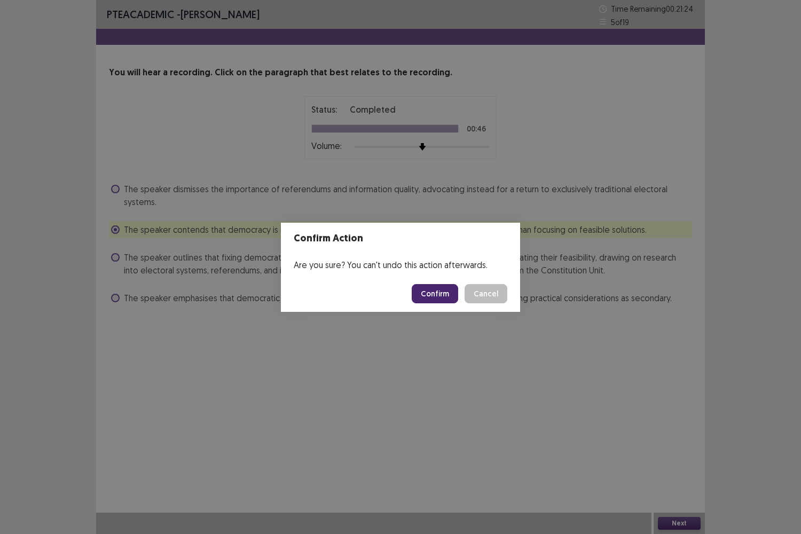
click at [439, 297] on button "Confirm" at bounding box center [435, 293] width 46 height 19
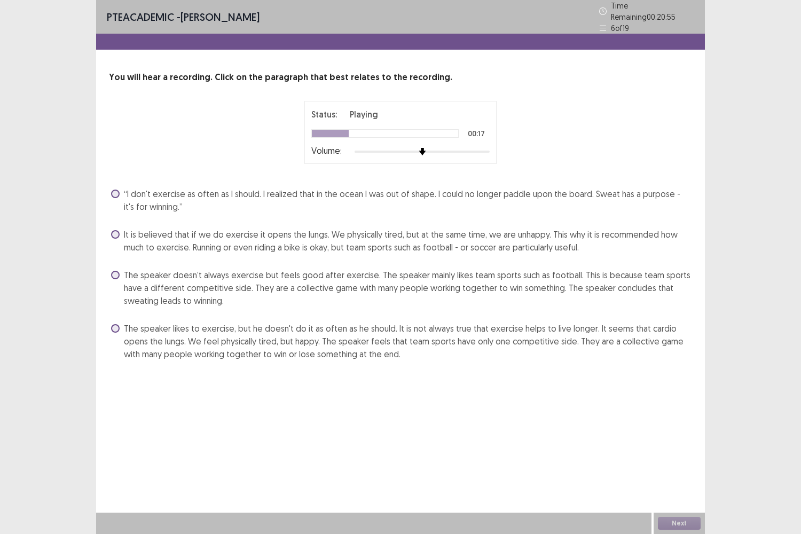
click at [112, 322] on label "The speaker likes to exercise, but he doesn't do it as often as he should. It i…" at bounding box center [401, 341] width 581 height 38
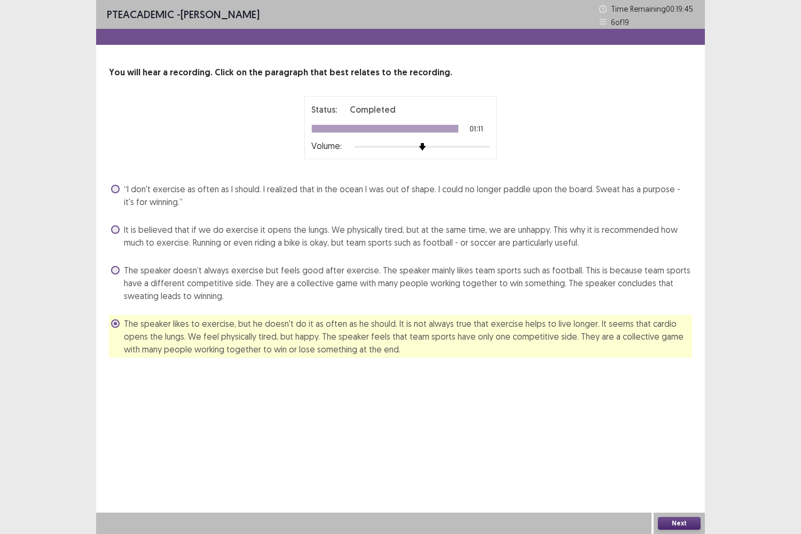
click at [685, 443] on div "Next" at bounding box center [678, 522] width 51 height 21
click at [680, 443] on button "Next" at bounding box center [679, 523] width 43 height 13
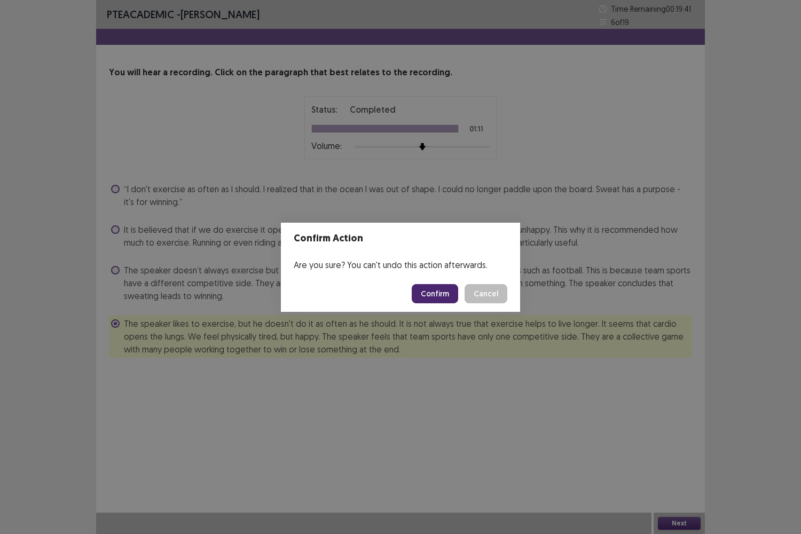
click at [443, 293] on button "Confirm" at bounding box center [435, 293] width 46 height 19
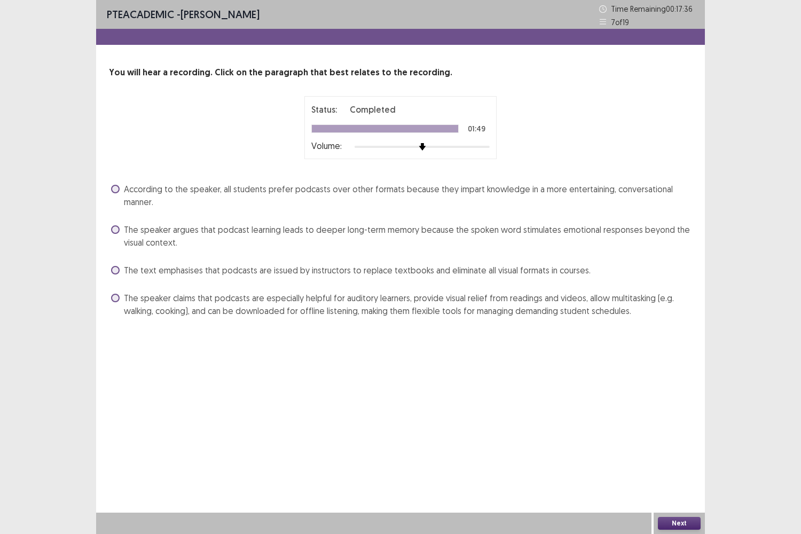
click at [113, 297] on span at bounding box center [115, 298] width 9 height 9
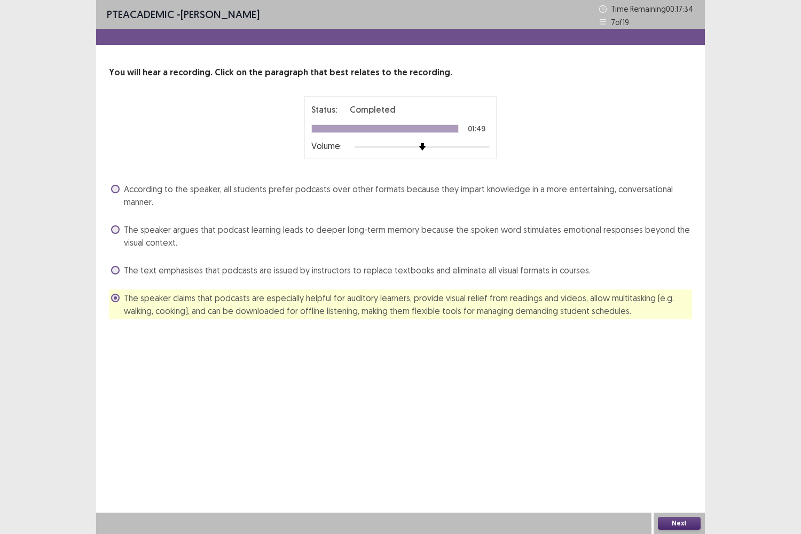
click at [667, 443] on button "Next" at bounding box center [679, 523] width 43 height 13
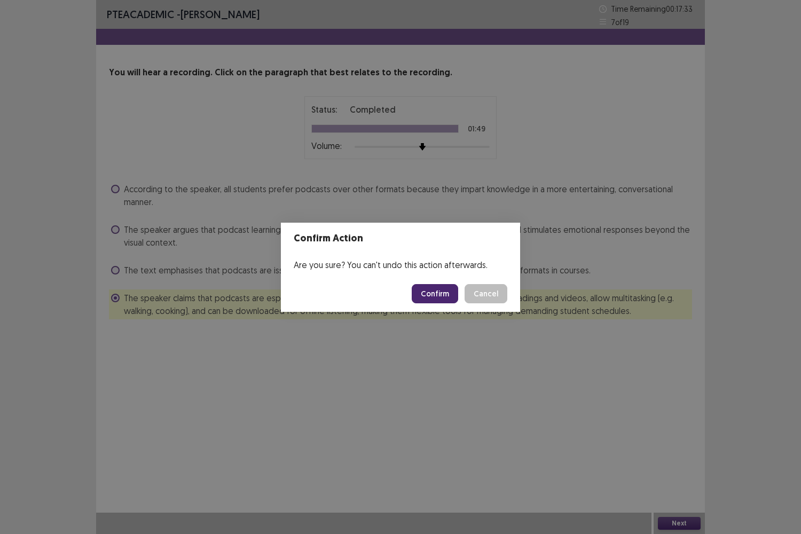
click at [453, 292] on button "Confirm" at bounding box center [435, 293] width 46 height 19
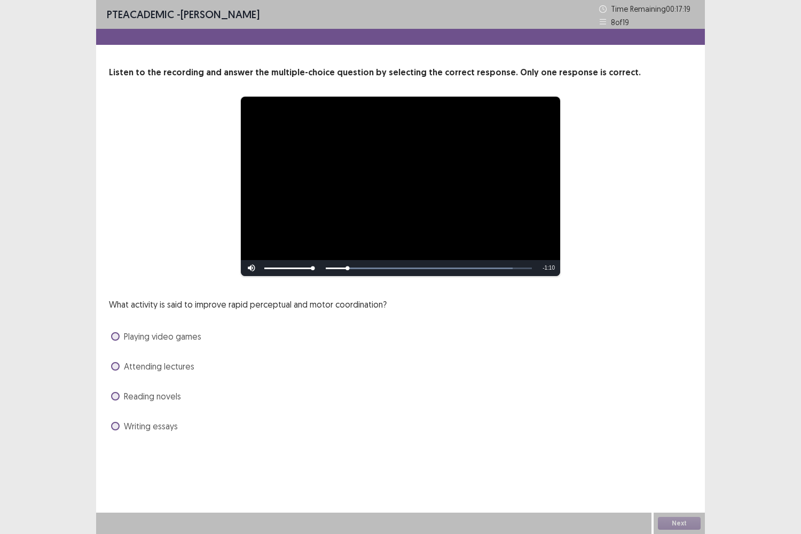
click at [116, 336] on span at bounding box center [115, 336] width 9 height 9
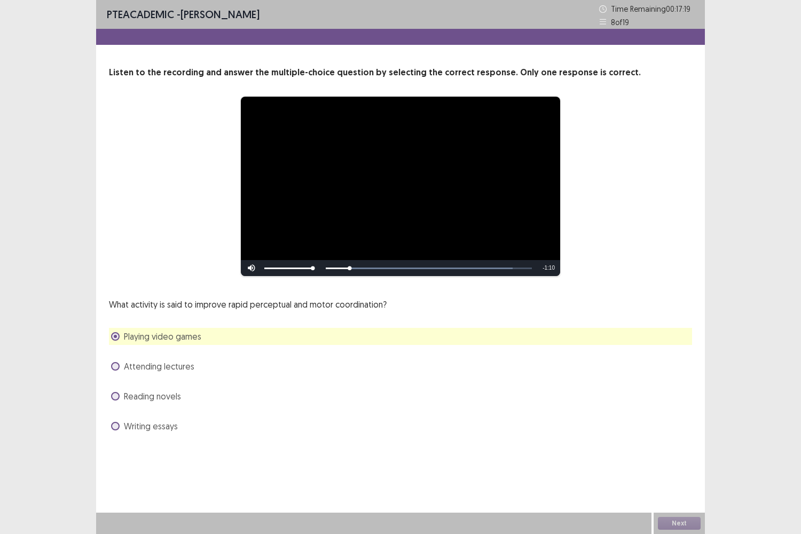
click at [119, 365] on span at bounding box center [115, 366] width 9 height 9
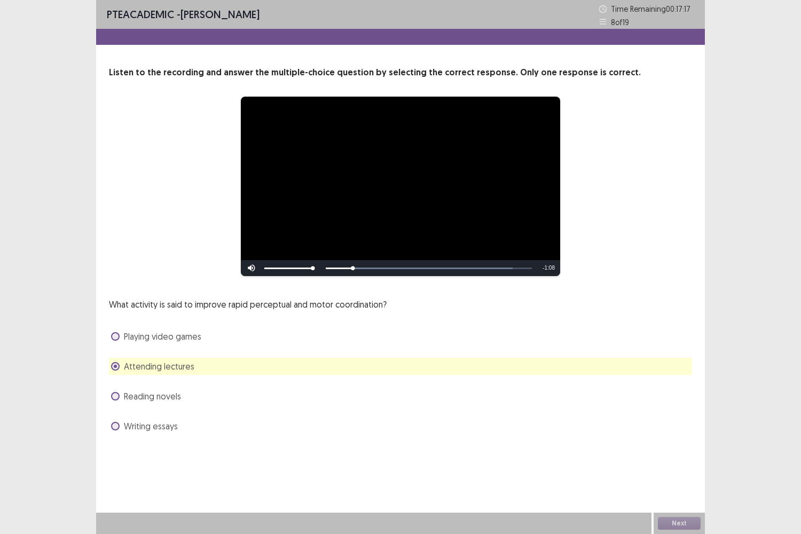
click at [116, 335] on span at bounding box center [115, 336] width 9 height 9
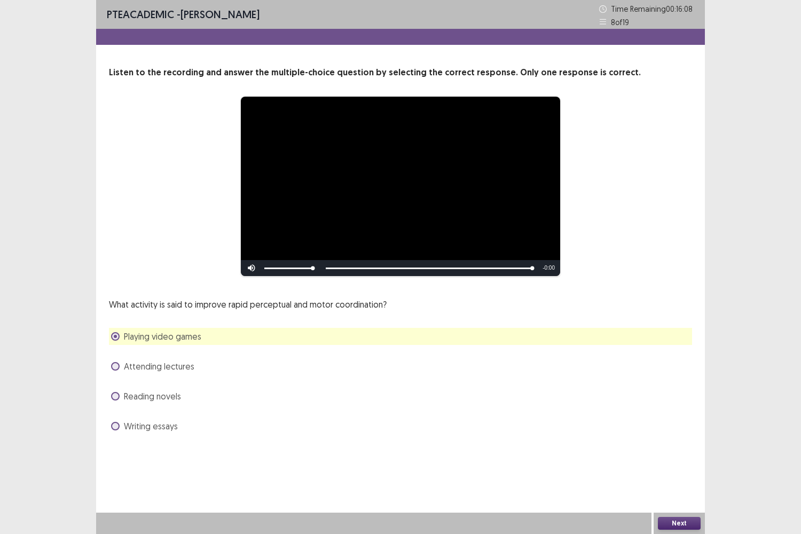
click at [669, 443] on button "Next" at bounding box center [679, 523] width 43 height 13
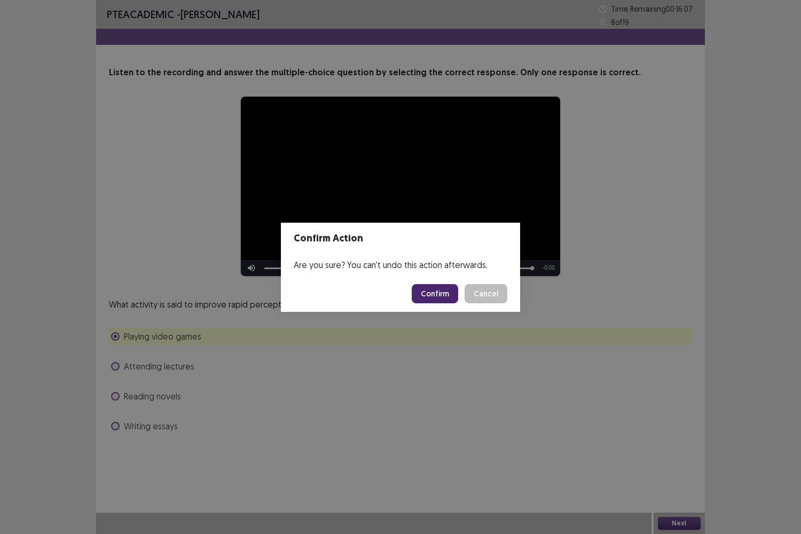
click at [435, 290] on button "Confirm" at bounding box center [435, 293] width 46 height 19
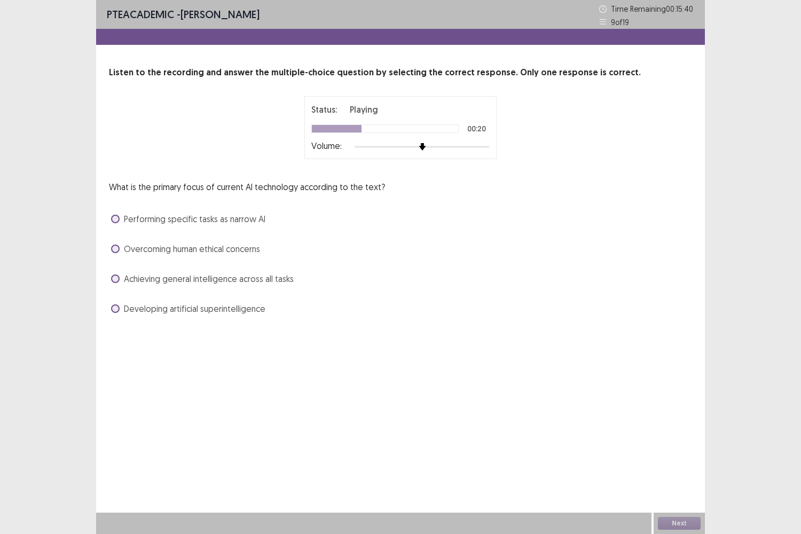
click at [119, 220] on span at bounding box center [115, 219] width 9 height 9
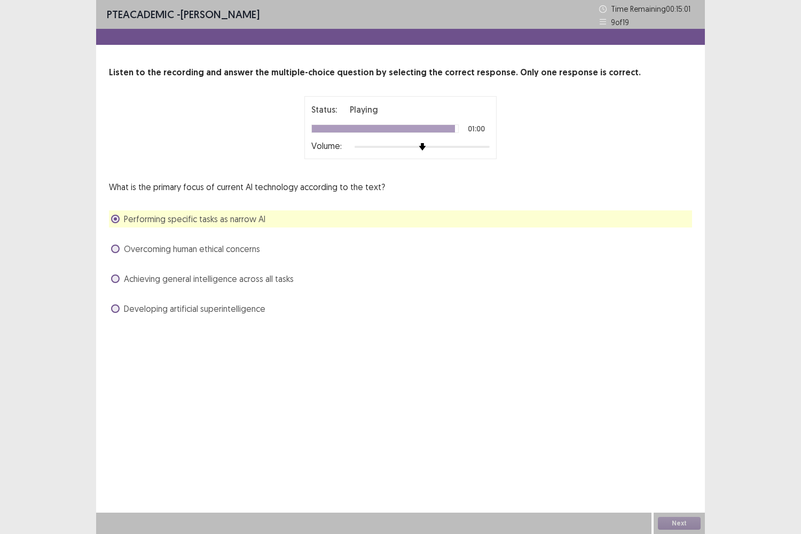
click at [114, 254] on label "Overcoming human ethical concerns" at bounding box center [185, 248] width 149 height 13
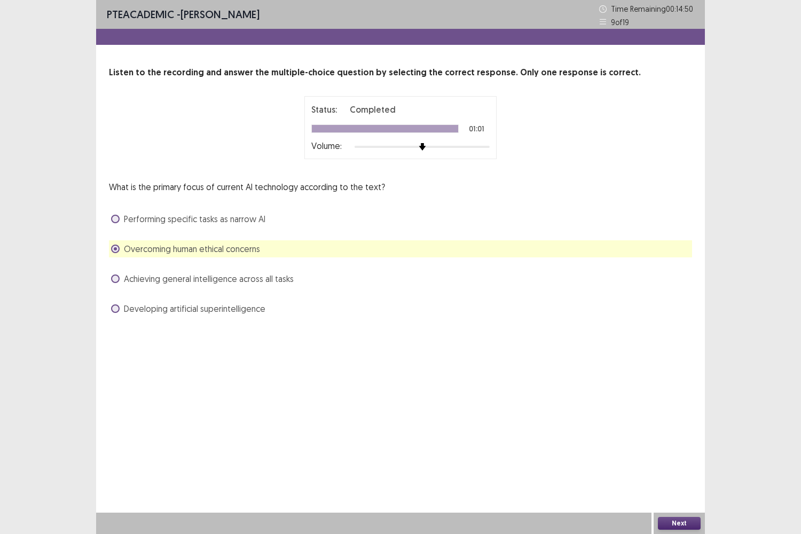
click at [673, 443] on button "Next" at bounding box center [679, 523] width 43 height 13
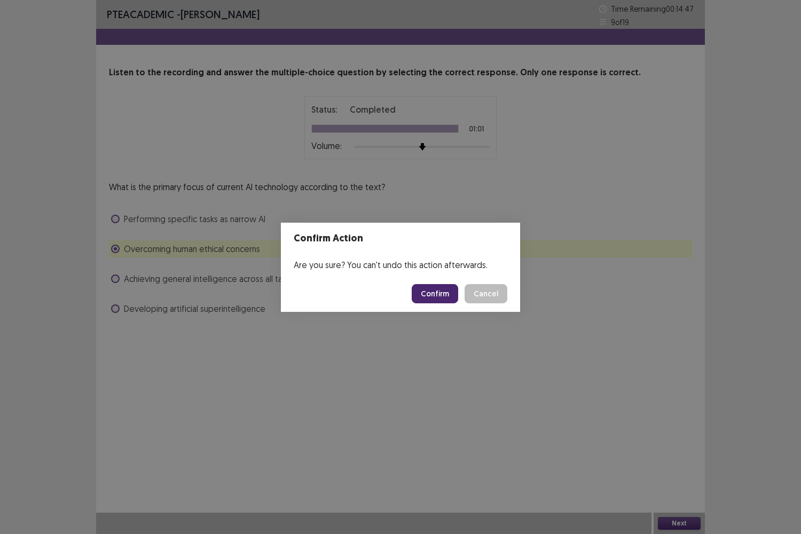
click at [451, 296] on button "Confirm" at bounding box center [435, 293] width 46 height 19
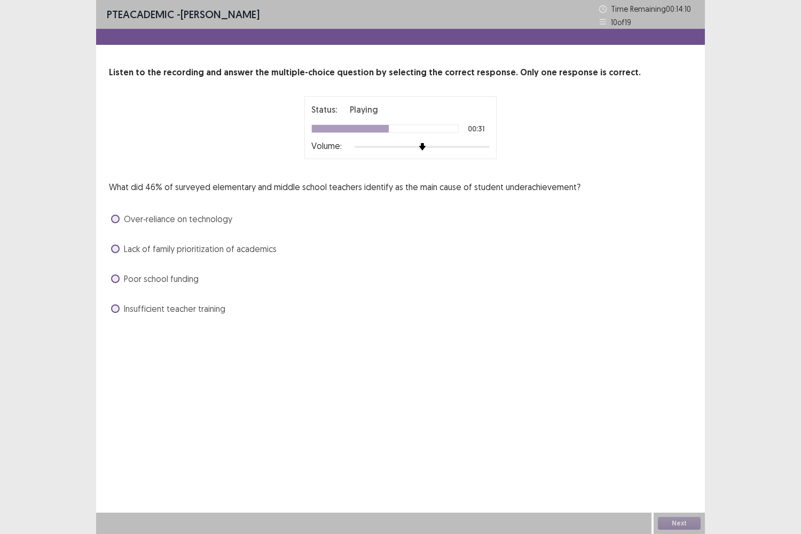
click at [120, 249] on label "Lack of family prioritization of academics" at bounding box center [193, 248] width 165 height 13
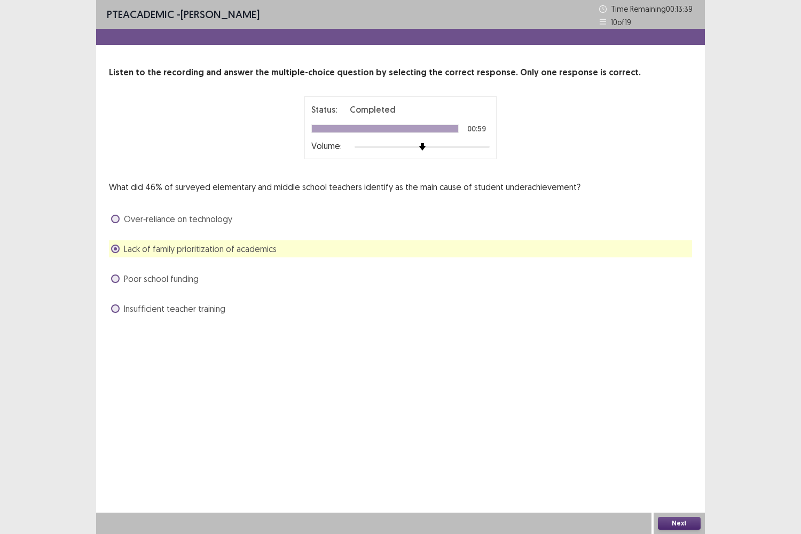
click at [671, 443] on button "Next" at bounding box center [679, 523] width 43 height 13
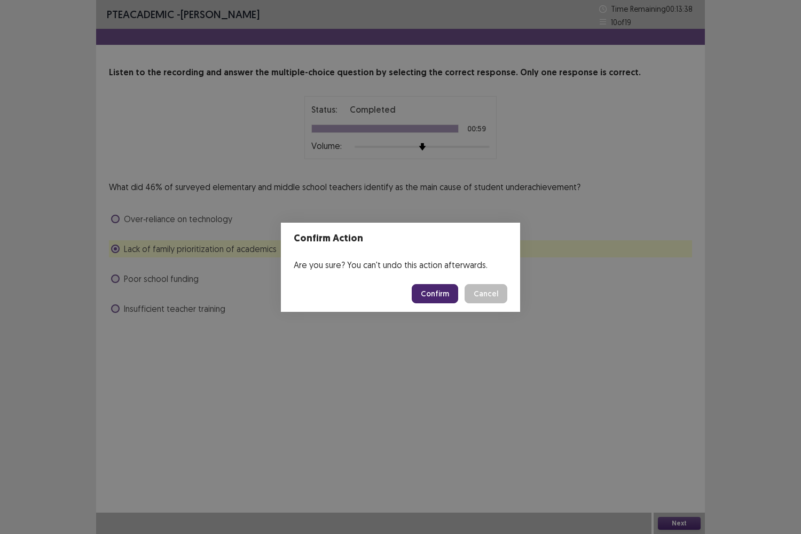
click at [435, 298] on button "Confirm" at bounding box center [435, 293] width 46 height 19
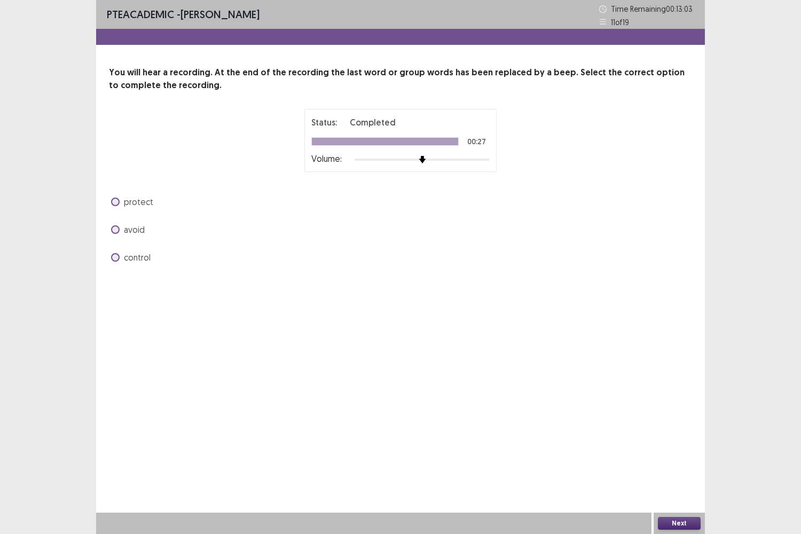
click at [118, 257] on span at bounding box center [115, 257] width 9 height 9
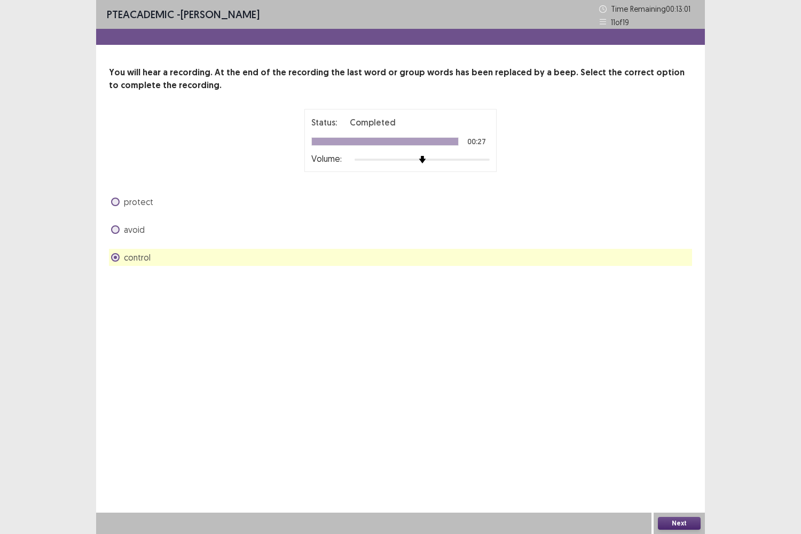
click at [665, 443] on button "Next" at bounding box center [679, 523] width 43 height 13
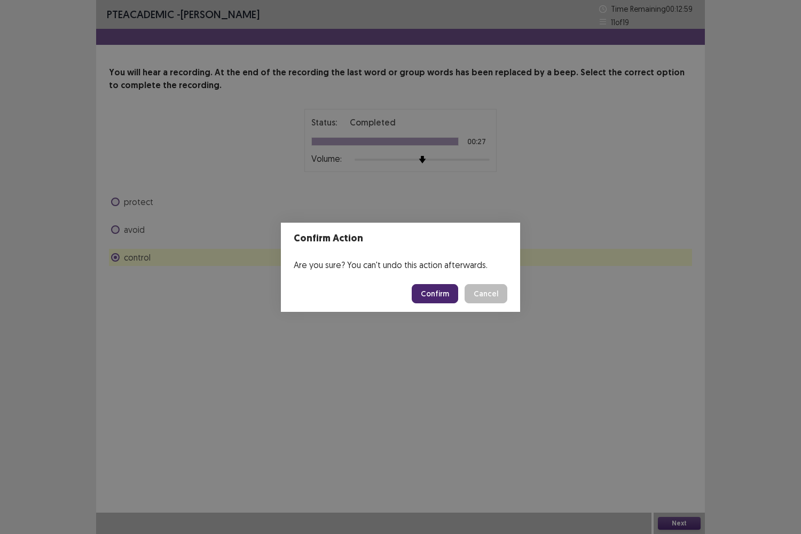
click at [433, 290] on button "Confirm" at bounding box center [435, 293] width 46 height 19
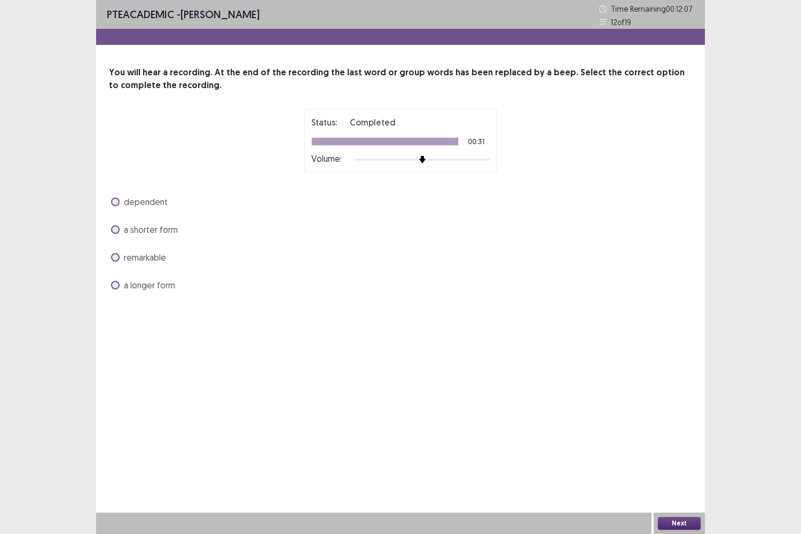
click at [115, 257] on span at bounding box center [115, 257] width 9 height 9
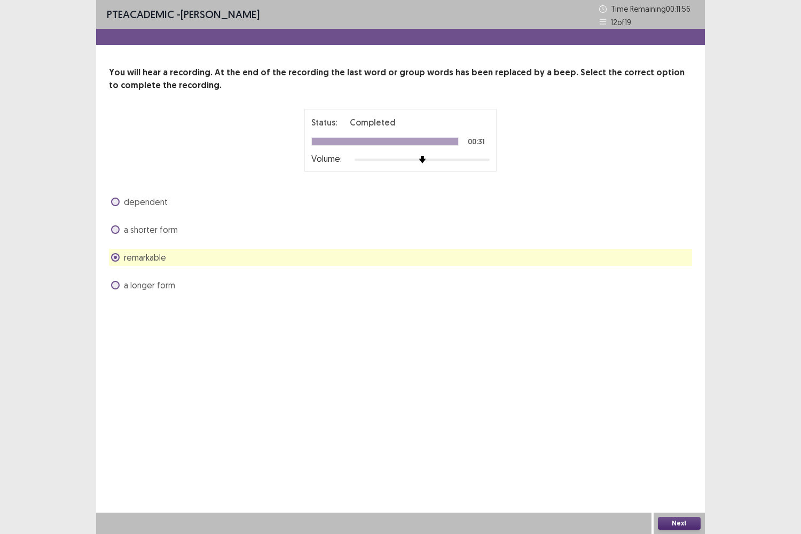
click at [675, 443] on button "Next" at bounding box center [679, 523] width 43 height 13
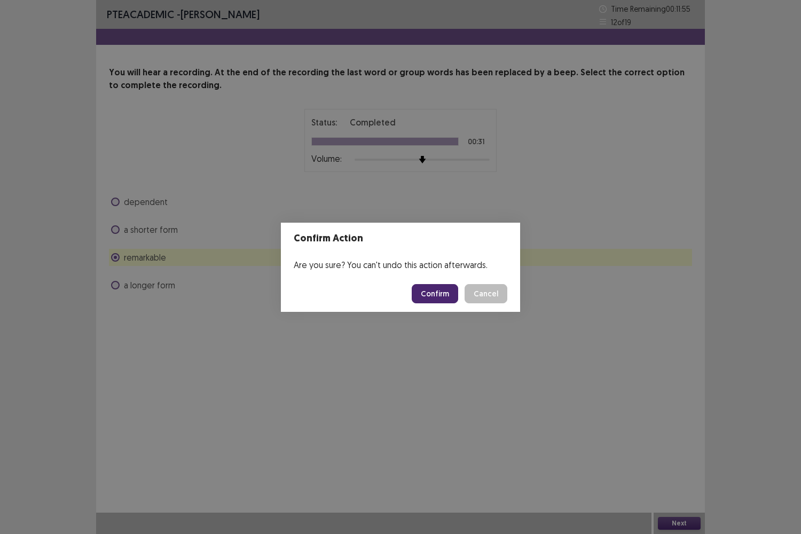
click at [446, 298] on button "Confirm" at bounding box center [435, 293] width 46 height 19
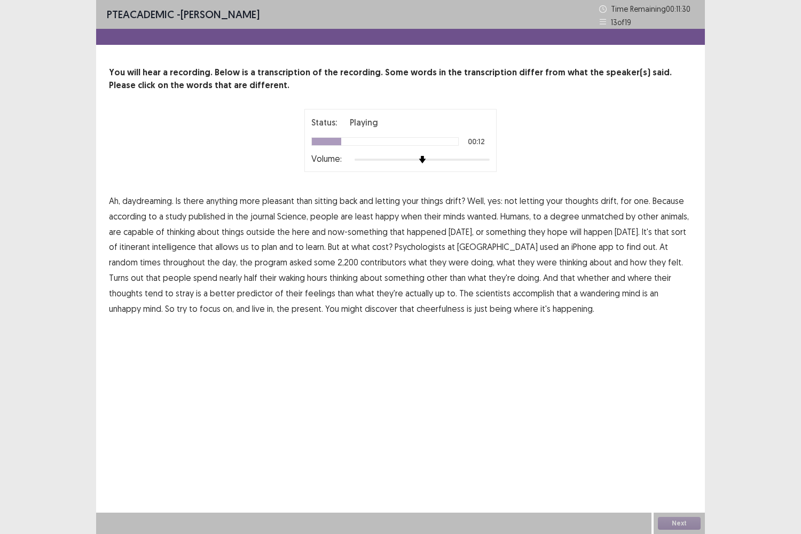
click at [486, 217] on span "wanted." at bounding box center [482, 216] width 31 height 13
click at [357, 235] on span "now-something" at bounding box center [358, 231] width 60 height 13
click at [360, 264] on span "contributors" at bounding box center [383, 262] width 46 height 13
click at [512, 294] on span "accomplish" at bounding box center [533, 293] width 42 height 13
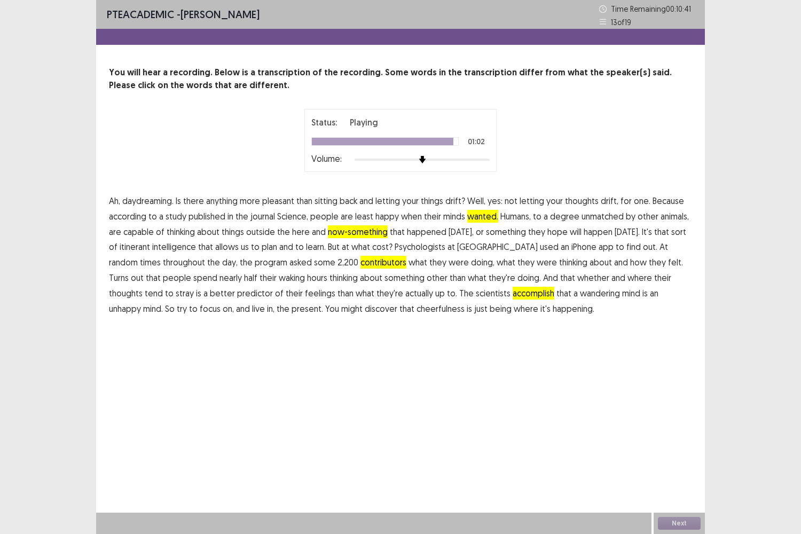
click at [416, 313] on span "cheerfulness" at bounding box center [440, 308] width 48 height 13
drag, startPoint x: 674, startPoint y: 525, endPoint x: 685, endPoint y: 522, distance: 11.5
click at [685, 443] on button "Next" at bounding box center [679, 523] width 43 height 13
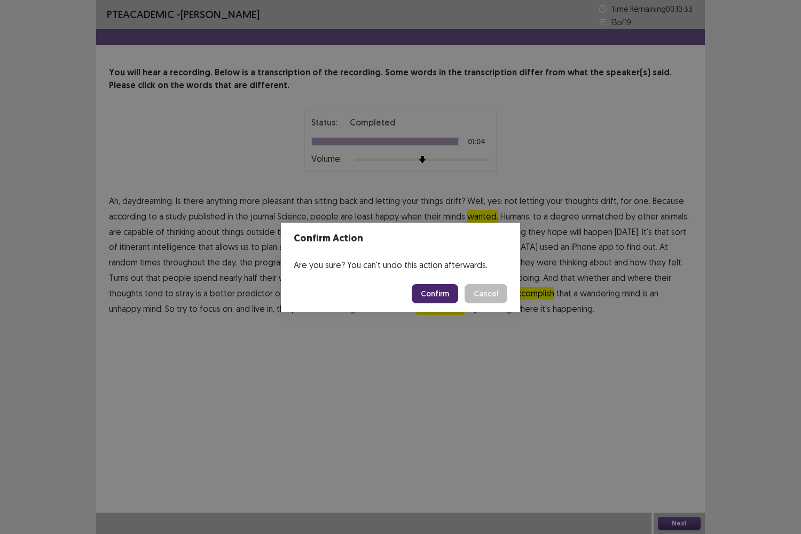
click at [432, 291] on button "Confirm" at bounding box center [435, 293] width 46 height 19
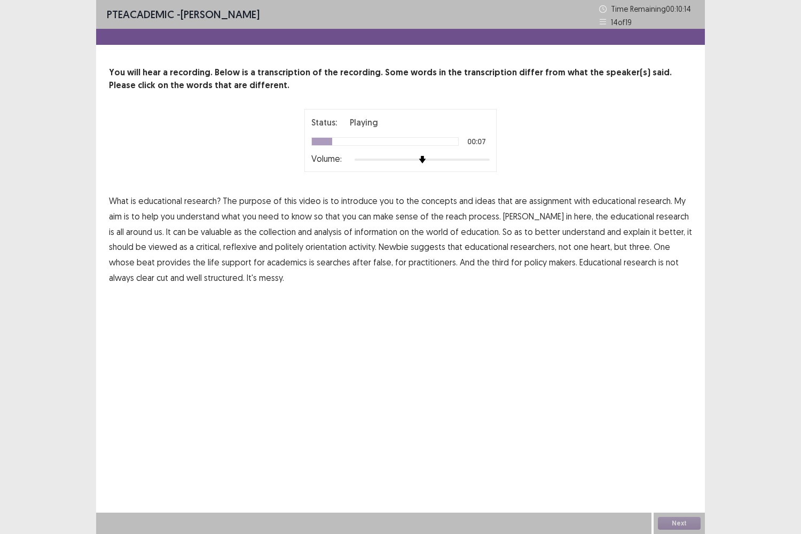
click at [537, 201] on span "assignment" at bounding box center [550, 200] width 43 height 13
click at [610, 217] on span "educational" at bounding box center [632, 216] width 44 height 13
click at [595, 217] on span "the" at bounding box center [601, 216] width 13 height 13
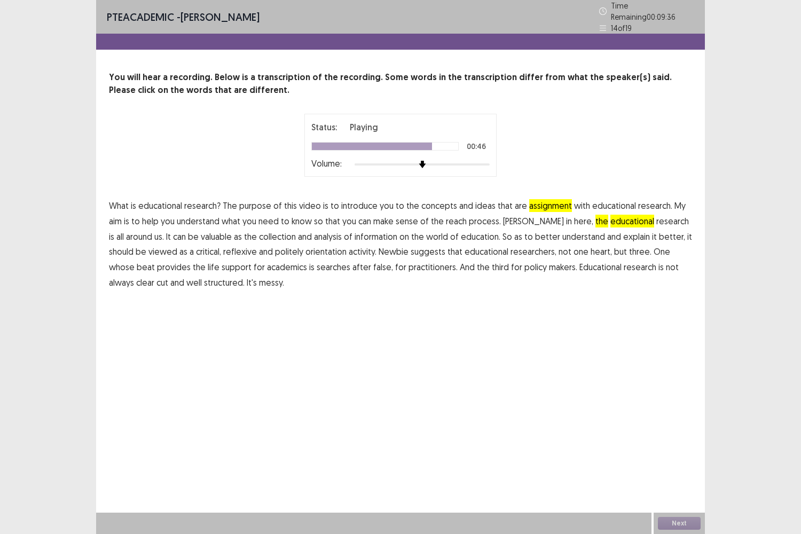
click at [373, 266] on span "false," at bounding box center [383, 267] width 20 height 13
click at [156, 277] on span "cut" at bounding box center [162, 282] width 12 height 13
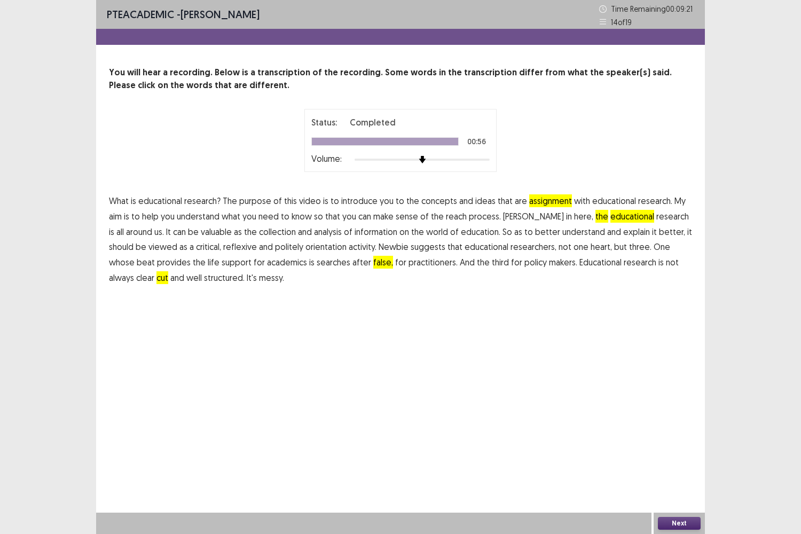
click at [259, 233] on span "collection" at bounding box center [277, 231] width 37 height 13
click at [314, 234] on span "analysis" at bounding box center [328, 231] width 28 height 13
click at [314, 235] on span "analysis" at bounding box center [328, 231] width 28 height 13
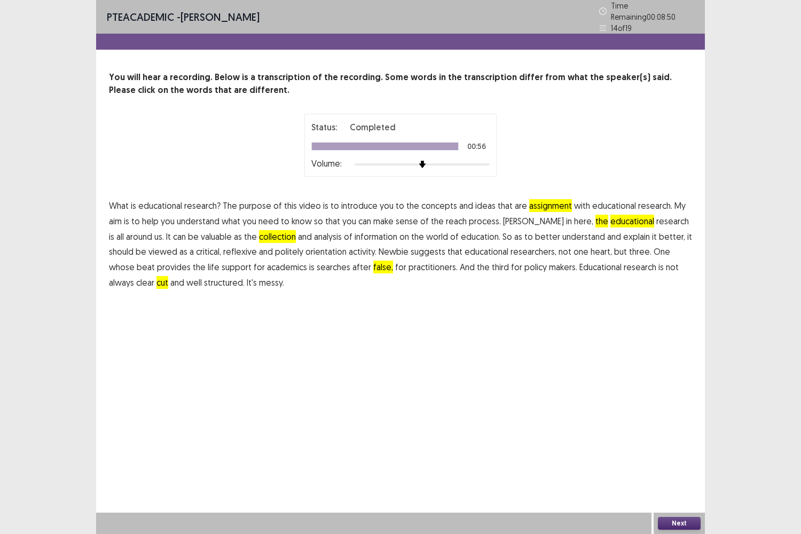
click at [211, 251] on span "critical," at bounding box center [208, 251] width 25 height 13
click at [678, 443] on button "Next" at bounding box center [679, 523] width 43 height 13
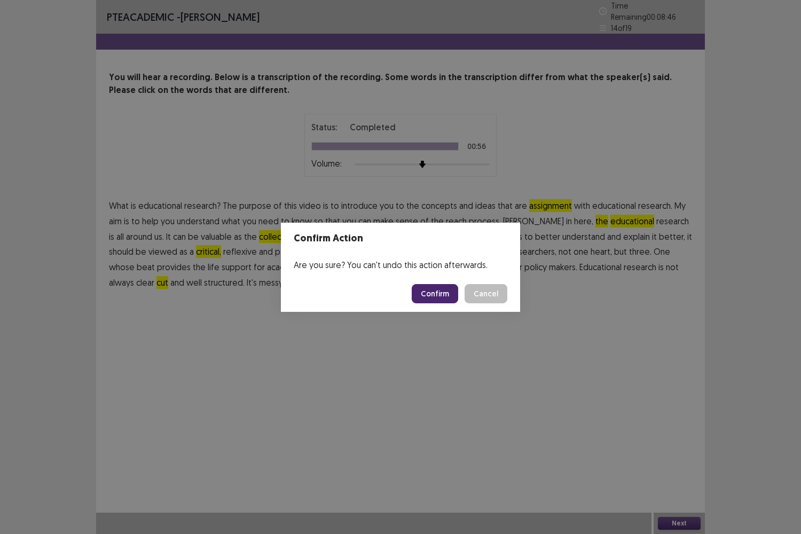
click at [439, 292] on button "Confirm" at bounding box center [435, 293] width 46 height 19
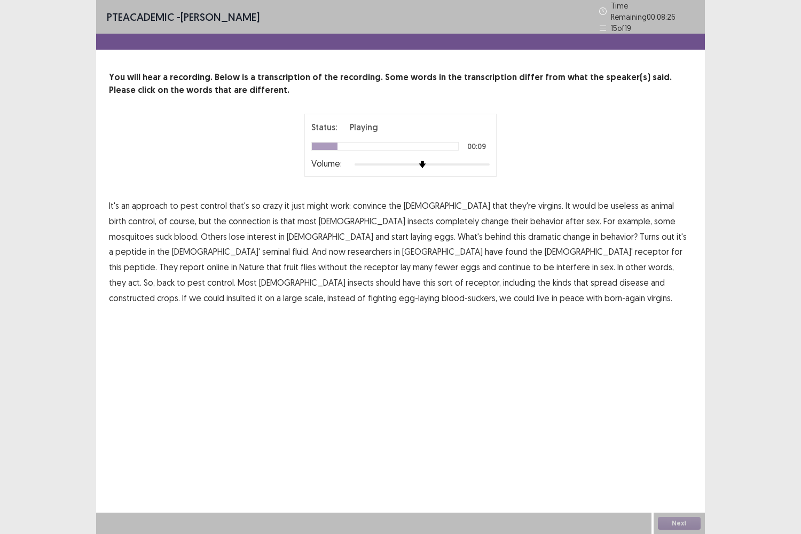
click at [228, 216] on span "connection" at bounding box center [249, 221] width 42 height 13
click at [155, 291] on span "constructed" at bounding box center [132, 297] width 46 height 13
click at [256, 291] on span "insulted" at bounding box center [240, 297] width 29 height 13
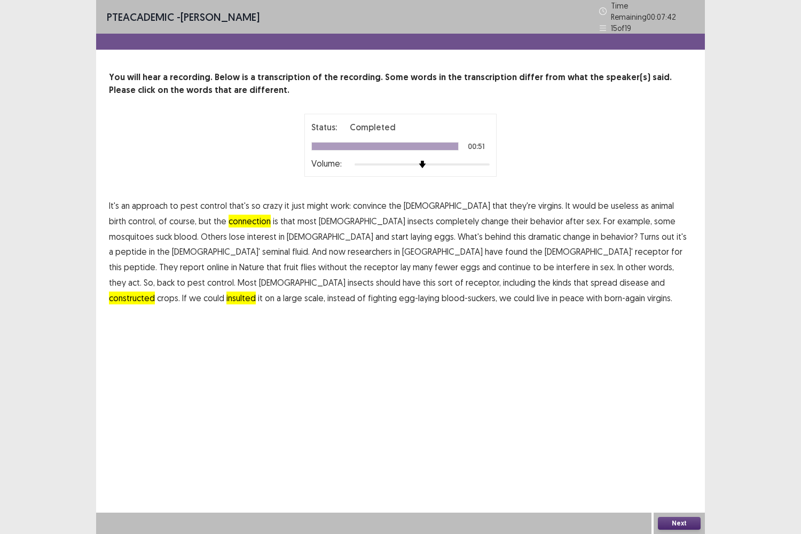
click at [671, 443] on button "Next" at bounding box center [679, 523] width 43 height 13
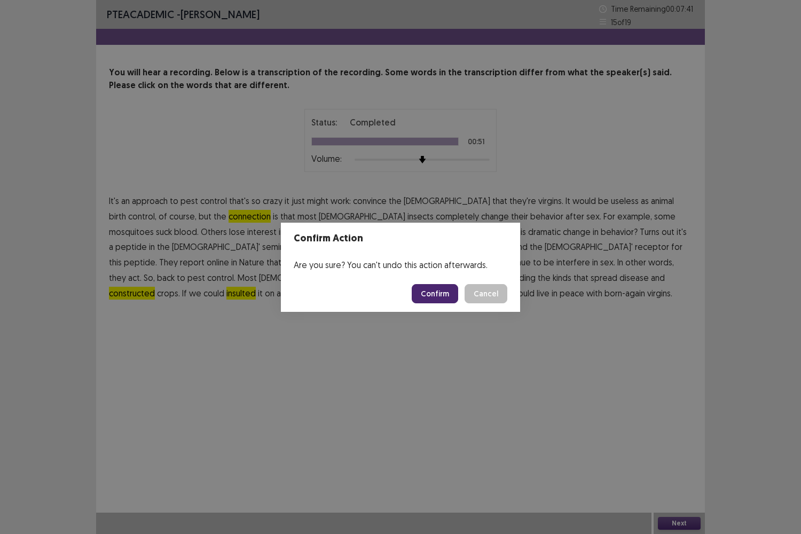
click at [433, 298] on button "Confirm" at bounding box center [435, 293] width 46 height 19
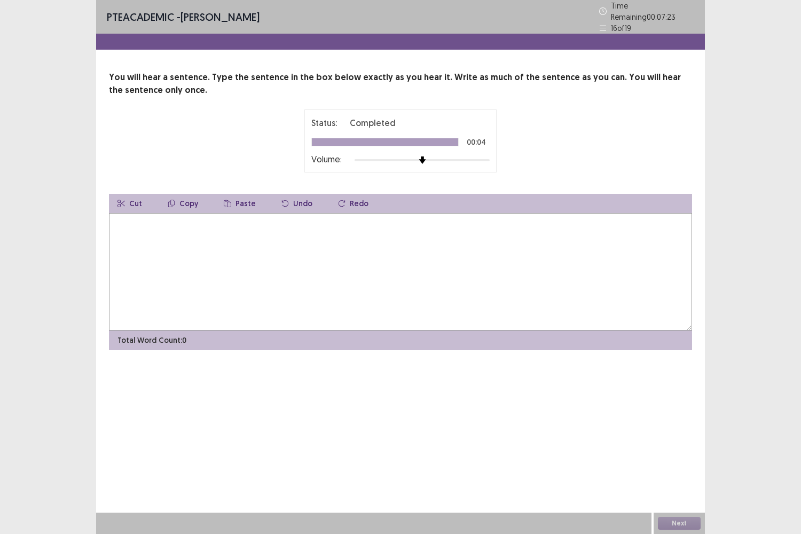
click at [236, 223] on textarea at bounding box center [400, 271] width 583 height 117
type textarea "*"
click at [143, 220] on textarea "**********" at bounding box center [400, 271] width 583 height 117
click at [179, 221] on textarea "**********" at bounding box center [400, 271] width 583 height 117
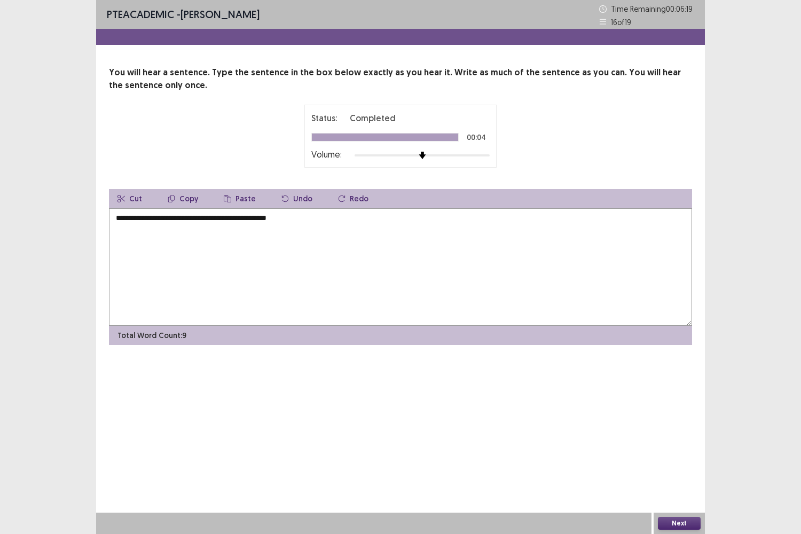
click at [342, 220] on textarea "**********" at bounding box center [400, 266] width 583 height 117
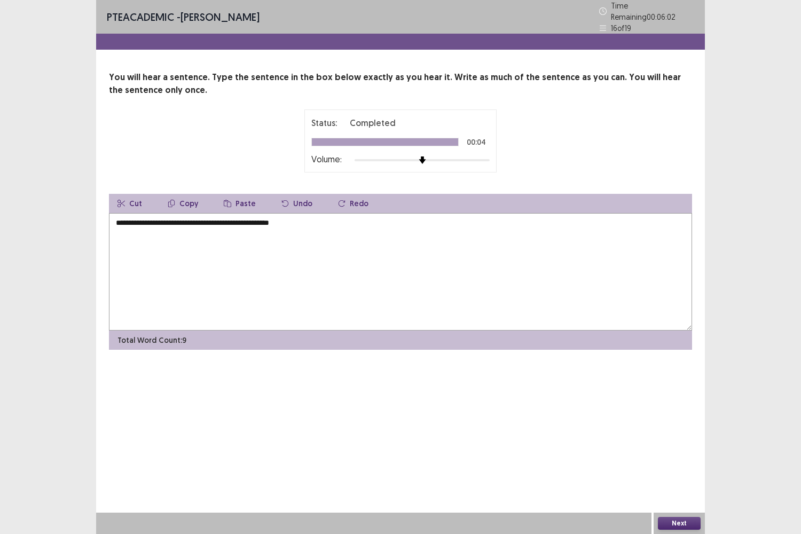
type textarea "**********"
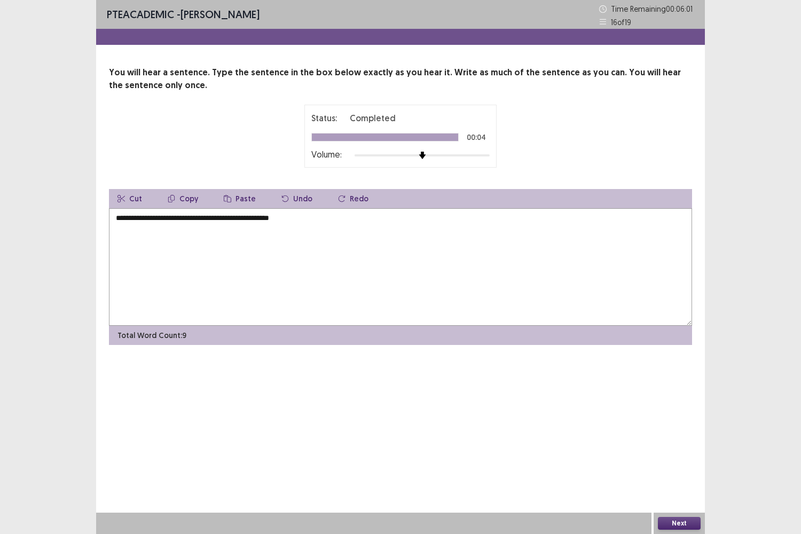
click at [689, 443] on button "Next" at bounding box center [679, 523] width 43 height 13
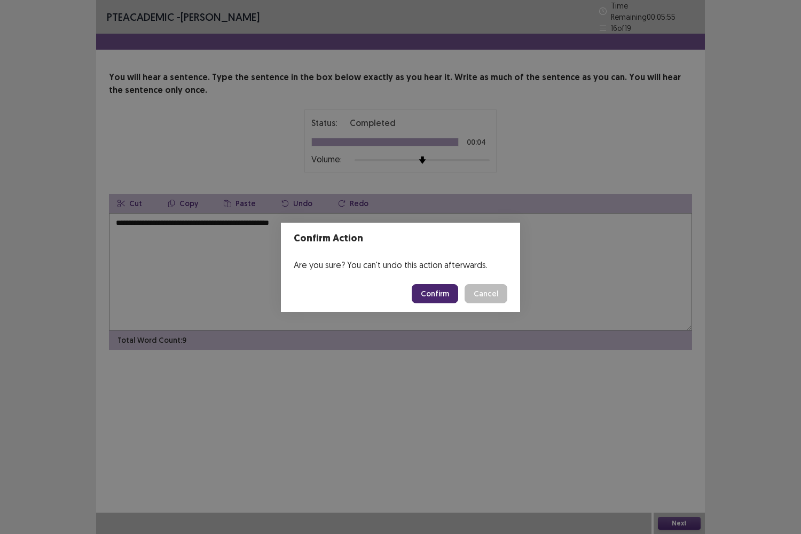
click at [430, 294] on button "Confirm" at bounding box center [435, 293] width 46 height 19
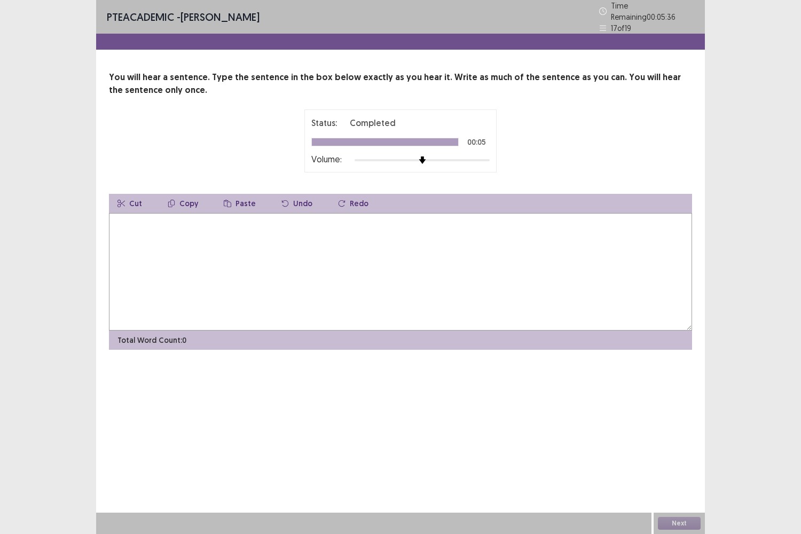
click at [373, 266] on textarea at bounding box center [400, 271] width 583 height 117
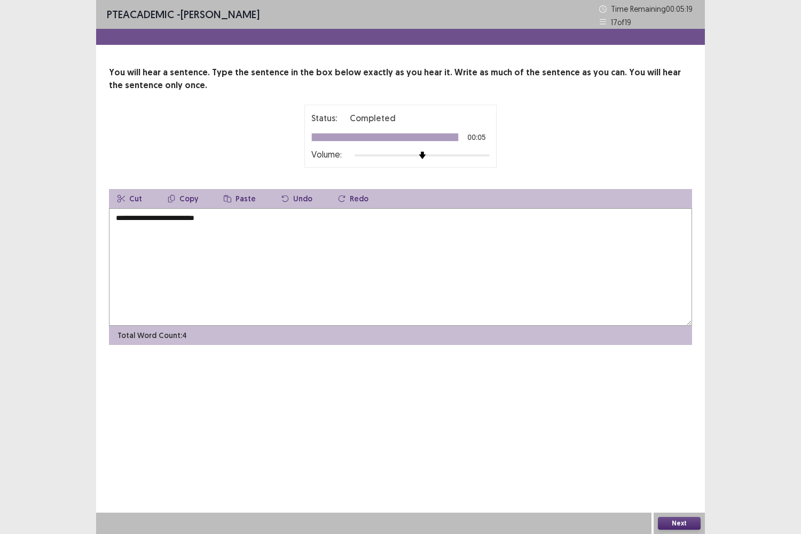
drag, startPoint x: 173, startPoint y: 219, endPoint x: 240, endPoint y: 226, distance: 66.6
click at [240, 226] on textarea "**********" at bounding box center [400, 266] width 583 height 117
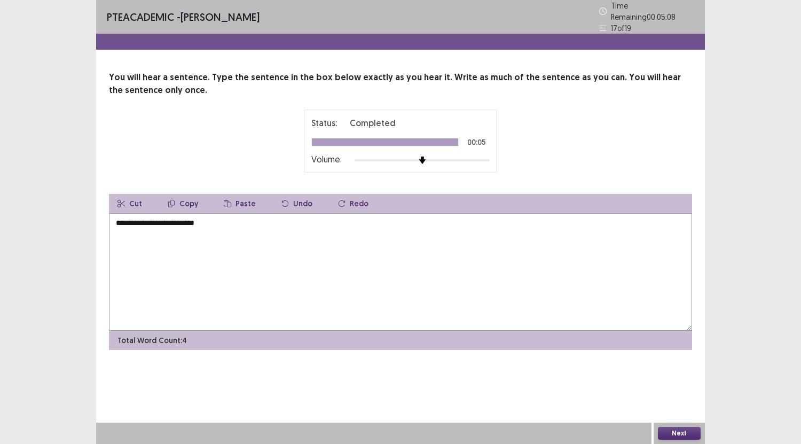
click at [220, 222] on textarea "**********" at bounding box center [400, 271] width 583 height 117
click at [184, 220] on textarea "**********" at bounding box center [400, 271] width 583 height 117
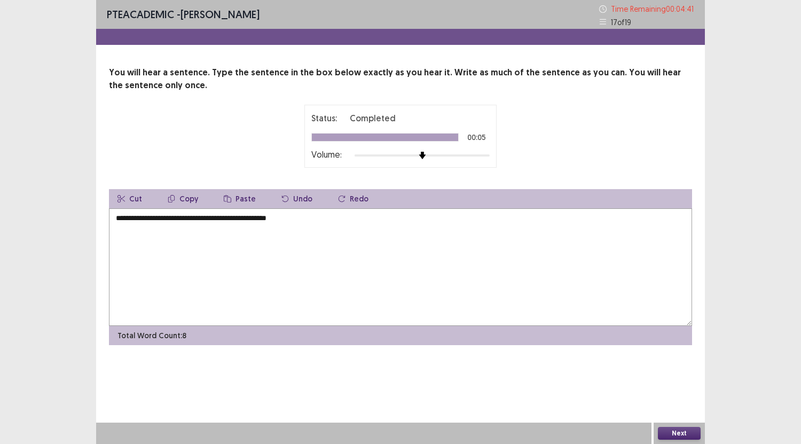
type textarea "**********"
click at [673, 431] on button "Next" at bounding box center [679, 433] width 43 height 13
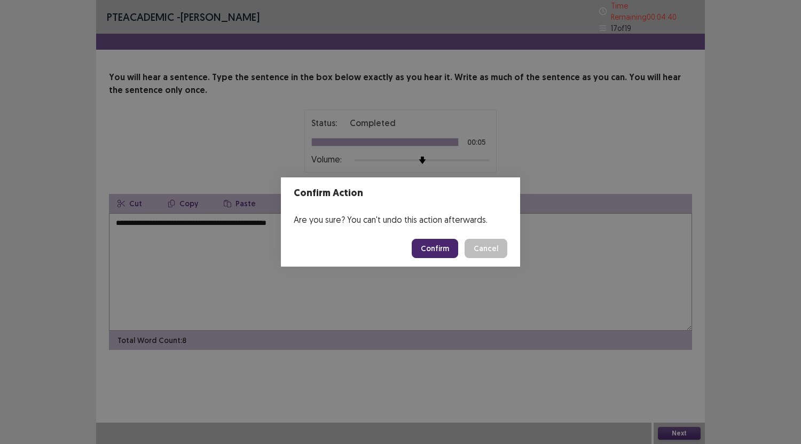
click at [439, 247] on button "Confirm" at bounding box center [435, 248] width 46 height 19
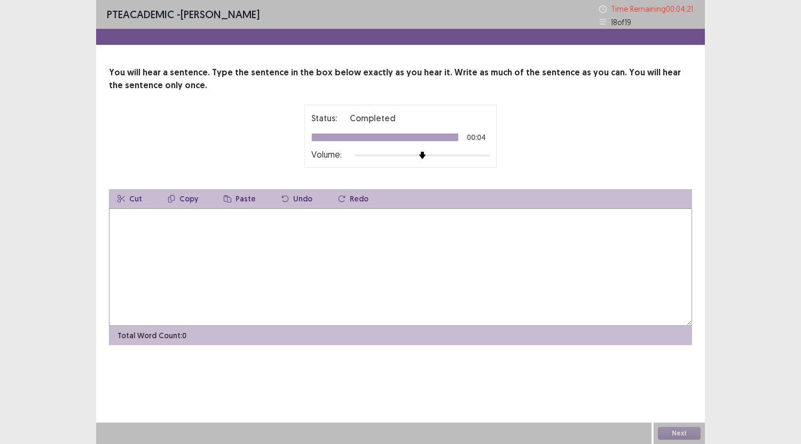
click at [351, 244] on textarea at bounding box center [400, 266] width 583 height 117
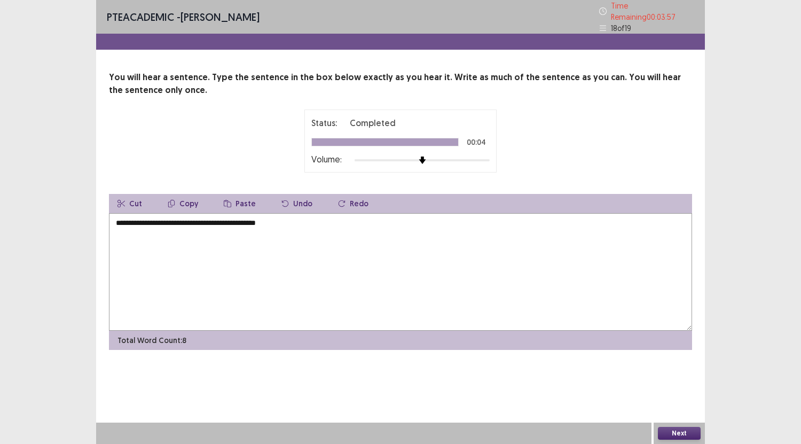
type textarea "**********"
click at [674, 433] on button "Next" at bounding box center [679, 433] width 43 height 13
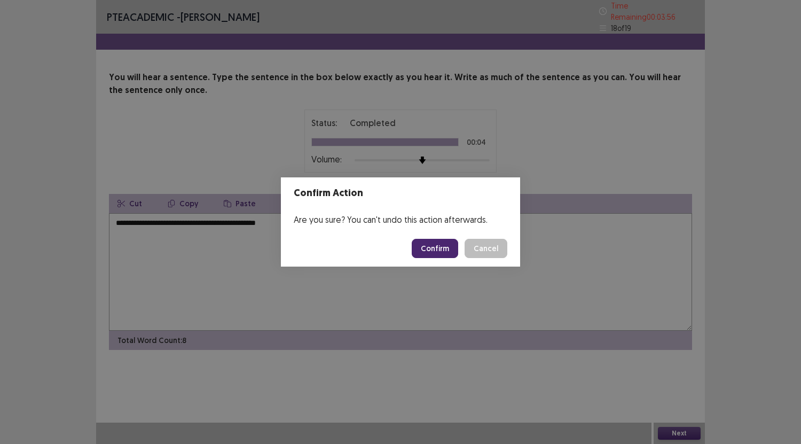
click at [444, 244] on button "Confirm" at bounding box center [435, 248] width 46 height 19
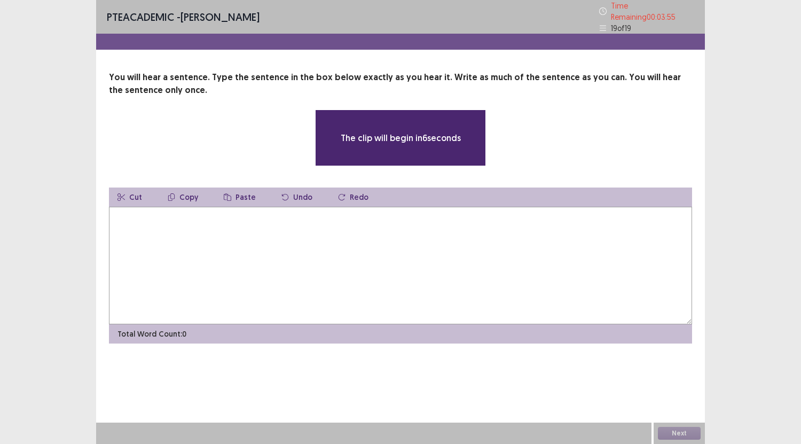
click at [431, 243] on textarea at bounding box center [400, 265] width 583 height 117
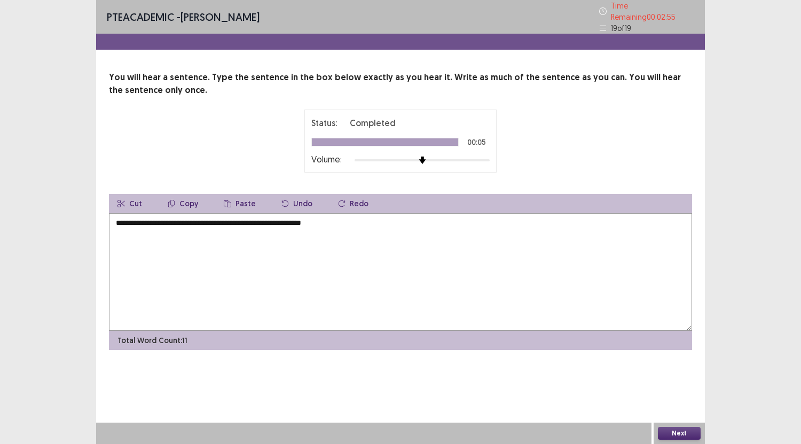
click at [272, 220] on textarea "**********" at bounding box center [400, 271] width 583 height 117
click at [283, 222] on textarea "**********" at bounding box center [400, 271] width 583 height 117
click at [324, 221] on textarea "**********" at bounding box center [400, 271] width 583 height 117
type textarea "**********"
click at [686, 431] on button "Next" at bounding box center [679, 433] width 43 height 13
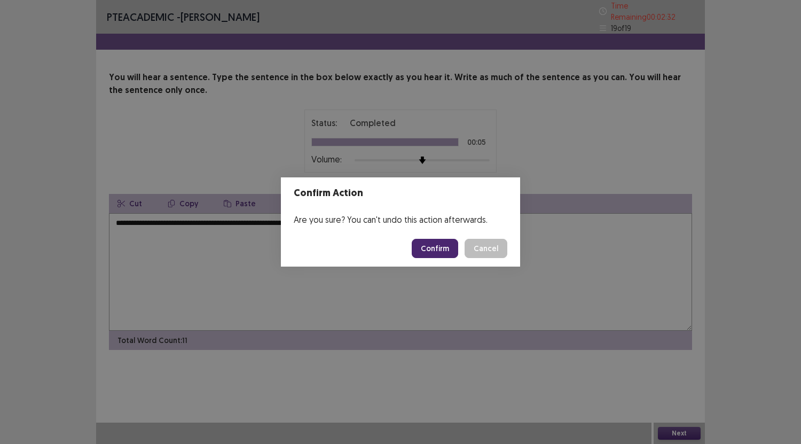
click at [445, 240] on button "Confirm" at bounding box center [435, 248] width 46 height 19
